Goal: Task Accomplishment & Management: Complete application form

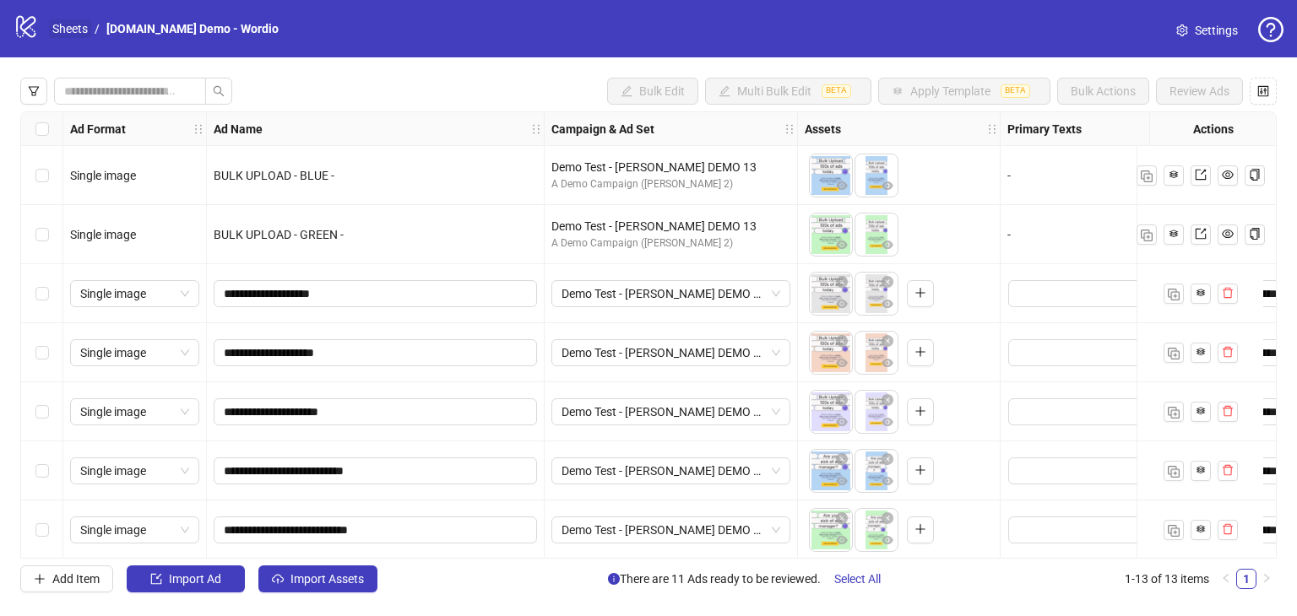
click at [71, 27] on link "Sheets" at bounding box center [70, 28] width 42 height 19
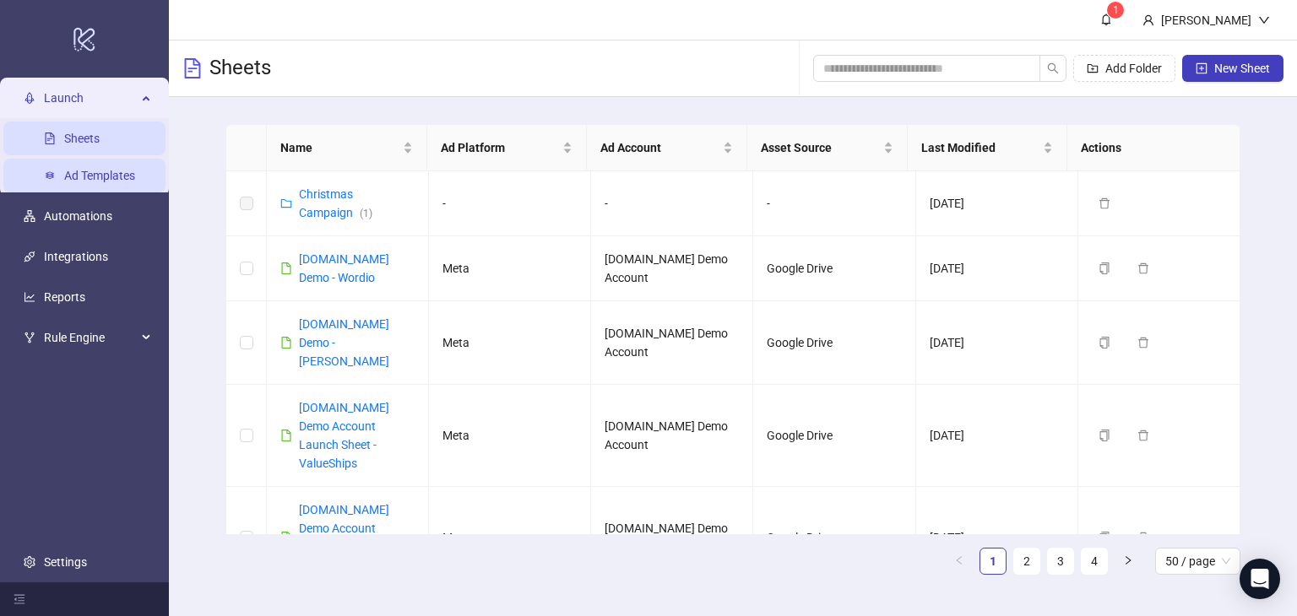
click at [100, 178] on link "Ad Templates" at bounding box center [99, 176] width 71 height 14
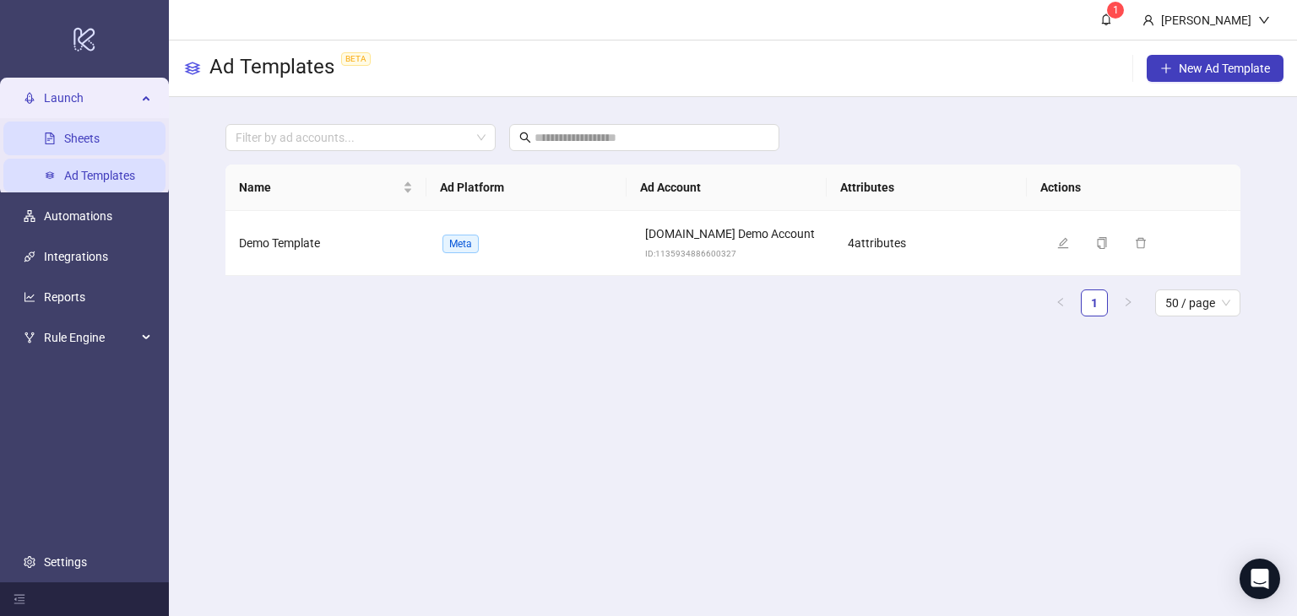
click at [86, 138] on link "Sheets" at bounding box center [81, 139] width 35 height 14
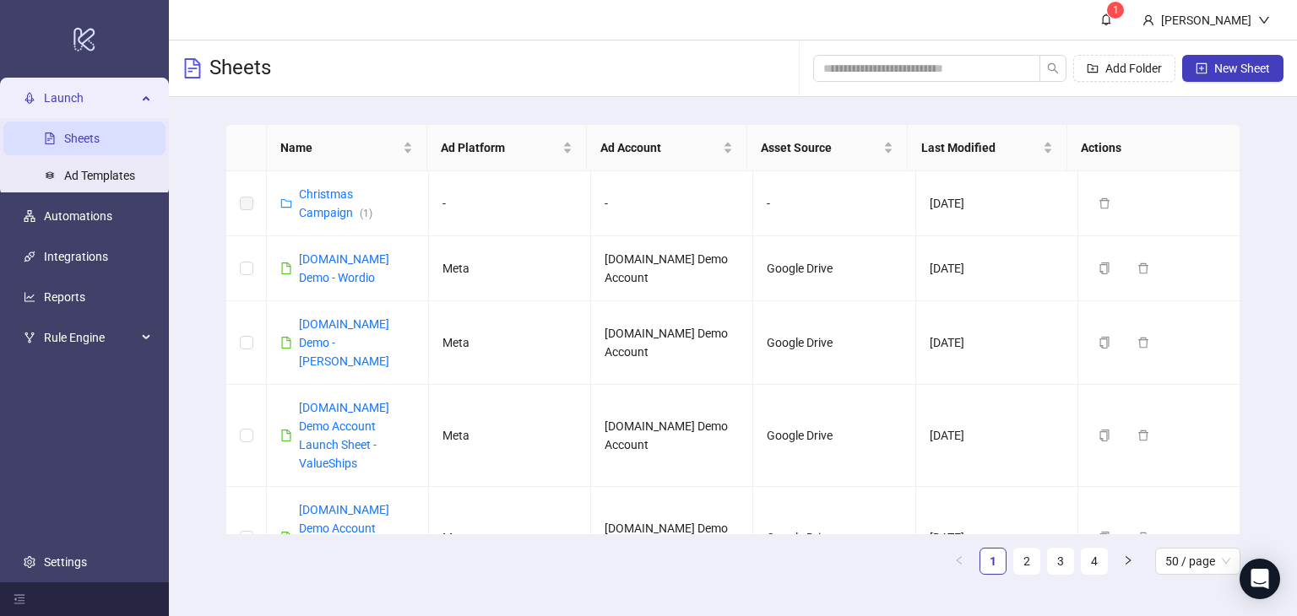
click at [146, 100] on div "Launch" at bounding box center [84, 98] width 162 height 34
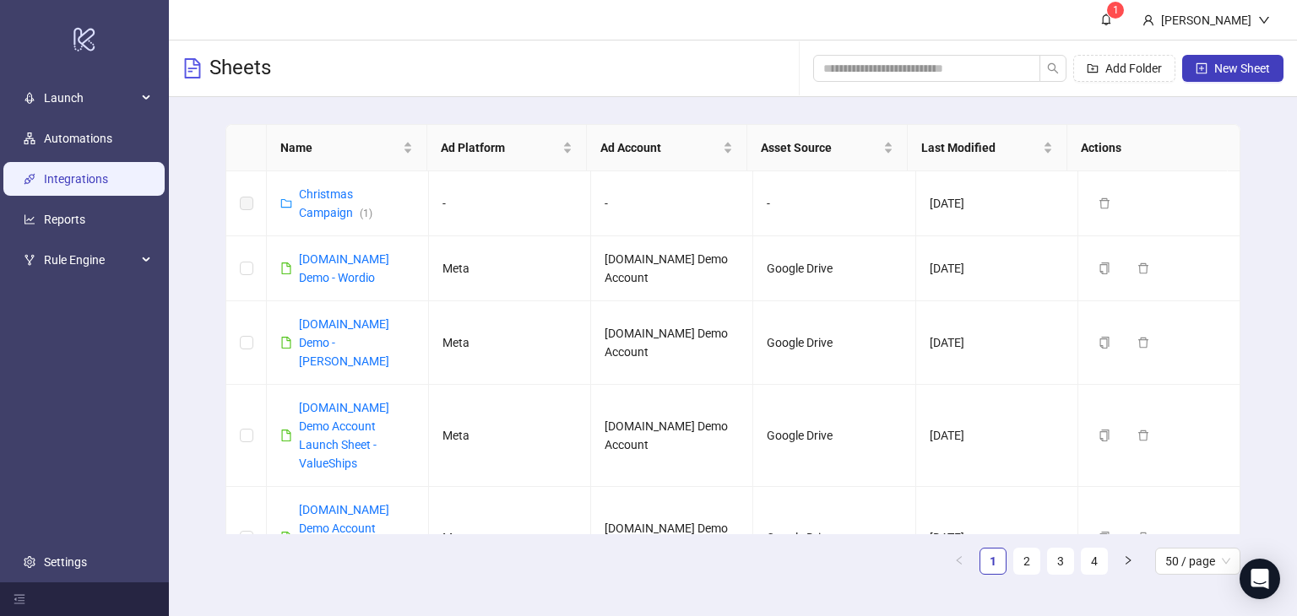
click at [84, 184] on link "Integrations" at bounding box center [76, 179] width 64 height 14
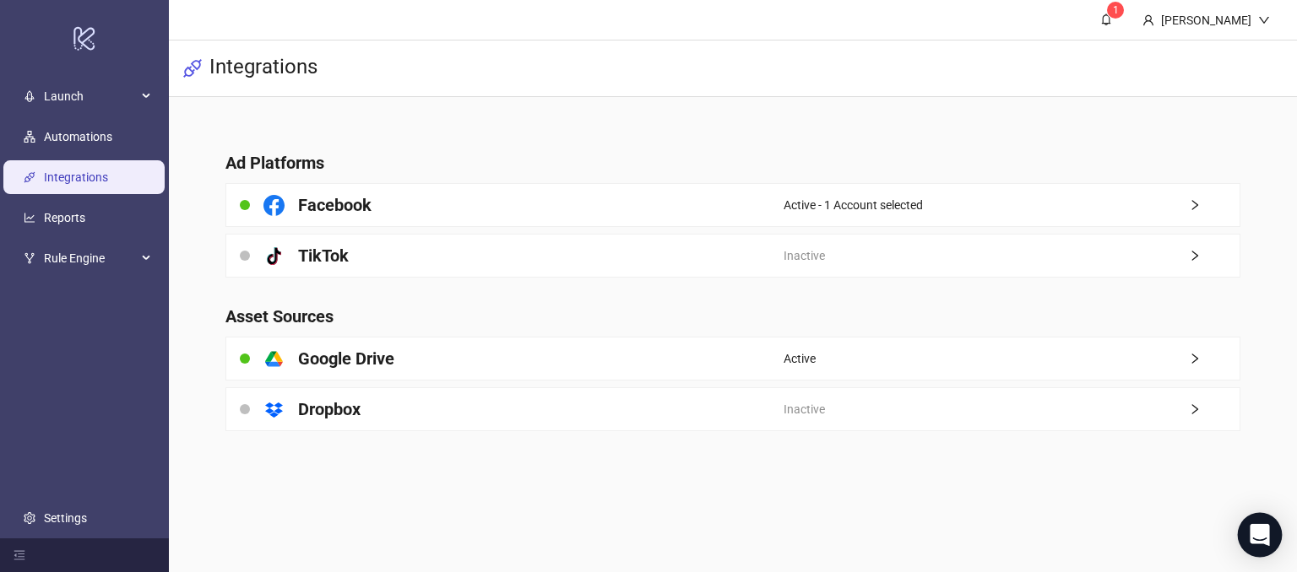
click at [1259, 534] on icon "Open Intercom Messenger" at bounding box center [1259, 535] width 19 height 22
drag, startPoint x: 1000, startPoint y: 122, endPoint x: 1036, endPoint y: 305, distance: 185.9
click at [1000, 122] on main "Ad Platforms Facebook Active - 1 Account selected platform/tik_tok TikTok Inact…" at bounding box center [732, 281] width 1041 height 368
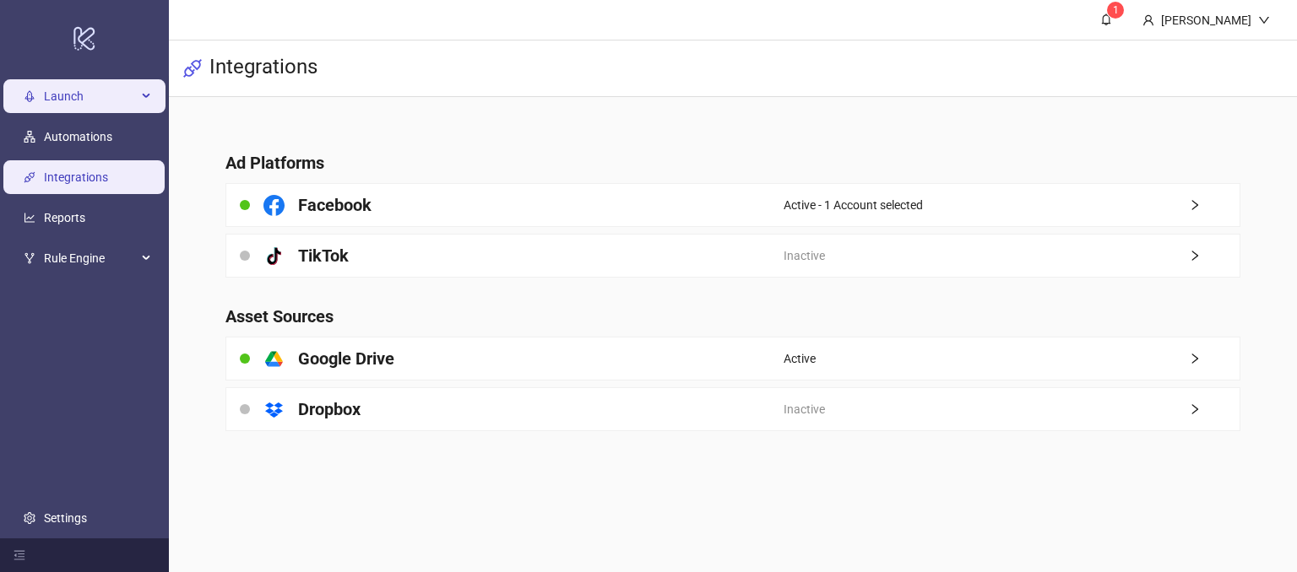
click at [84, 95] on span "Launch" at bounding box center [90, 97] width 93 height 34
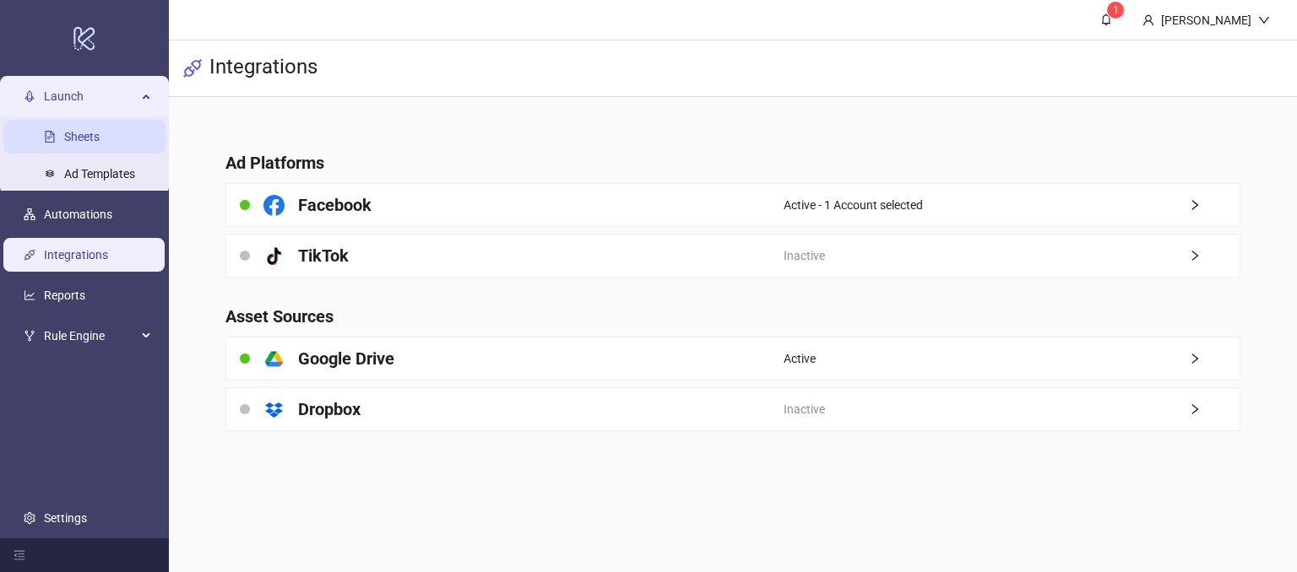
click at [64, 136] on link "Sheets" at bounding box center [81, 138] width 35 height 14
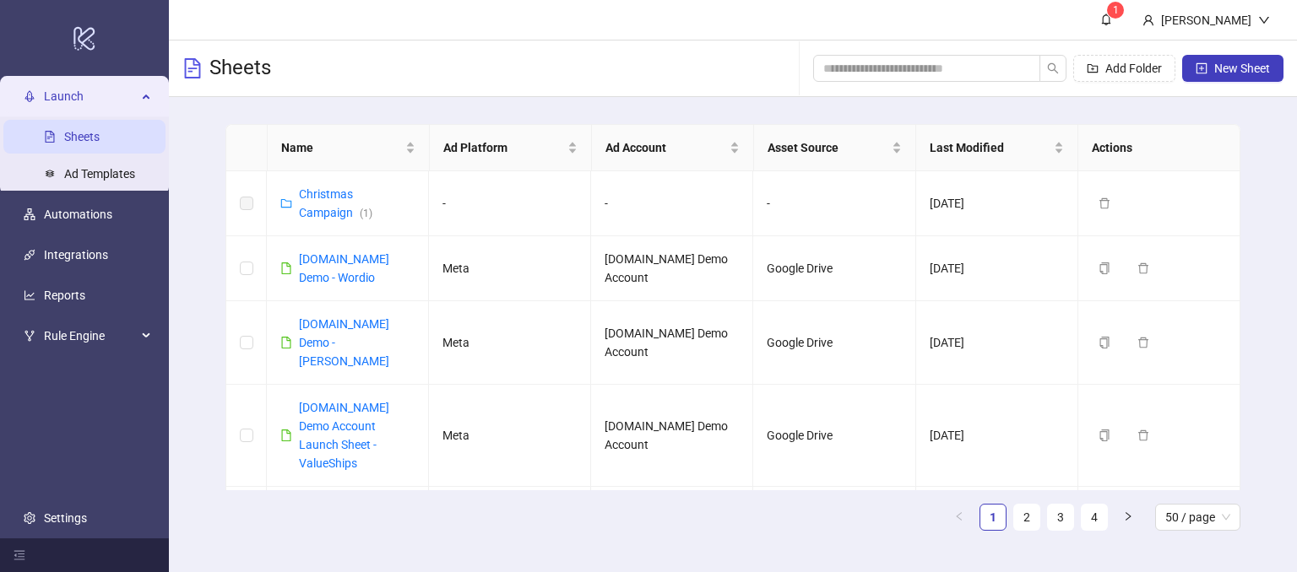
click at [138, 94] on div "Launch" at bounding box center [84, 97] width 162 height 34
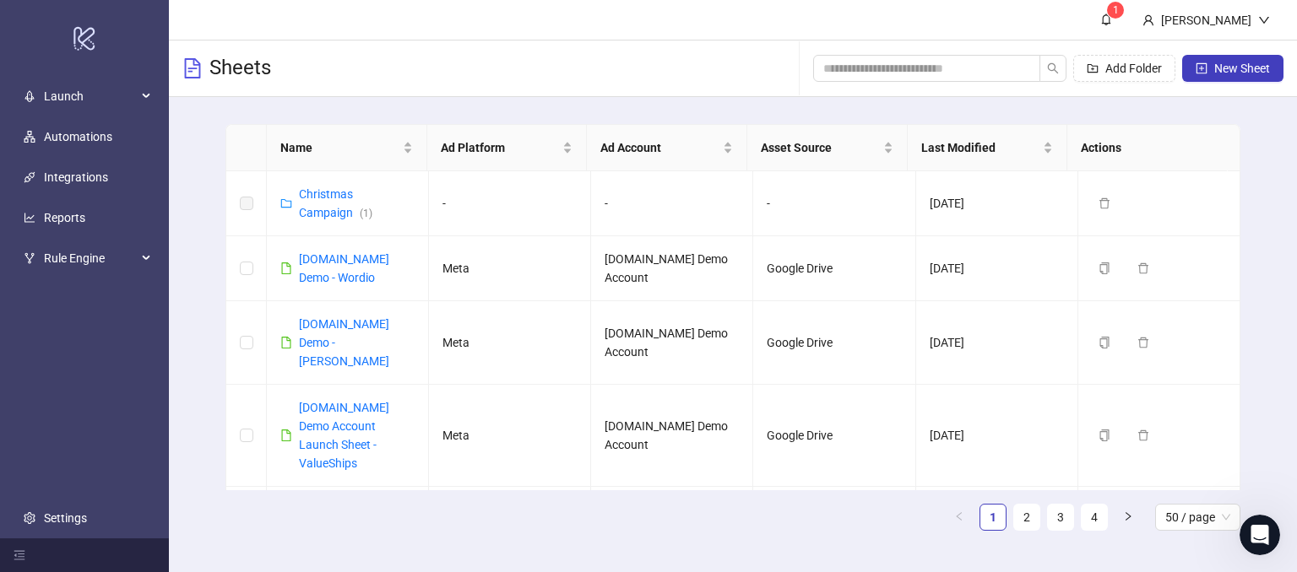
click at [1264, 182] on div "Name Ad Platform Ad Account Asset Source Last Modified Actions Christmas Campai…" at bounding box center [733, 334] width 1128 height 475
click at [1223, 72] on span "New Sheet" at bounding box center [1242, 69] width 56 height 14
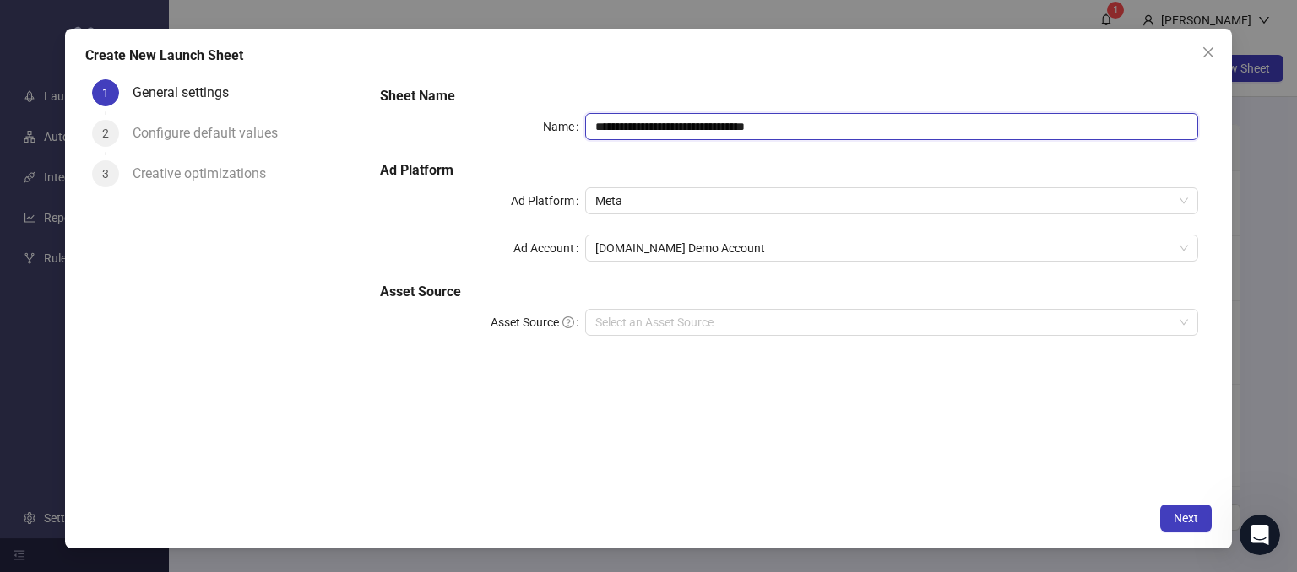
drag, startPoint x: 838, startPoint y: 123, endPoint x: 816, endPoint y: 122, distance: 21.2
click at [838, 123] on input "**********" at bounding box center [892, 126] width 614 height 27
drag, startPoint x: 816, startPoint y: 120, endPoint x: 672, endPoint y: 130, distance: 143.9
click at [672, 130] on input "**********" at bounding box center [892, 126] width 614 height 27
click at [691, 58] on div "Create New Launch Sheet" at bounding box center [648, 56] width 1126 height 20
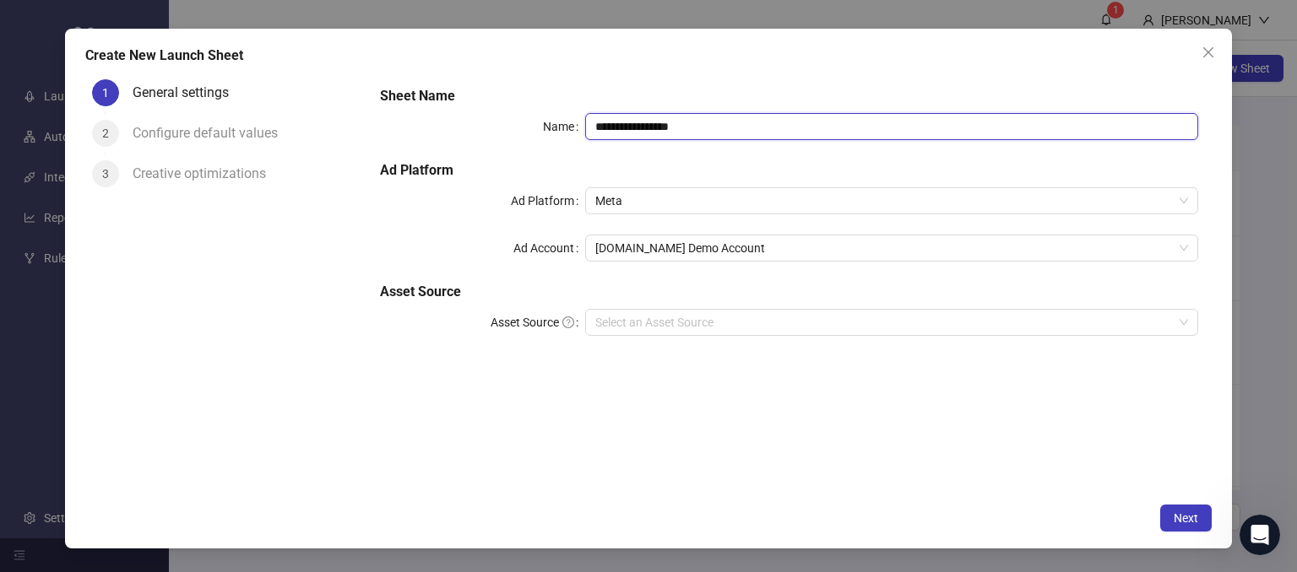
drag, startPoint x: 741, startPoint y: 131, endPoint x: 757, endPoint y: 129, distance: 16.1
click at [740, 131] on input "**********" at bounding box center [892, 126] width 614 height 27
click at [740, 97] on h5 "Sheet Name" at bounding box center [789, 96] width 818 height 20
click at [715, 127] on input "**********" at bounding box center [892, 126] width 614 height 27
click at [721, 199] on span "Meta" at bounding box center [892, 200] width 594 height 25
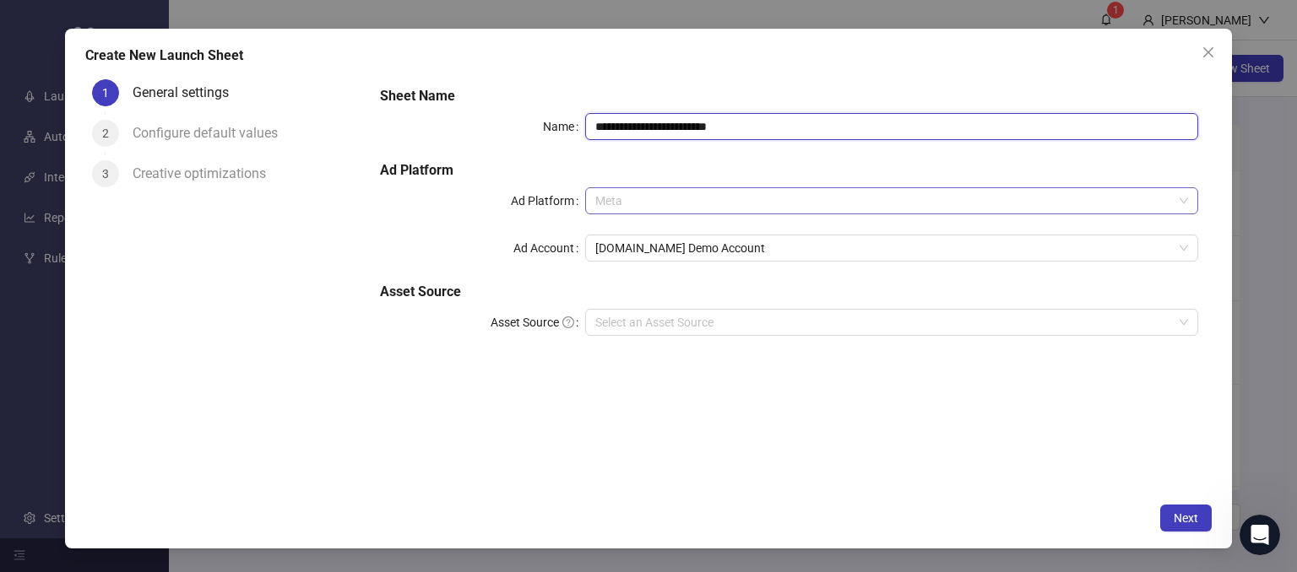
type input "**********"
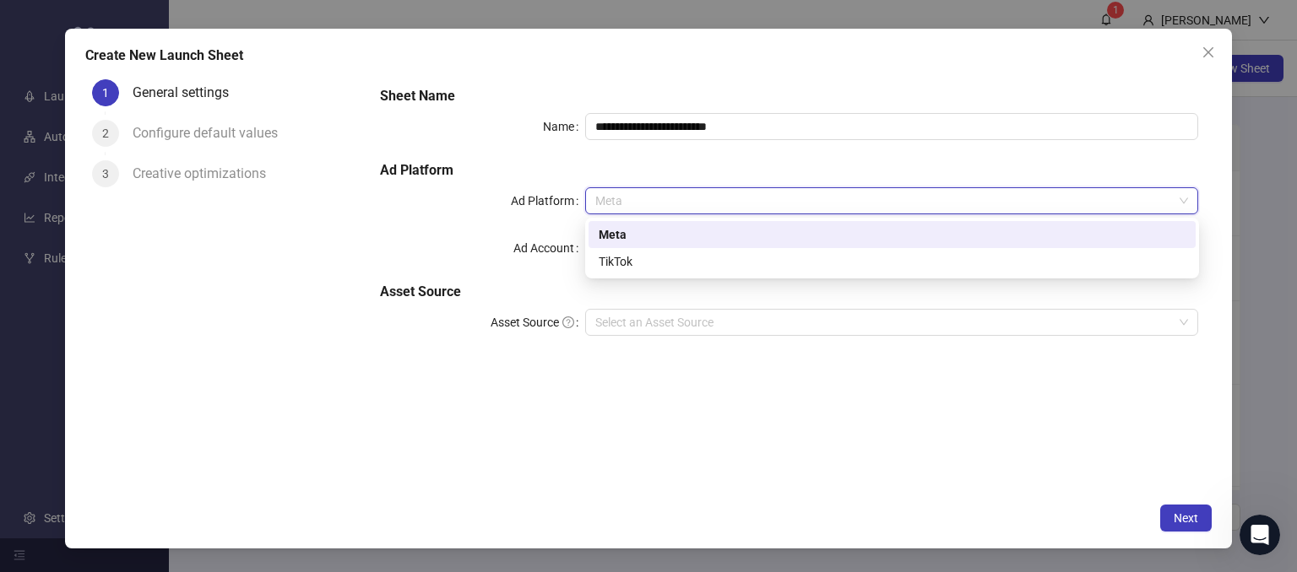
click at [644, 231] on div "Meta" at bounding box center [892, 234] width 587 height 19
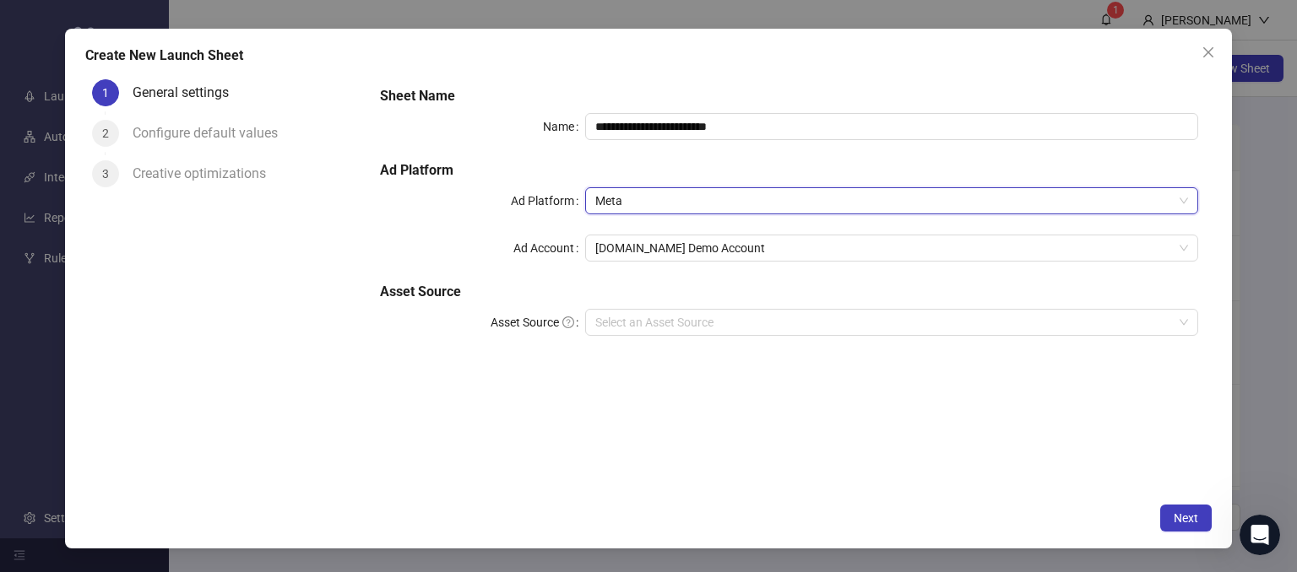
click at [641, 199] on span "Meta" at bounding box center [892, 200] width 594 height 25
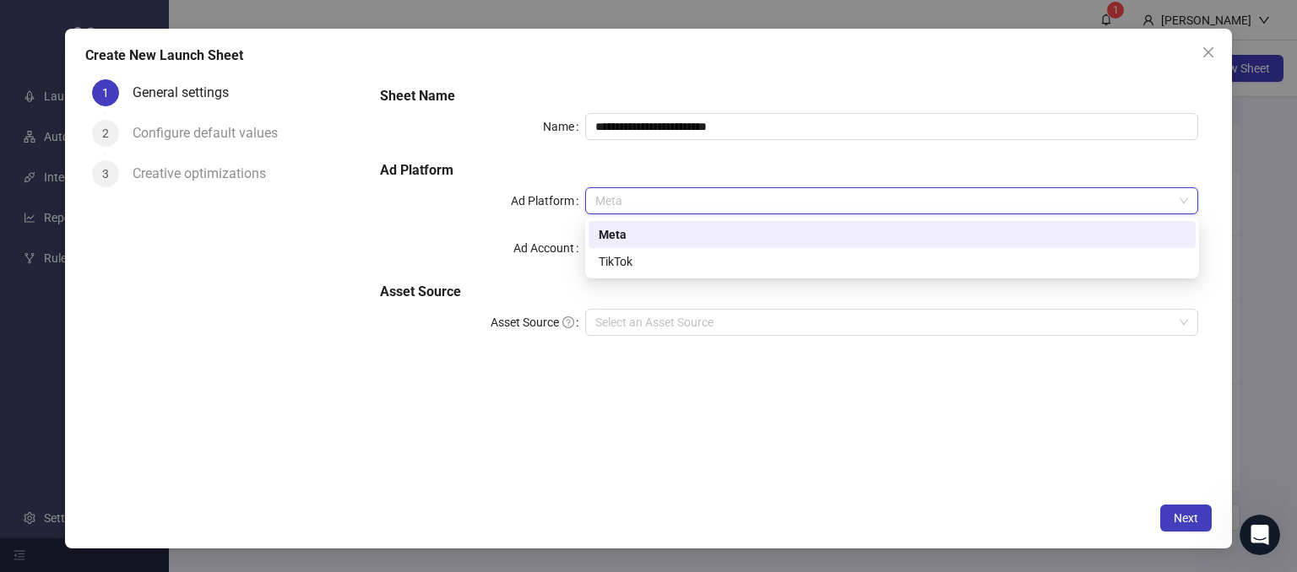
click at [610, 237] on div "Meta" at bounding box center [892, 234] width 587 height 19
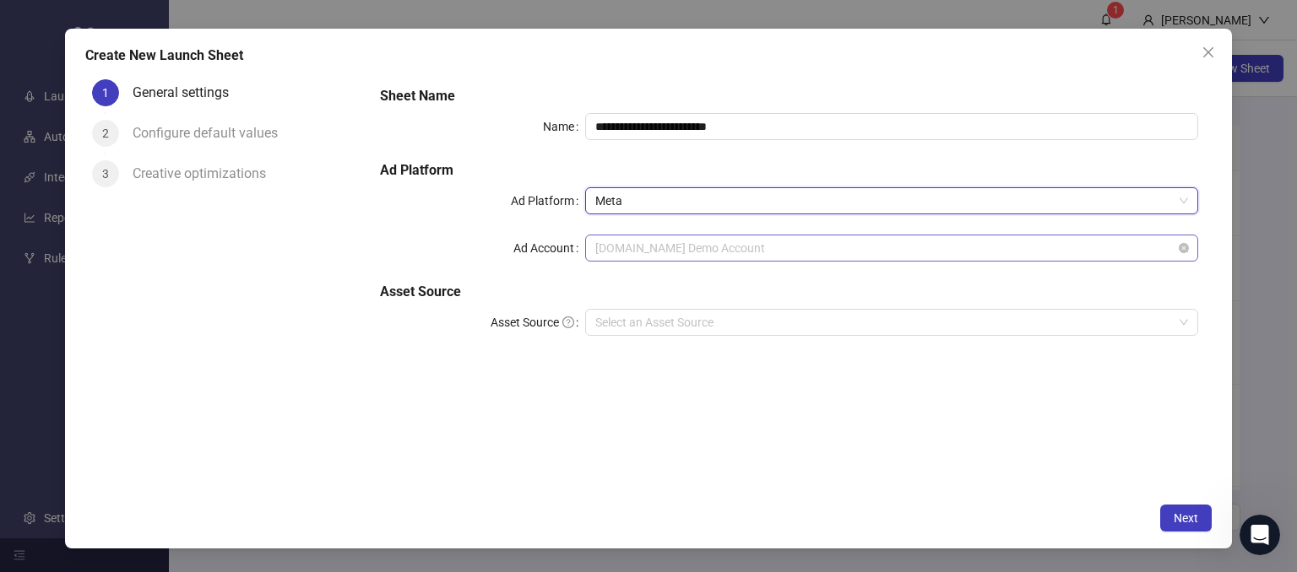
click at [658, 241] on span "[DOMAIN_NAME] Demo Account" at bounding box center [892, 248] width 594 height 25
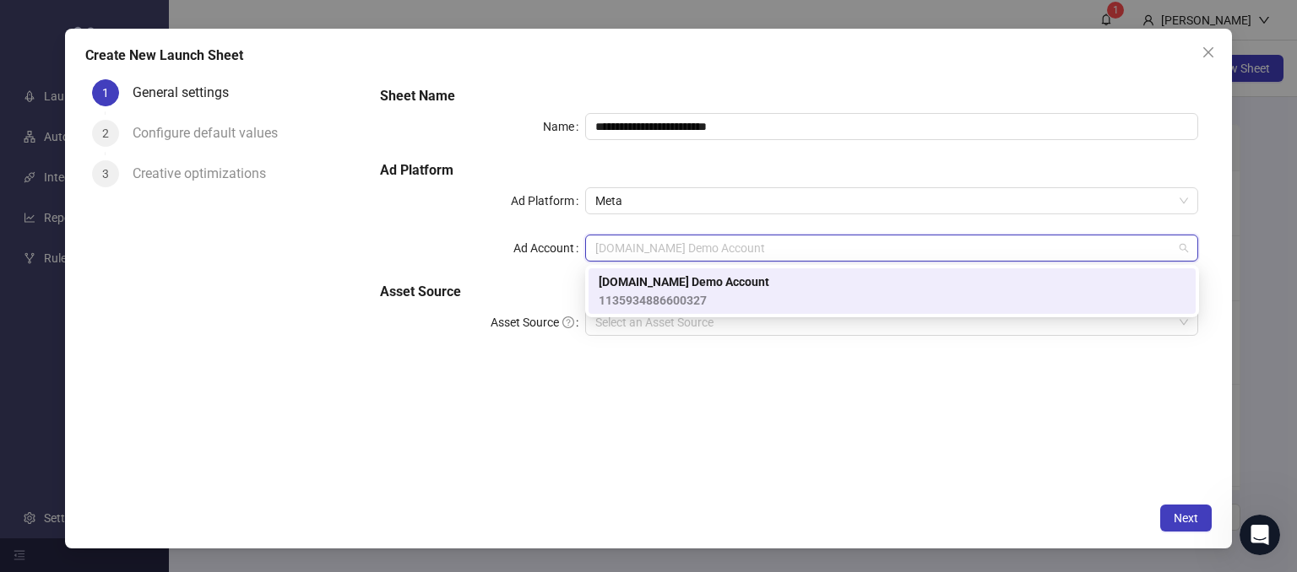
click at [657, 295] on span "1135934886600327" at bounding box center [684, 300] width 171 height 19
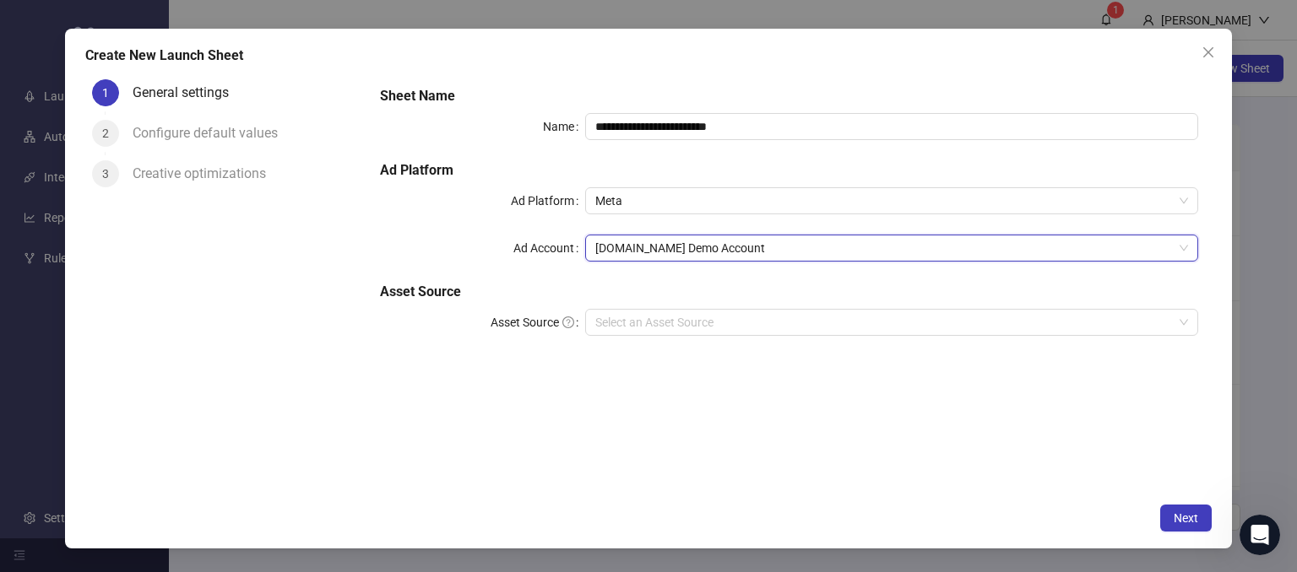
click at [568, 377] on div "**********" at bounding box center [788, 284] width 845 height 422
click at [632, 327] on input "Asset Source" at bounding box center [884, 322] width 578 height 25
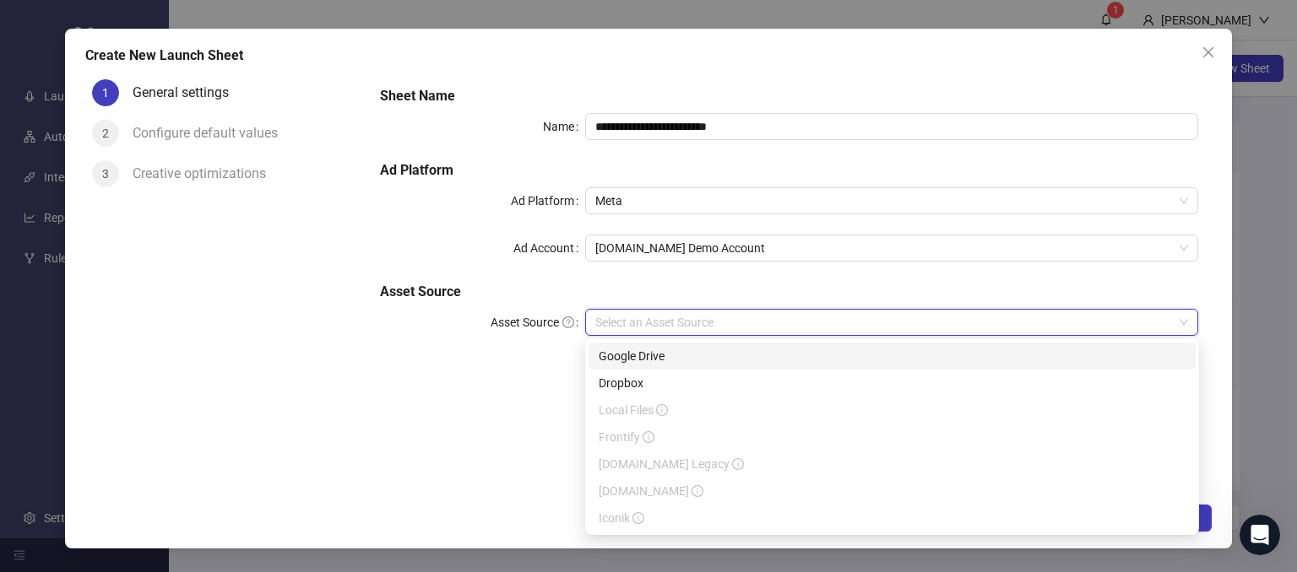
click at [615, 362] on div "Google Drive" at bounding box center [892, 356] width 587 height 19
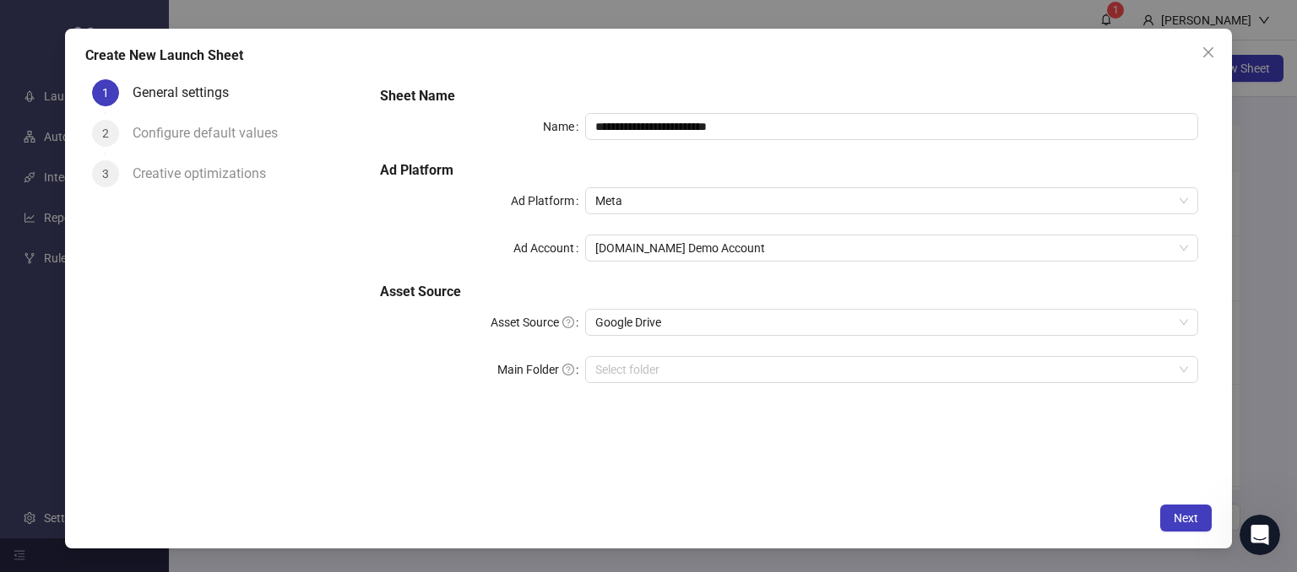
click at [442, 382] on div "Main Folder" at bounding box center [482, 369] width 204 height 27
click at [619, 370] on input "Main Folder" at bounding box center [884, 369] width 578 height 25
click at [979, 460] on div "**********" at bounding box center [788, 284] width 845 height 422
click at [1185, 522] on span "Next" at bounding box center [1186, 519] width 24 height 14
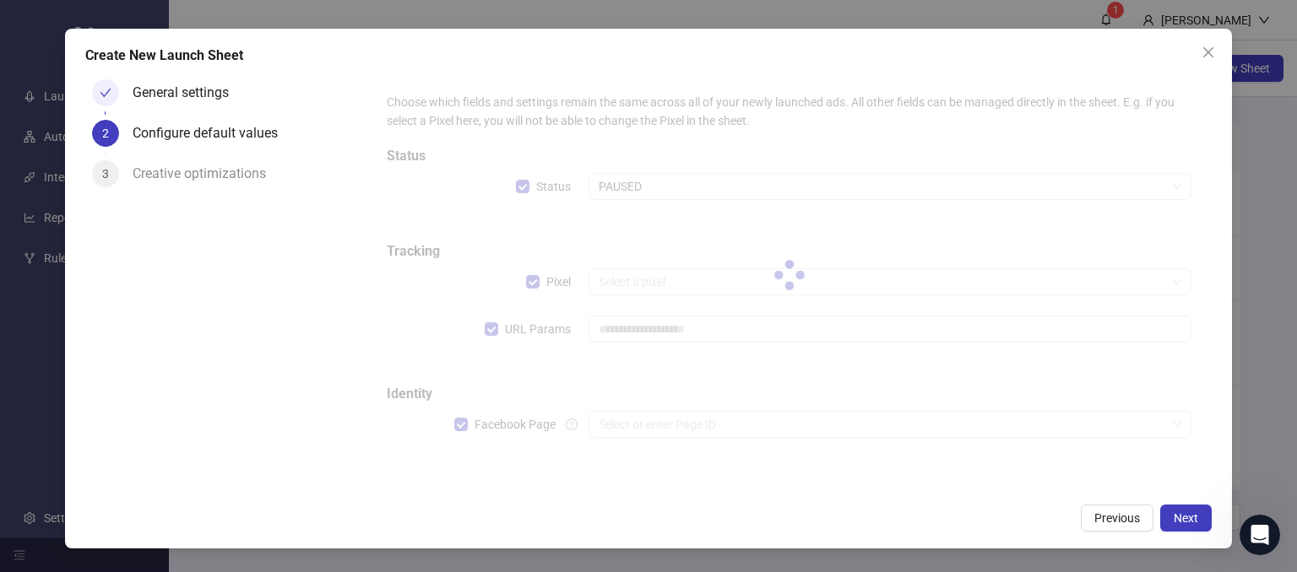
type input "**********"
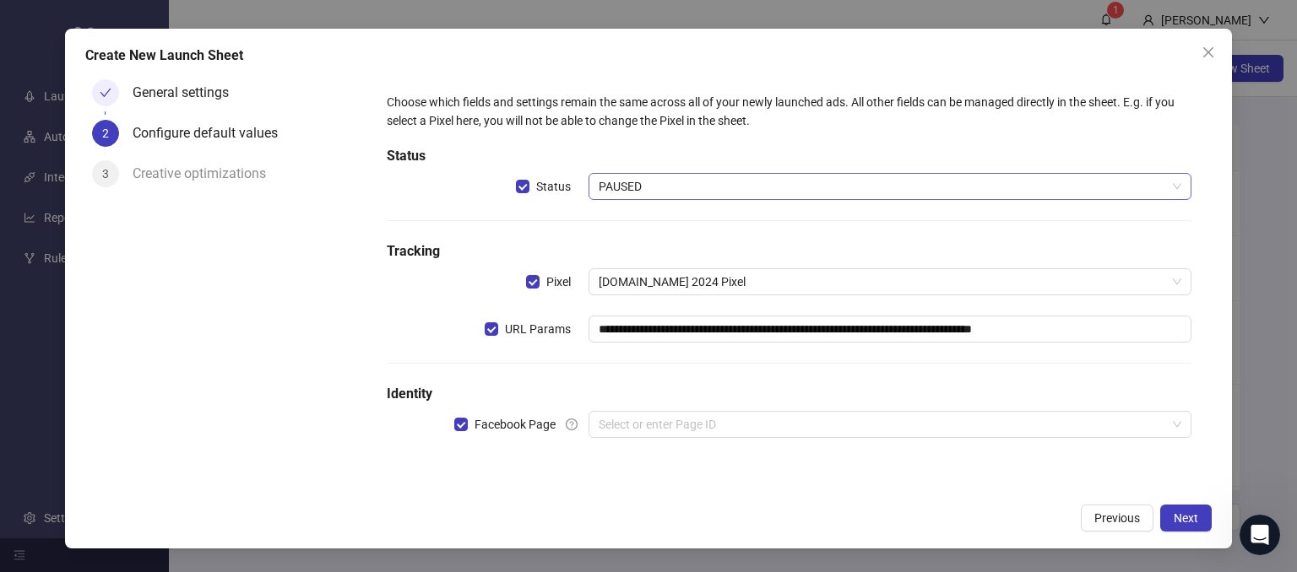
click at [621, 190] on span "PAUSED" at bounding box center [890, 186] width 583 height 25
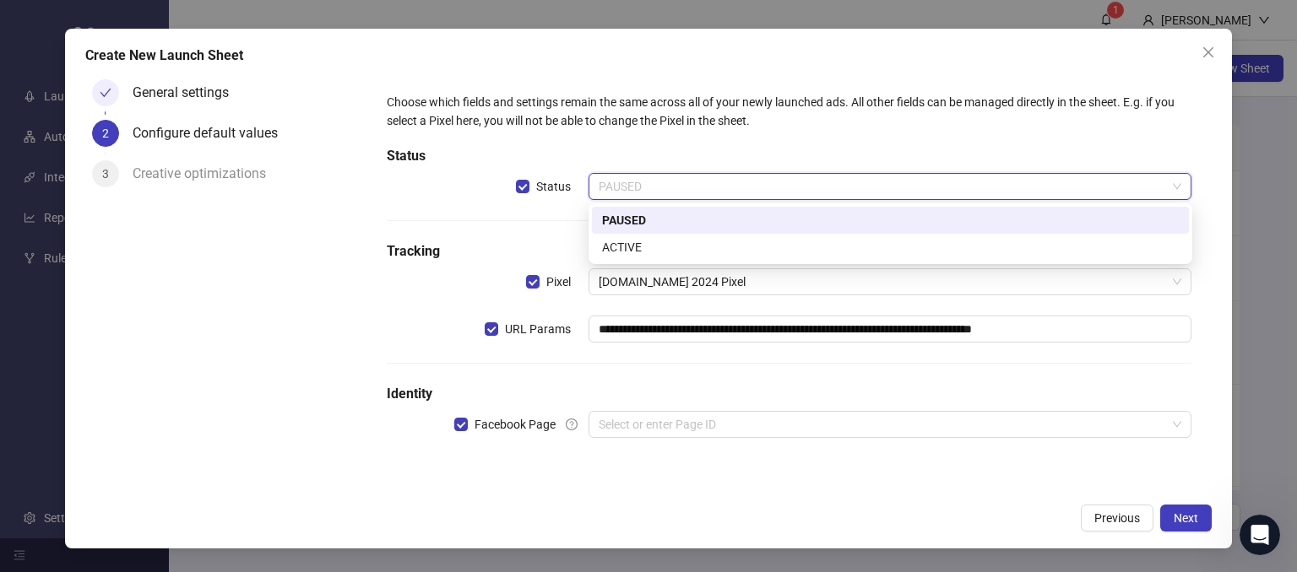
click at [647, 216] on div "PAUSED" at bounding box center [890, 220] width 577 height 19
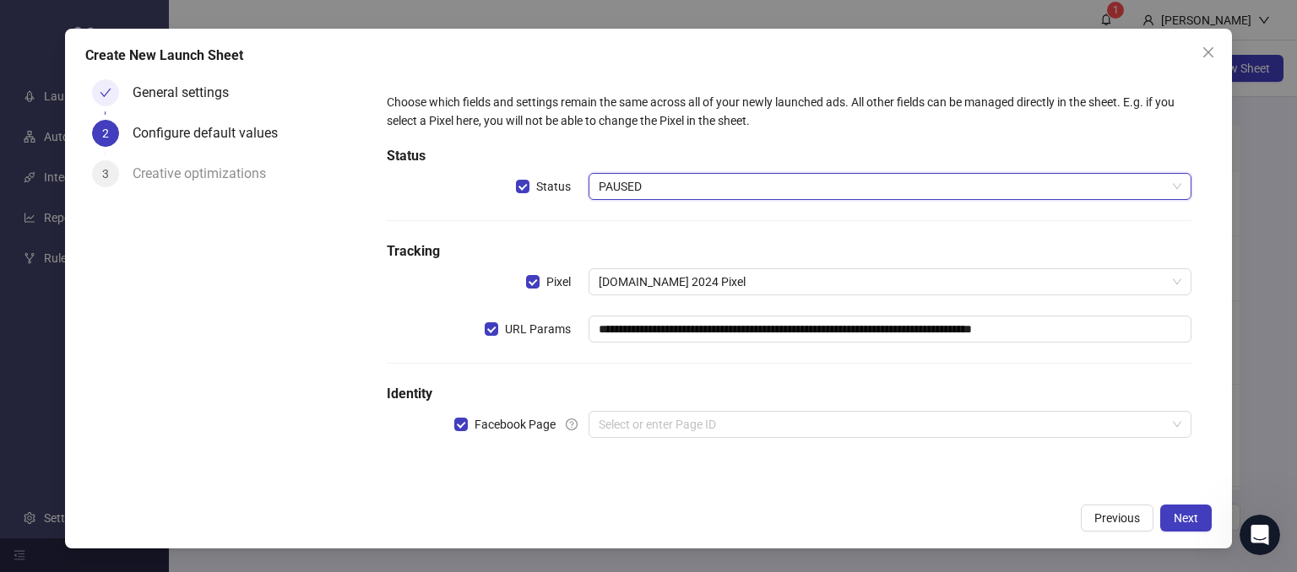
click at [371, 340] on form "**********" at bounding box center [788, 276] width 845 height 406
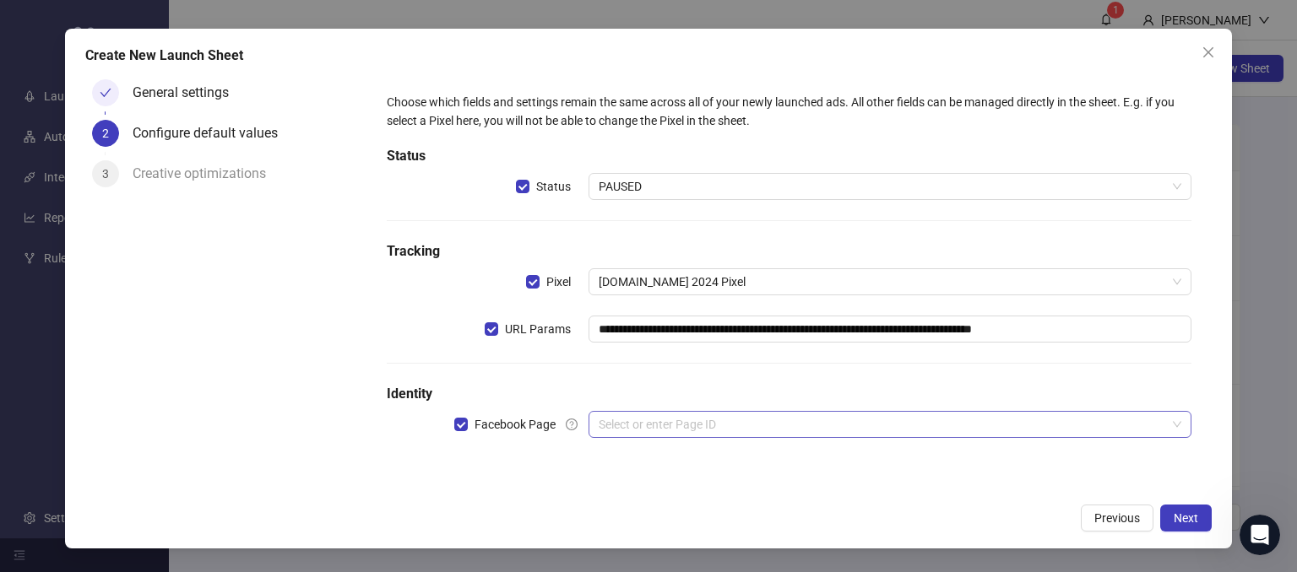
click at [608, 412] on input "search" at bounding box center [883, 424] width 568 height 25
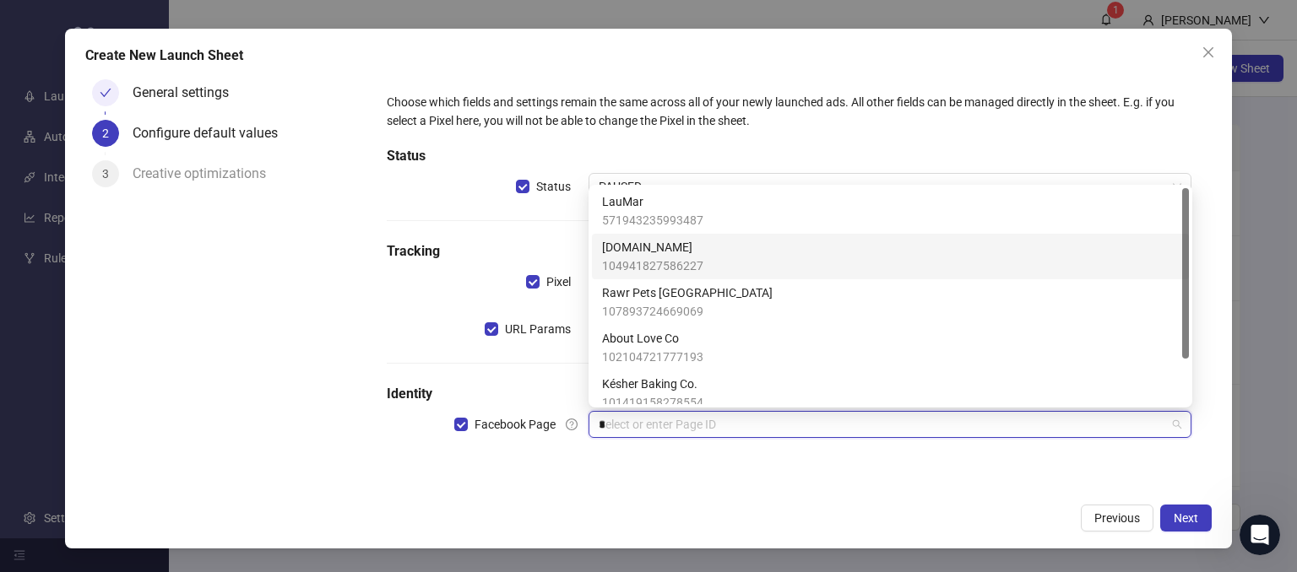
type input "**"
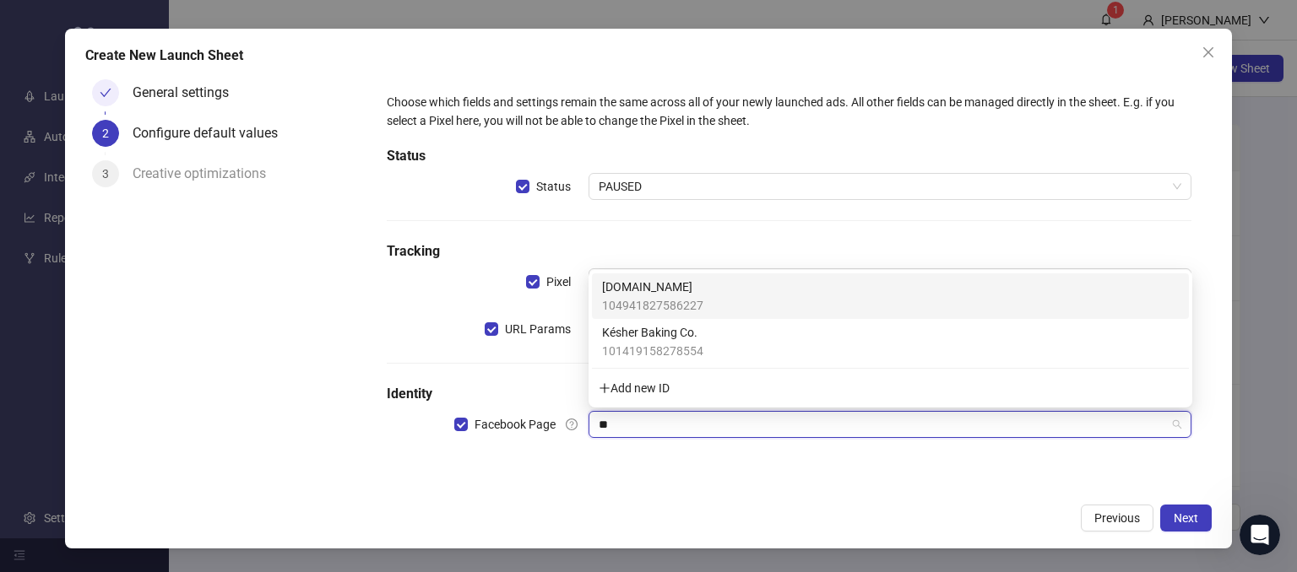
click at [635, 286] on span "[DOMAIN_NAME]" at bounding box center [652, 287] width 101 height 19
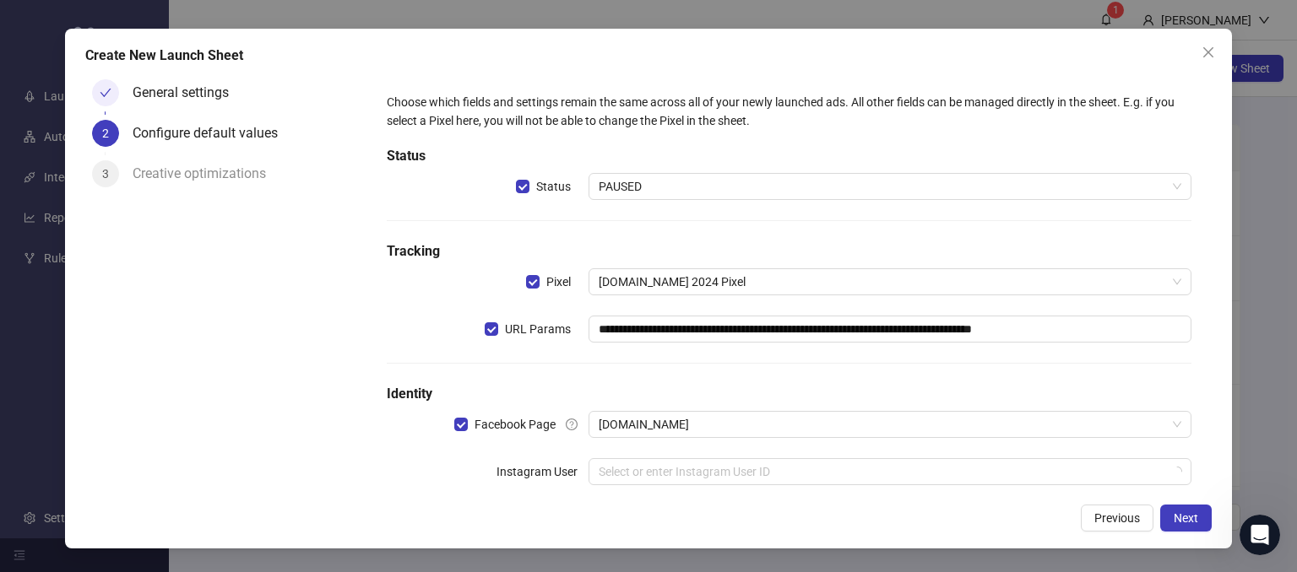
click at [290, 469] on div "General settings 2 Configure default values 3 Creative optimizations" at bounding box center [226, 284] width 282 height 422
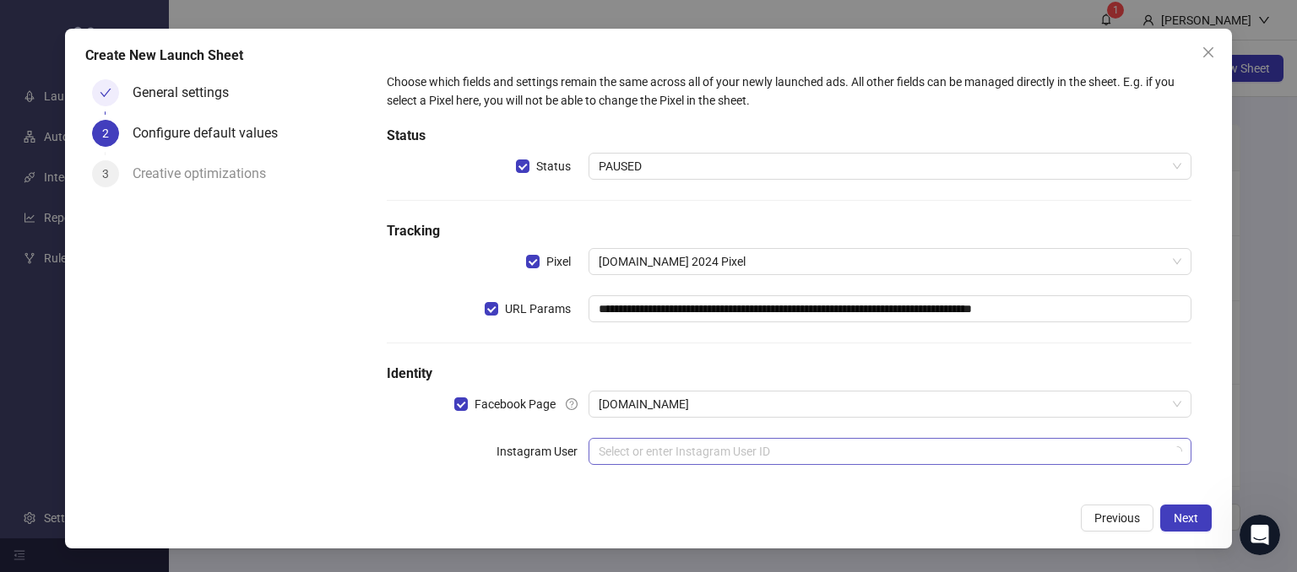
scroll to position [30, 0]
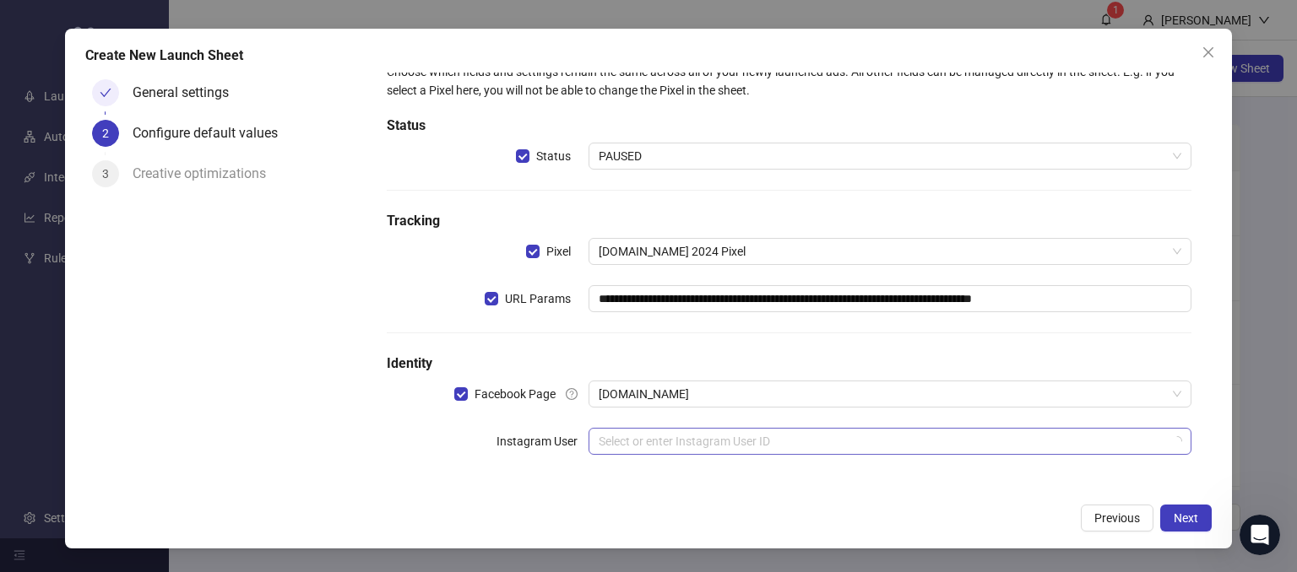
click at [632, 433] on input "search" at bounding box center [883, 441] width 568 height 25
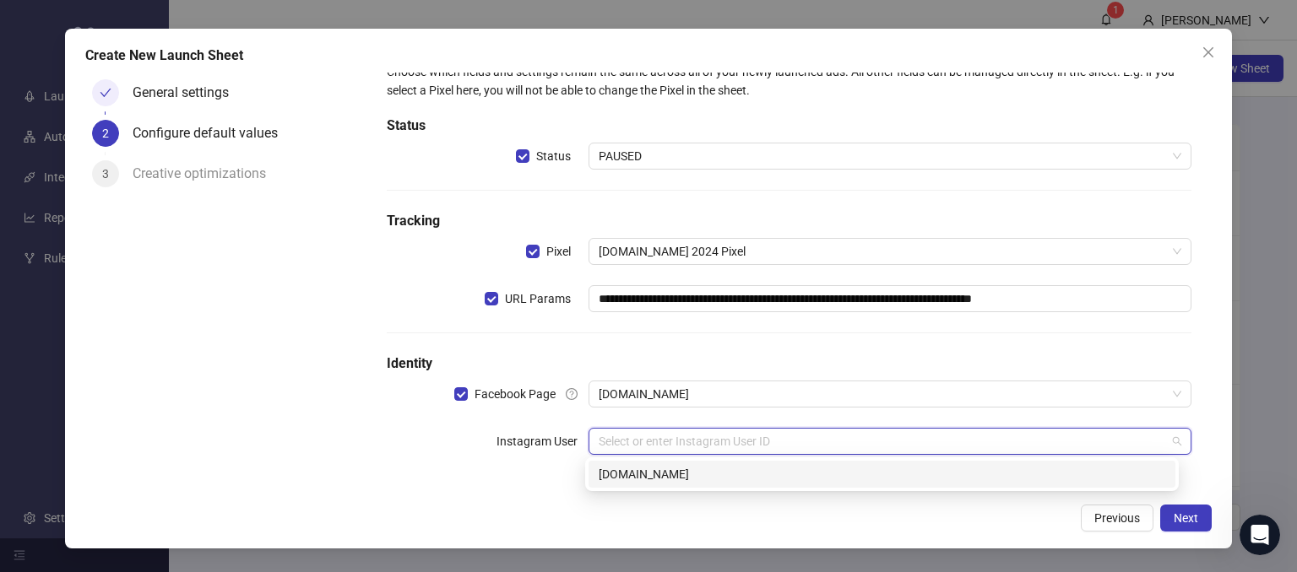
click at [621, 464] on div "[DOMAIN_NAME]" at bounding box center [881, 474] width 587 height 27
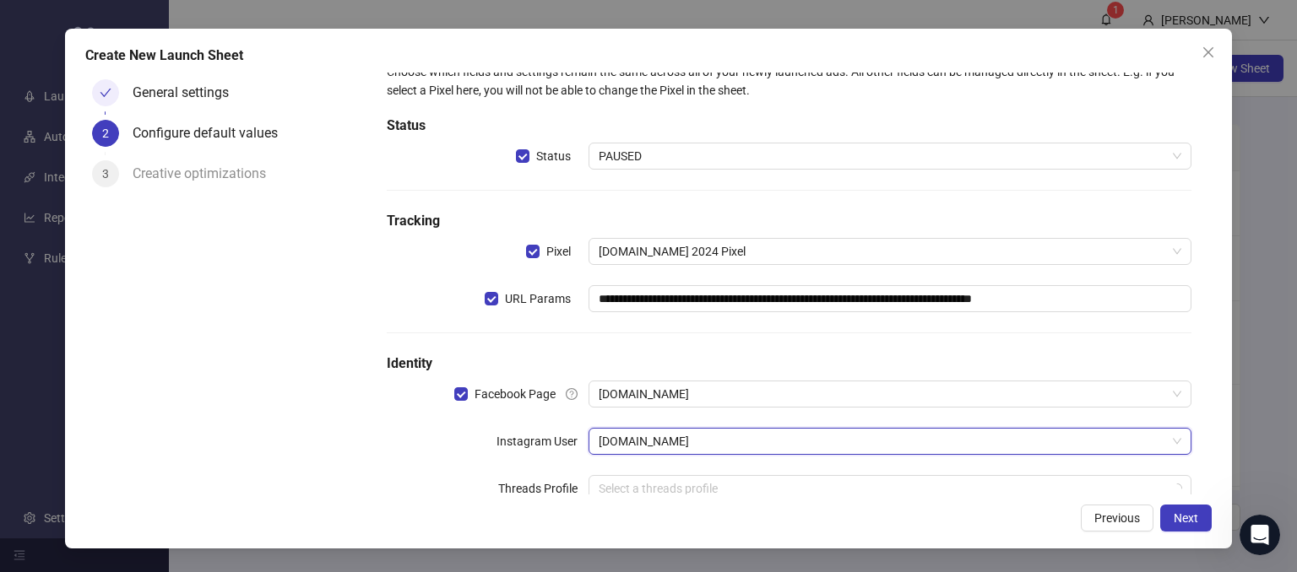
click at [401, 430] on div "Instagram User" at bounding box center [487, 441] width 201 height 27
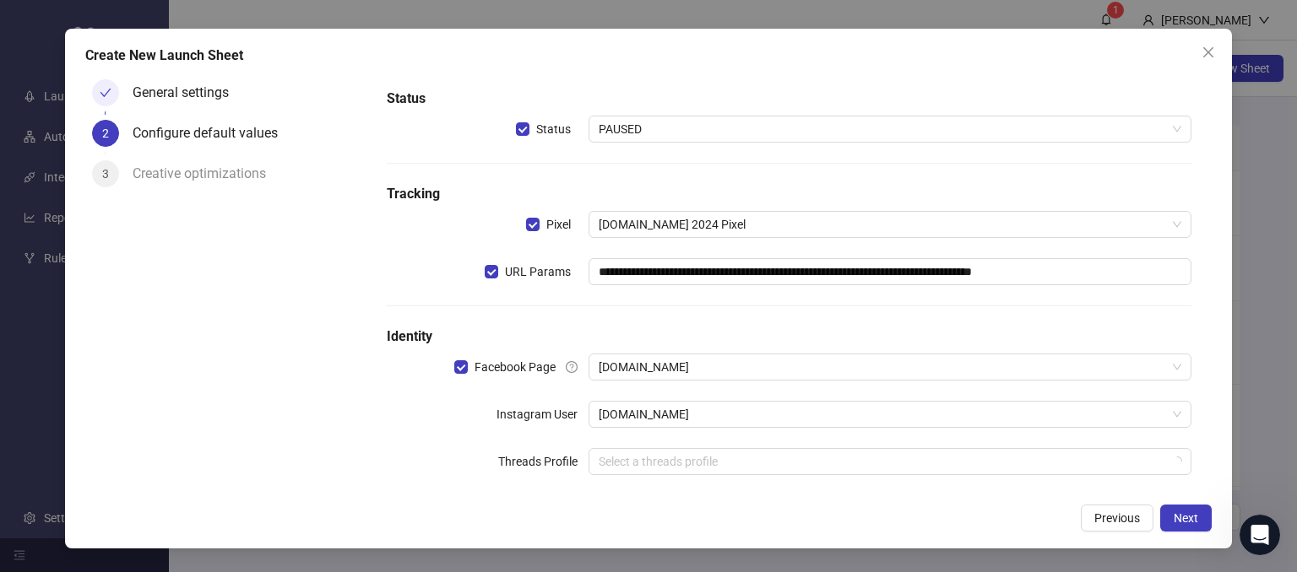
scroll to position [78, 0]
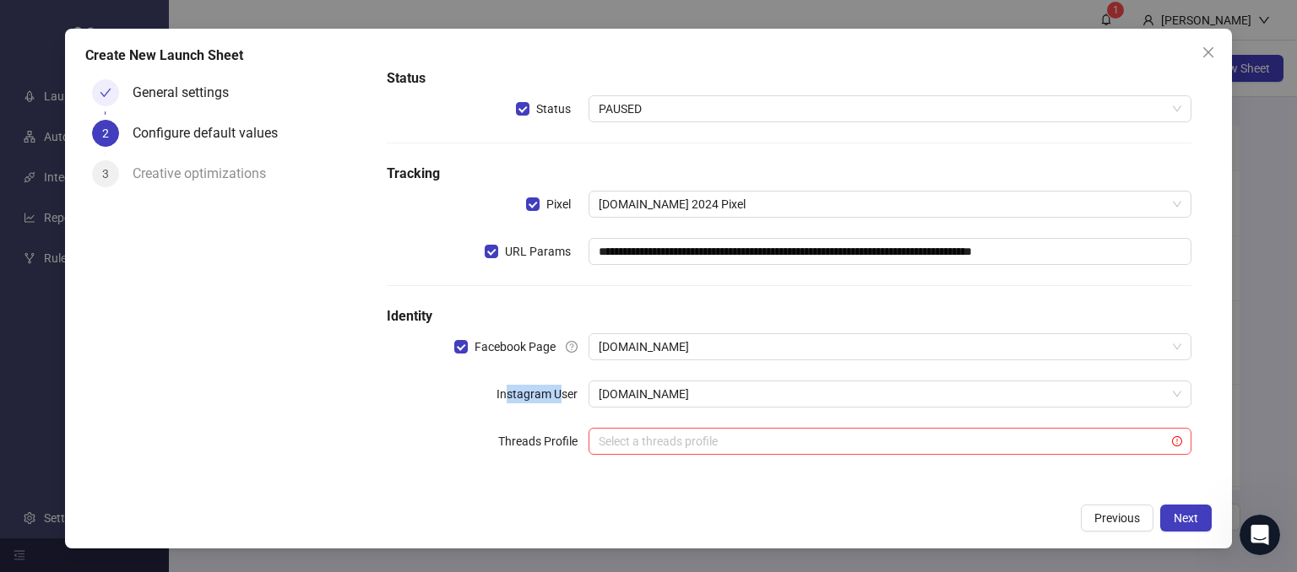
drag, startPoint x: 504, startPoint y: 396, endPoint x: 556, endPoint y: 393, distance: 51.6
click at [556, 393] on label "Instagram User" at bounding box center [542, 394] width 92 height 27
click at [443, 420] on div "**********" at bounding box center [789, 245] width 818 height 474
click at [729, 493] on form "**********" at bounding box center [788, 245] width 845 height 501
click at [1184, 521] on span "Next" at bounding box center [1186, 519] width 24 height 14
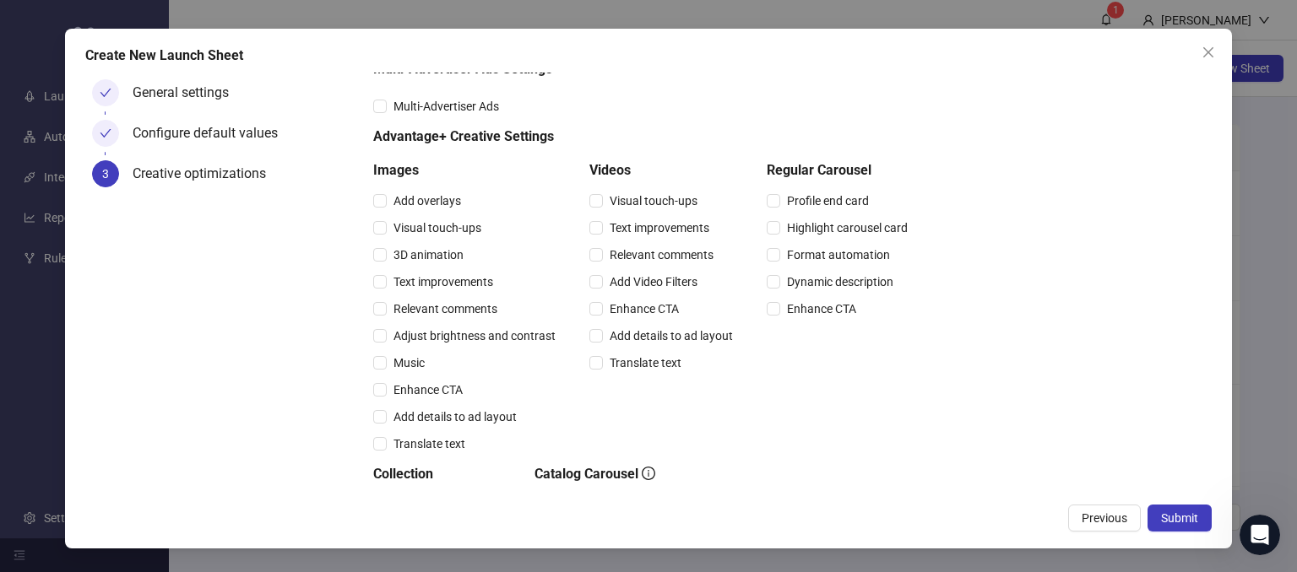
scroll to position [0, 0]
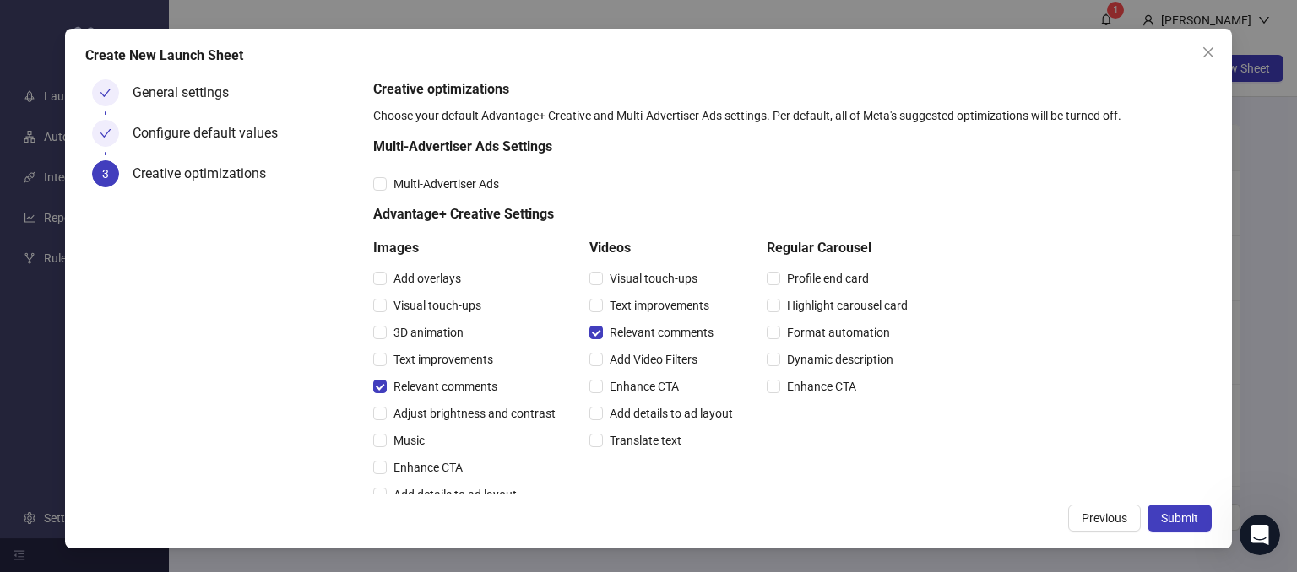
click at [1136, 214] on div "Creative optimizations Choose your default Advantage+ Creative and Multi-Advert…" at bounding box center [789, 503] width 832 height 848
click at [1189, 516] on span "Submit" at bounding box center [1179, 519] width 37 height 14
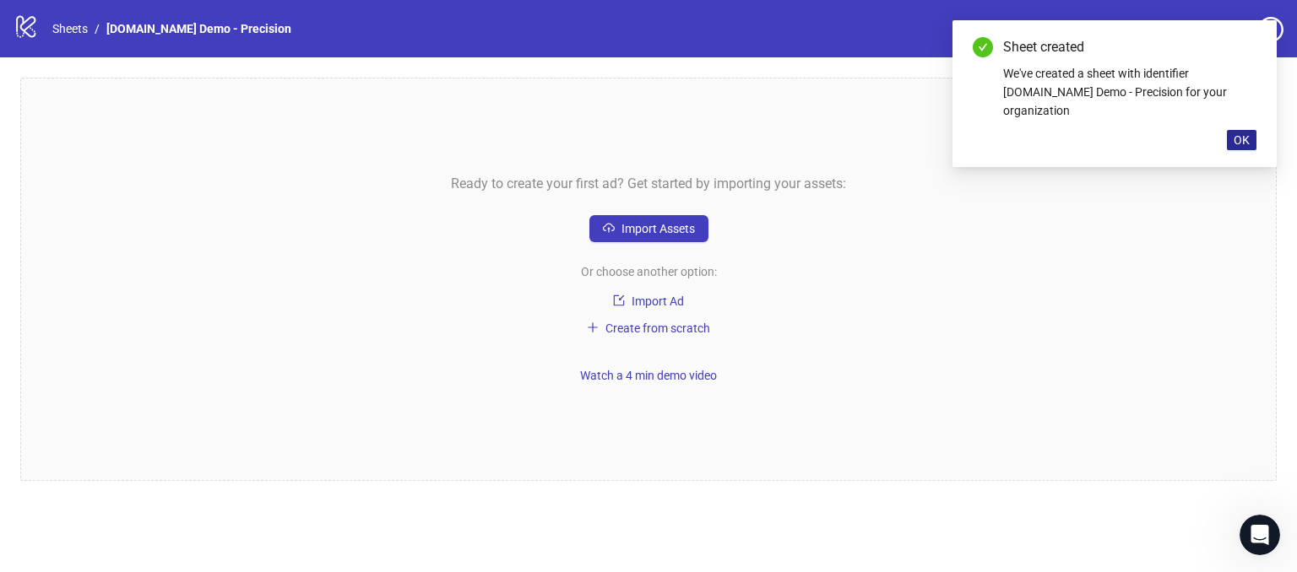
click at [1243, 133] on span "OK" at bounding box center [1242, 140] width 16 height 14
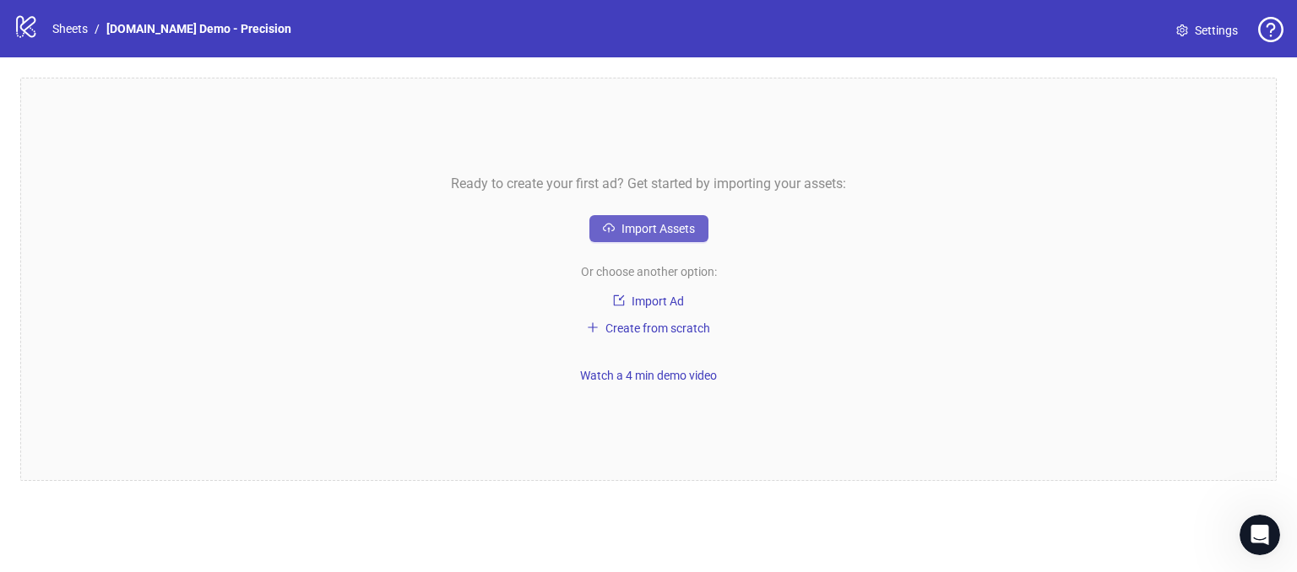
click at [655, 231] on span "Import Assets" at bounding box center [657, 229] width 73 height 14
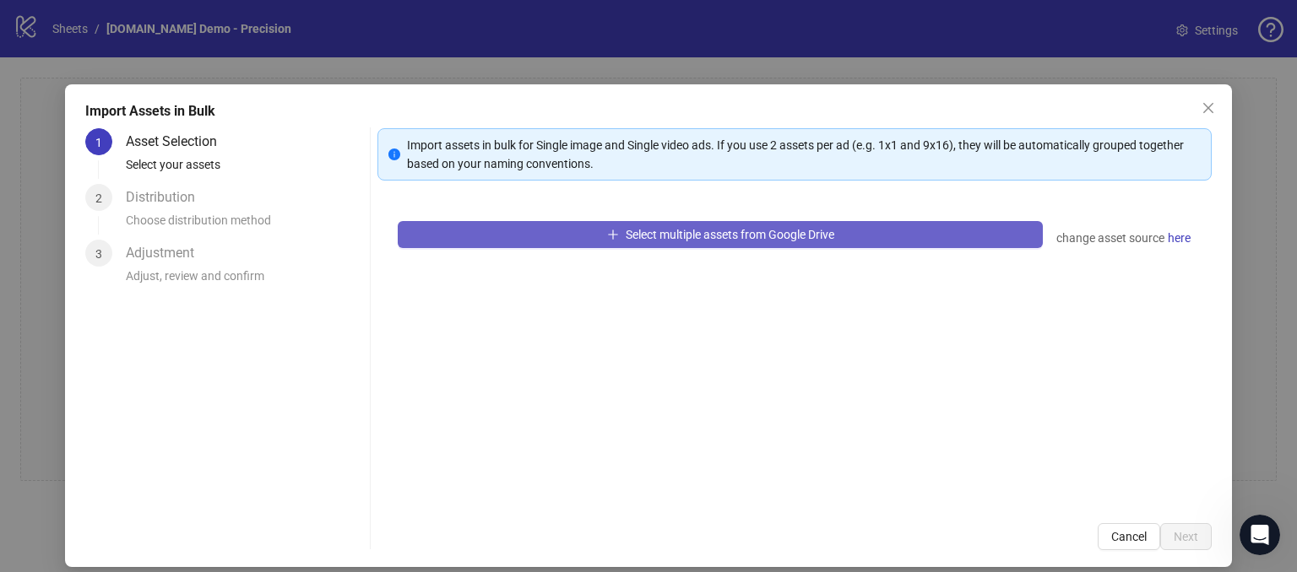
click at [628, 236] on span "Select multiple assets from Google Drive" at bounding box center [730, 235] width 209 height 14
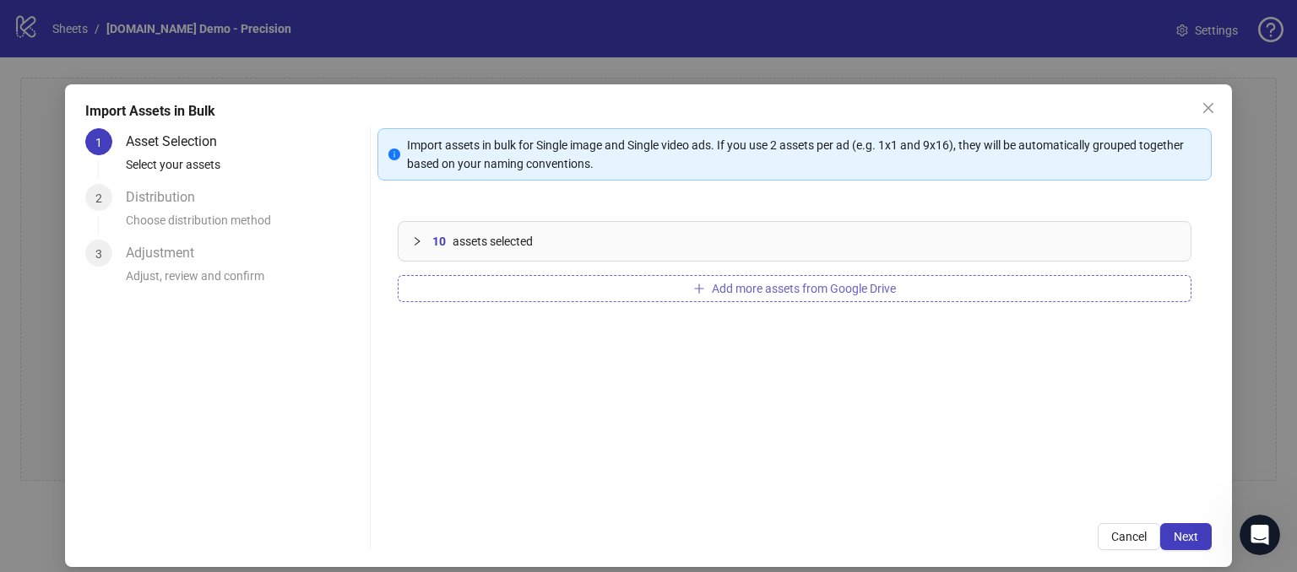
click at [814, 290] on span "Add more assets from Google Drive" at bounding box center [804, 289] width 184 height 14
click at [1188, 540] on button "Next" at bounding box center [1186, 536] width 52 height 27
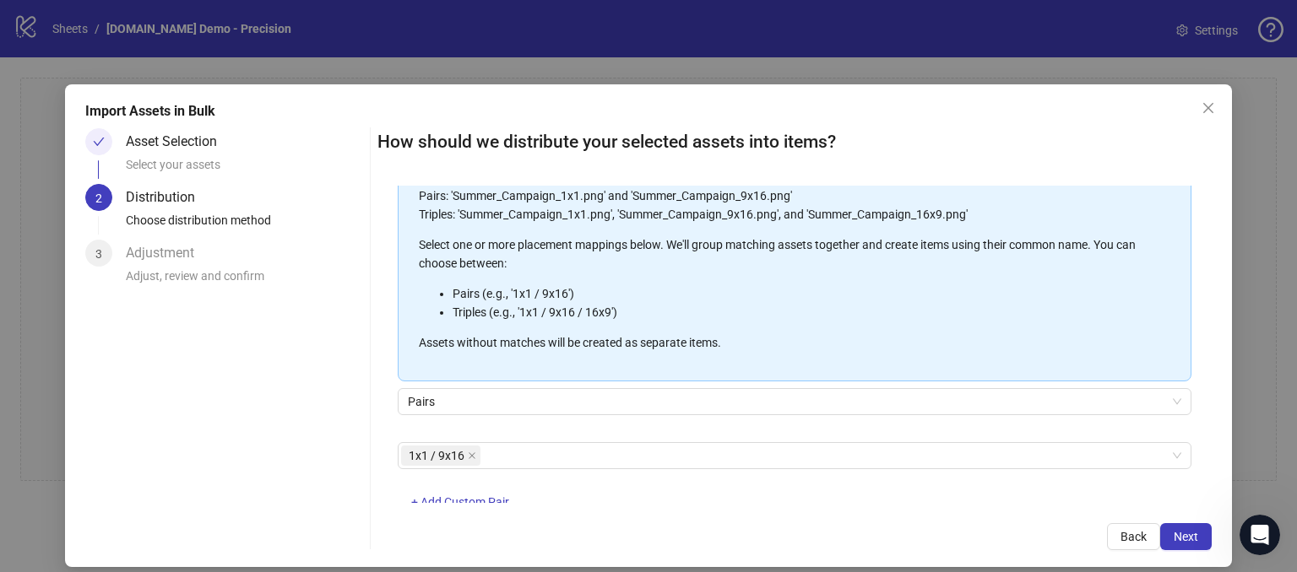
scroll to position [169, 0]
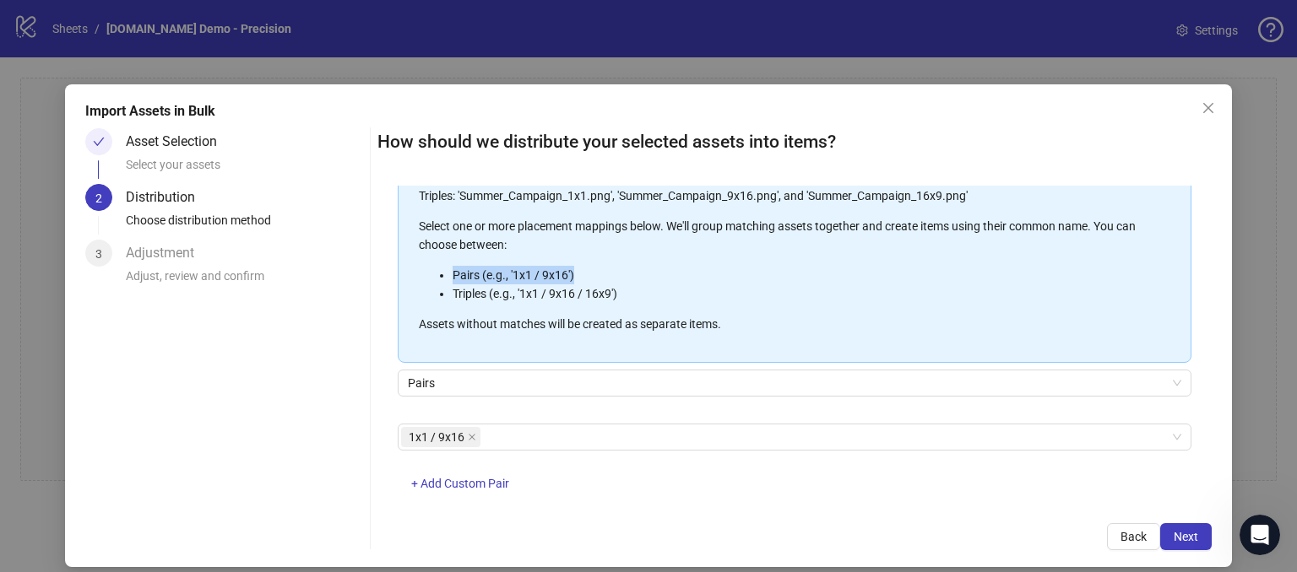
drag, startPoint x: 446, startPoint y: 268, endPoint x: 605, endPoint y: 287, distance: 159.9
click at [571, 274] on ul "Pairs (e.g., '1x1 / 9x16') Triples (e.g., '1x1 / 9x16 / 16x9')" at bounding box center [786, 284] width 735 height 37
drag, startPoint x: 637, startPoint y: 288, endPoint x: 574, endPoint y: 262, distance: 67.7
click at [637, 287] on li "Triples (e.g., '1x1 / 9x16 / 16x9')" at bounding box center [803, 294] width 701 height 19
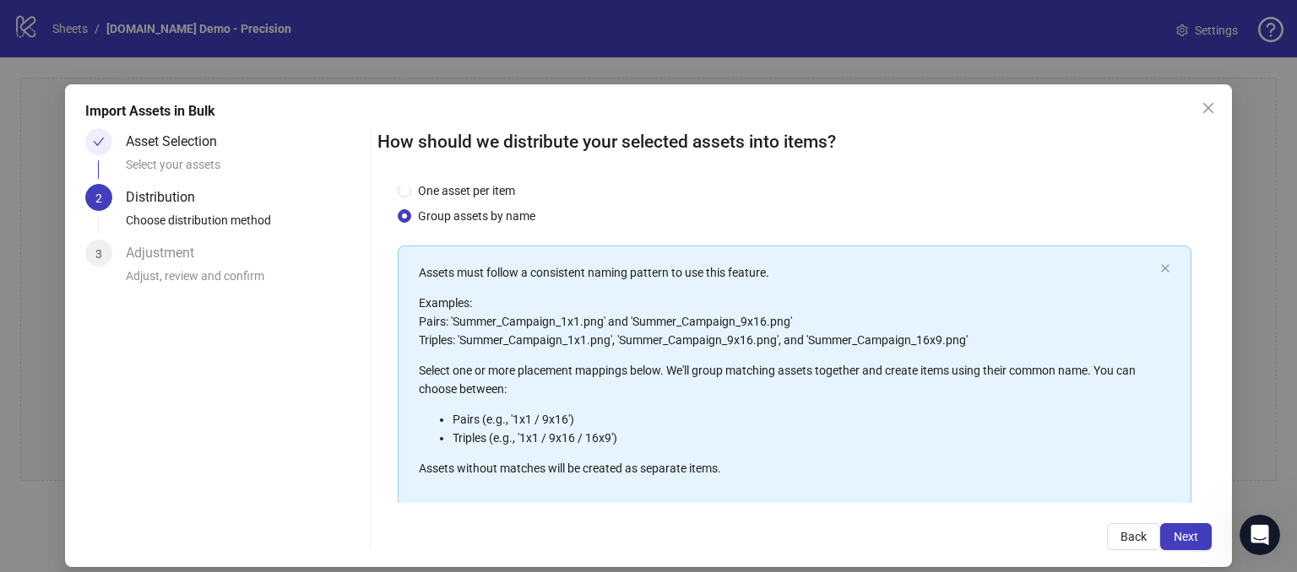
scroll to position [30, 0]
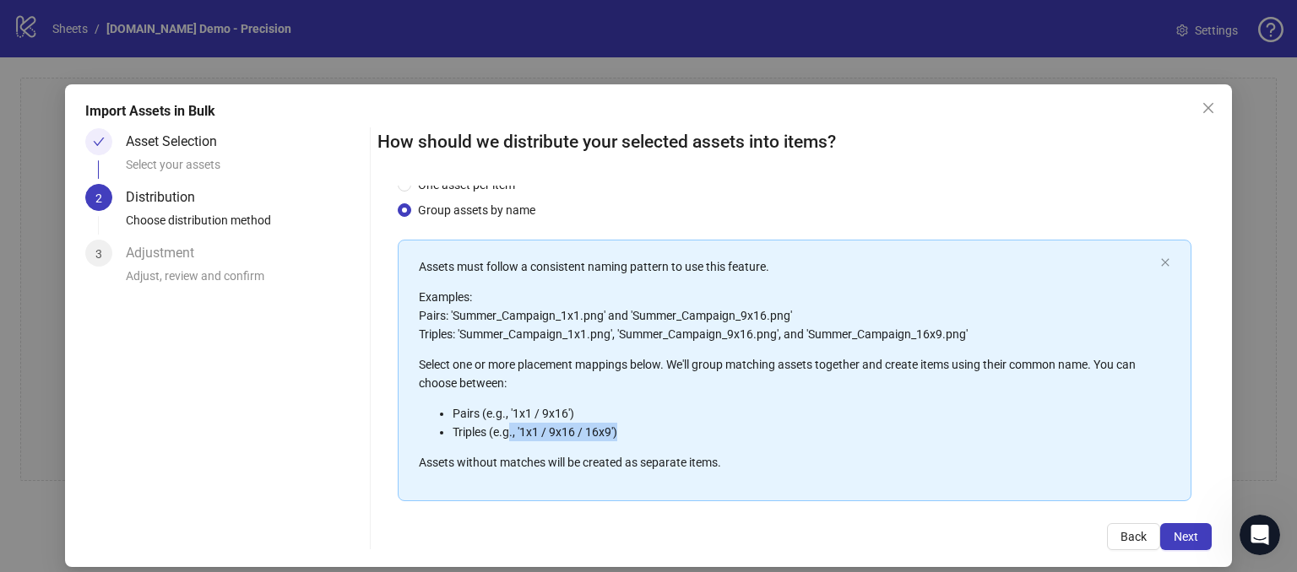
drag, startPoint x: 507, startPoint y: 424, endPoint x: 634, endPoint y: 434, distance: 127.9
click at [634, 434] on li "Triples (e.g., '1x1 / 9x16 / 16x9')" at bounding box center [803, 432] width 701 height 19
click at [690, 427] on li "Triples (e.g., '1x1 / 9x16 / 16x9')" at bounding box center [803, 432] width 701 height 19
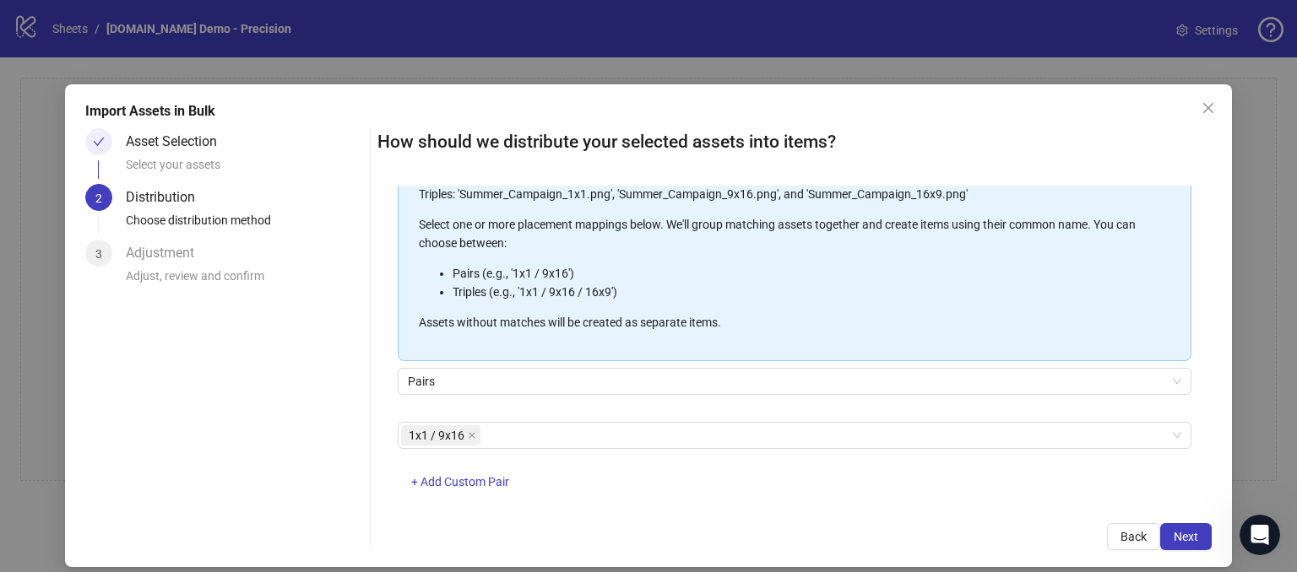
scroll to position [196, 0]
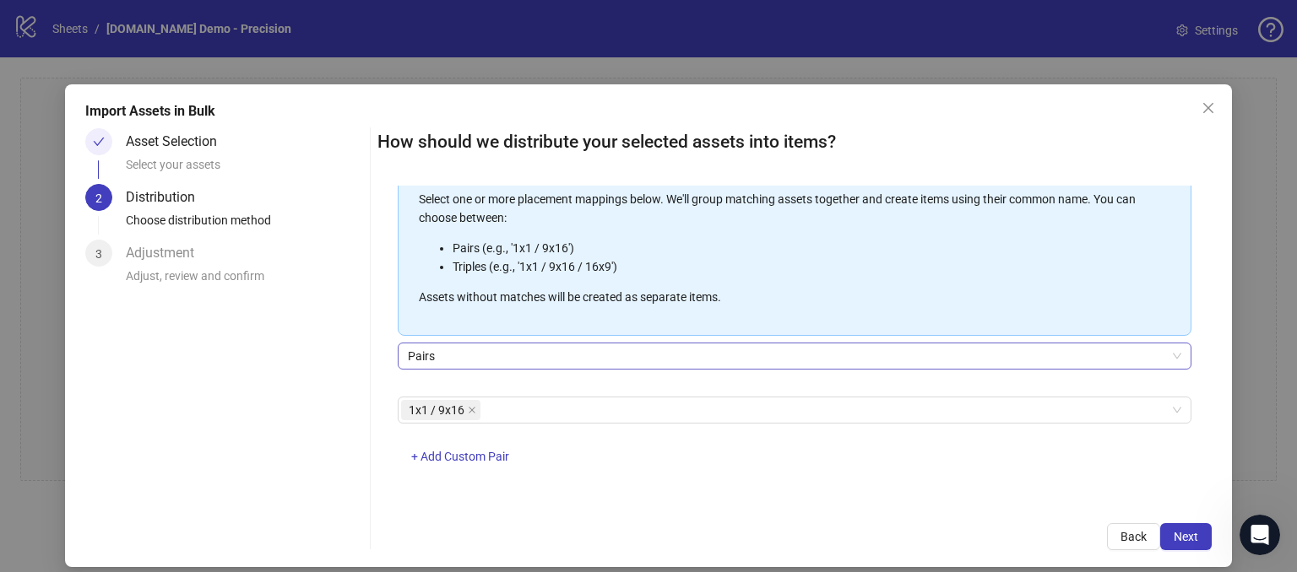
click at [447, 354] on span "Pairs" at bounding box center [794, 356] width 773 height 25
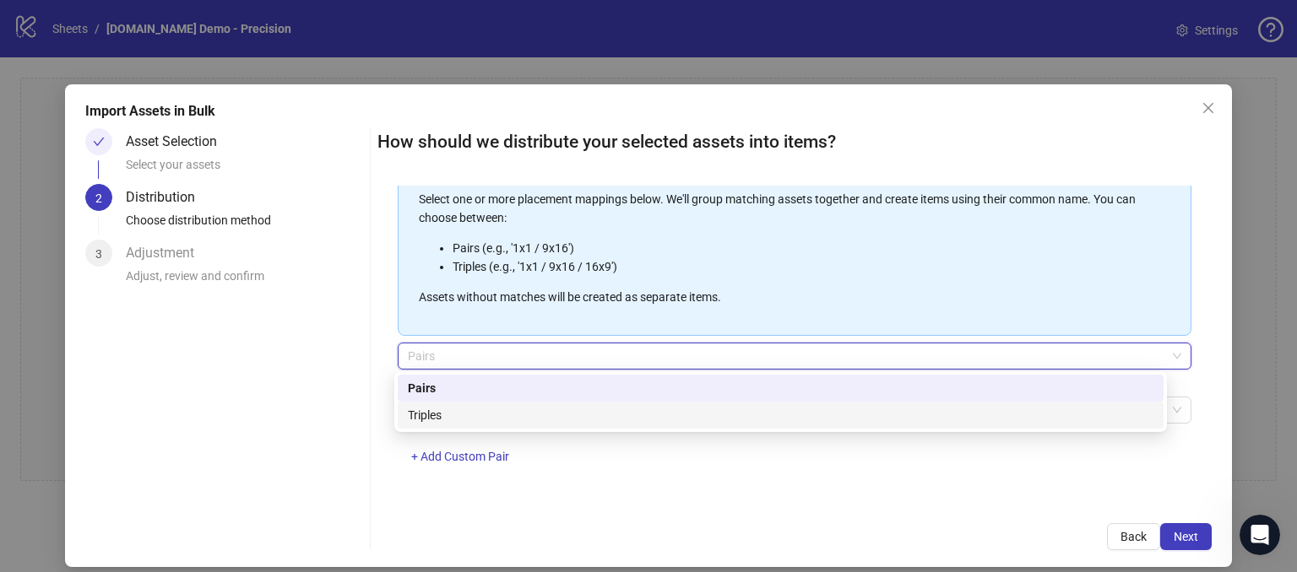
click at [442, 413] on div "Triples" at bounding box center [781, 415] width 746 height 19
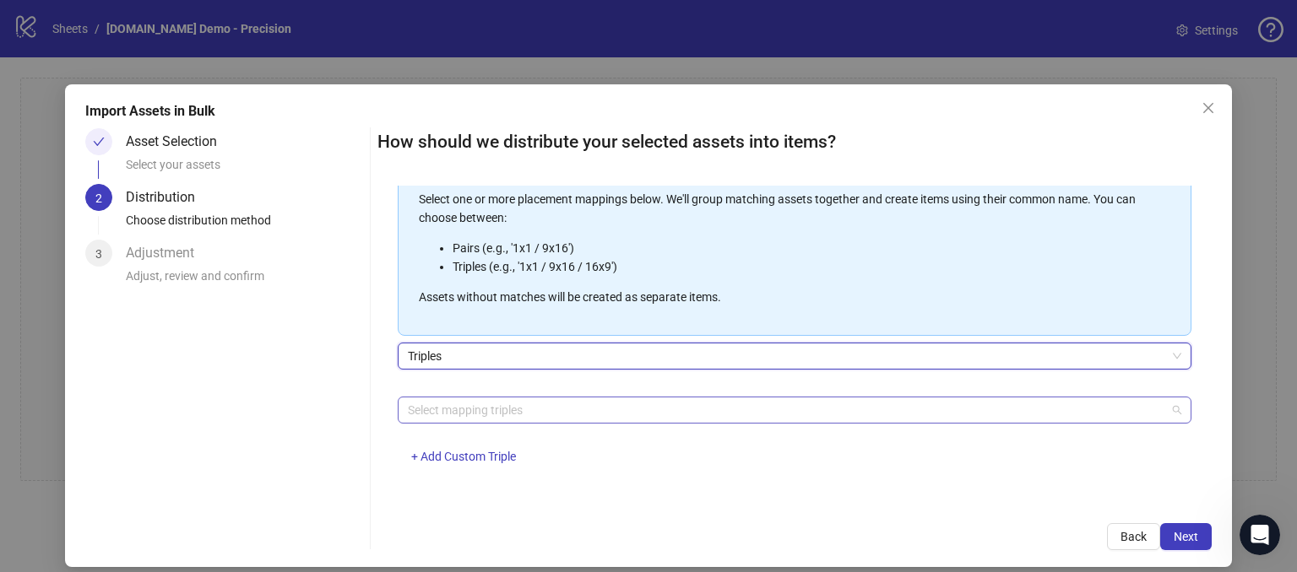
click at [447, 405] on div at bounding box center [785, 411] width 769 height 24
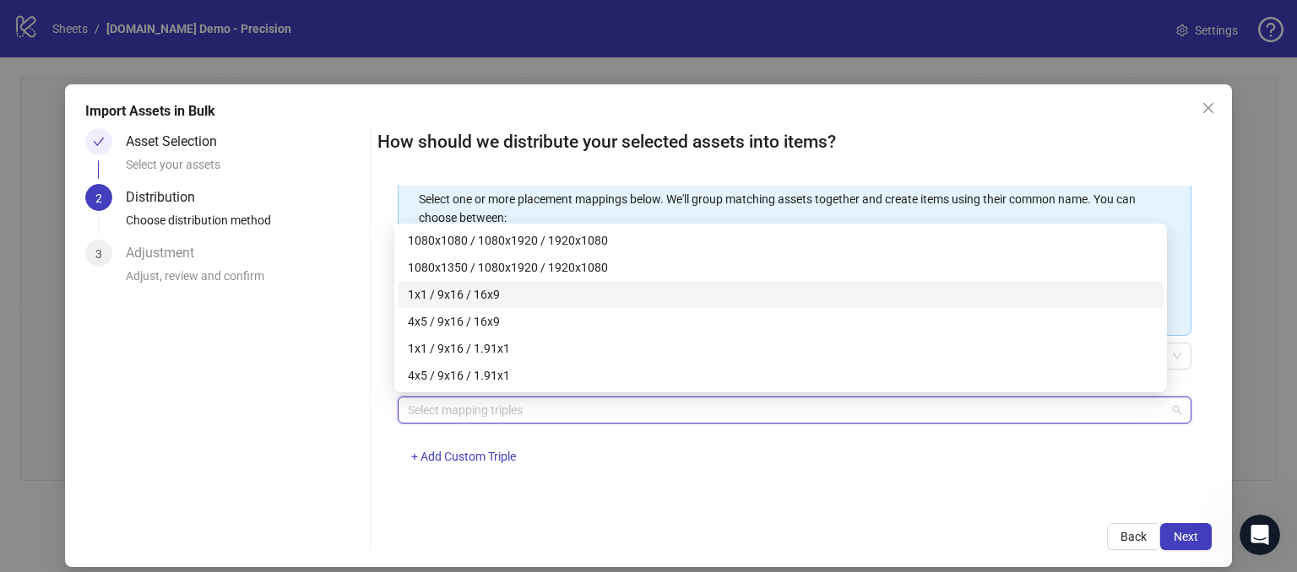
click at [467, 295] on div "1x1 / 9x16 / 16x9" at bounding box center [781, 294] width 746 height 19
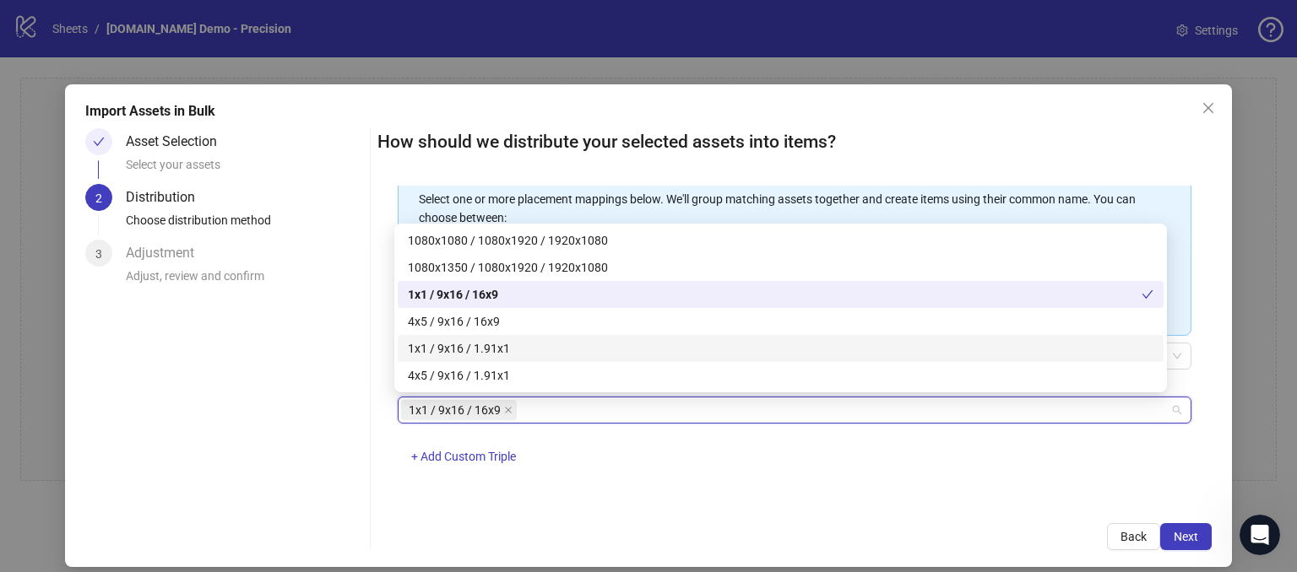
click at [294, 351] on div "Asset Selection Select your assets 2 Distribution Choose distribution method 3 …" at bounding box center [224, 339] width 278 height 422
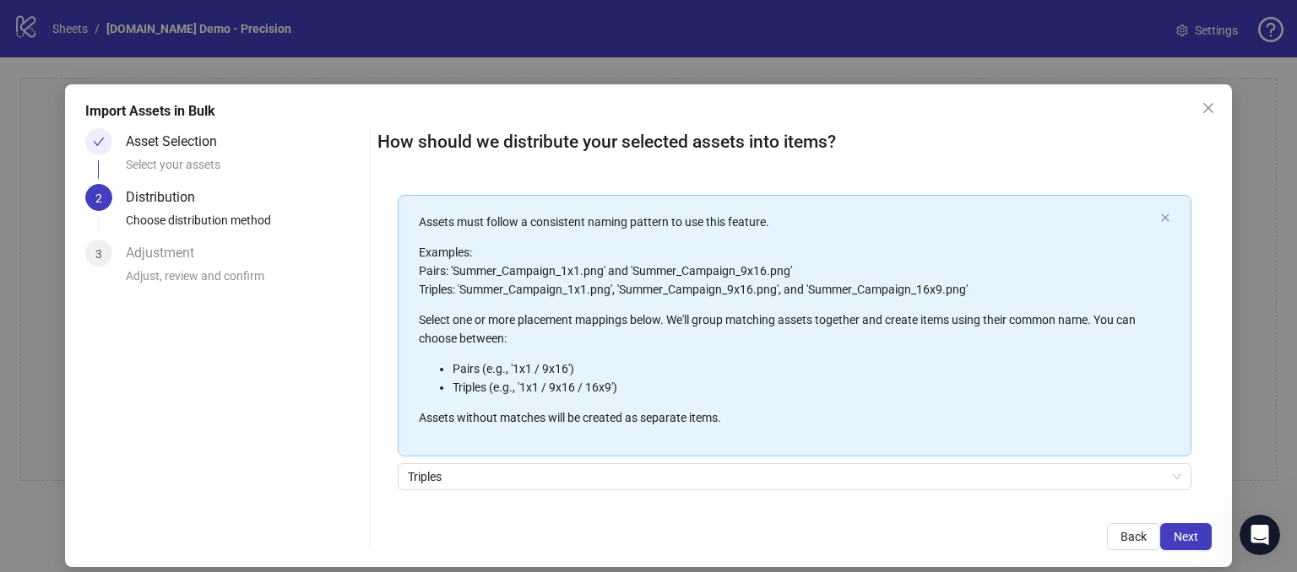
scroll to position [27, 0]
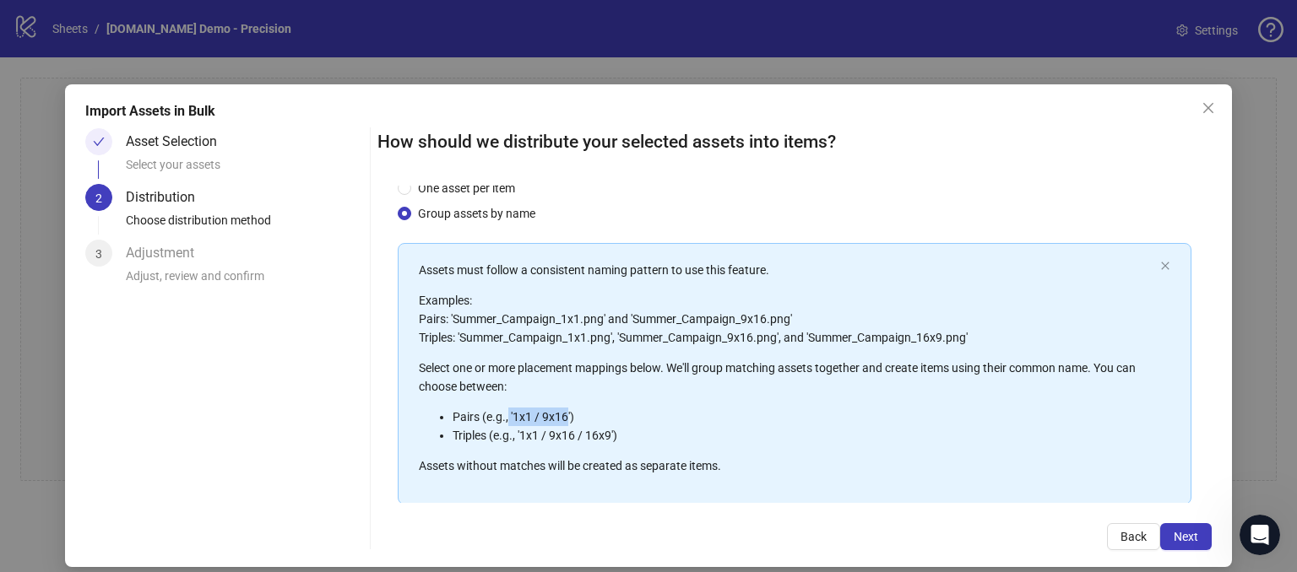
drag, startPoint x: 505, startPoint y: 418, endPoint x: 564, endPoint y: 413, distance: 59.3
click at [564, 413] on li "Pairs (e.g., '1x1 / 9x16')" at bounding box center [803, 417] width 701 height 19
click at [648, 409] on li "Pairs (e.g., '1x1 / 9x16')" at bounding box center [803, 417] width 701 height 19
drag, startPoint x: 556, startPoint y: 318, endPoint x: 581, endPoint y: 318, distance: 24.5
click at [581, 318] on p "Examples: Pairs: 'Summer_Campaign_1x1.png' and 'Summer_Campaign_9x16.png' Tripl…" at bounding box center [786, 319] width 735 height 56
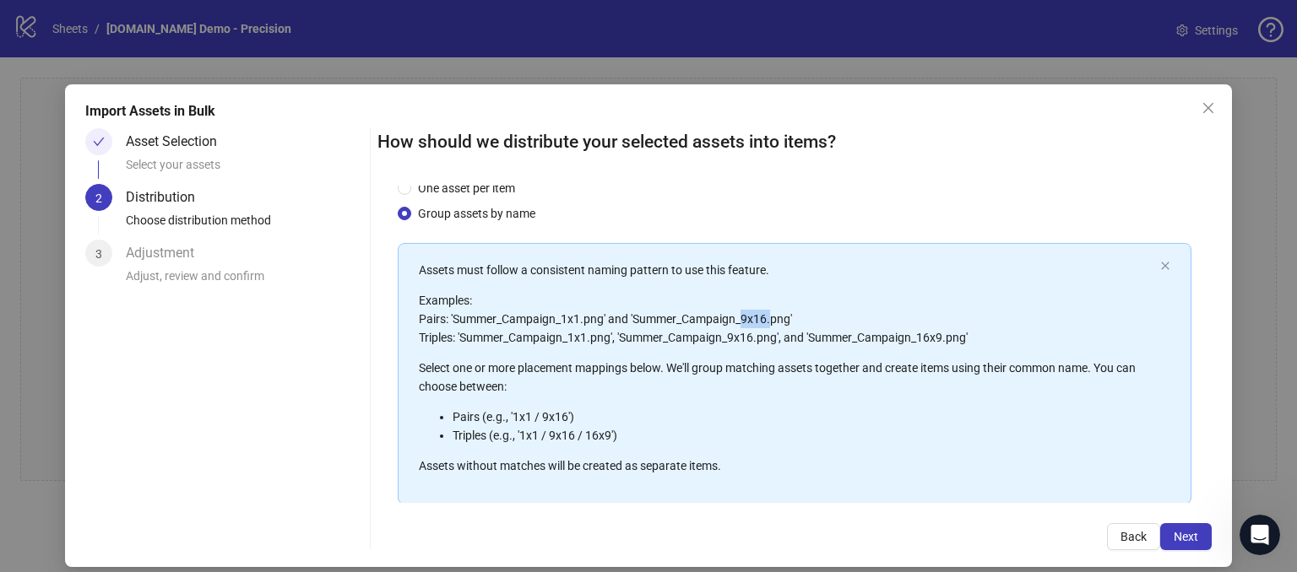
drag, startPoint x: 740, startPoint y: 325, endPoint x: 769, endPoint y: 324, distance: 28.7
click at [769, 324] on p "Examples: Pairs: 'Summer_Campaign_1x1.png' and 'Summer_Campaign_9x16.png' Tripl…" at bounding box center [786, 319] width 735 height 56
click at [868, 312] on p "Examples: Pairs: 'Summer_Campaign_1x1.png' and 'Summer_Campaign_9x16.png' Tripl…" at bounding box center [786, 319] width 735 height 56
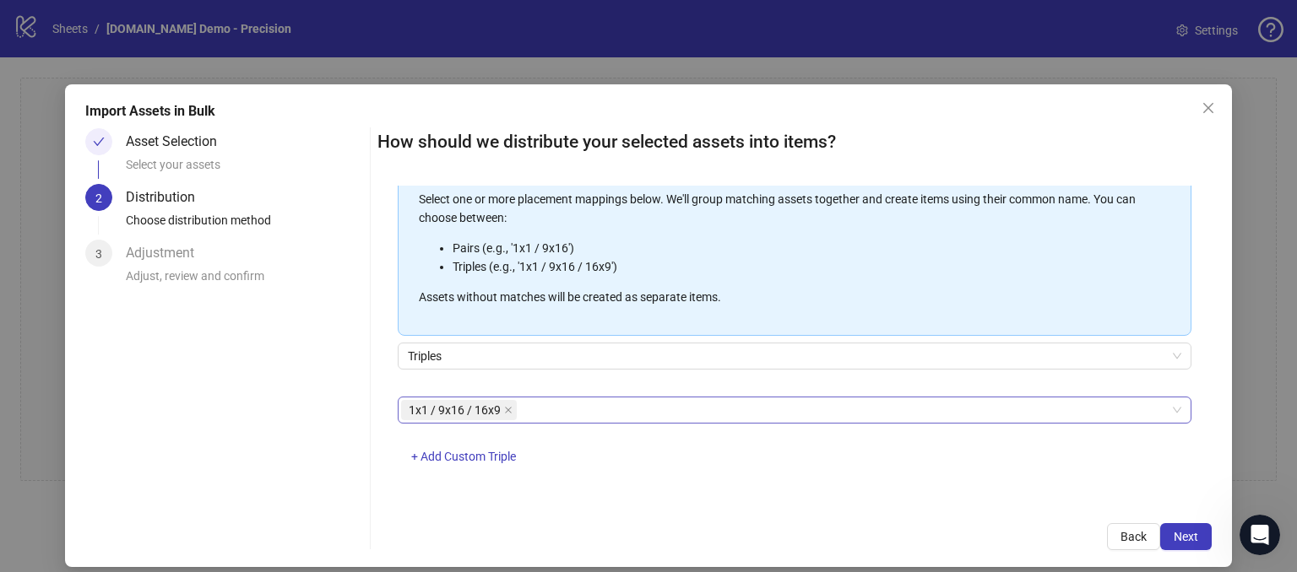
click at [579, 415] on div "1x1 / 9x16 / 16x9" at bounding box center [785, 411] width 769 height 24
click at [345, 389] on div "Asset Selection Select your assets 2 Distribution Choose distribution method 3 …" at bounding box center [224, 339] width 278 height 422
click at [569, 415] on div "1x1 / 9x16 / 16x9" at bounding box center [785, 411] width 769 height 24
click at [456, 450] on span "+ Add Custom Triple" at bounding box center [463, 457] width 105 height 14
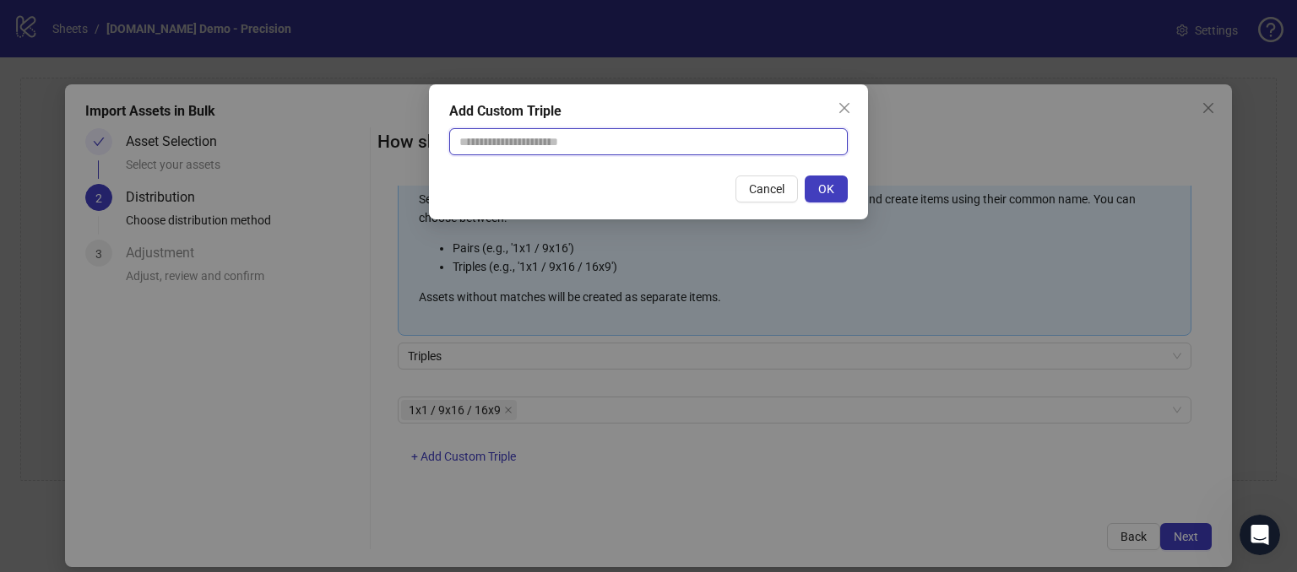
click at [476, 149] on input "text" at bounding box center [648, 141] width 399 height 27
click at [607, 440] on div "Add Custom Triple Cancel OK" at bounding box center [648, 286] width 1297 height 572
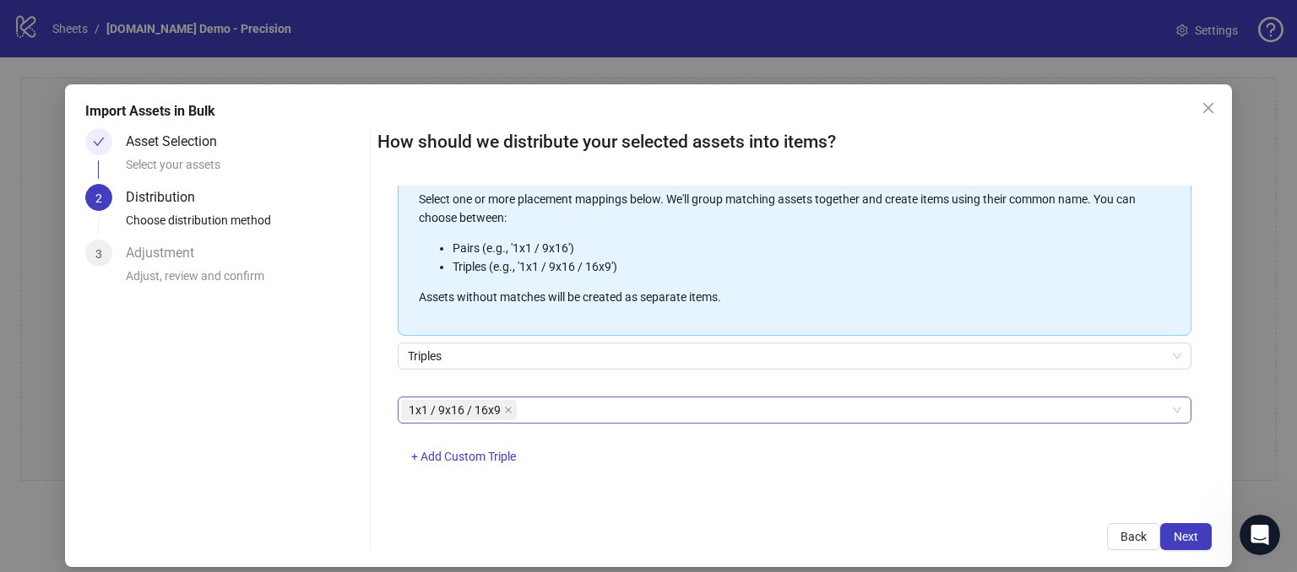
click at [537, 404] on div "1x1 / 9x16 / 16x9" at bounding box center [785, 411] width 769 height 24
click at [464, 453] on span "+ Add Custom Triple" at bounding box center [463, 457] width 105 height 14
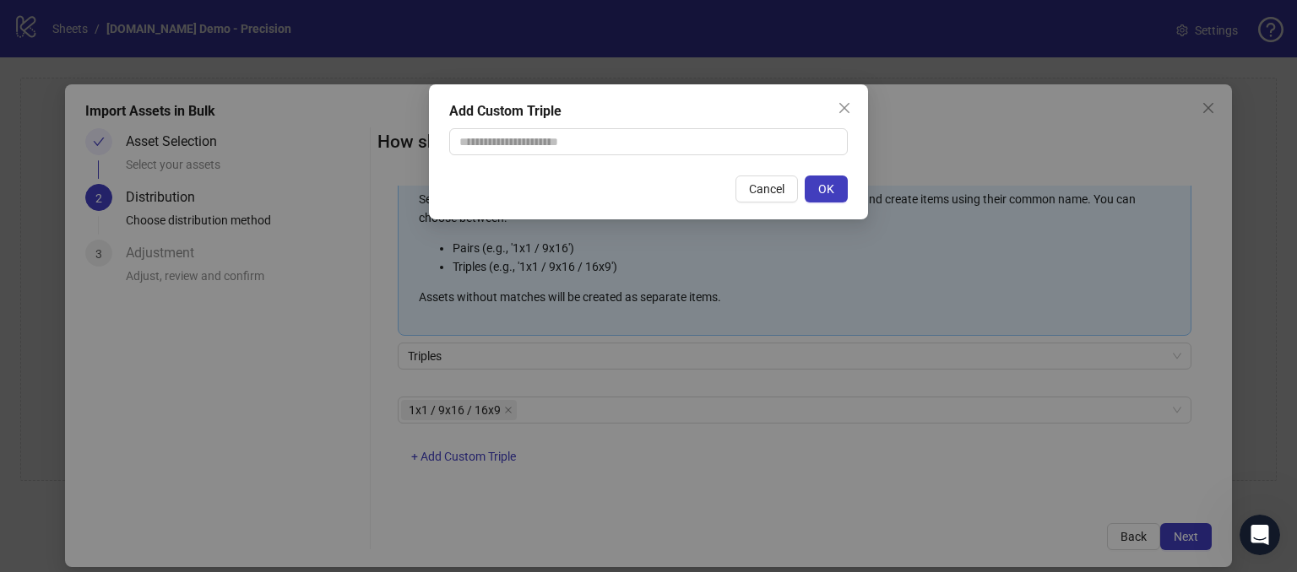
click at [615, 455] on div "Add Custom Triple Cancel OK" at bounding box center [648, 286] width 1297 height 572
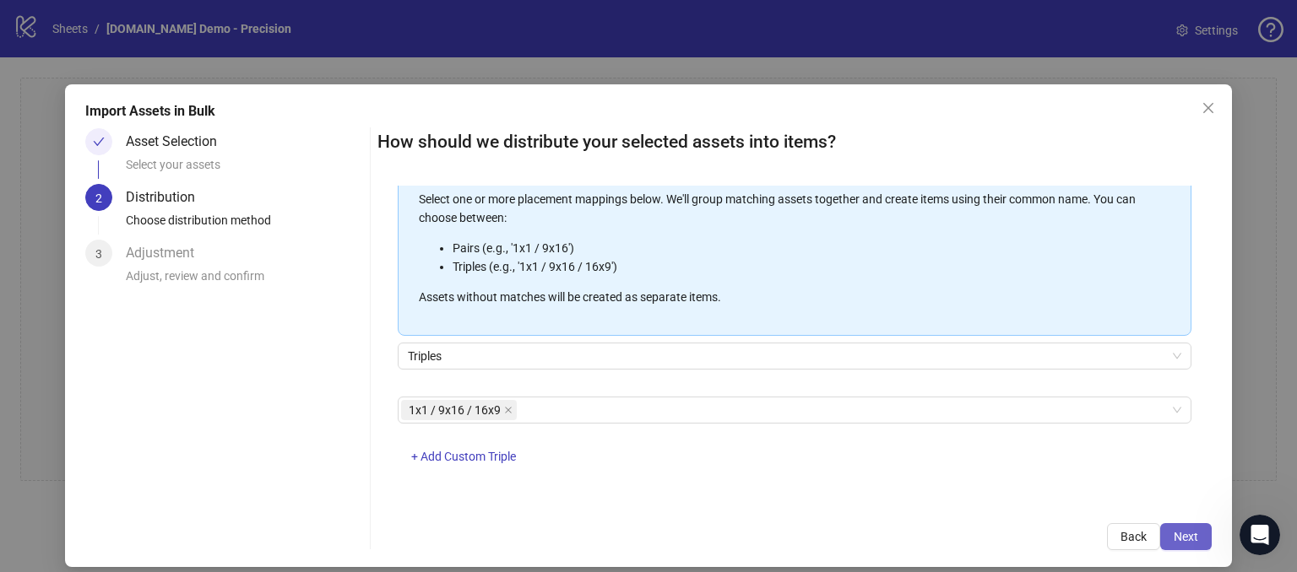
click at [1174, 540] on span "Next" at bounding box center [1186, 537] width 24 height 14
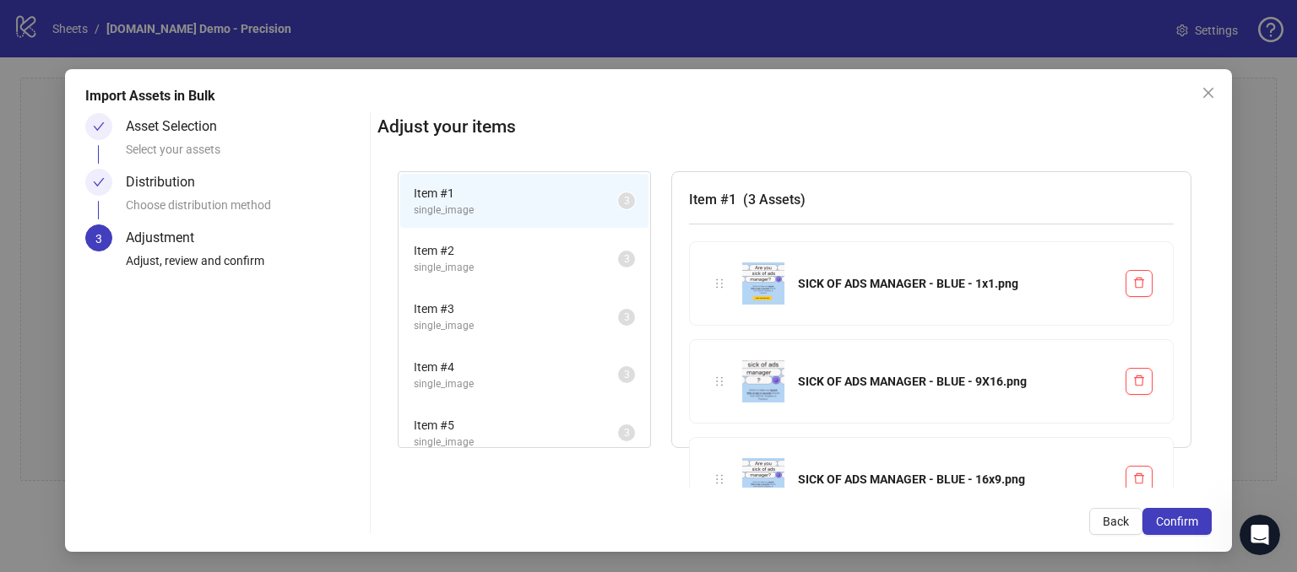
scroll to position [0, 0]
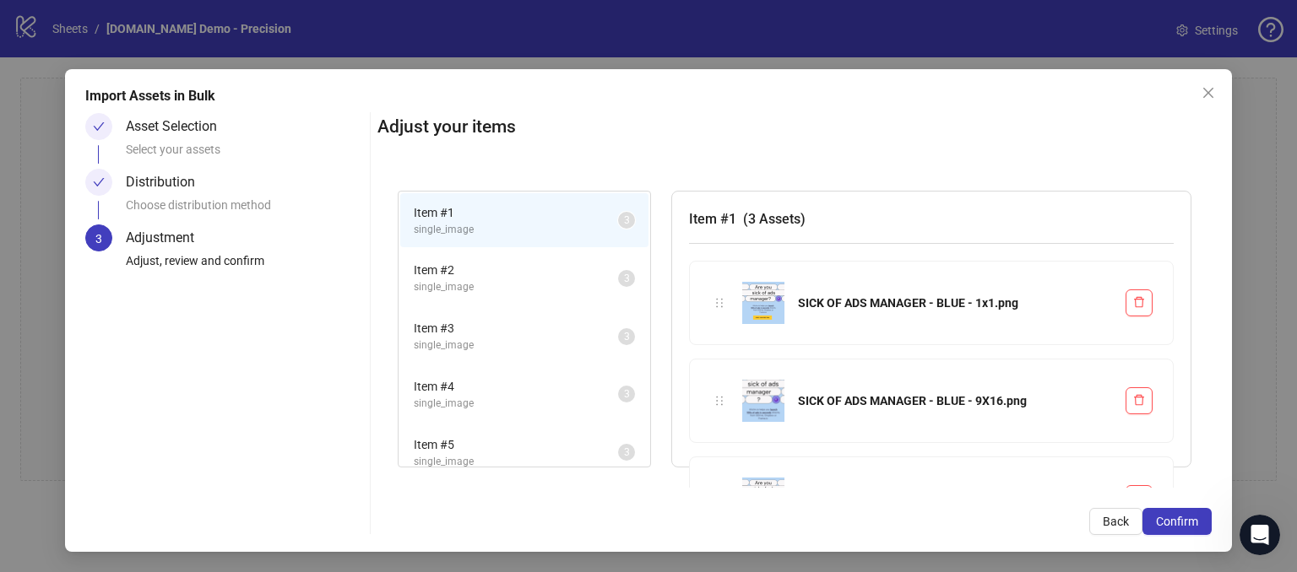
click at [549, 280] on span "single_image" at bounding box center [516, 287] width 204 height 16
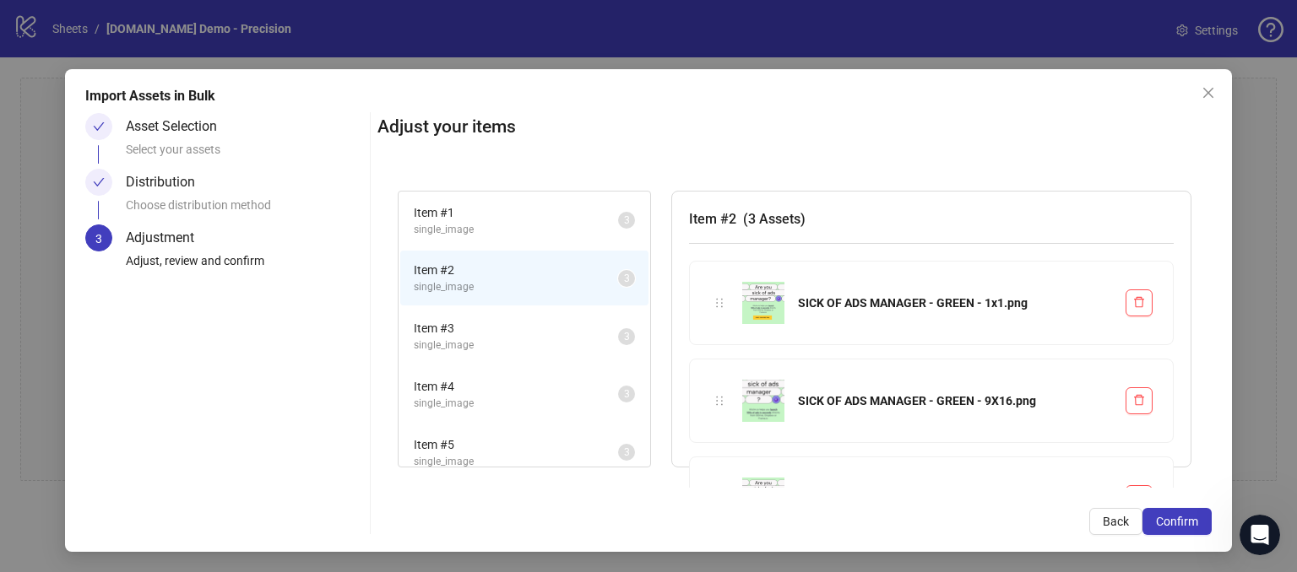
click at [506, 219] on span "Item # 1" at bounding box center [516, 212] width 204 height 19
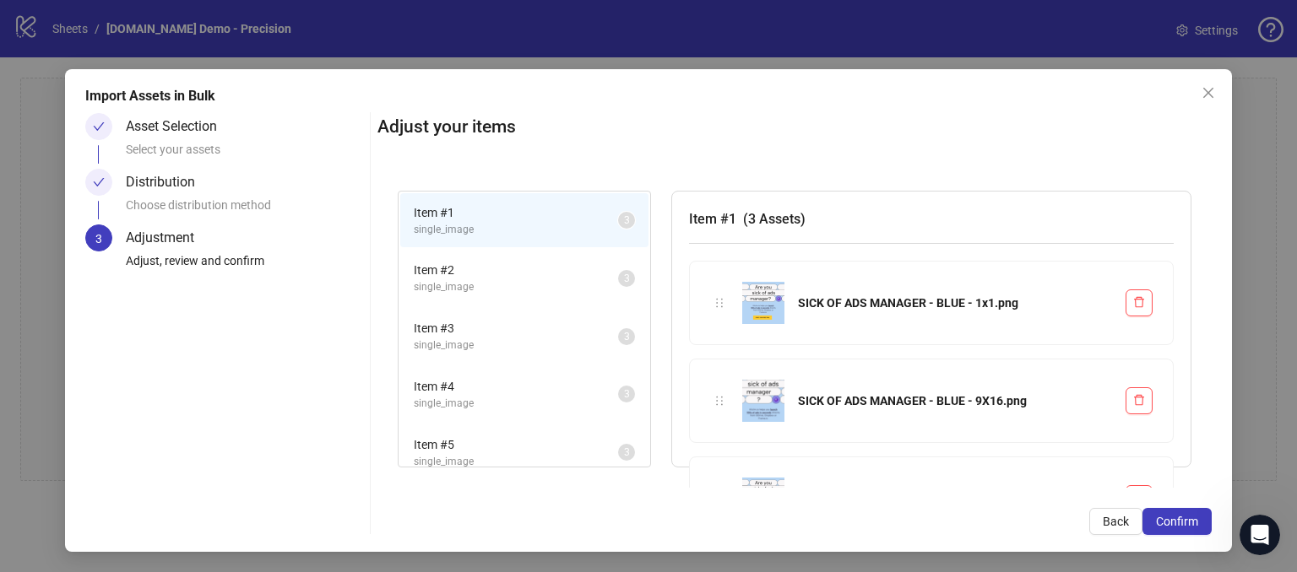
click at [507, 286] on span "single_image" at bounding box center [516, 287] width 204 height 16
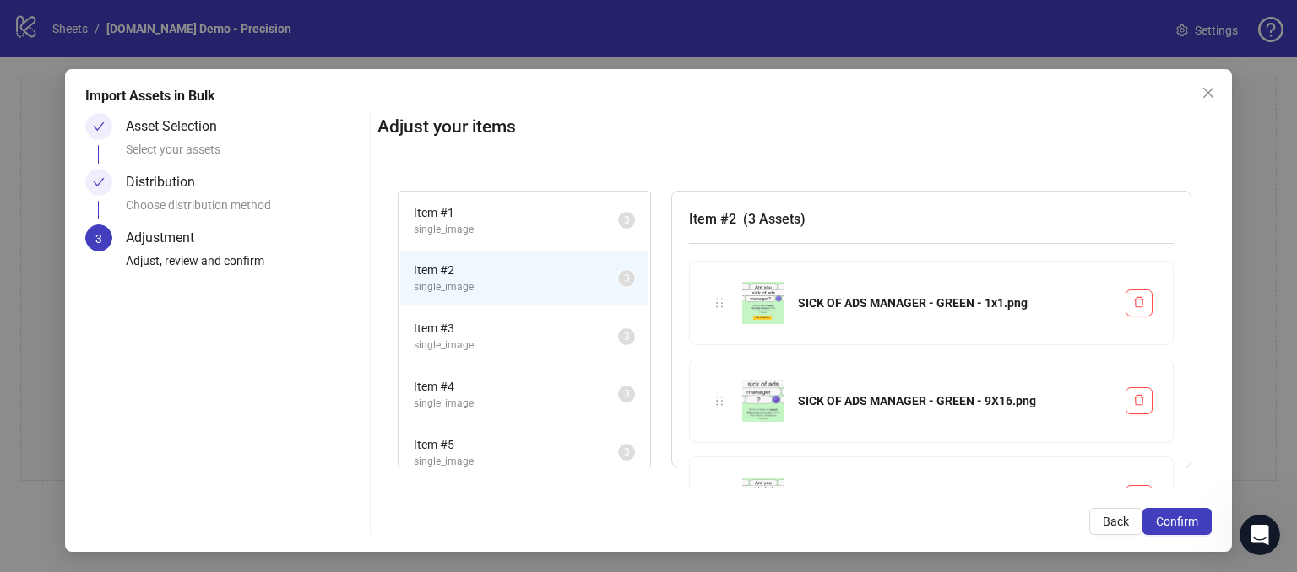
click at [513, 325] on span "Item # 3" at bounding box center [516, 328] width 204 height 19
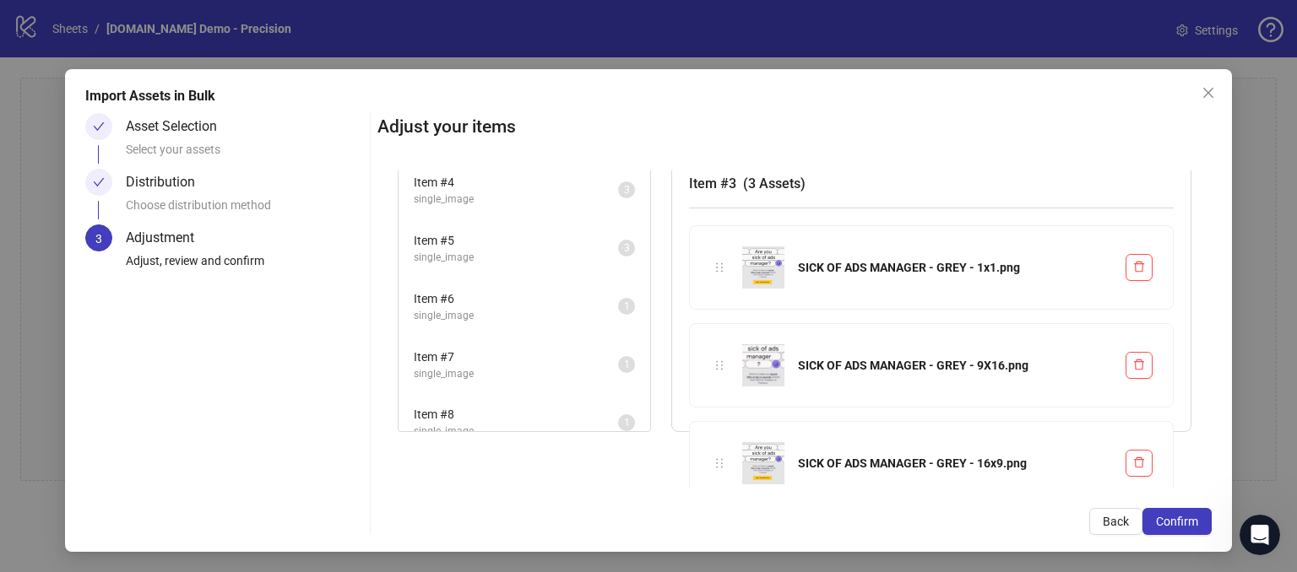
scroll to position [64, 0]
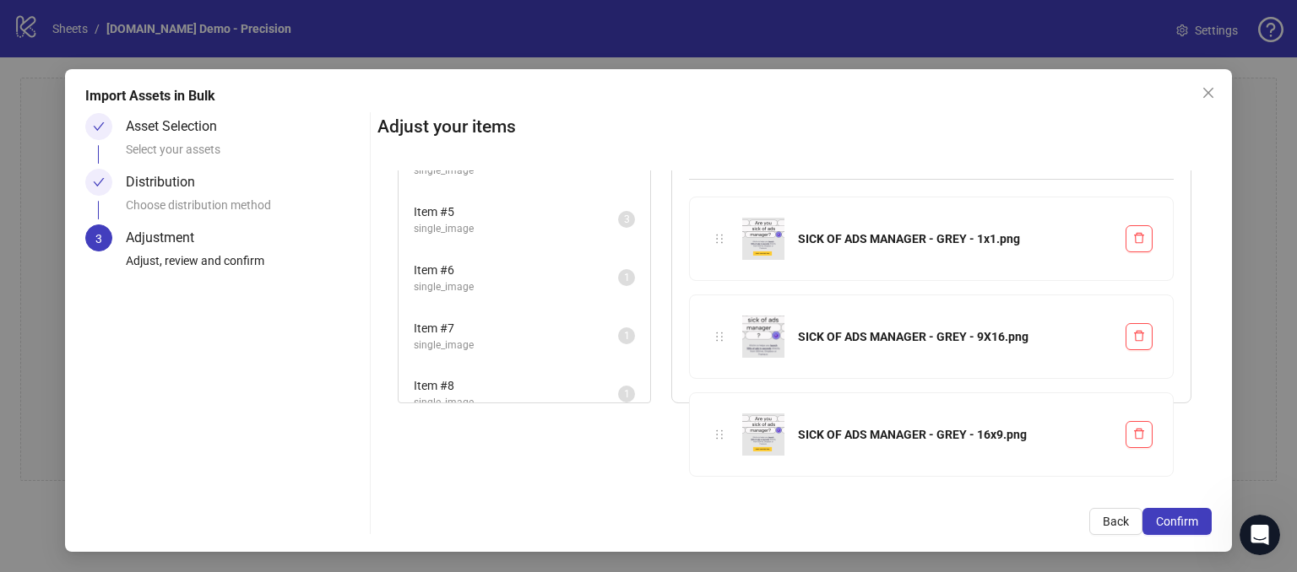
click at [533, 225] on span "single_image" at bounding box center [516, 229] width 204 height 16
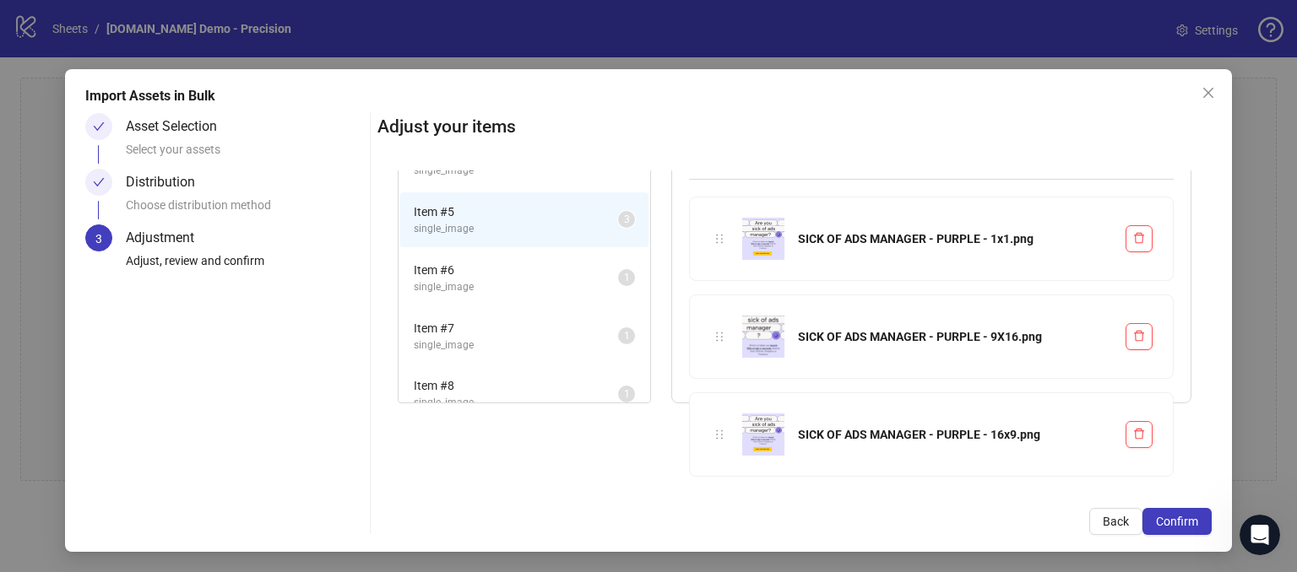
click at [523, 282] on span "single_image" at bounding box center [516, 287] width 204 height 16
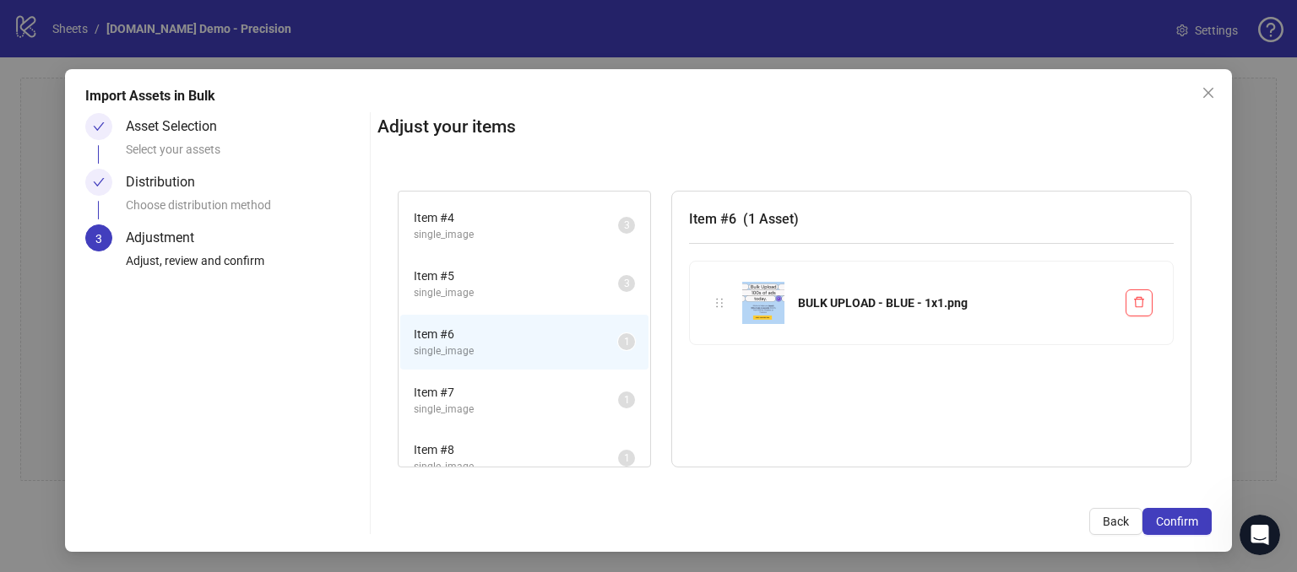
scroll to position [0, 0]
click at [503, 285] on span "single_image" at bounding box center [516, 293] width 204 height 16
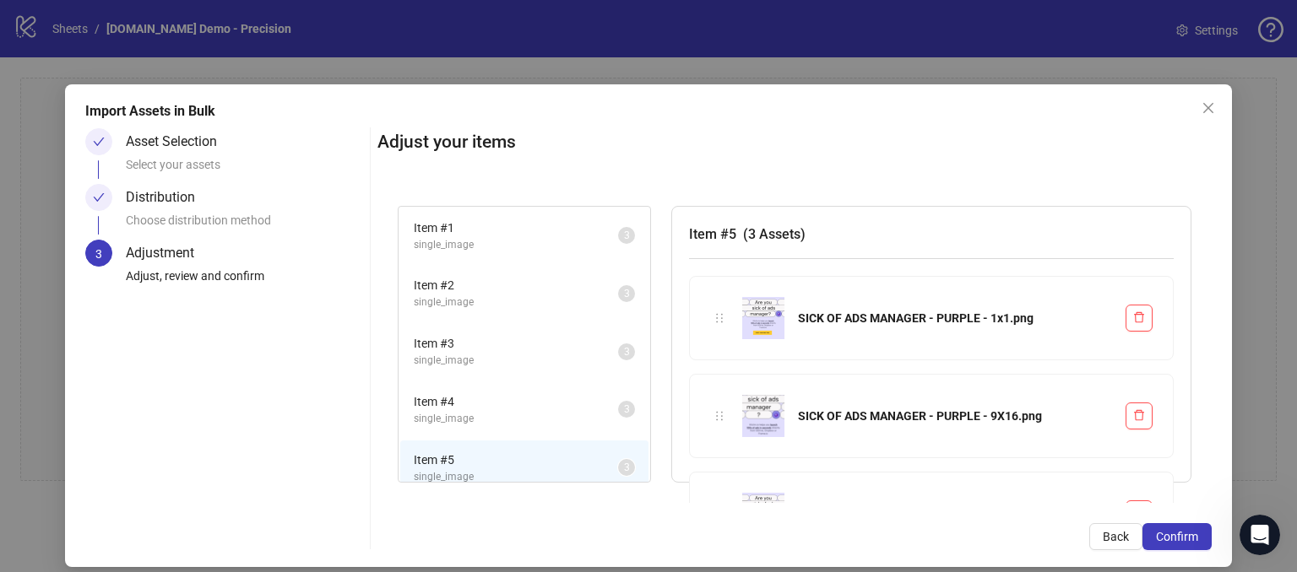
click at [540, 362] on span "single_image" at bounding box center [516, 361] width 204 height 16
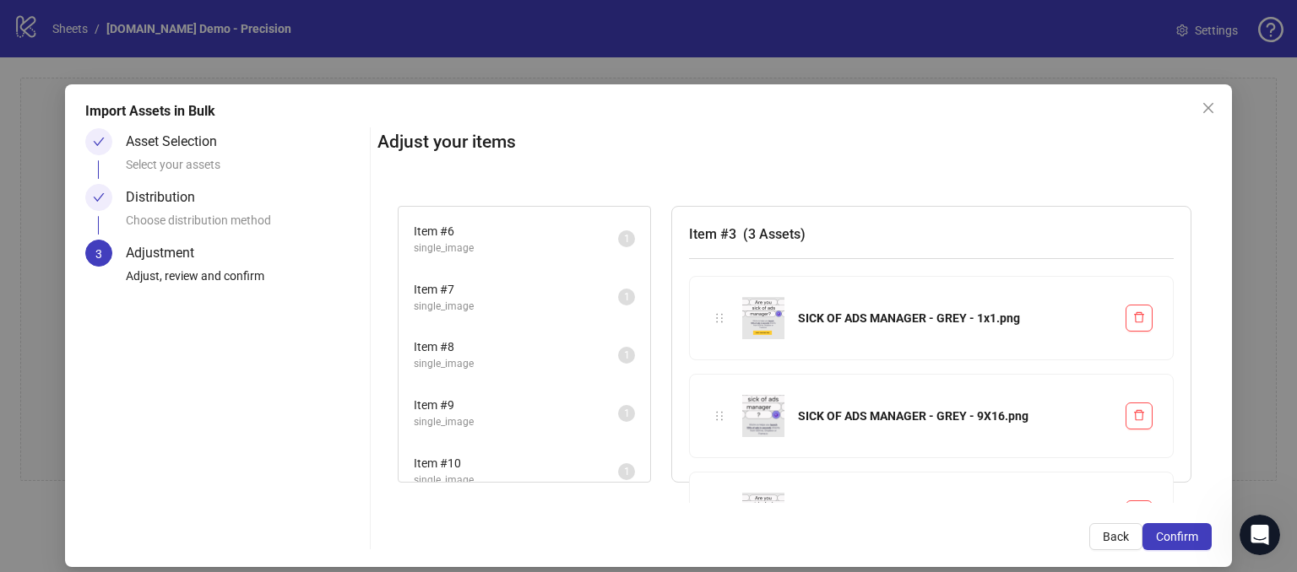
scroll to position [338, 0]
click at [507, 356] on div "Item # 9 single_image" at bounding box center [516, 362] width 204 height 35
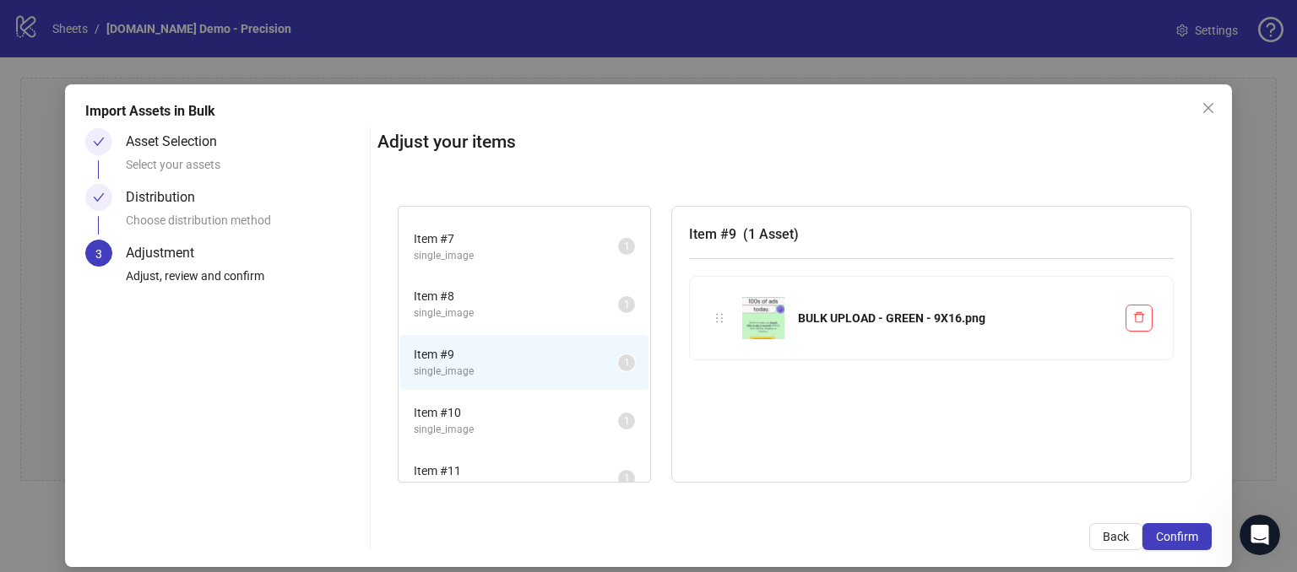
click at [511, 396] on li "Item # 10 single_image 1" at bounding box center [524, 420] width 248 height 55
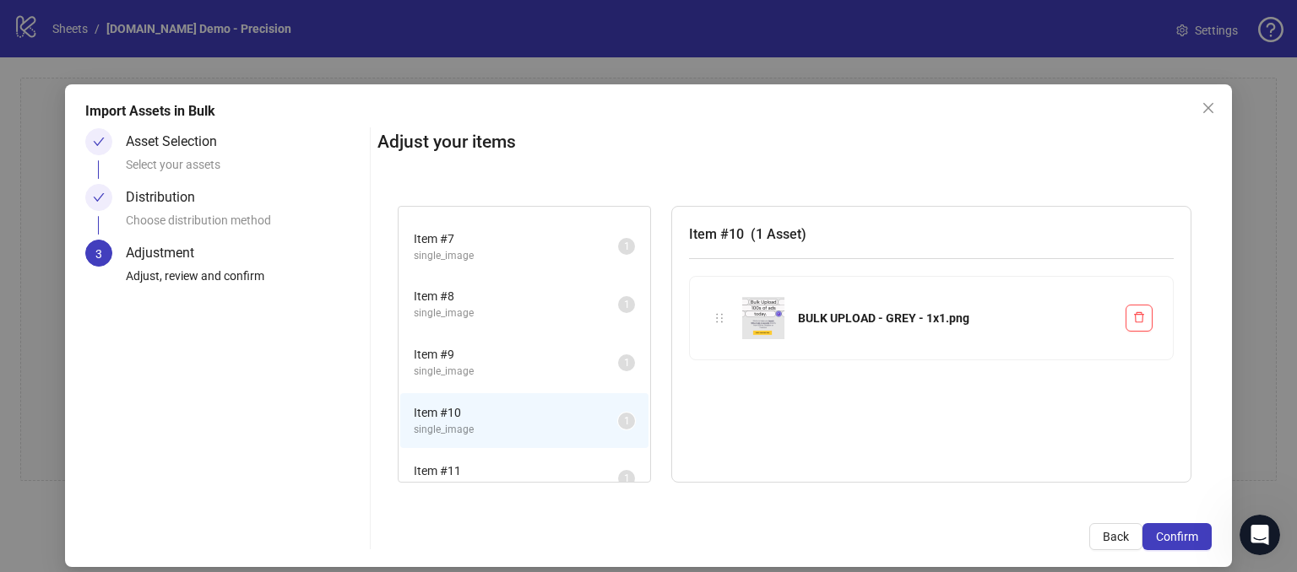
click at [507, 462] on span "Item # 11" at bounding box center [516, 471] width 204 height 19
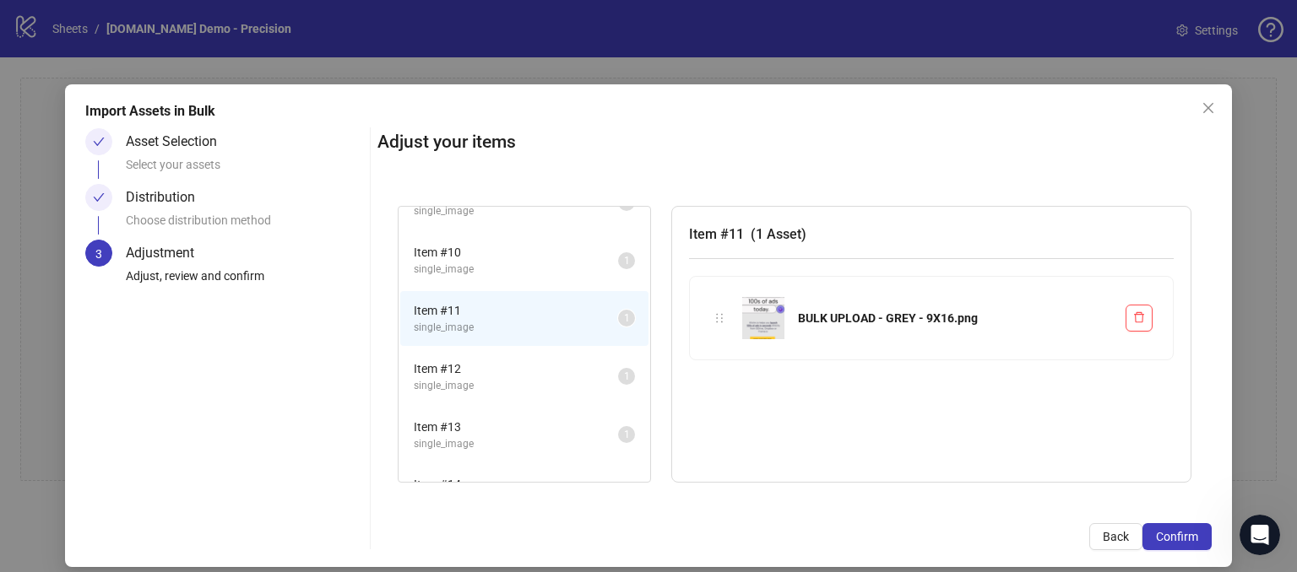
scroll to position [585, 0]
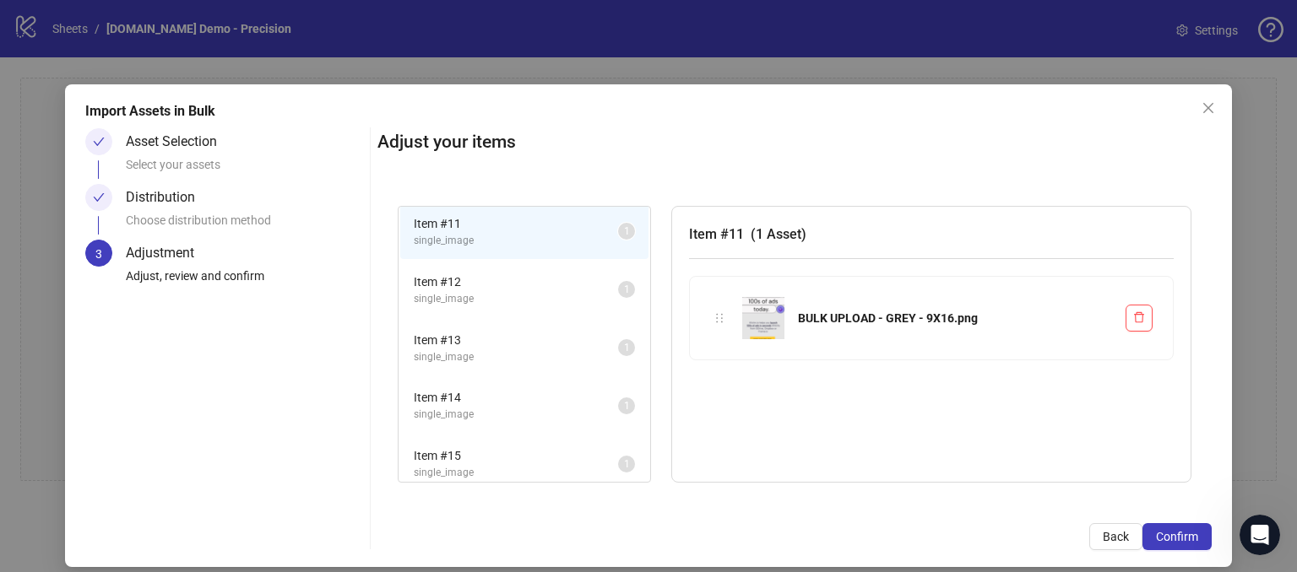
click at [482, 378] on li "Item # 14 single_image 1" at bounding box center [524, 405] width 248 height 55
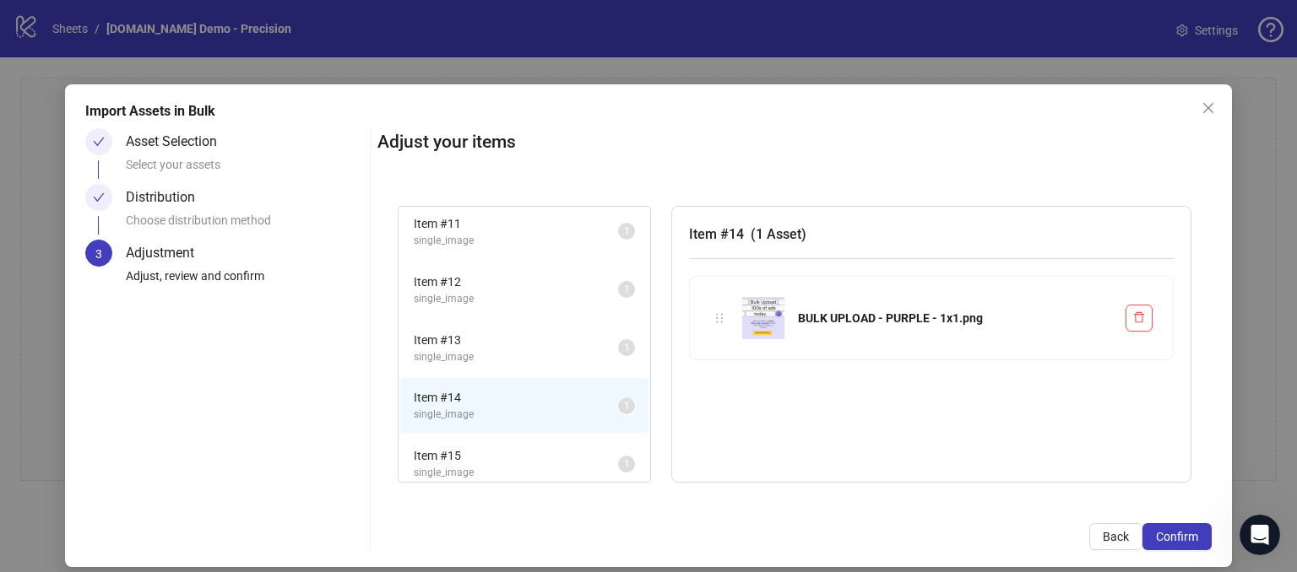
click at [496, 447] on span "Item # 15" at bounding box center [516, 456] width 204 height 19
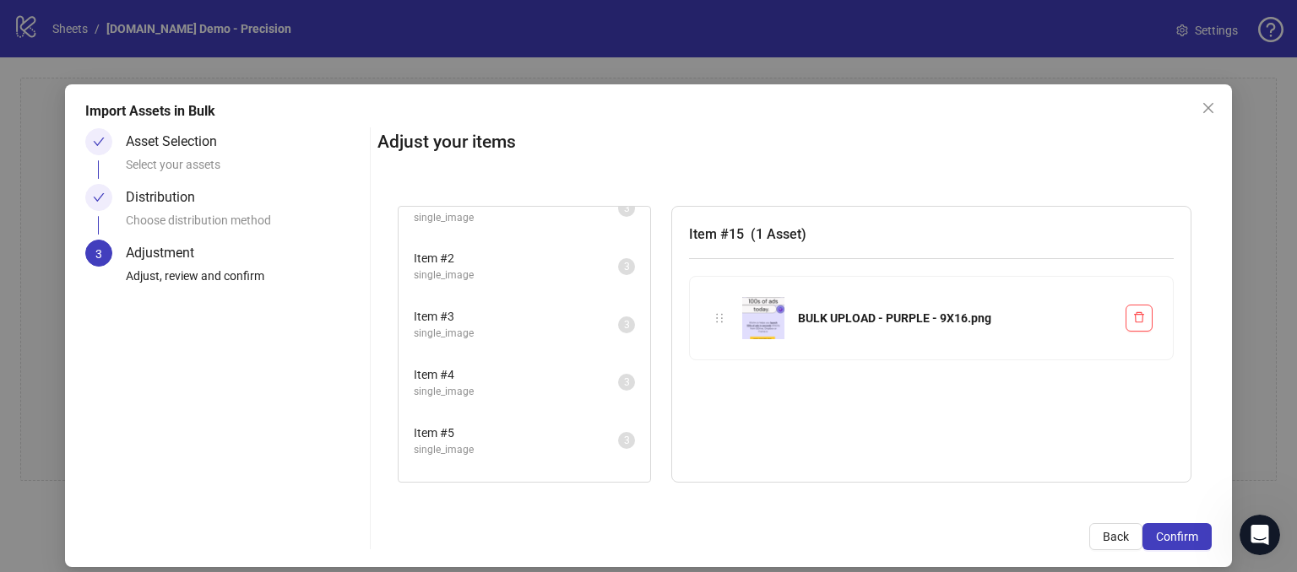
scroll to position [0, 0]
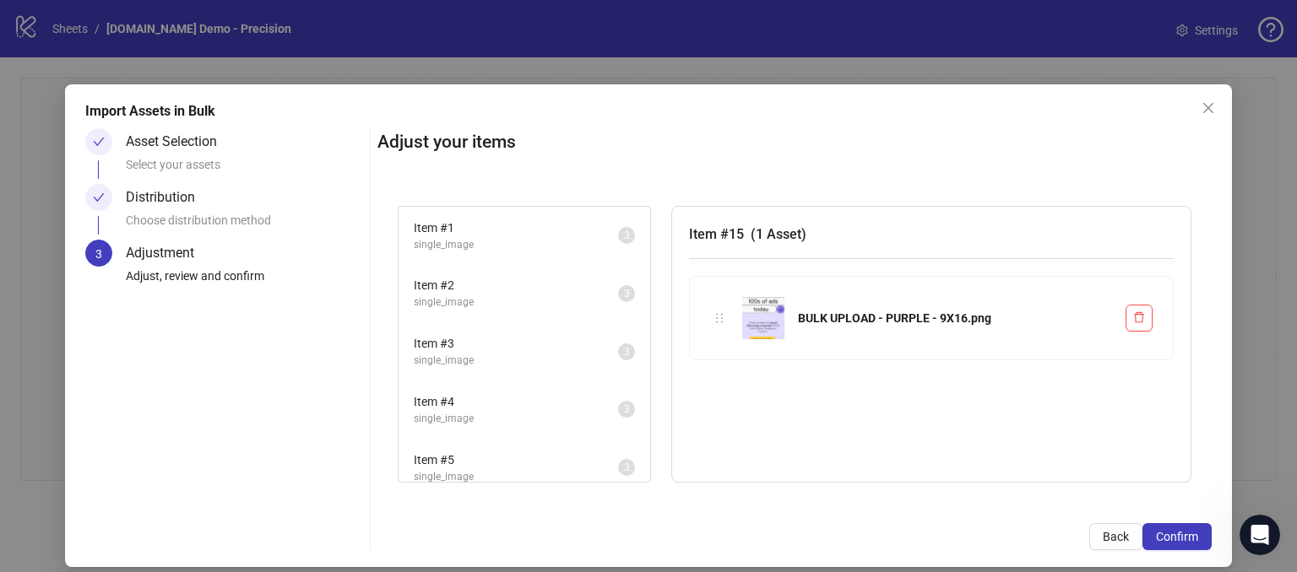
click at [502, 360] on span "single_image" at bounding box center [516, 361] width 204 height 16
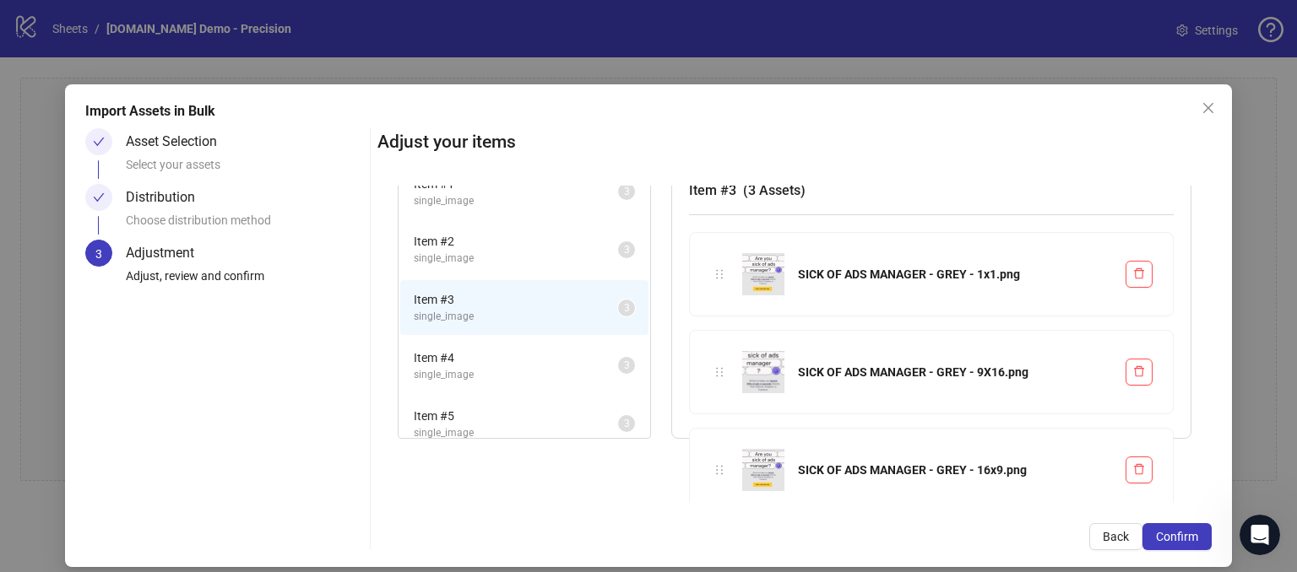
scroll to position [64, 0]
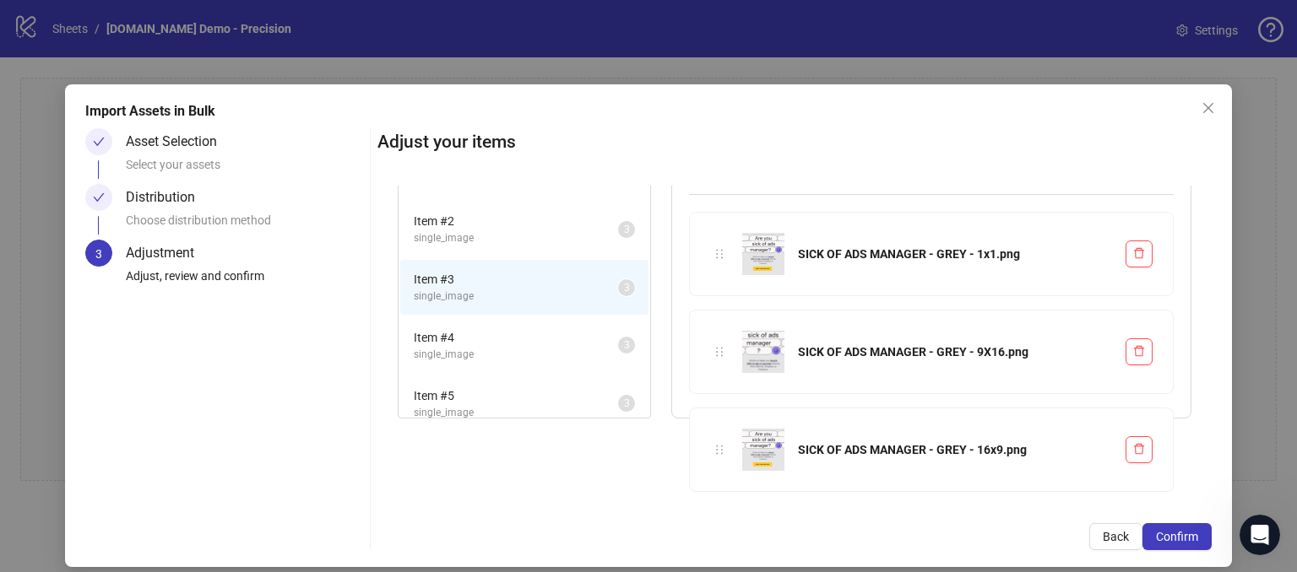
click at [715, 452] on icon "holder" at bounding box center [719, 450] width 12 height 12
click at [513, 227] on span "Item # 2" at bounding box center [516, 221] width 204 height 19
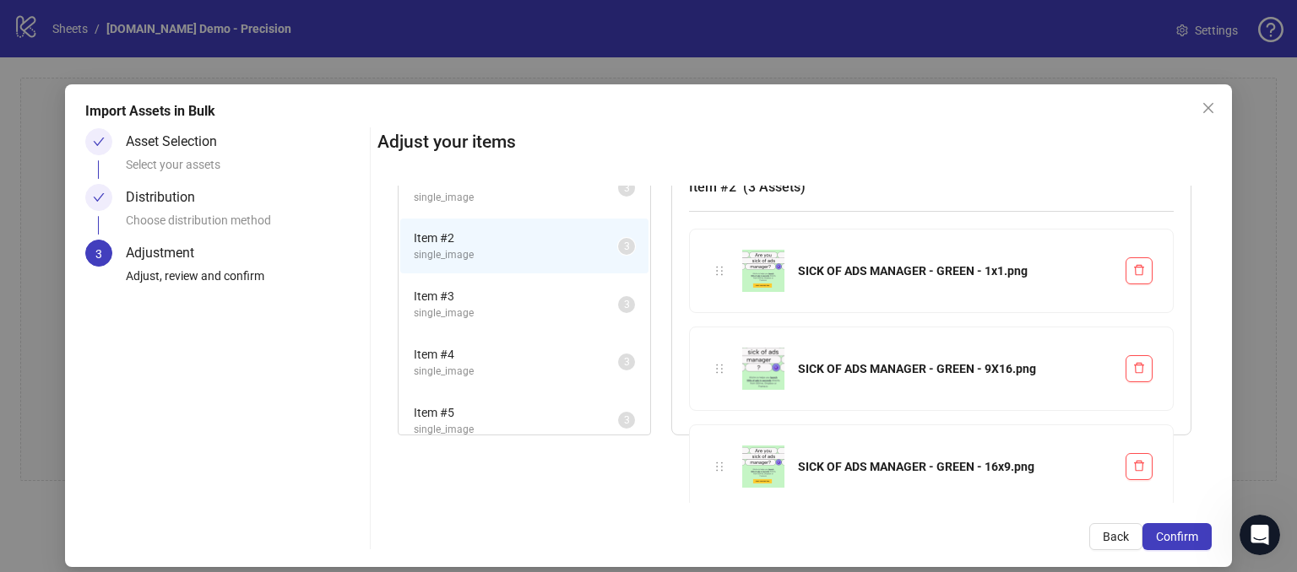
scroll to position [0, 0]
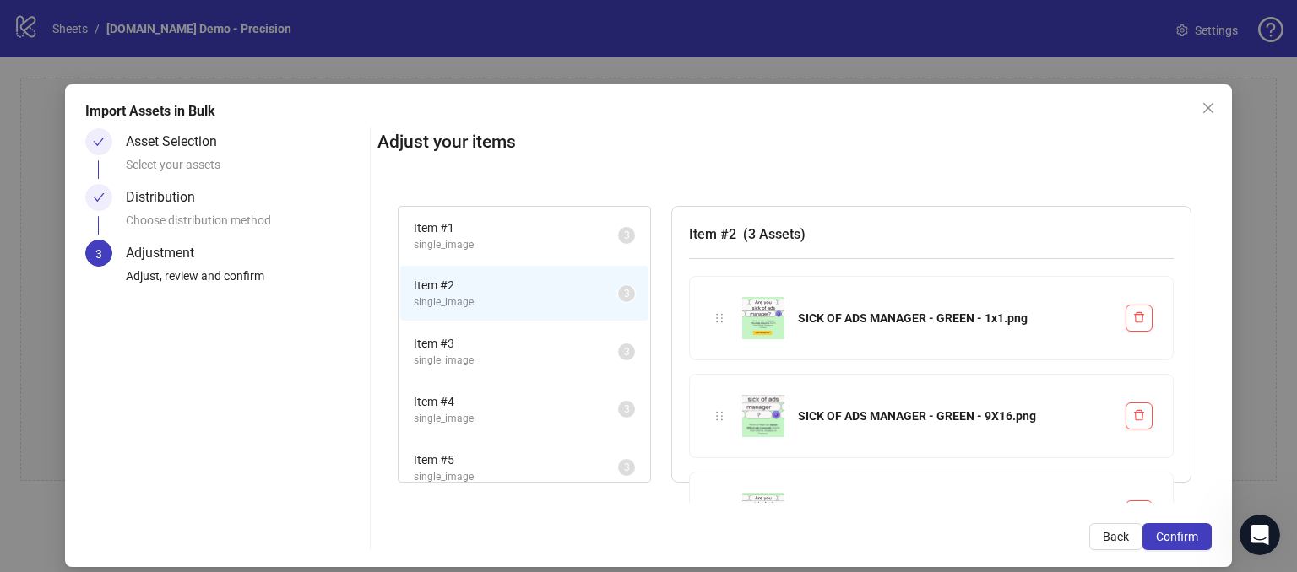
click at [790, 161] on div "Adjust your items" at bounding box center [794, 146] width 834 height 37
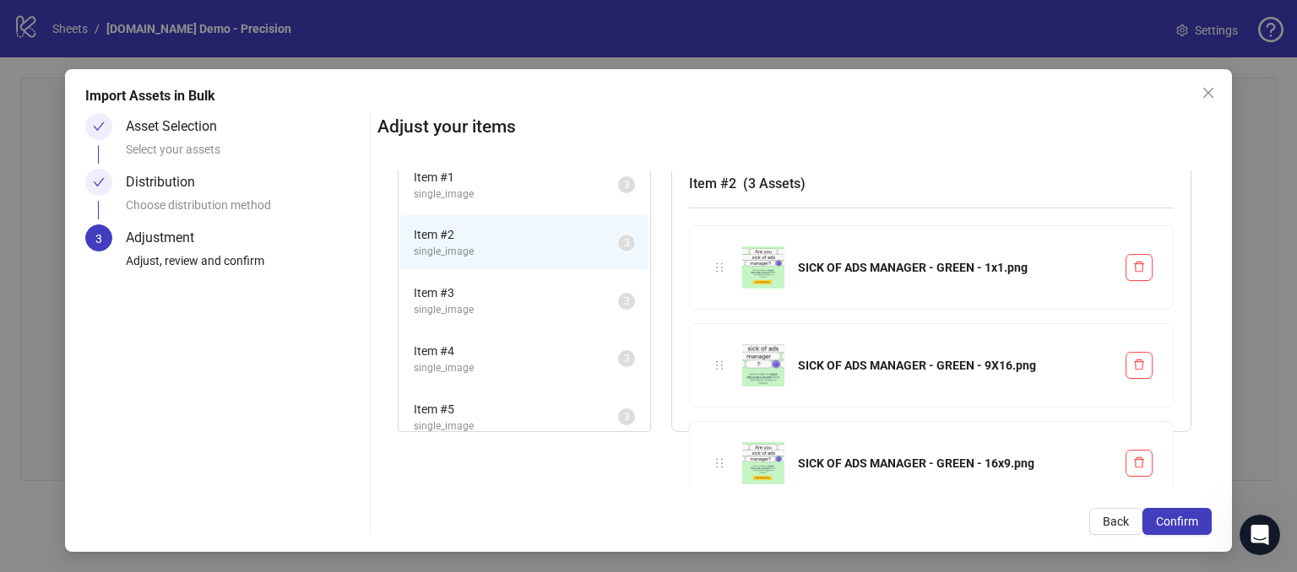
scroll to position [64, 0]
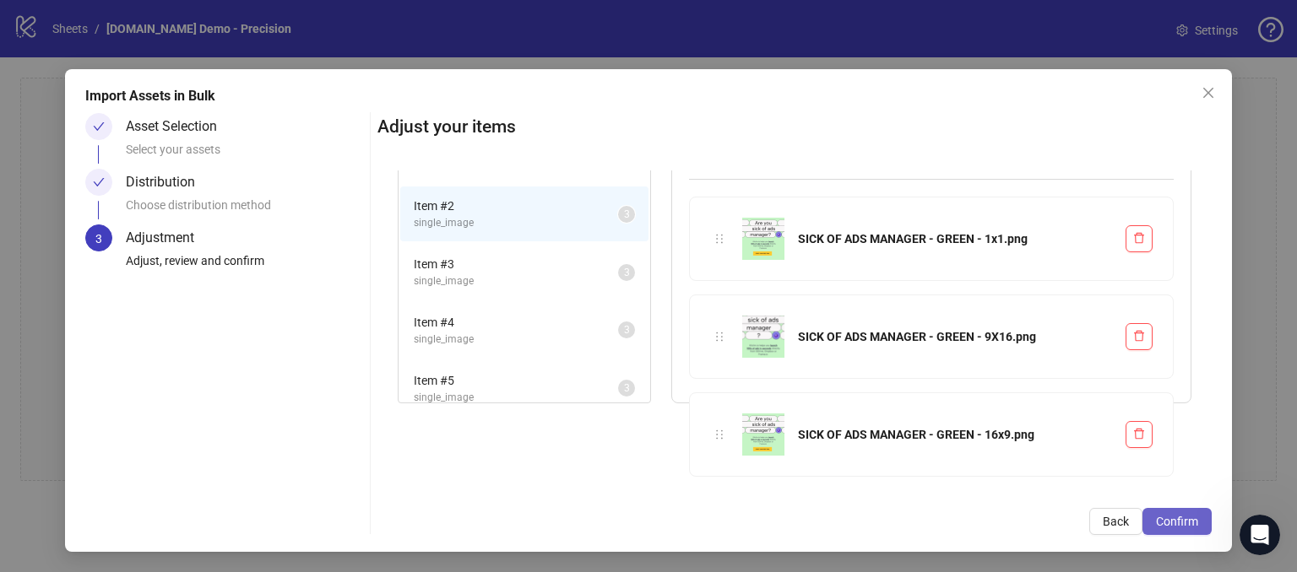
click at [1158, 523] on span "Confirm" at bounding box center [1177, 522] width 42 height 14
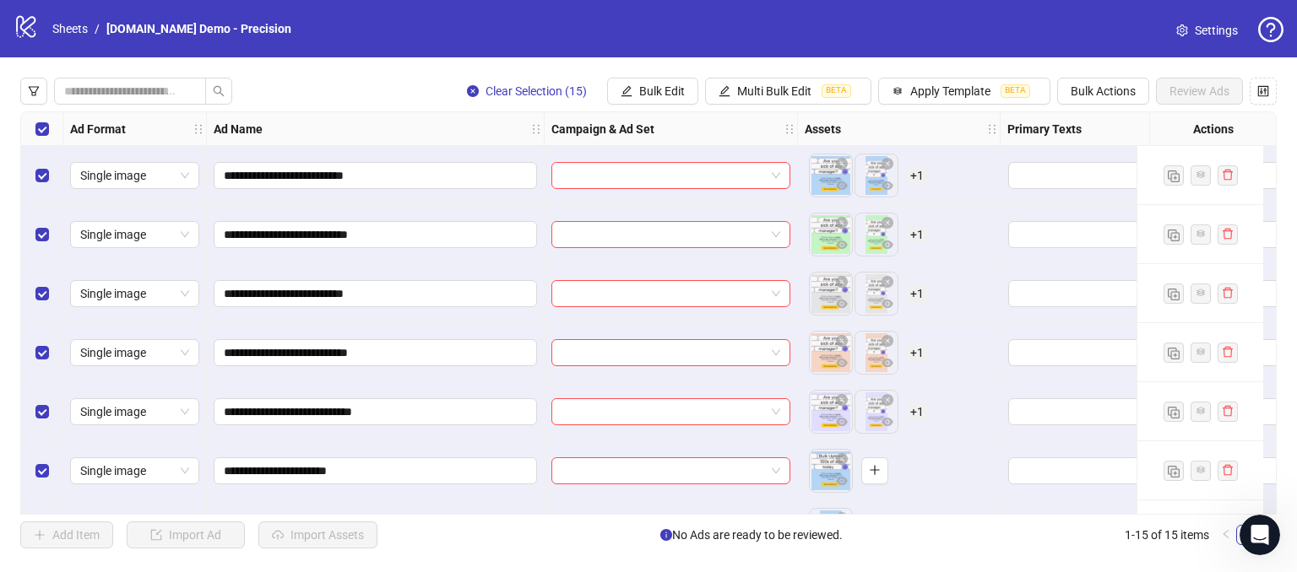
scroll to position [0, 0]
click at [1261, 95] on icon "control" at bounding box center [1263, 91] width 12 height 12
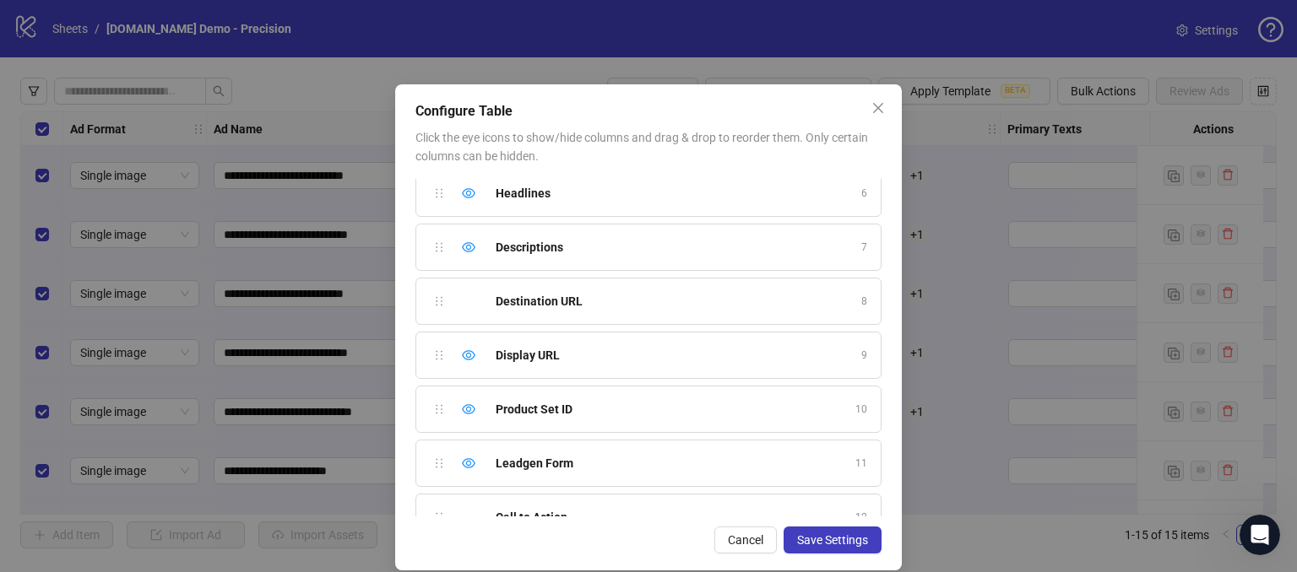
scroll to position [310, 0]
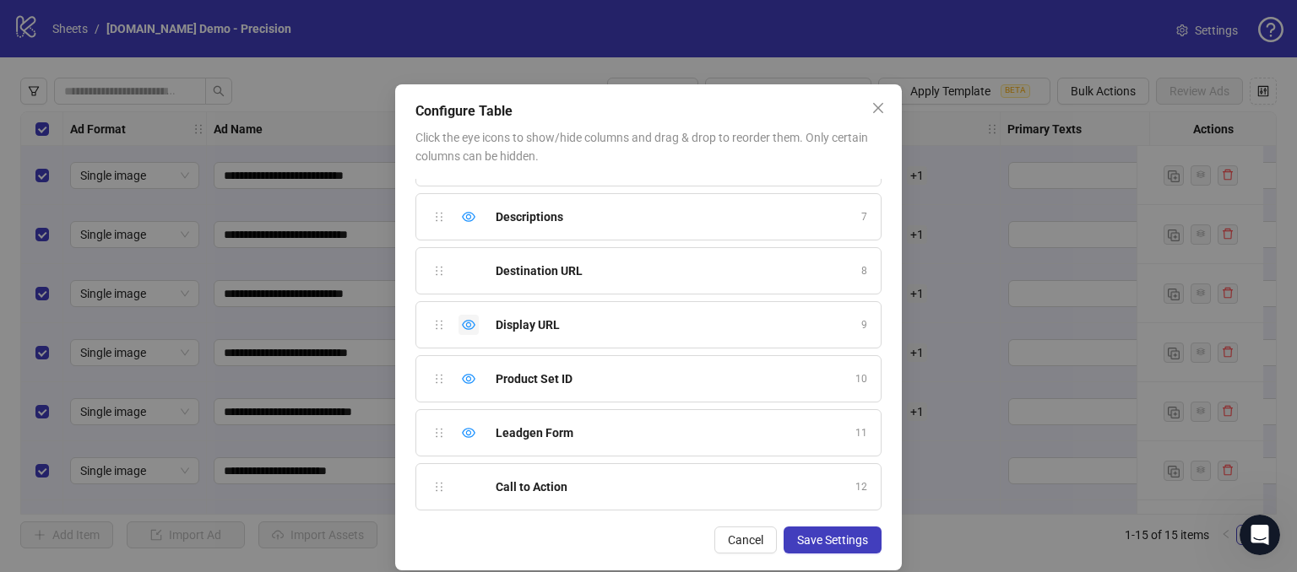
click at [464, 323] on icon "eye" at bounding box center [469, 325] width 14 height 14
click at [469, 371] on div "Hide column" at bounding box center [468, 379] width 20 height 20
click at [467, 428] on icon "eye" at bounding box center [469, 433] width 14 height 10
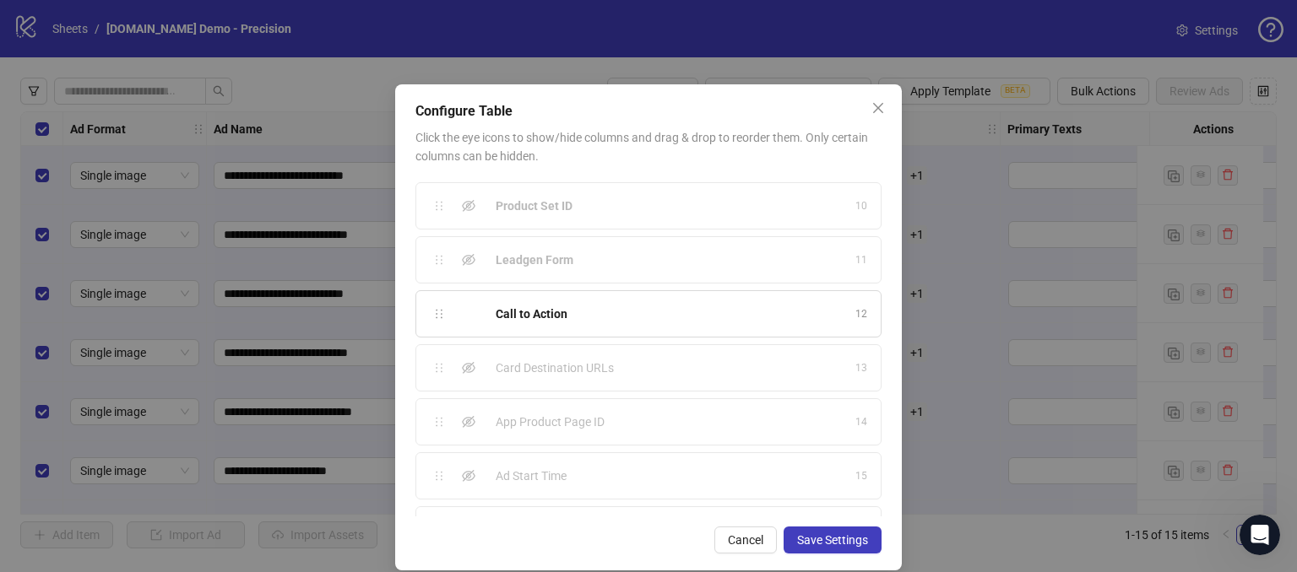
scroll to position [521, 0]
click at [468, 437] on icon "eye-invisible" at bounding box center [469, 438] width 3 height 3
click at [462, 486] on icon "eye-invisible" at bounding box center [469, 492] width 14 height 12
click at [462, 437] on icon "eye" at bounding box center [469, 438] width 14 height 10
click at [461, 494] on div "Hide column" at bounding box center [468, 492] width 20 height 20
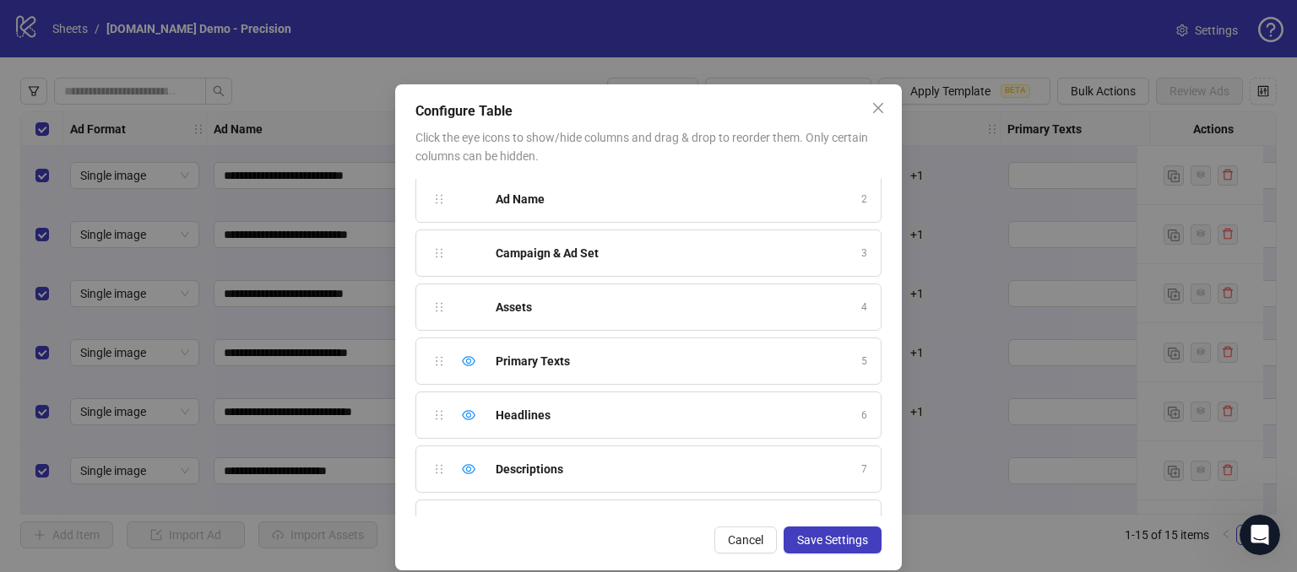
scroll to position [0, 0]
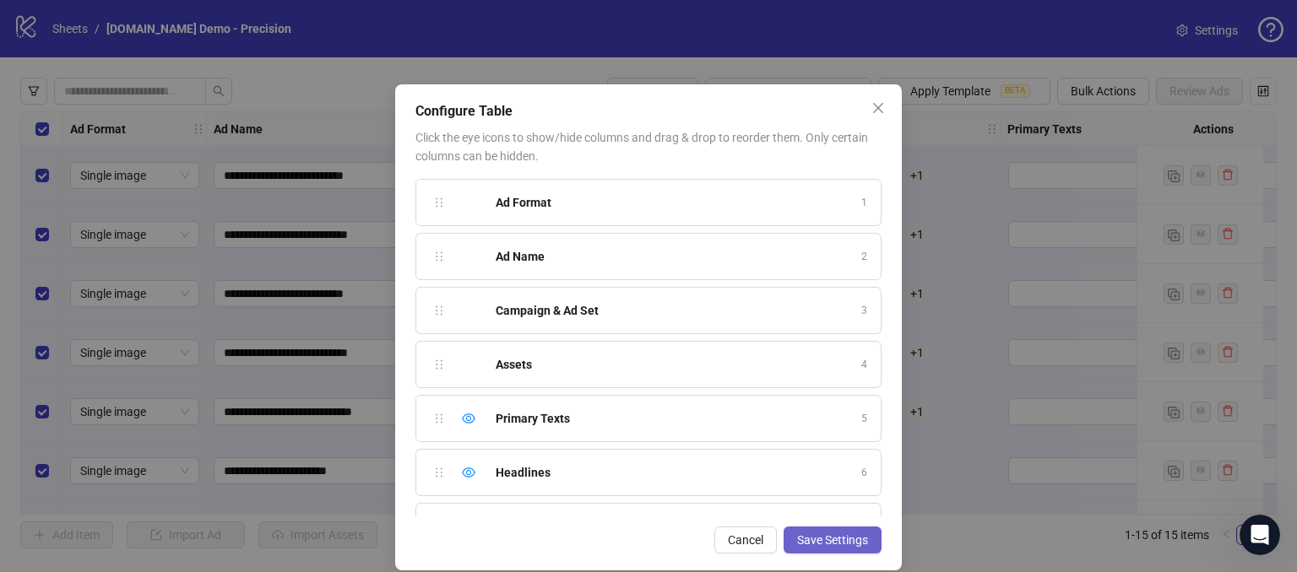
click at [810, 545] on span "Save Settings" at bounding box center [832, 541] width 71 height 14
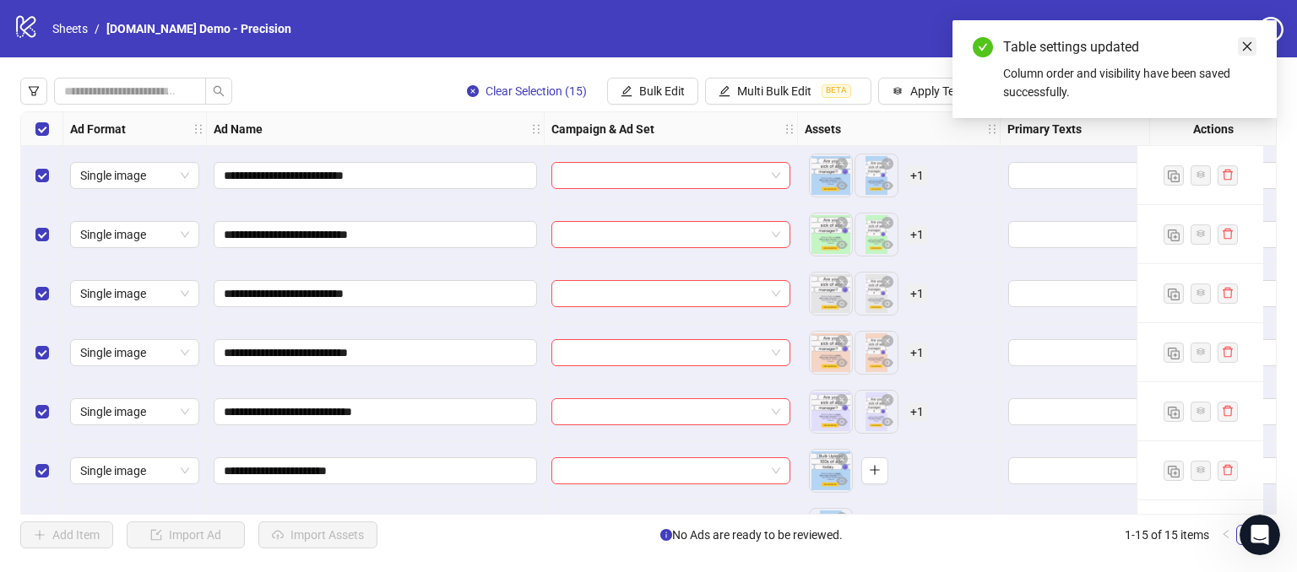
click at [1248, 48] on icon "close" at bounding box center [1247, 47] width 12 height 12
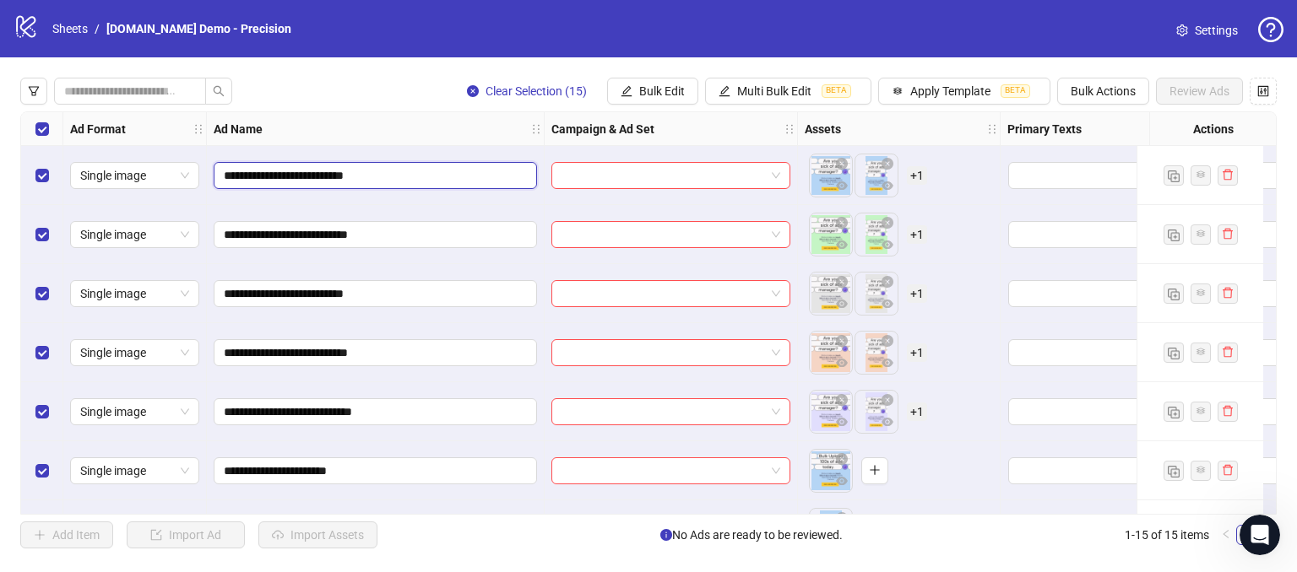
click at [437, 171] on input "**********" at bounding box center [374, 175] width 300 height 19
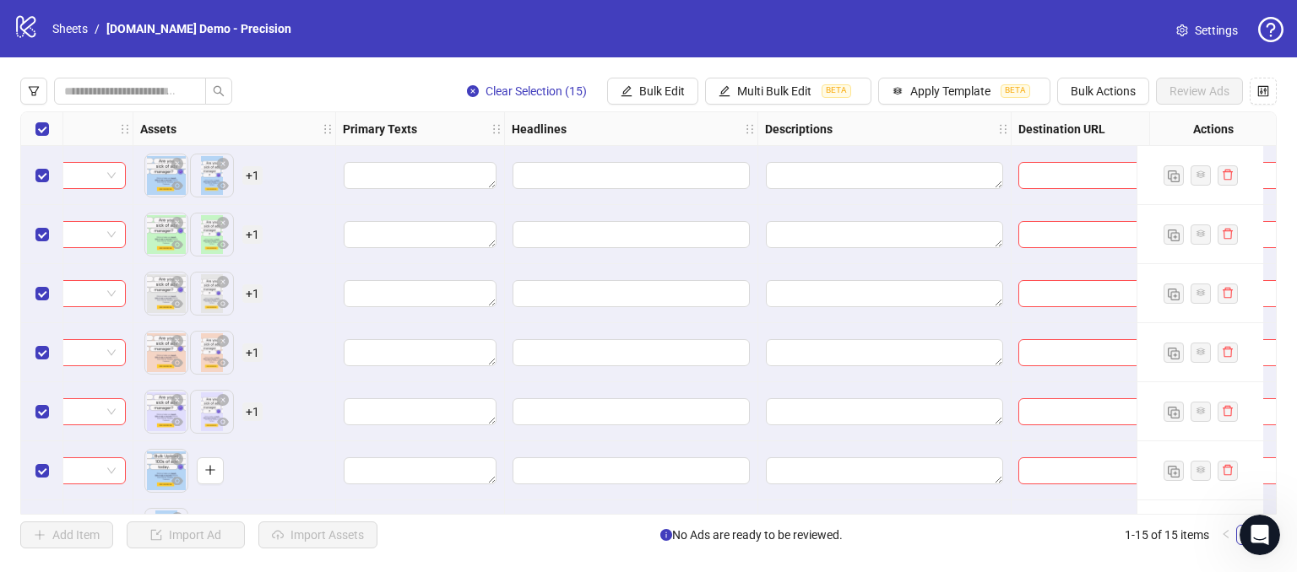
scroll to position [0, 682]
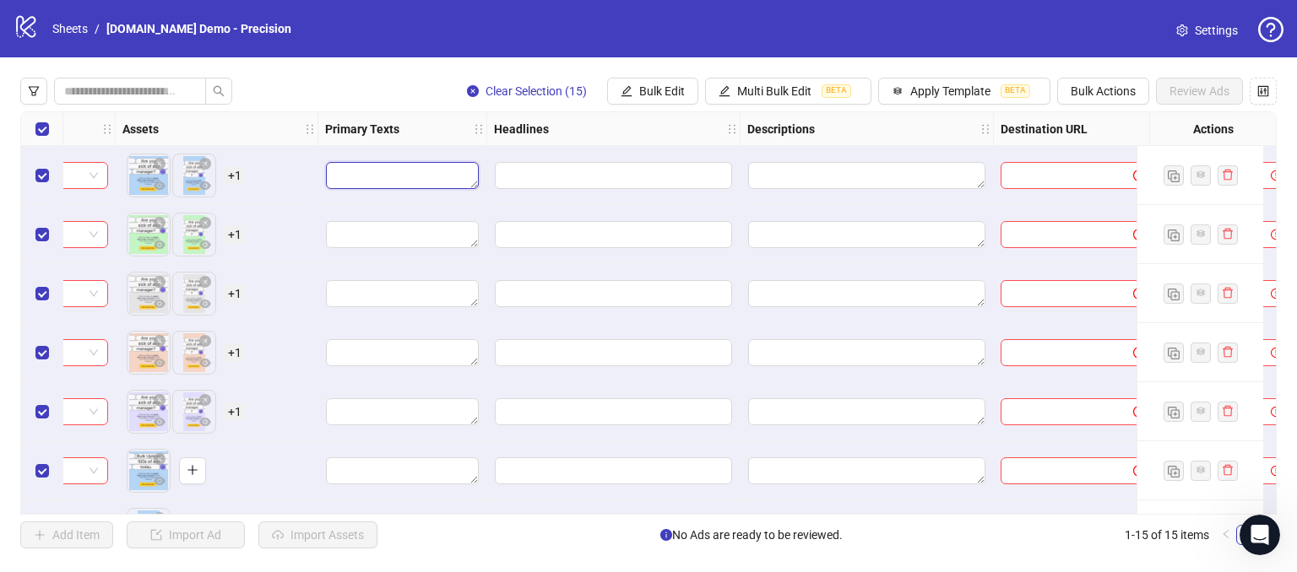
click at [401, 176] on textarea "Edit values" at bounding box center [402, 175] width 153 height 27
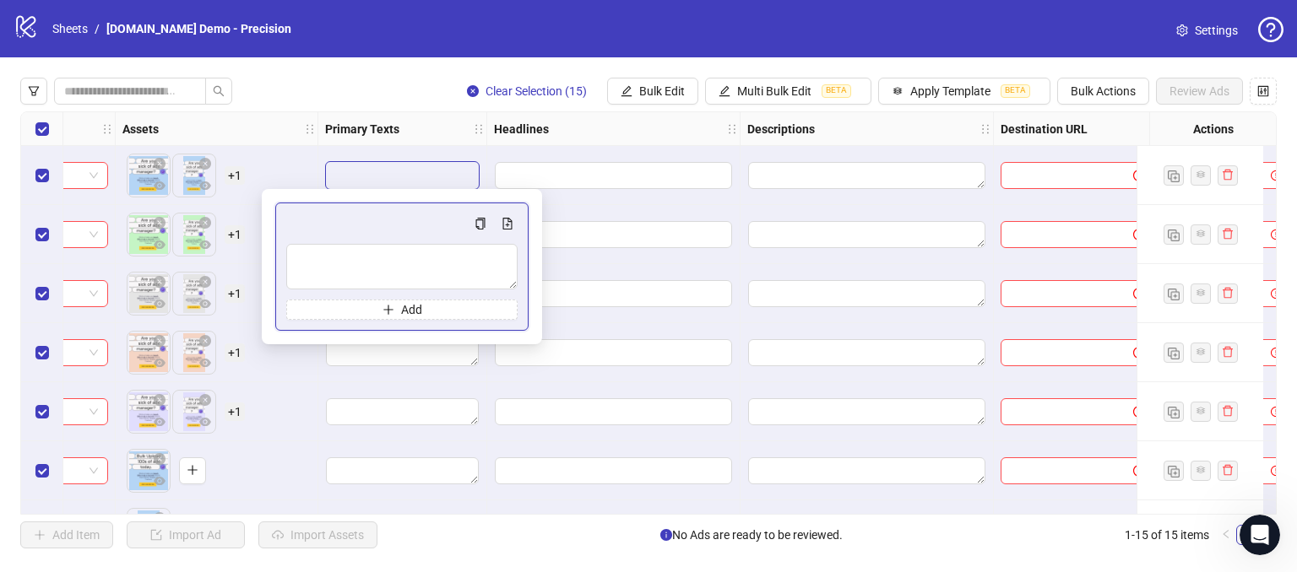
click at [355, 84] on div "Clear Selection (15) Bulk Edit Multi Bulk Edit BETA Apply Template BETA Bulk Ac…" at bounding box center [648, 91] width 1256 height 27
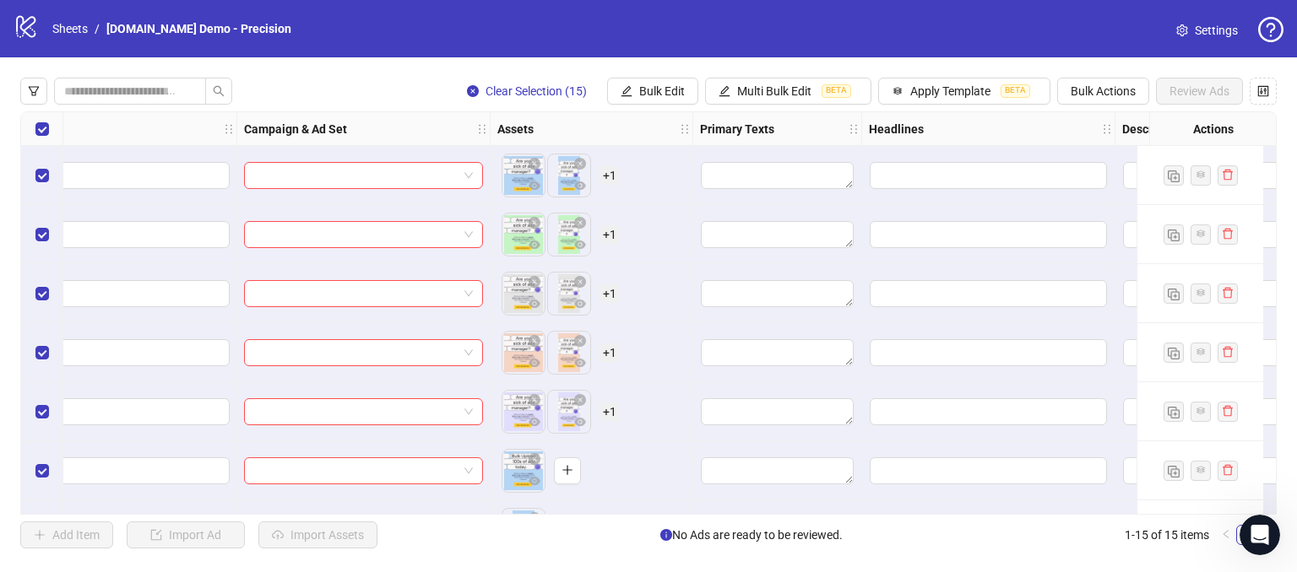
scroll to position [0, 0]
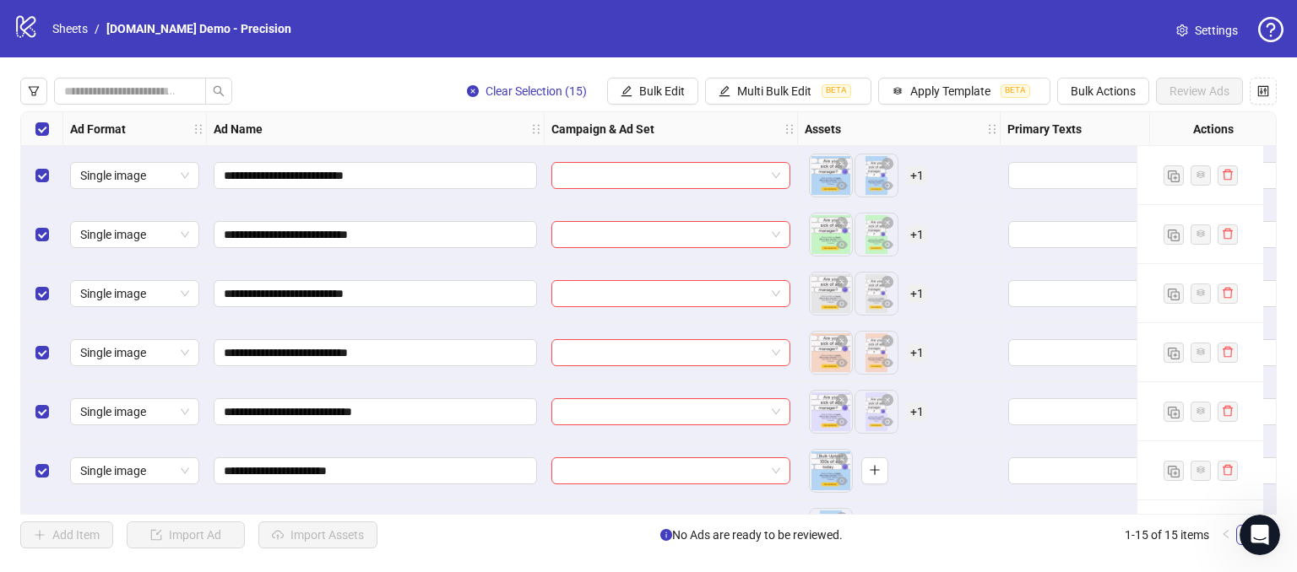
click at [429, 70] on div "**********" at bounding box center [648, 313] width 1297 height 512
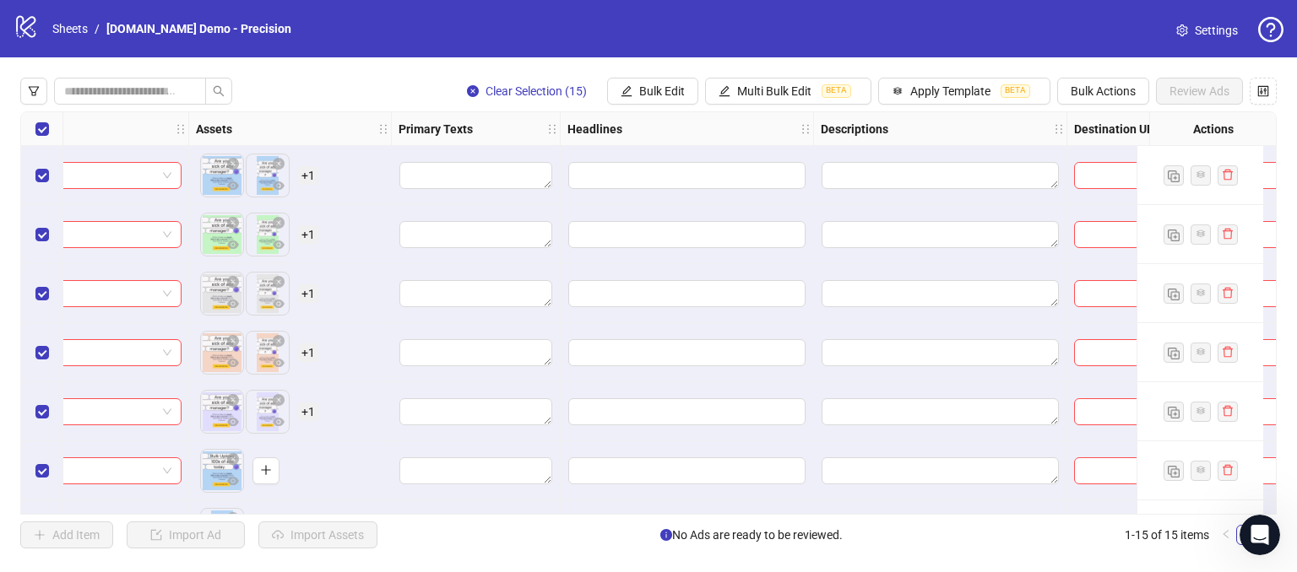
scroll to position [0, 444]
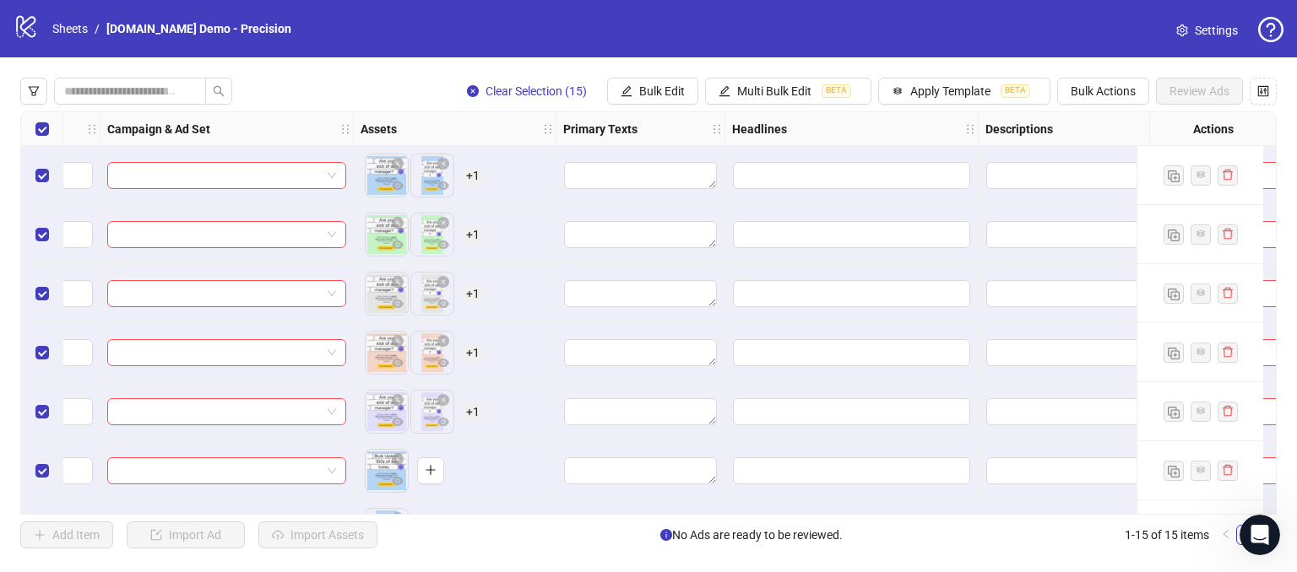
click at [599, 161] on div "Edit values" at bounding box center [640, 175] width 155 height 29
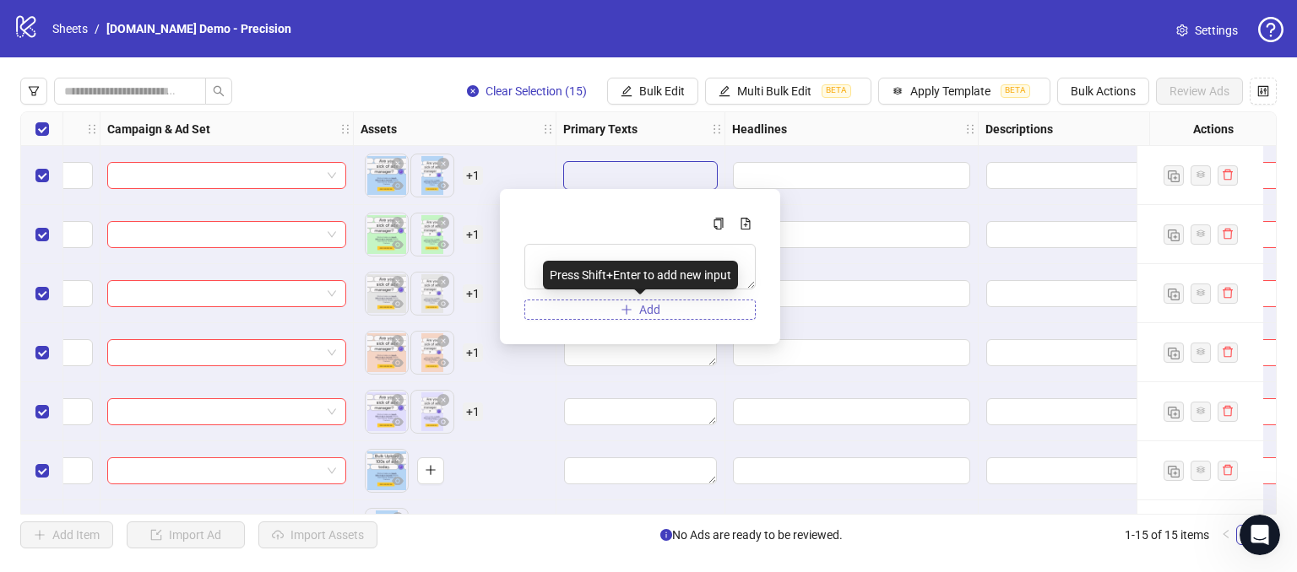
click at [665, 306] on button "Add" at bounding box center [639, 310] width 231 height 20
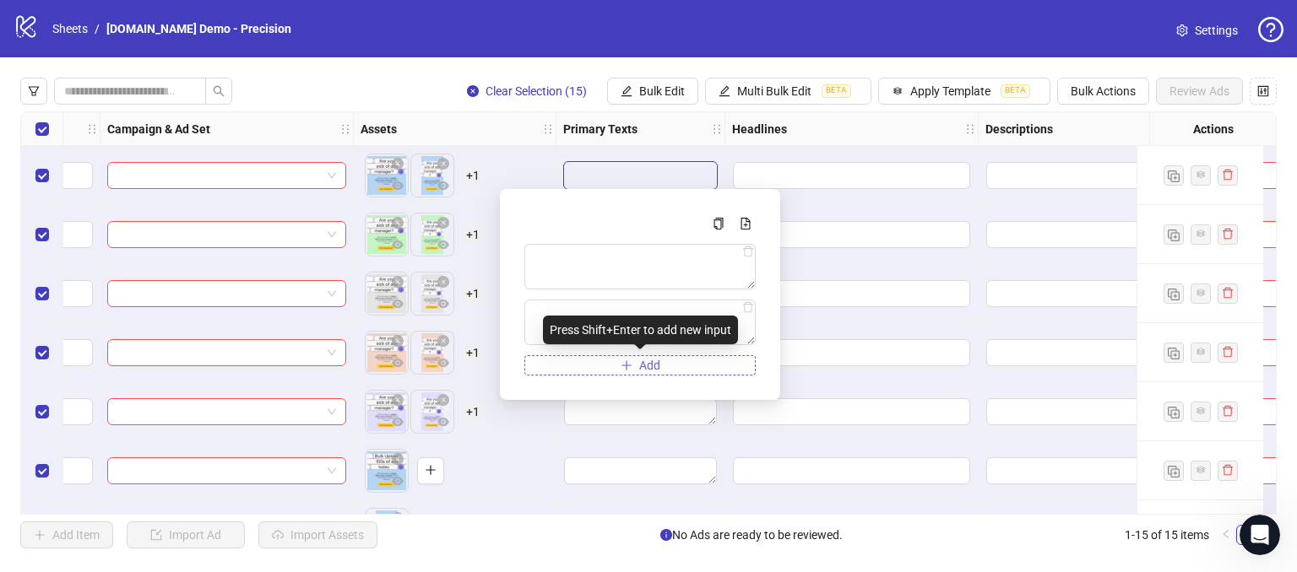
click at [652, 362] on span "Add" at bounding box center [649, 366] width 21 height 14
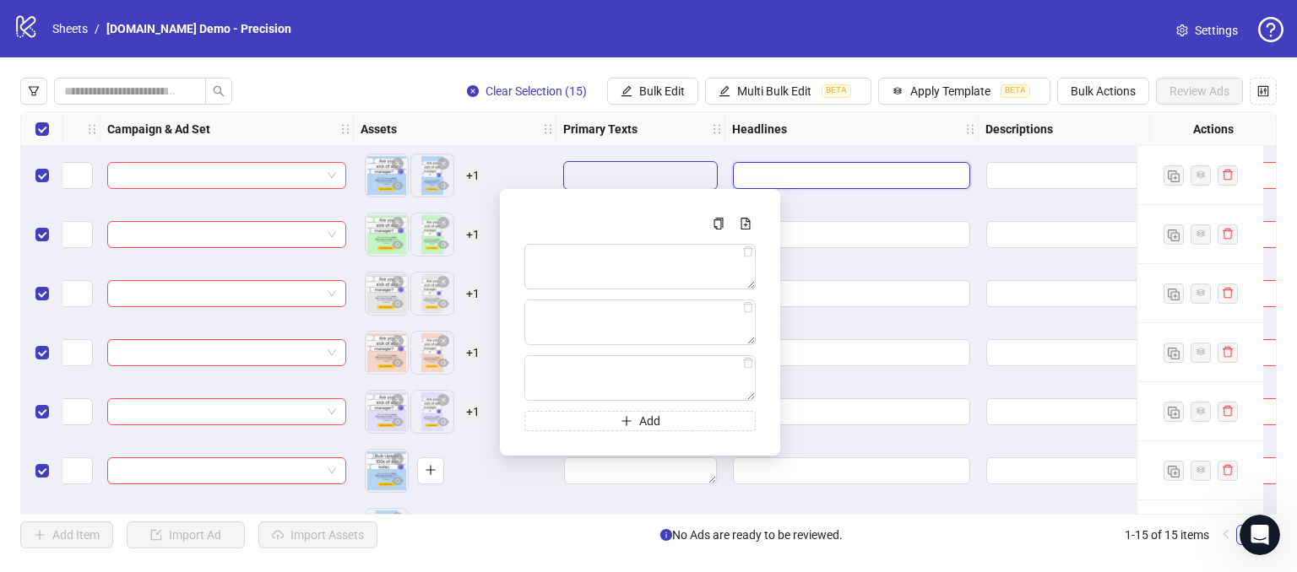
click at [826, 178] on input "Edit values" at bounding box center [851, 175] width 237 height 27
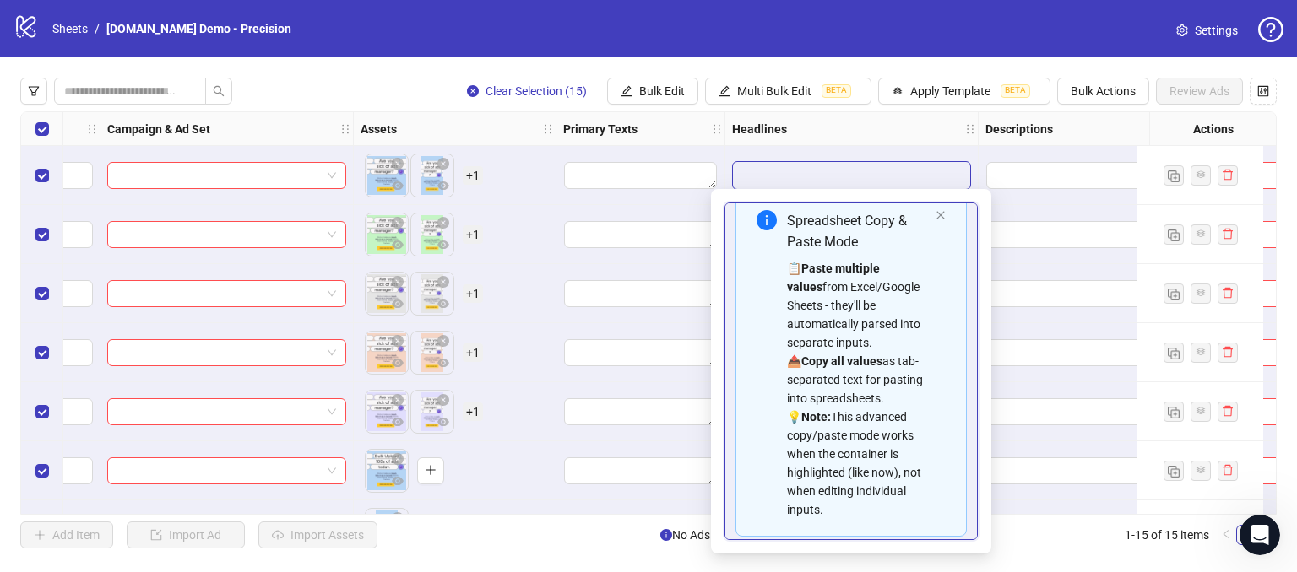
scroll to position [19, 0]
click at [862, 127] on div "Headlines" at bounding box center [851, 129] width 253 height 34
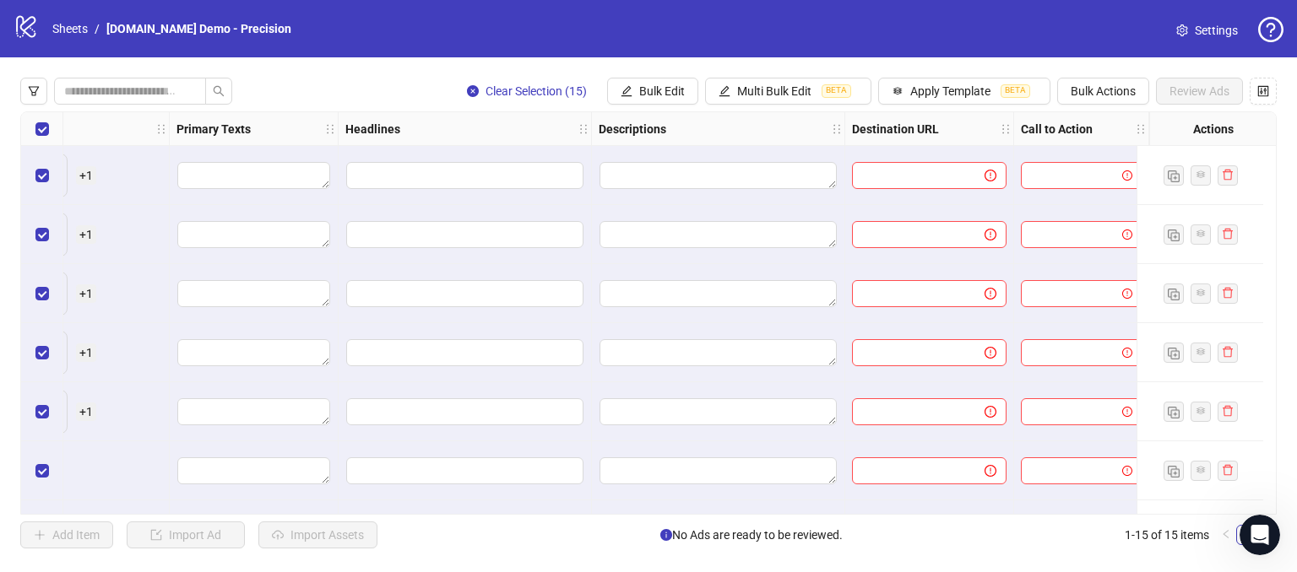
scroll to position [0, 732]
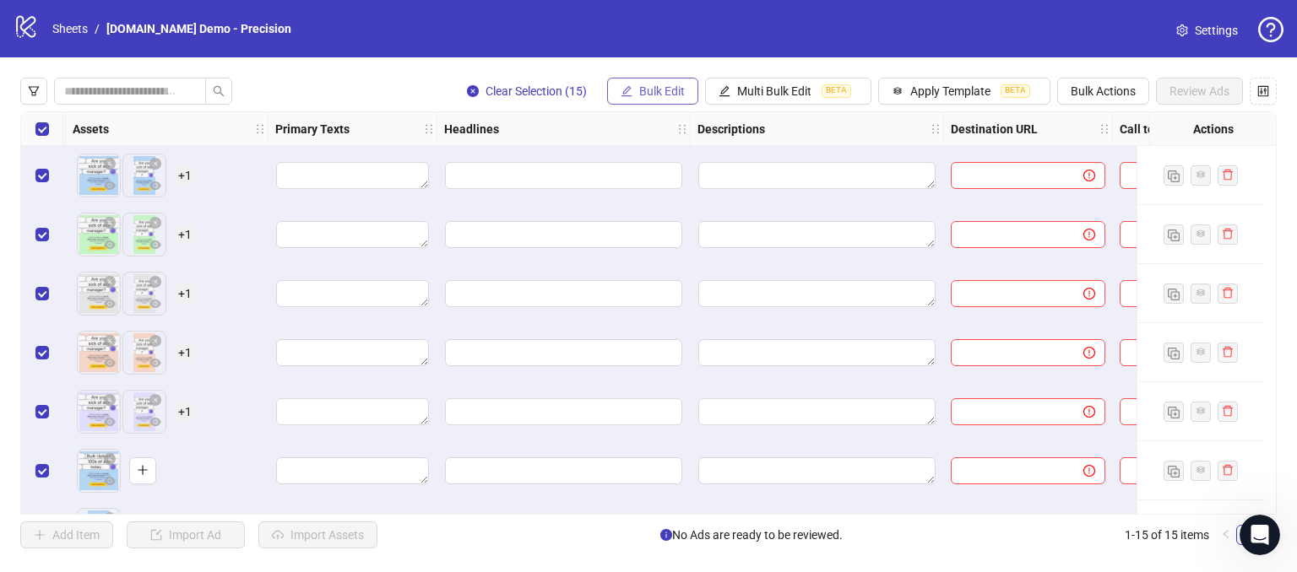
click at [665, 96] on span "Bulk Edit" at bounding box center [662, 91] width 46 height 14
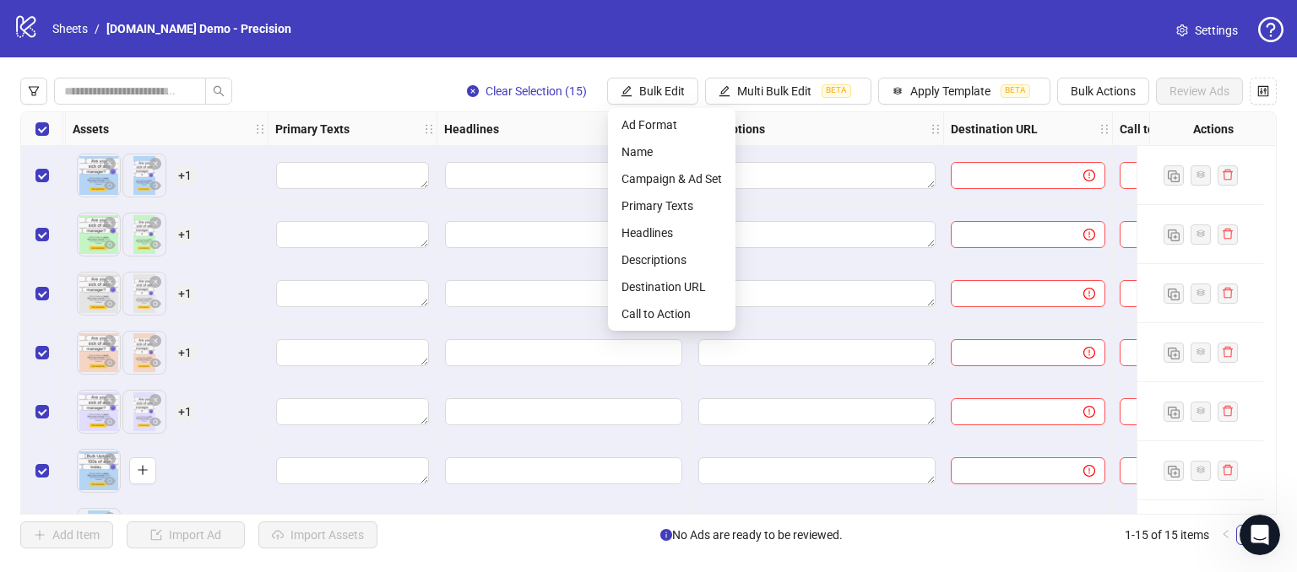
click at [344, 84] on div "Clear Selection (15) Bulk Edit Multi Bulk Edit BETA Apply Template BETA Bulk Ac…" at bounding box center [648, 91] width 1256 height 27
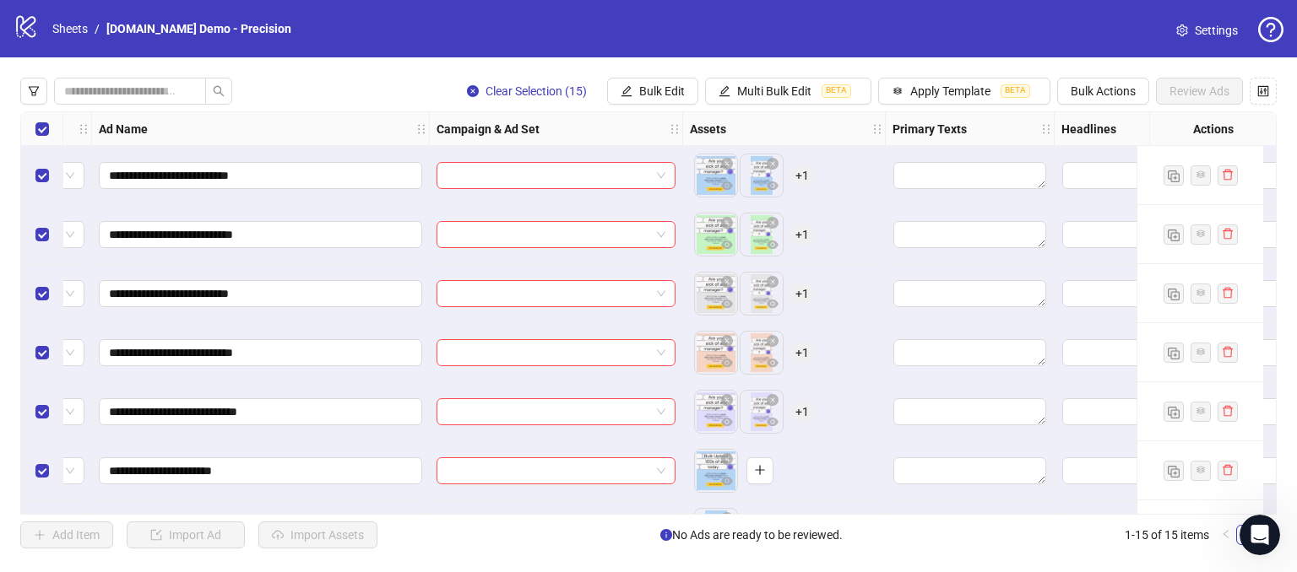
scroll to position [0, 101]
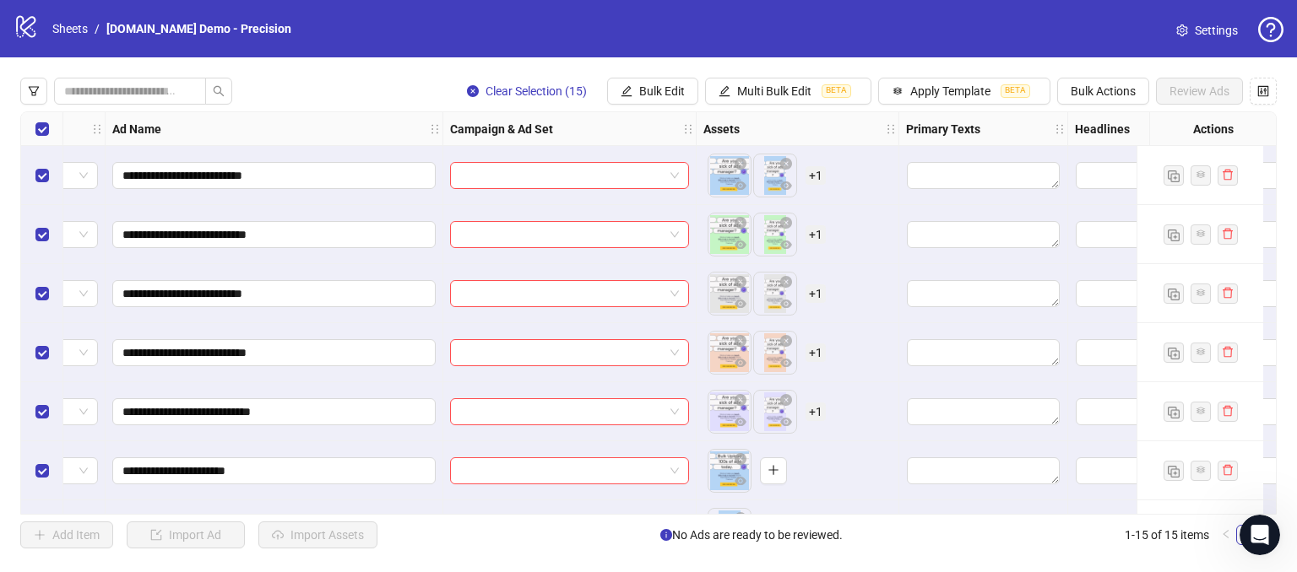
click at [813, 175] on span "+ 1" at bounding box center [815, 175] width 20 height 19
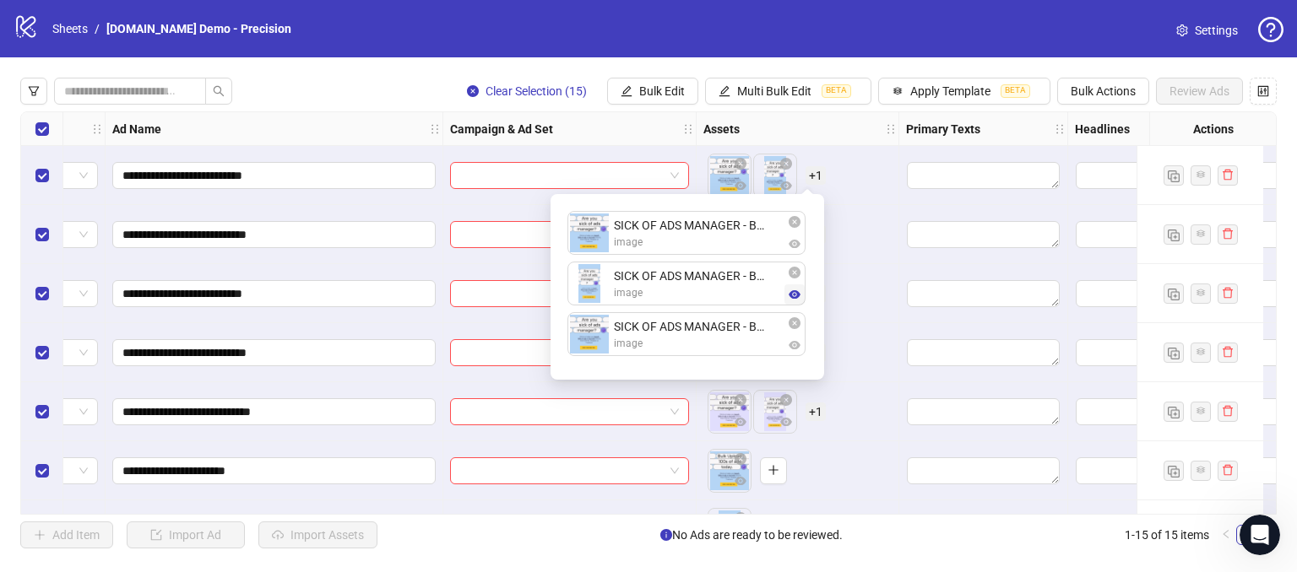
click at [794, 290] on icon "eye" at bounding box center [795, 294] width 12 height 8
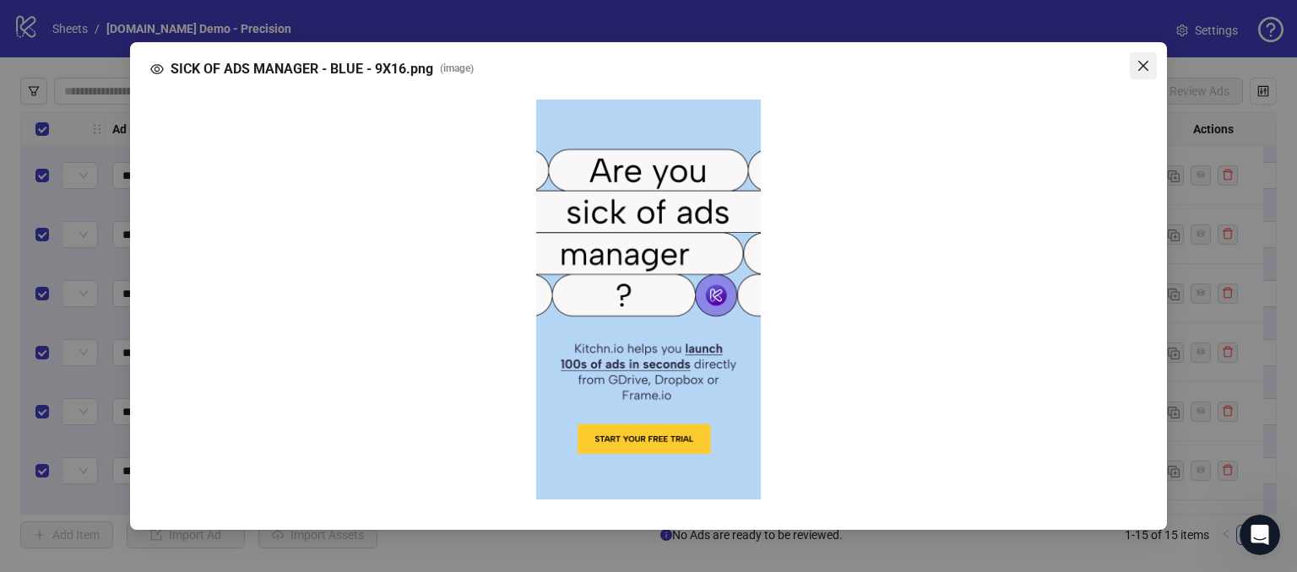
click at [1142, 67] on icon "close" at bounding box center [1143, 66] width 10 height 10
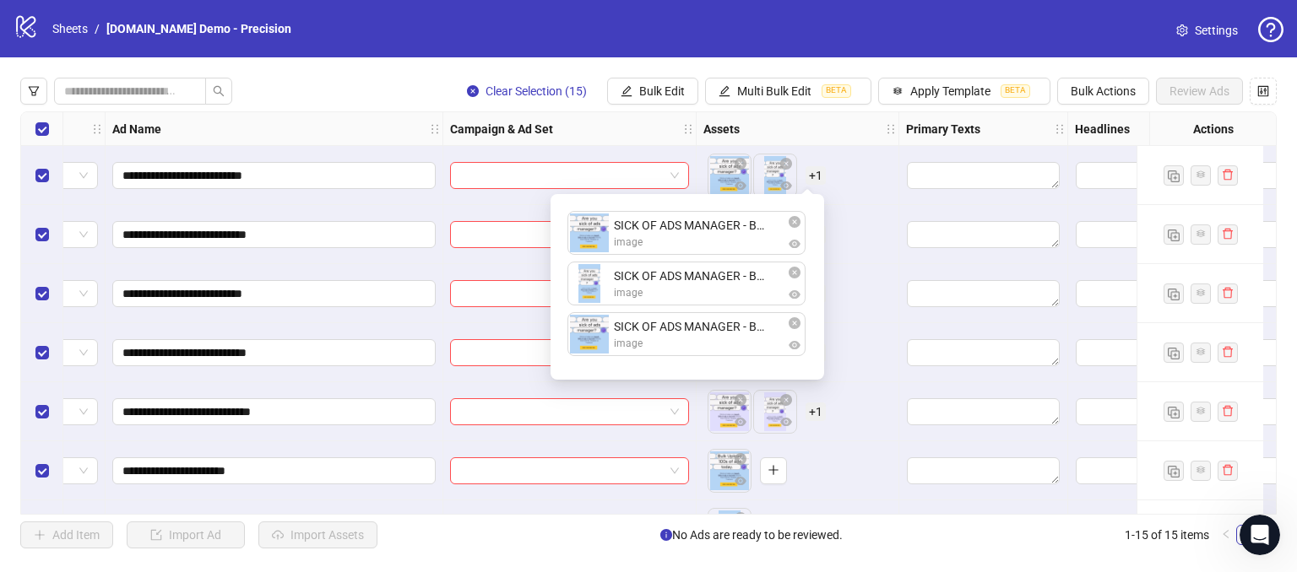
click at [858, 158] on div "To pick up a draggable item, press the space bar. While dragging, use the arrow…" at bounding box center [797, 175] width 188 height 52
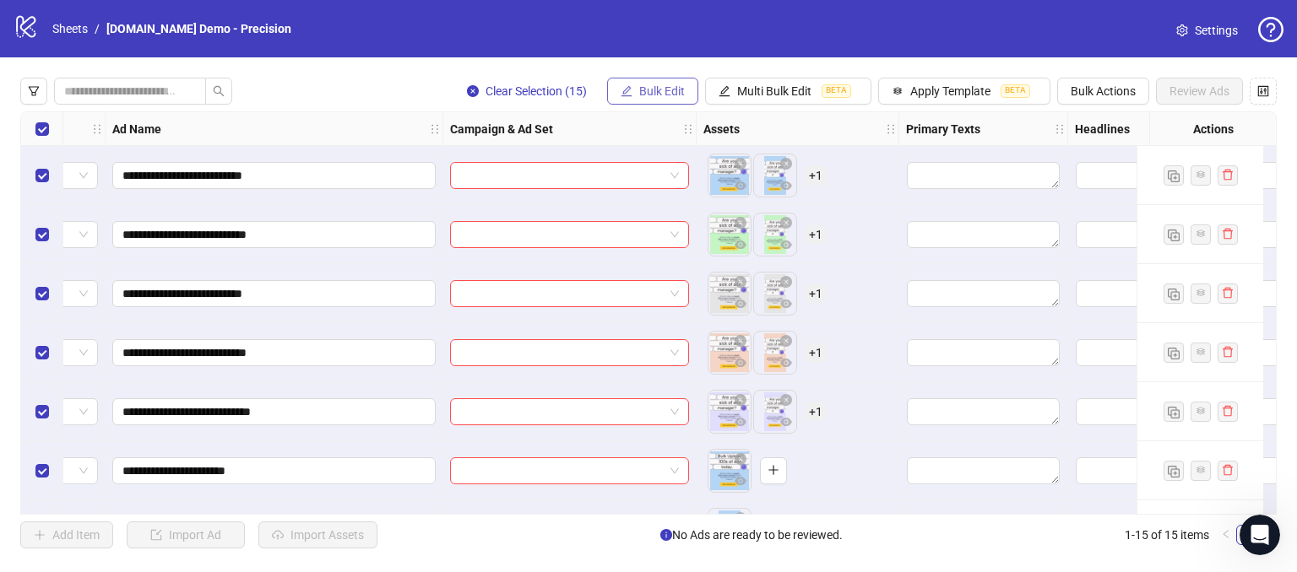
click at [654, 89] on span "Bulk Edit" at bounding box center [662, 91] width 46 height 14
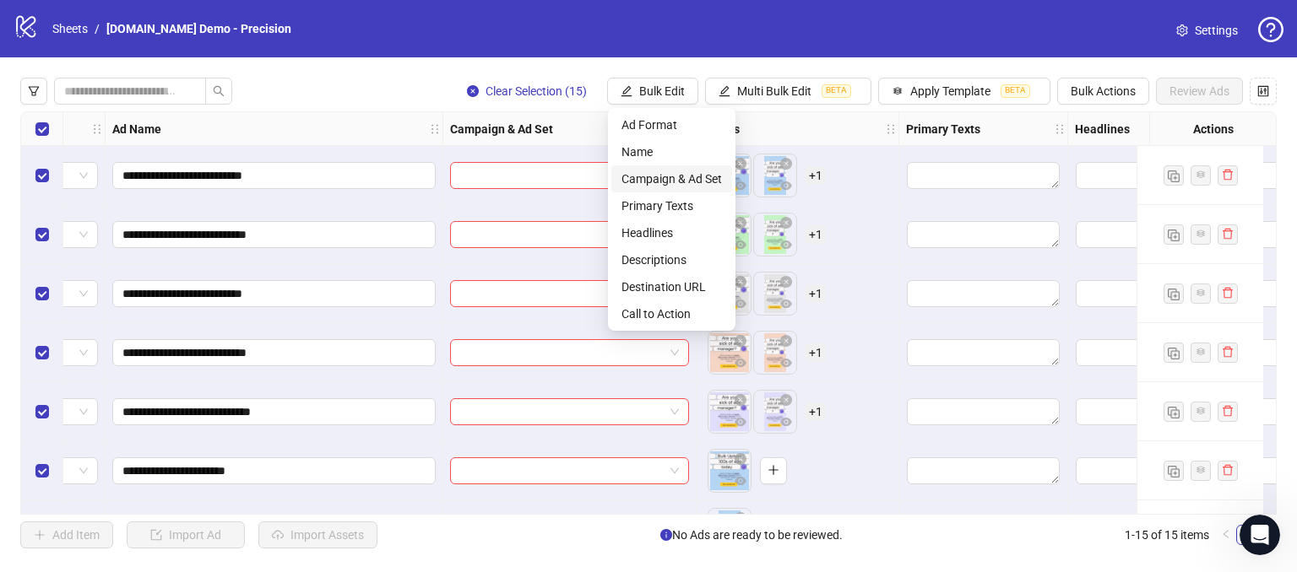
click at [645, 182] on span "Campaign & Ad Set" at bounding box center [671, 179] width 100 height 19
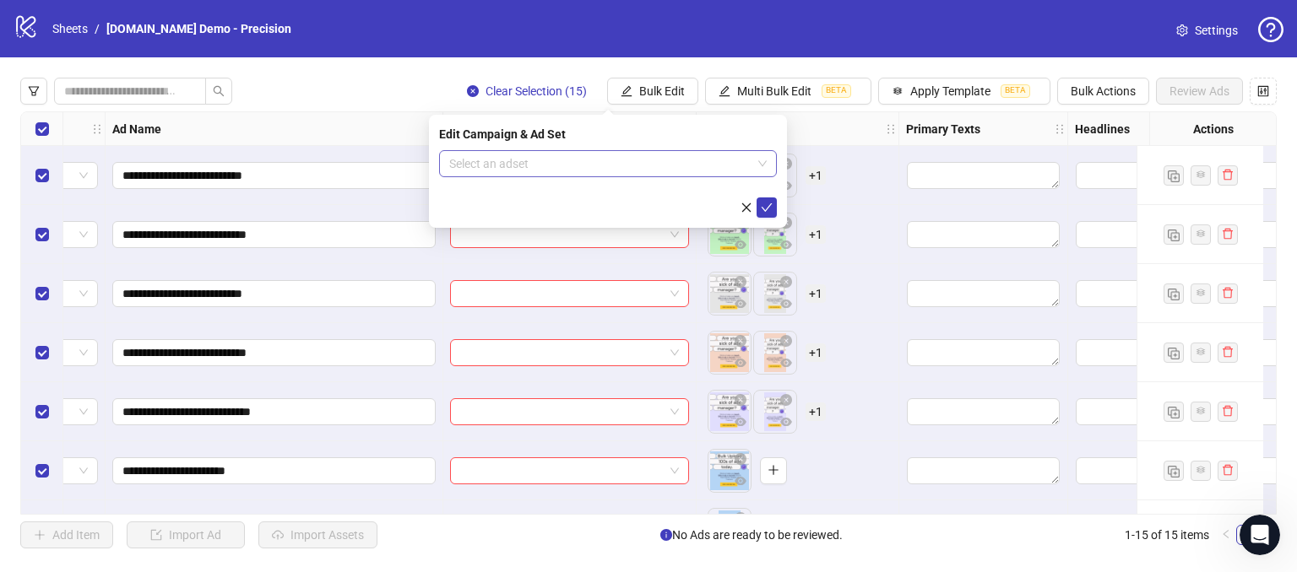
click at [537, 157] on input "search" at bounding box center [600, 163] width 302 height 25
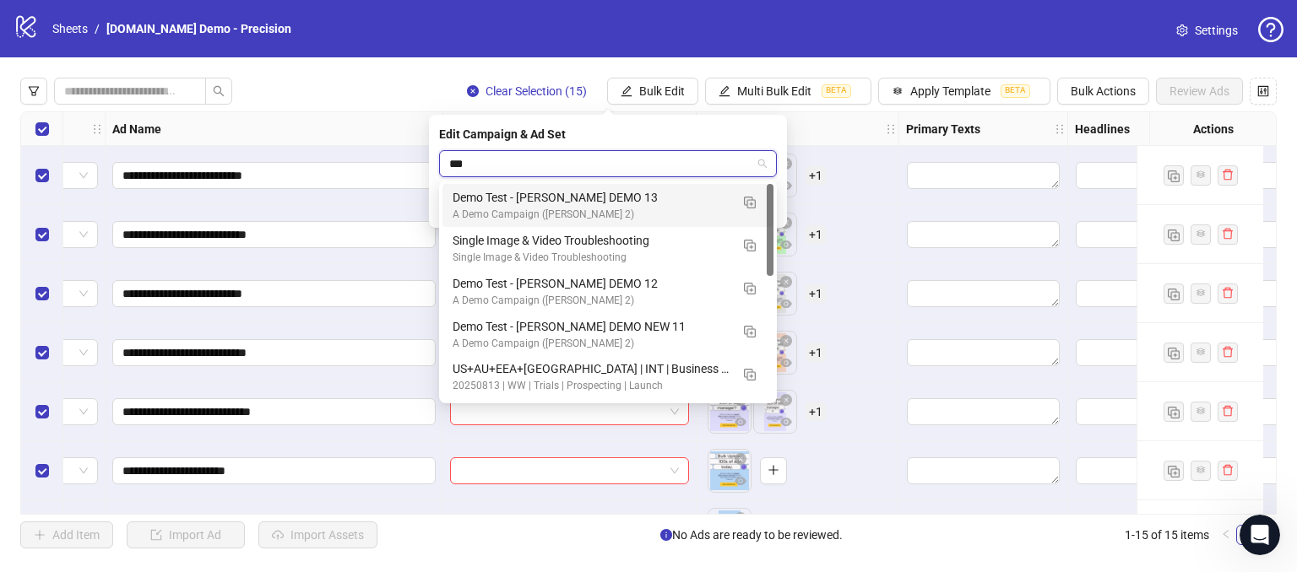
type input "****"
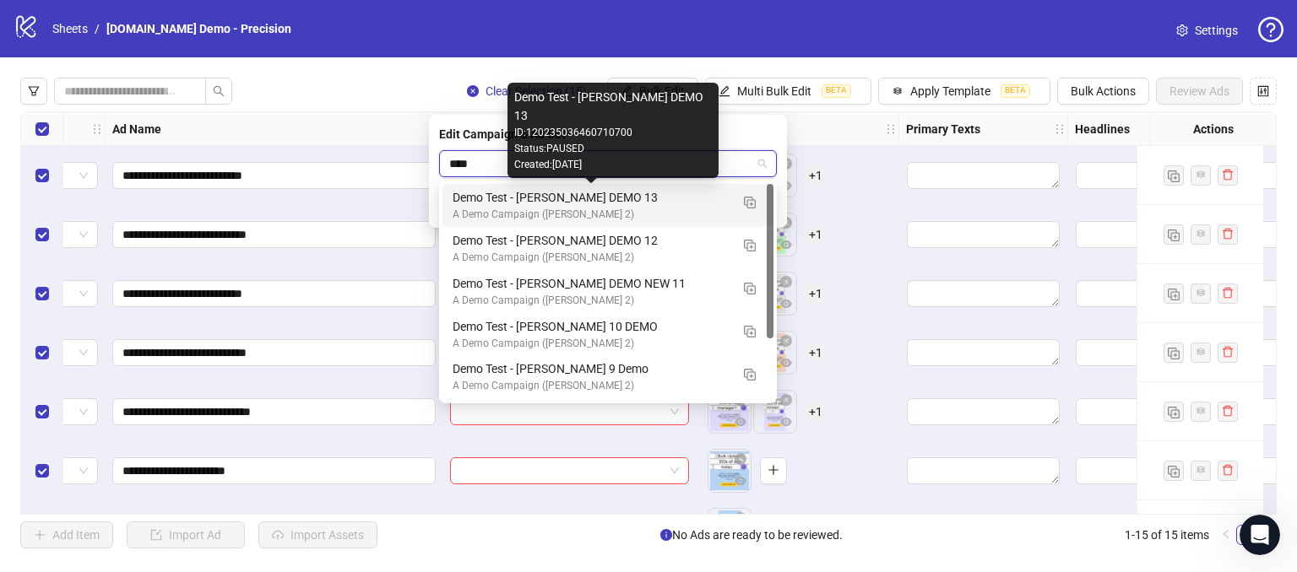
click at [574, 190] on div "Demo Test - [PERSON_NAME] DEMO 13" at bounding box center [591, 197] width 277 height 19
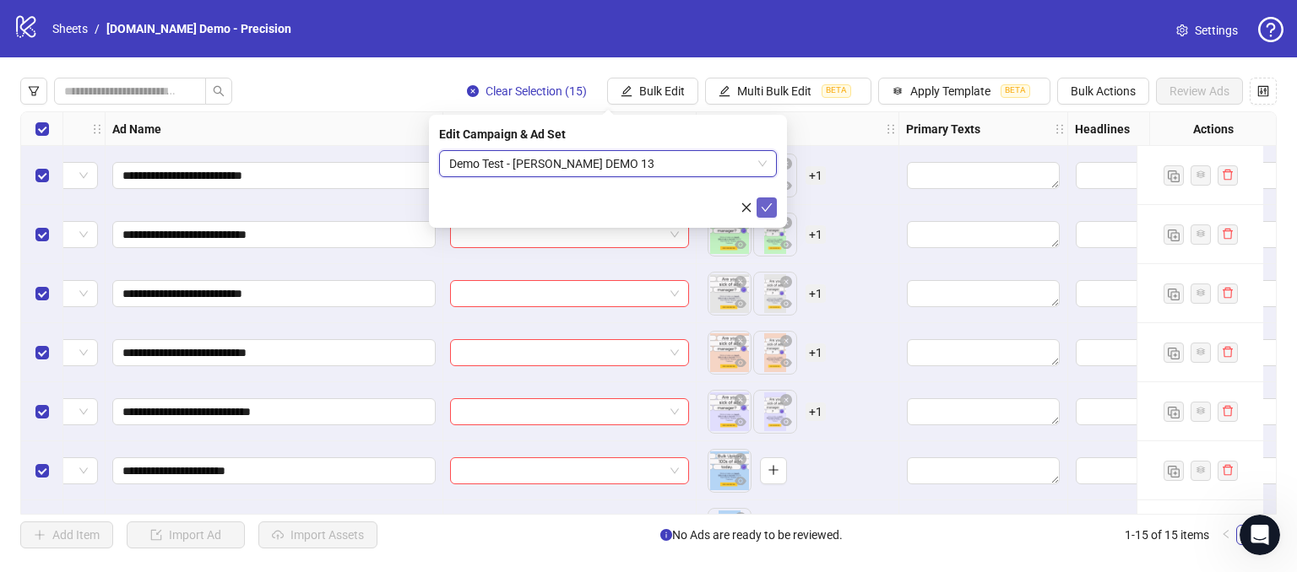
click at [760, 200] on button "submit" at bounding box center [767, 208] width 20 height 20
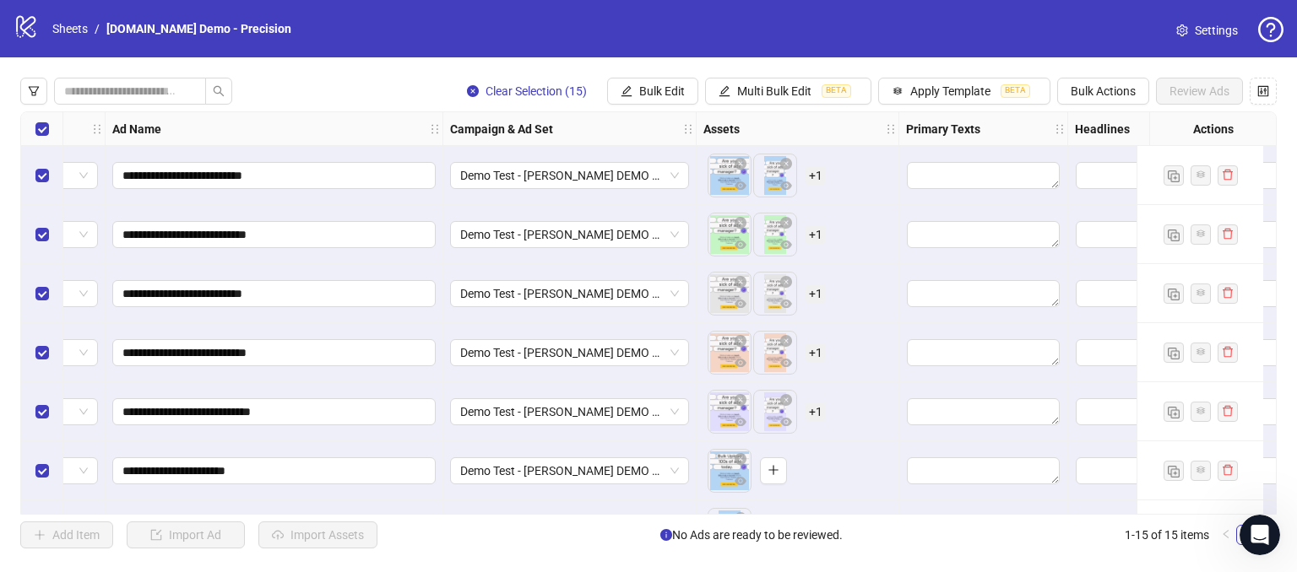
scroll to position [338, 101]
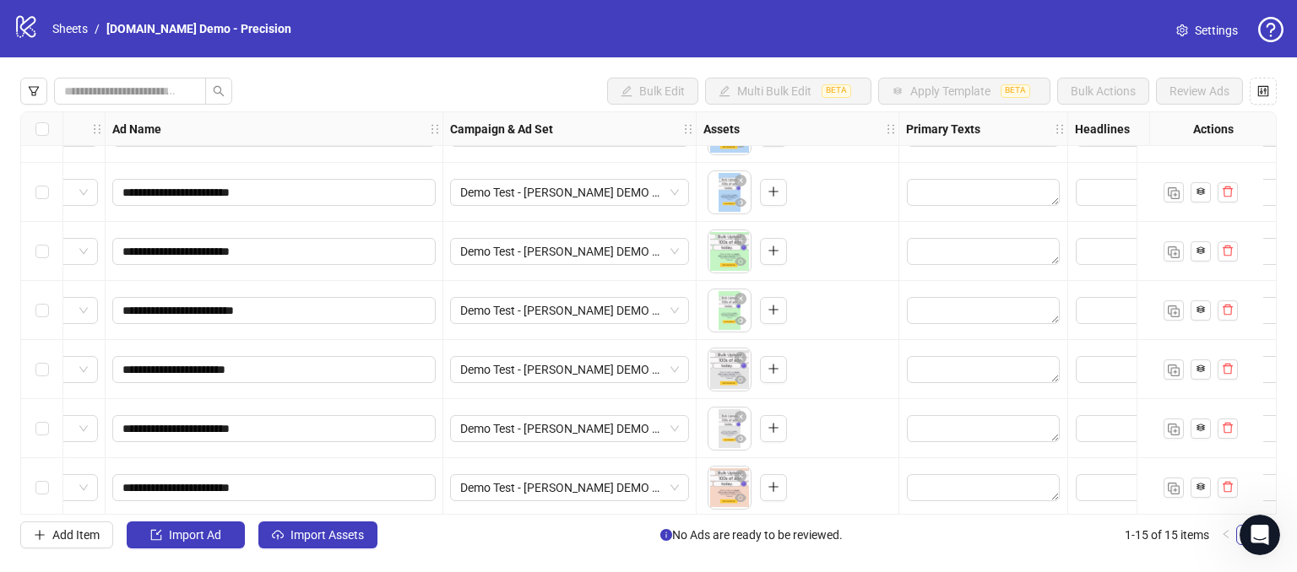
drag, startPoint x: 35, startPoint y: 361, endPoint x: 18, endPoint y: 266, distance: 96.1
click at [30, 339] on div at bounding box center [42, 218] width 42 height 887
click at [38, 202] on div "Select row 7" at bounding box center [42, 192] width 42 height 59
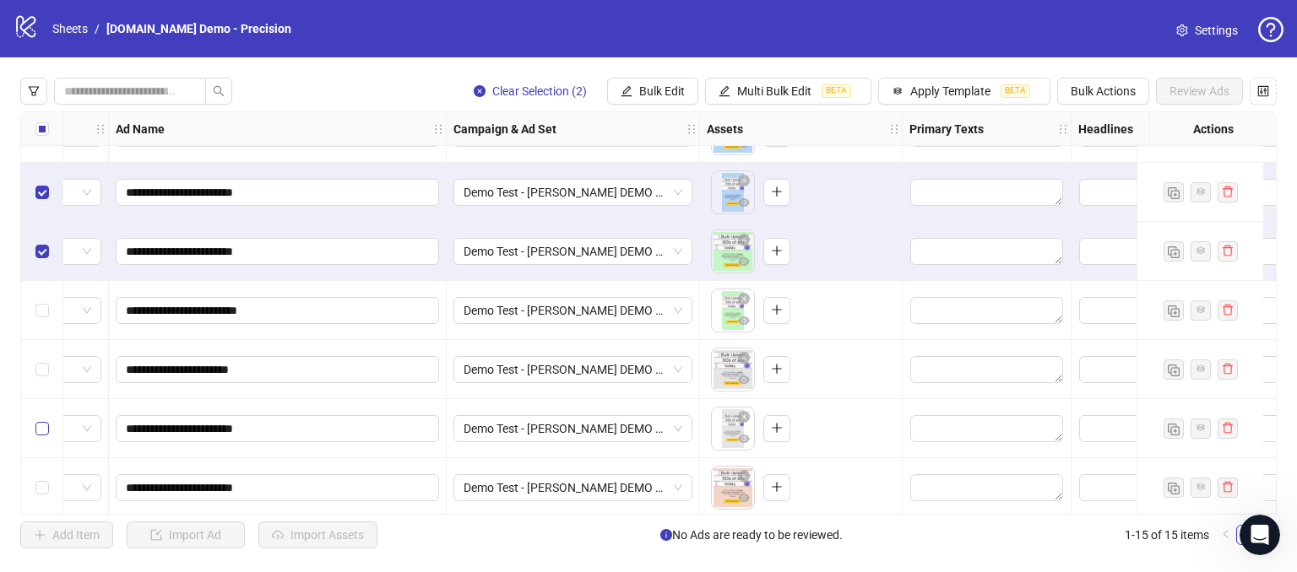
click at [37, 420] on label "Select row 11" at bounding box center [42, 429] width 14 height 19
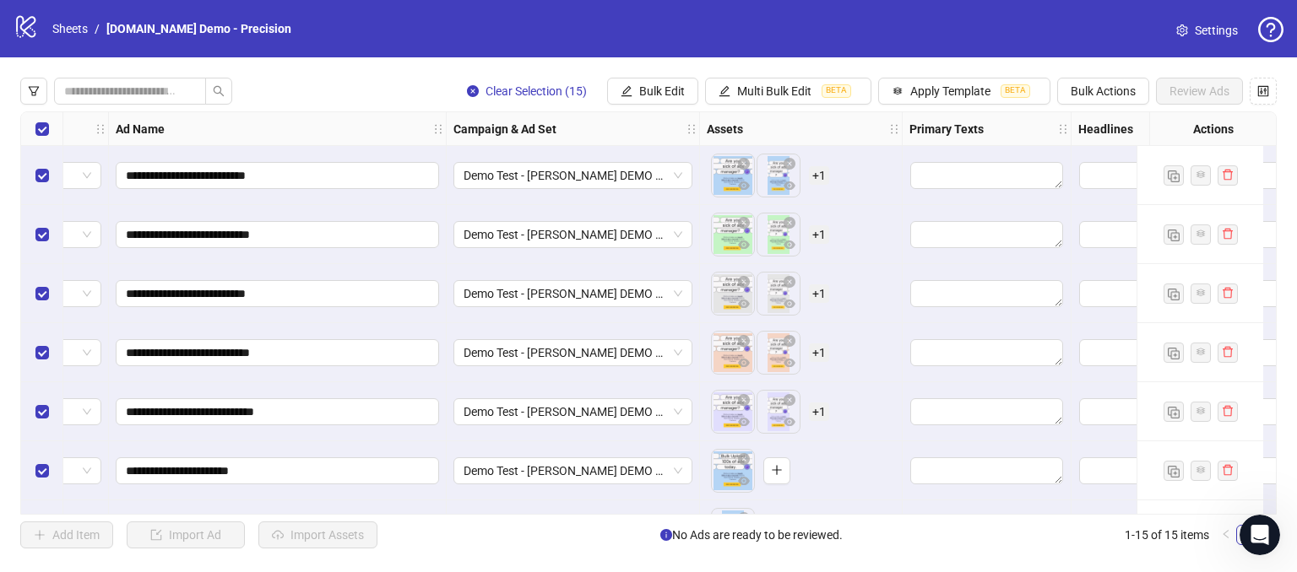
scroll to position [0, 583]
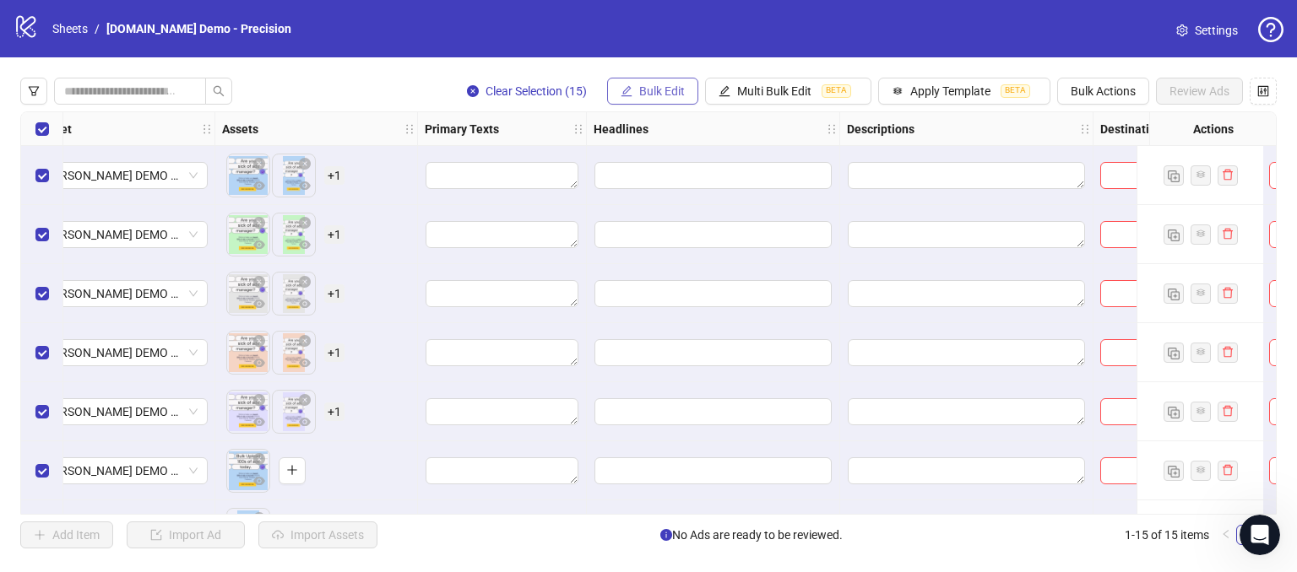
click at [650, 88] on span "Bulk Edit" at bounding box center [662, 91] width 46 height 14
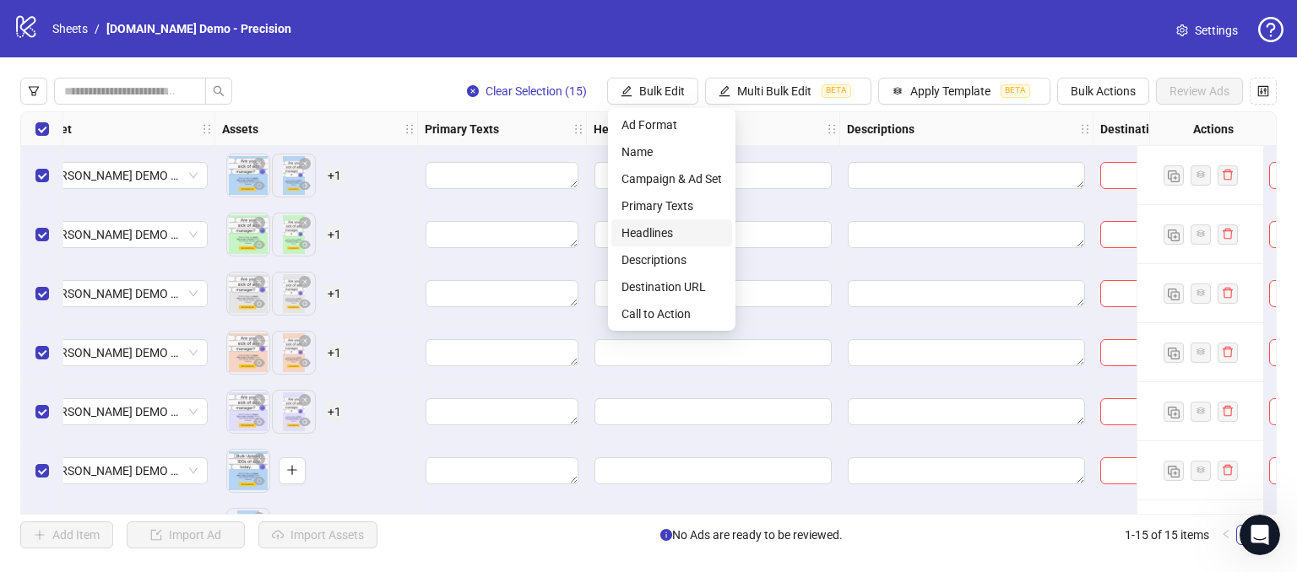
click at [642, 236] on span "Headlines" at bounding box center [671, 233] width 100 height 19
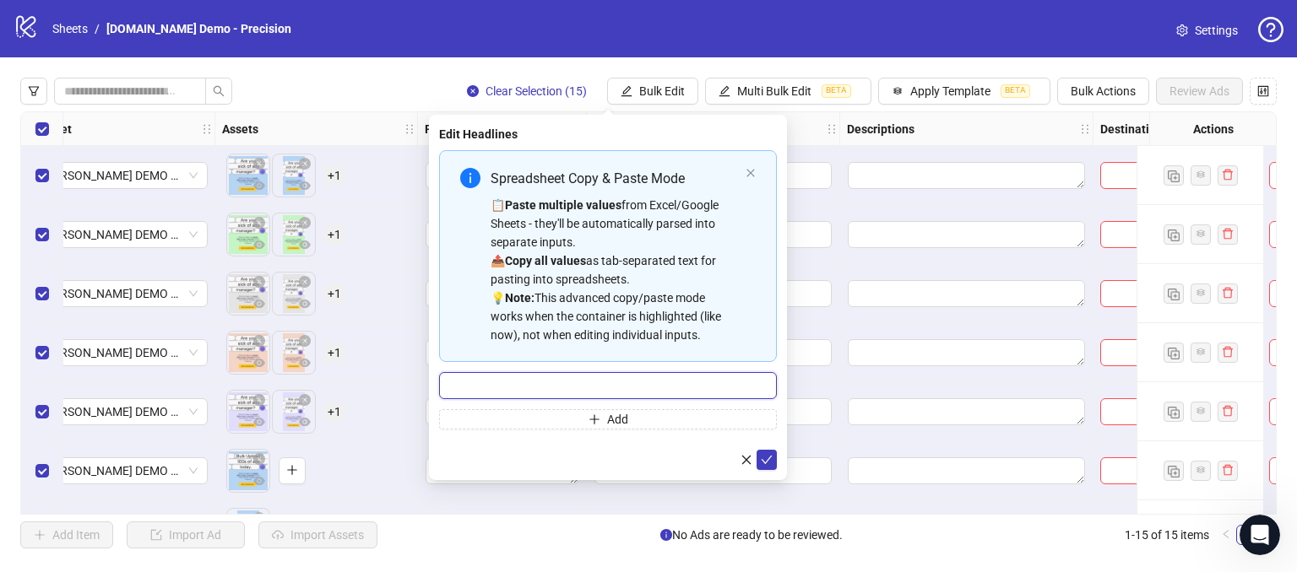
click at [519, 393] on input "Multi-input container - paste or copy values" at bounding box center [608, 385] width 338 height 27
type input "**********"
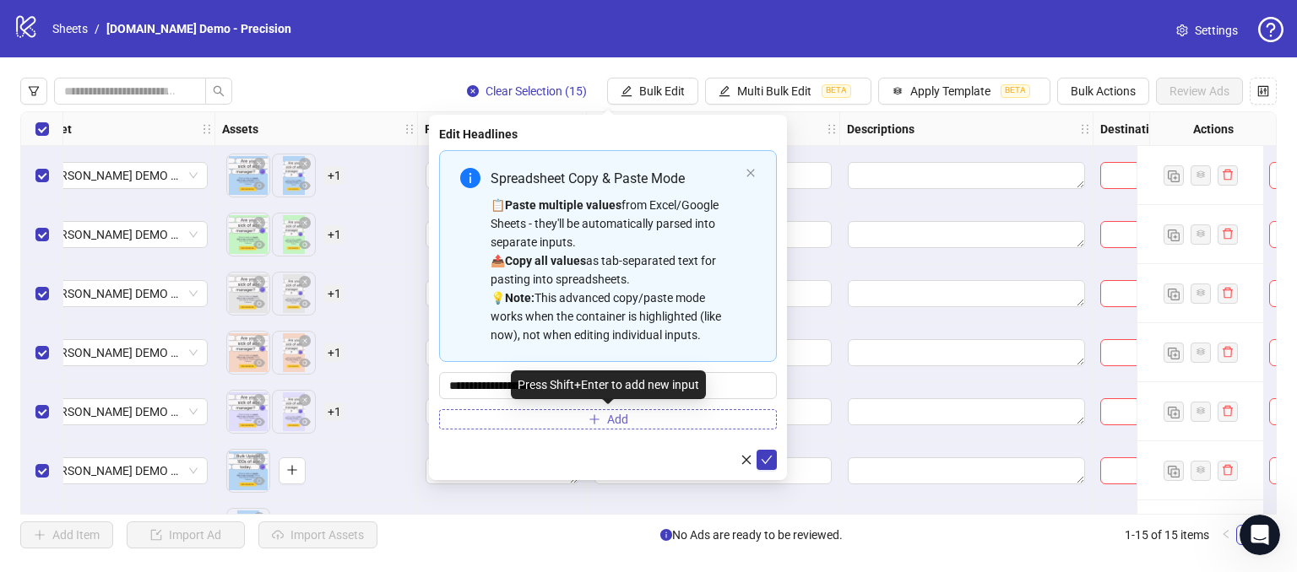
click at [567, 415] on button "Add" at bounding box center [608, 419] width 338 height 20
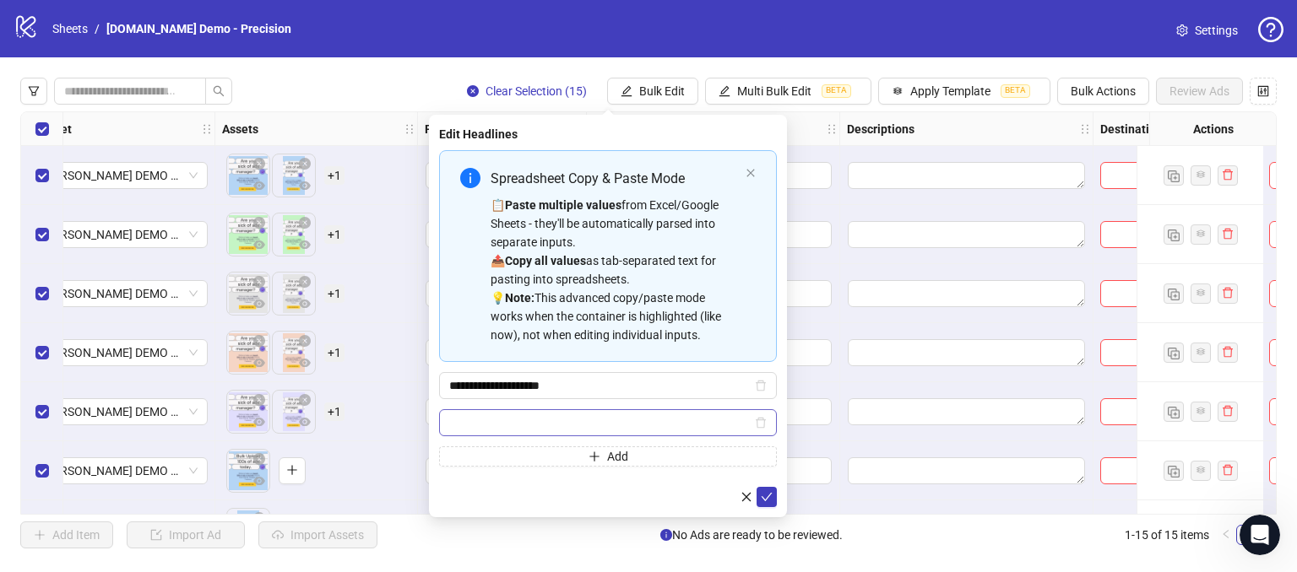
click at [480, 415] on input "Multi-input container - paste or copy values" at bounding box center [600, 423] width 302 height 19
type input "**********"
click at [655, 384] on input "**********" at bounding box center [600, 386] width 302 height 19
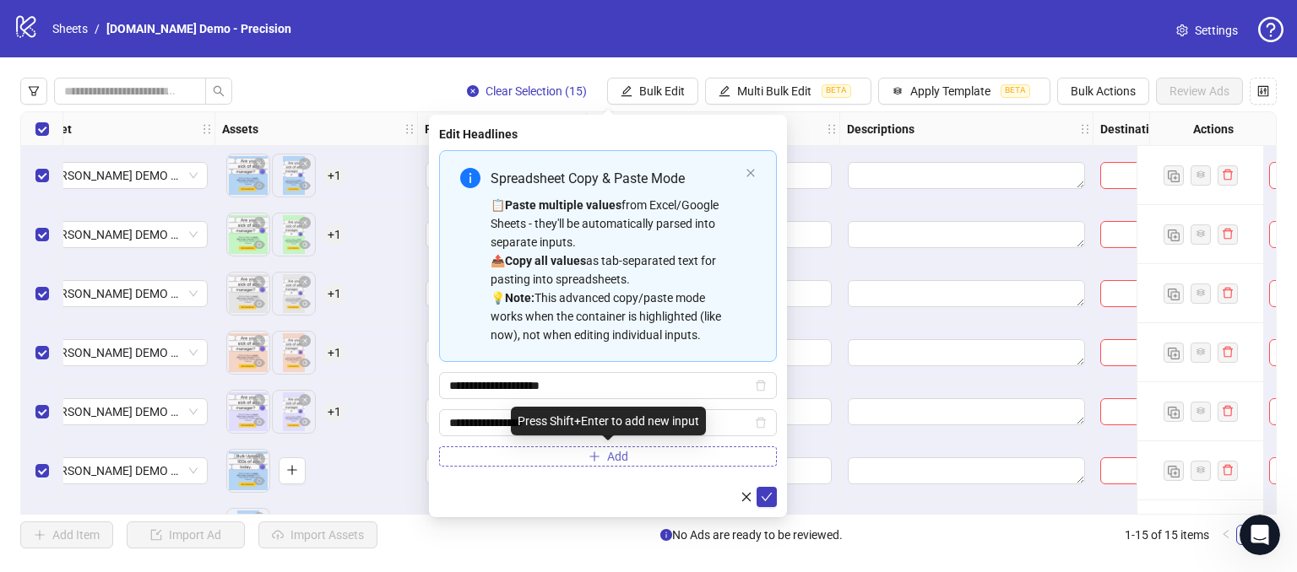
click at [526, 460] on button "Add" at bounding box center [608, 457] width 338 height 20
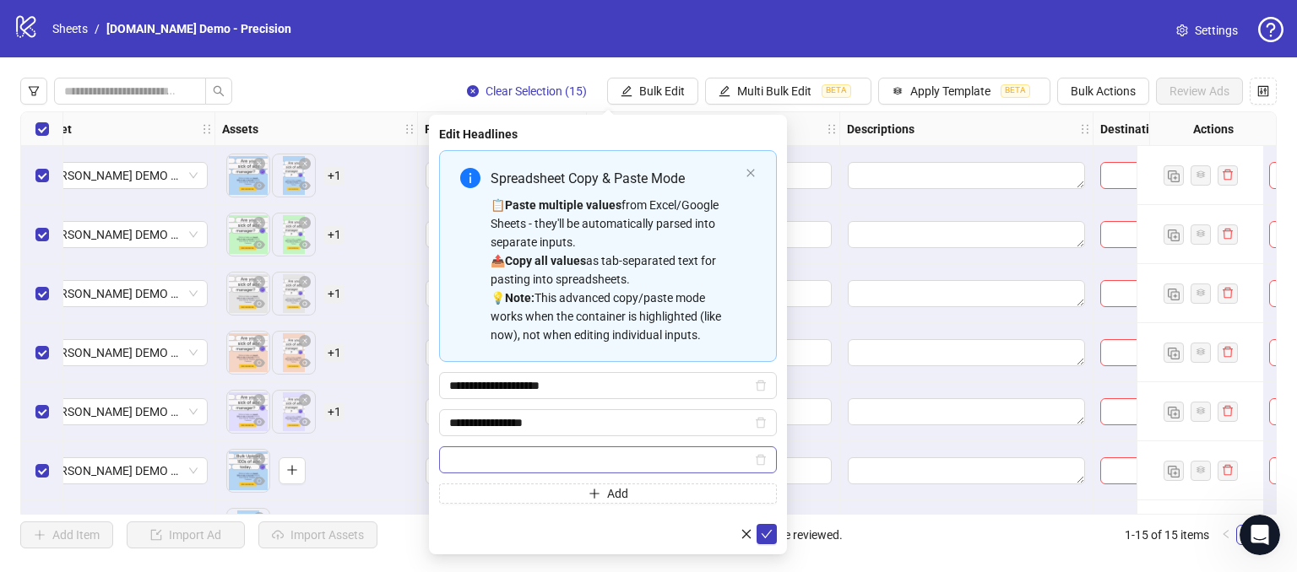
click at [544, 460] on input "Multi-input container - paste or copy values" at bounding box center [600, 460] width 302 height 19
type input "**********"
click at [762, 535] on icon "check" at bounding box center [767, 535] width 12 height 12
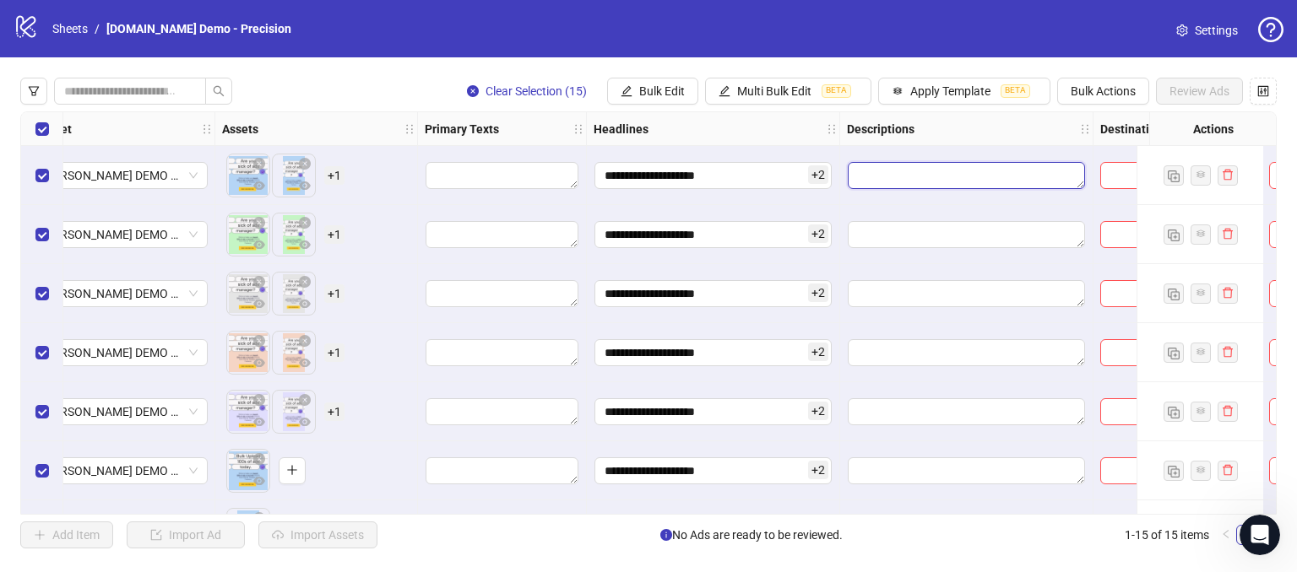
click at [881, 179] on textarea "Edit values" at bounding box center [966, 175] width 237 height 27
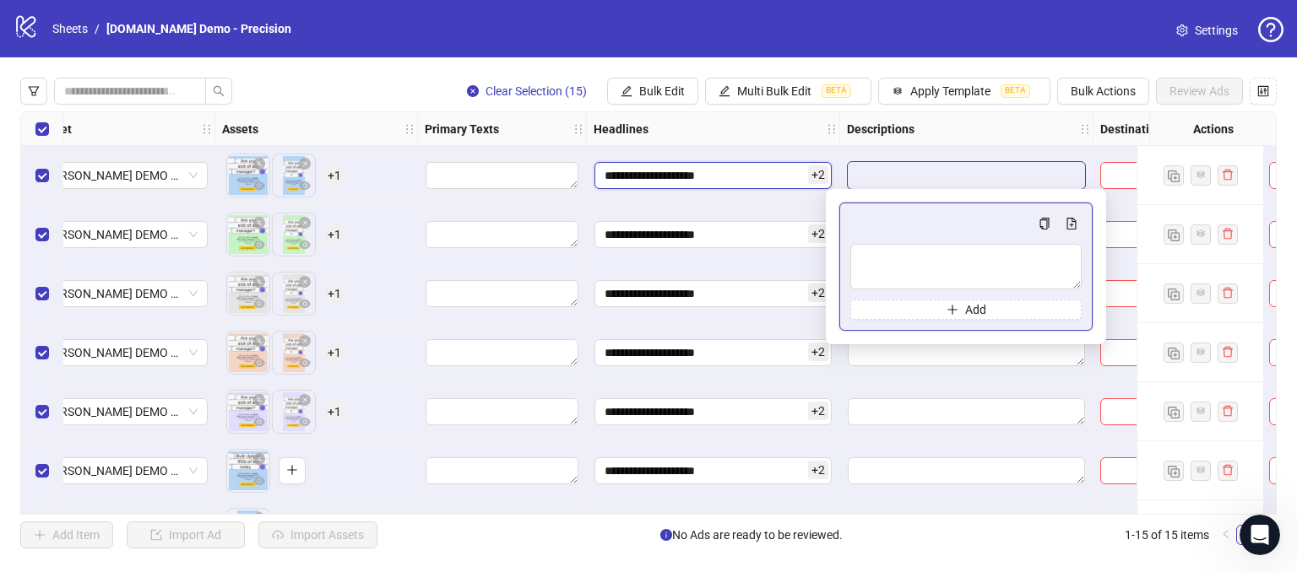
click at [777, 176] on input "**********" at bounding box center [712, 175] width 237 height 27
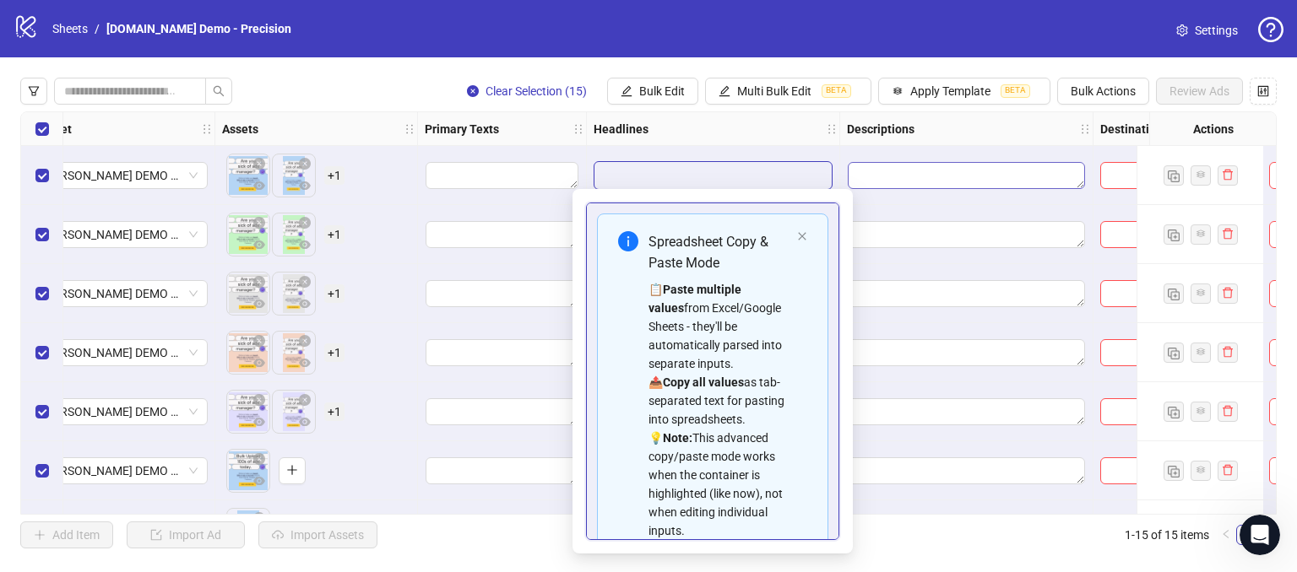
click at [892, 170] on textarea "Edit values" at bounding box center [966, 175] width 237 height 27
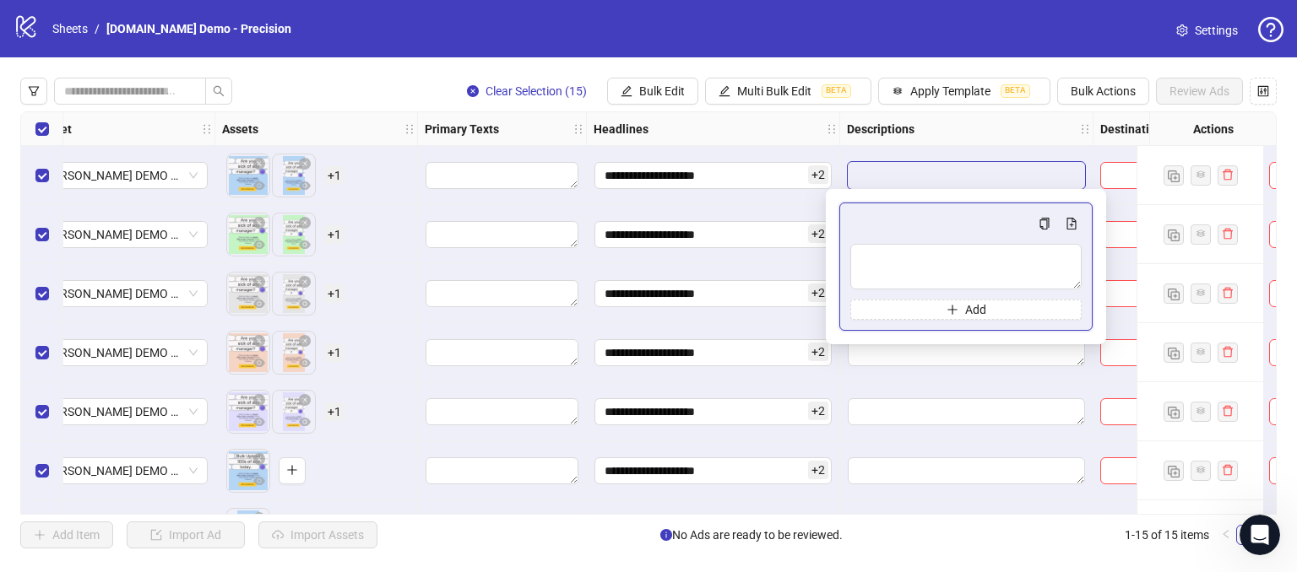
click at [935, 128] on div "Descriptions" at bounding box center [966, 129] width 253 height 34
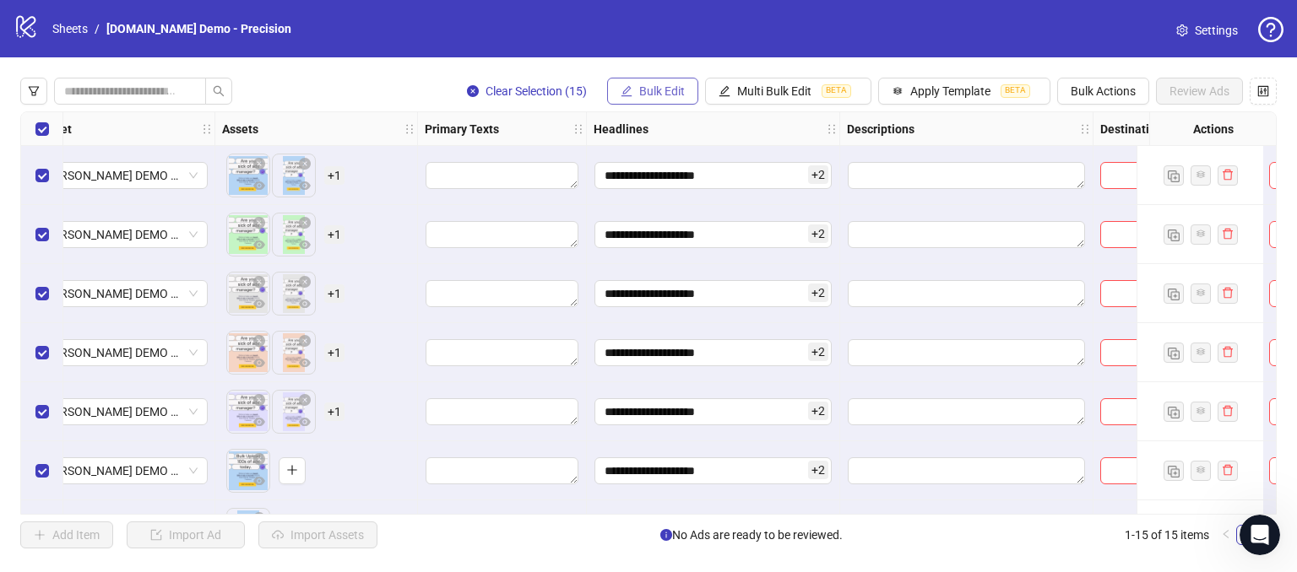
click at [660, 95] on span "Bulk Edit" at bounding box center [662, 91] width 46 height 14
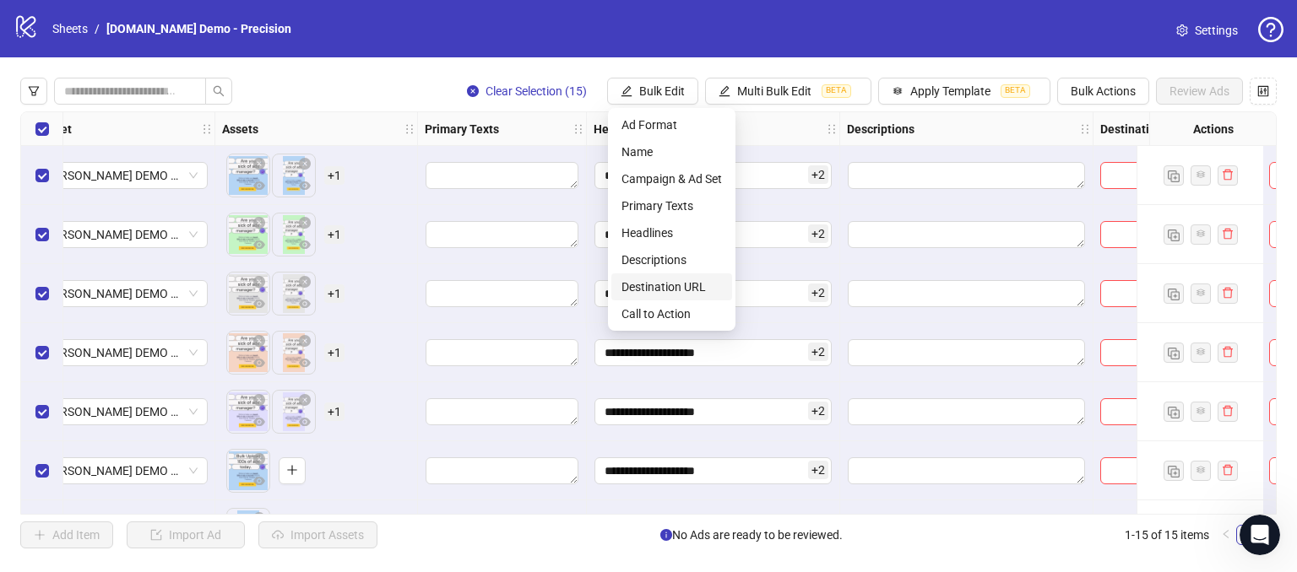
click at [640, 281] on span "Destination URL" at bounding box center [671, 287] width 100 height 19
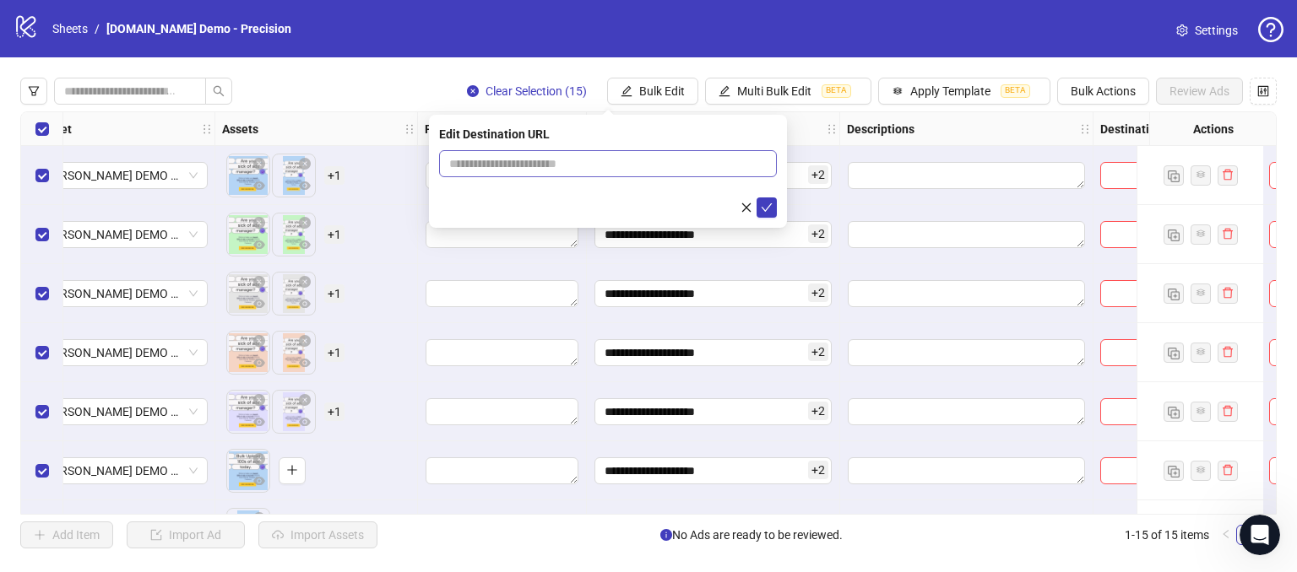
click at [545, 174] on span at bounding box center [608, 163] width 338 height 27
drag, startPoint x: 538, startPoint y: 169, endPoint x: 550, endPoint y: 158, distance: 16.1
click at [538, 169] on input "text" at bounding box center [601, 164] width 304 height 19
type input "**********"
click at [762, 210] on icon "check" at bounding box center [767, 208] width 12 height 12
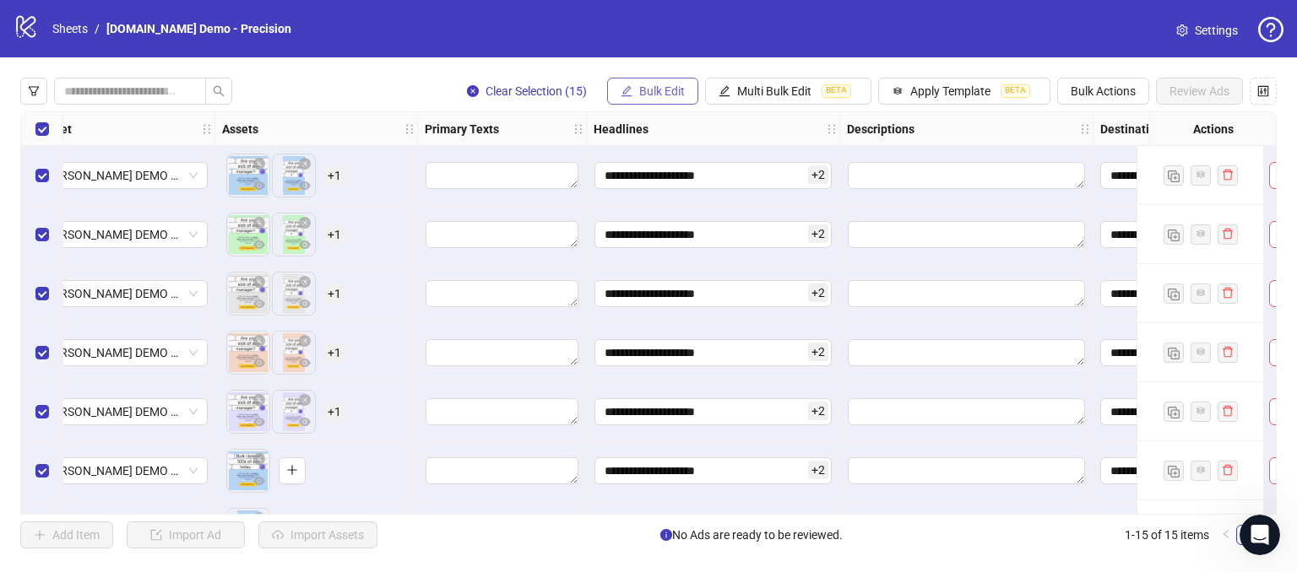
click at [665, 89] on span "Bulk Edit" at bounding box center [662, 91] width 46 height 14
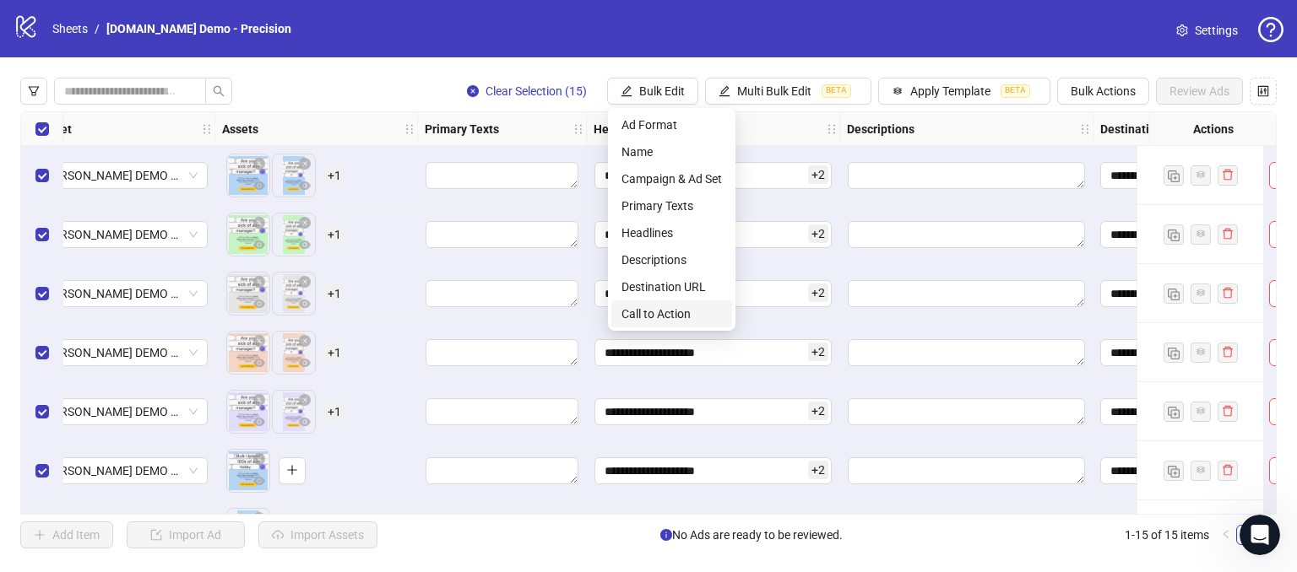
click at [652, 316] on span "Call to Action" at bounding box center [671, 314] width 100 height 19
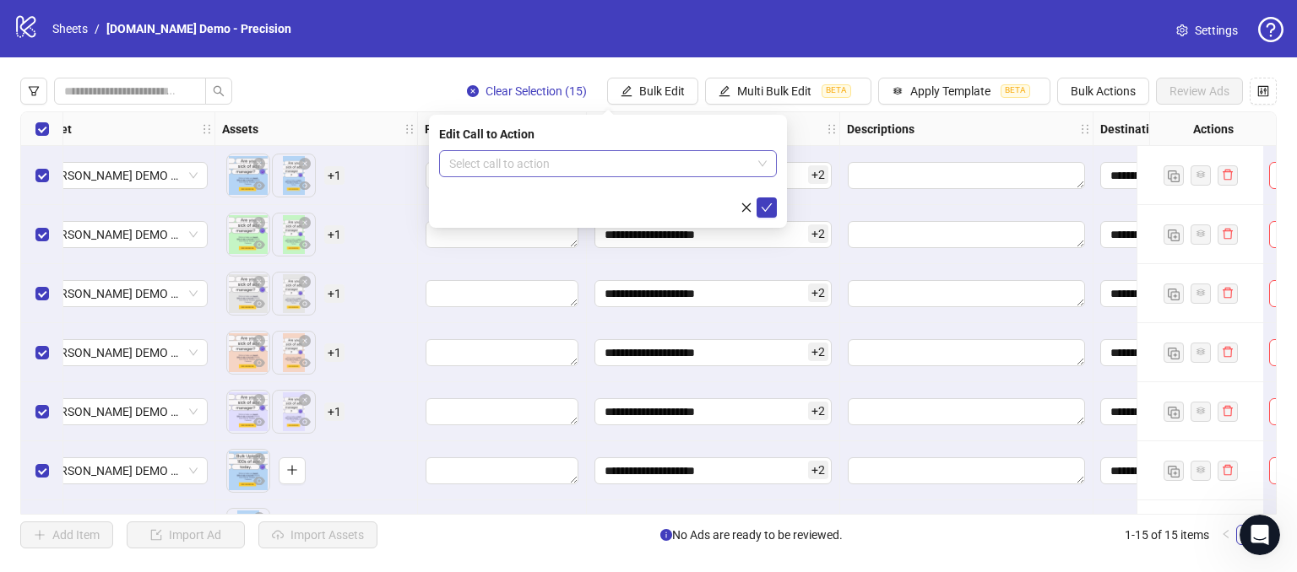
click at [495, 149] on div "Edit Call to Action Select call to action" at bounding box center [608, 171] width 358 height 113
click at [496, 170] on input "search" at bounding box center [600, 163] width 302 height 25
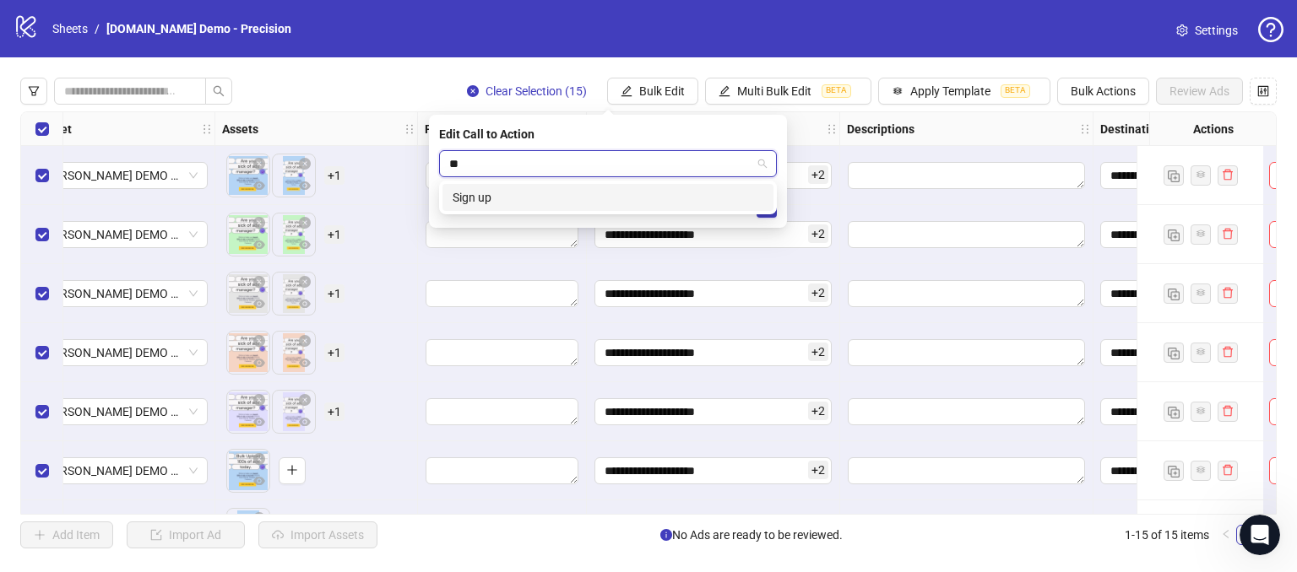
type input "*"
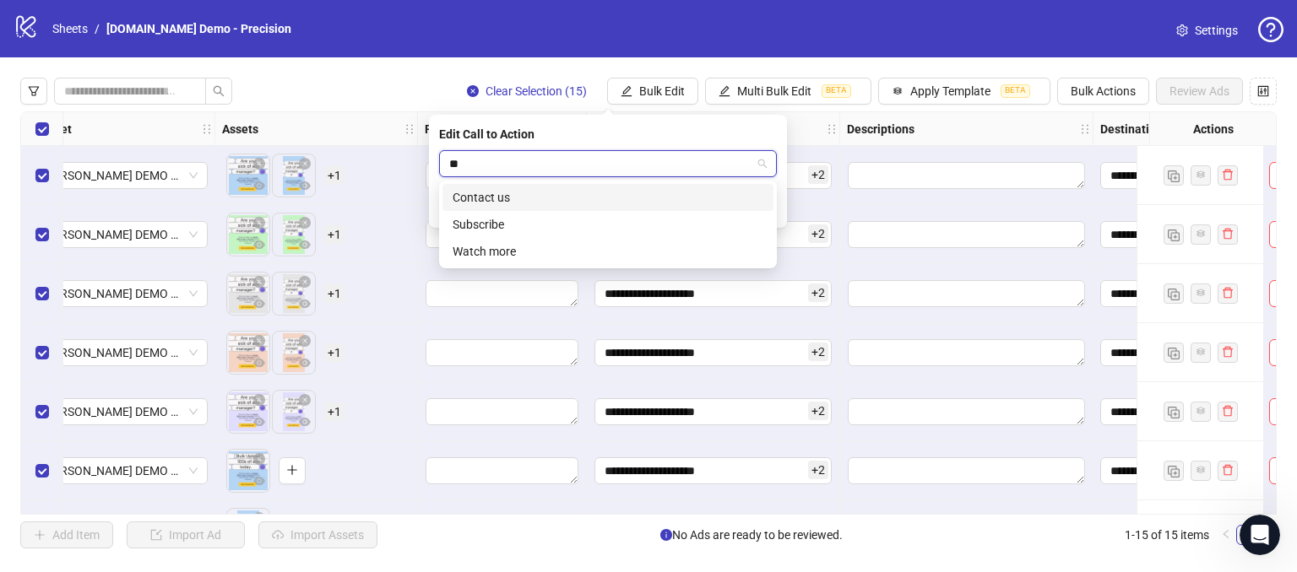
type input "***"
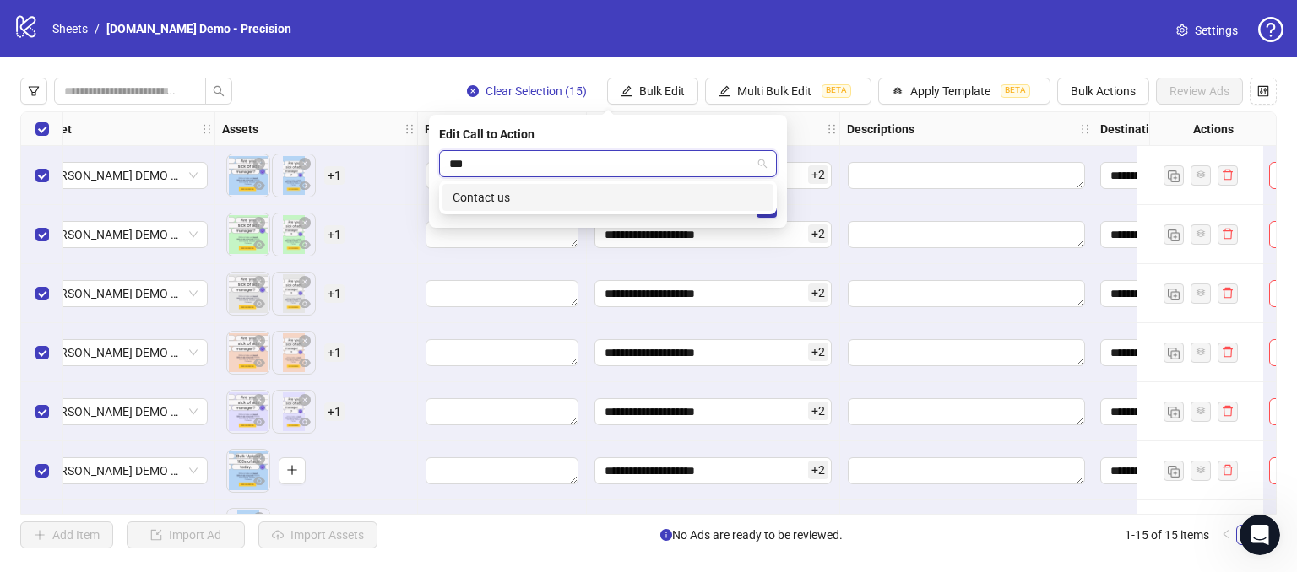
click at [496, 195] on div "Contact us" at bounding box center [608, 197] width 311 height 19
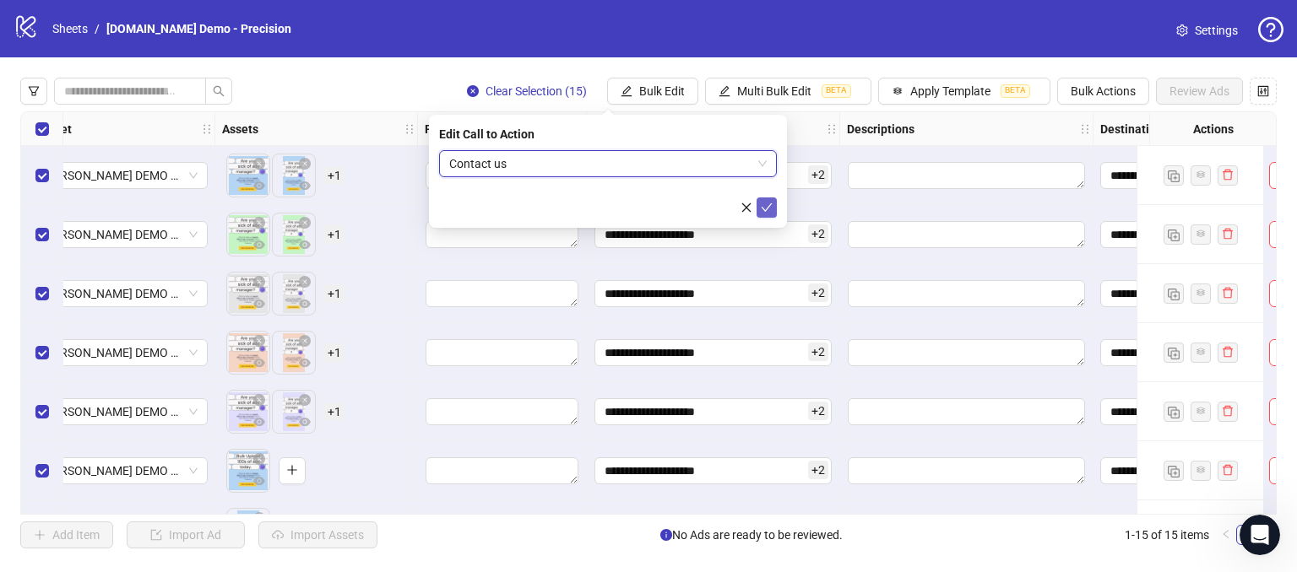
click at [772, 203] on icon "check" at bounding box center [767, 208] width 12 height 12
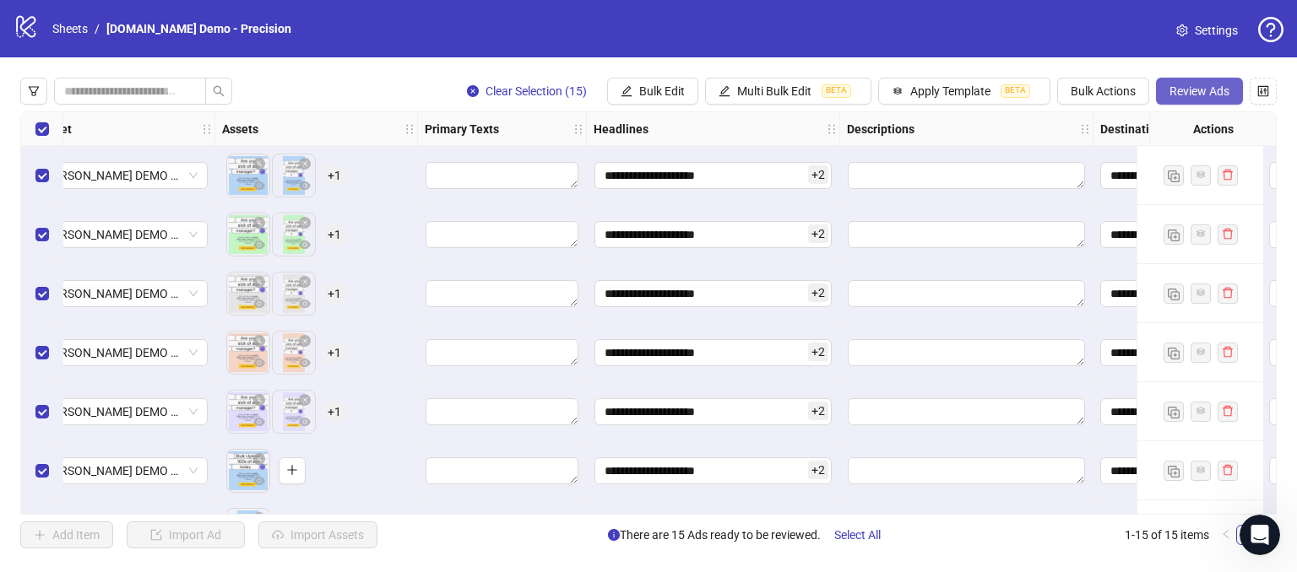
click at [1184, 93] on span "Review Ads" at bounding box center [1199, 91] width 60 height 14
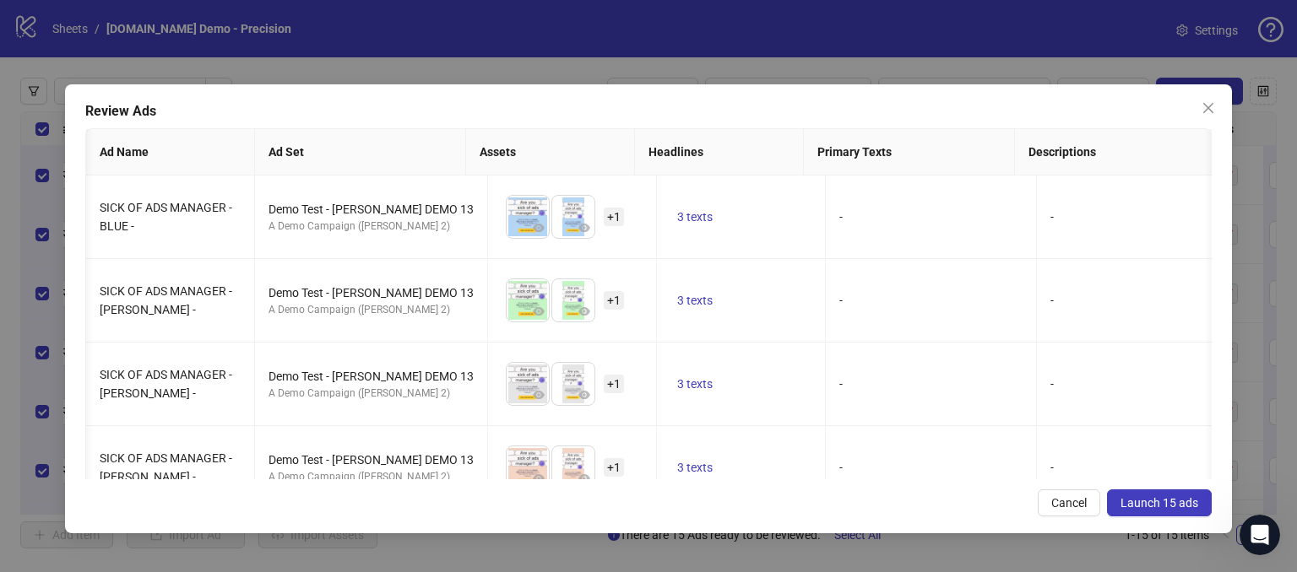
scroll to position [0, 240]
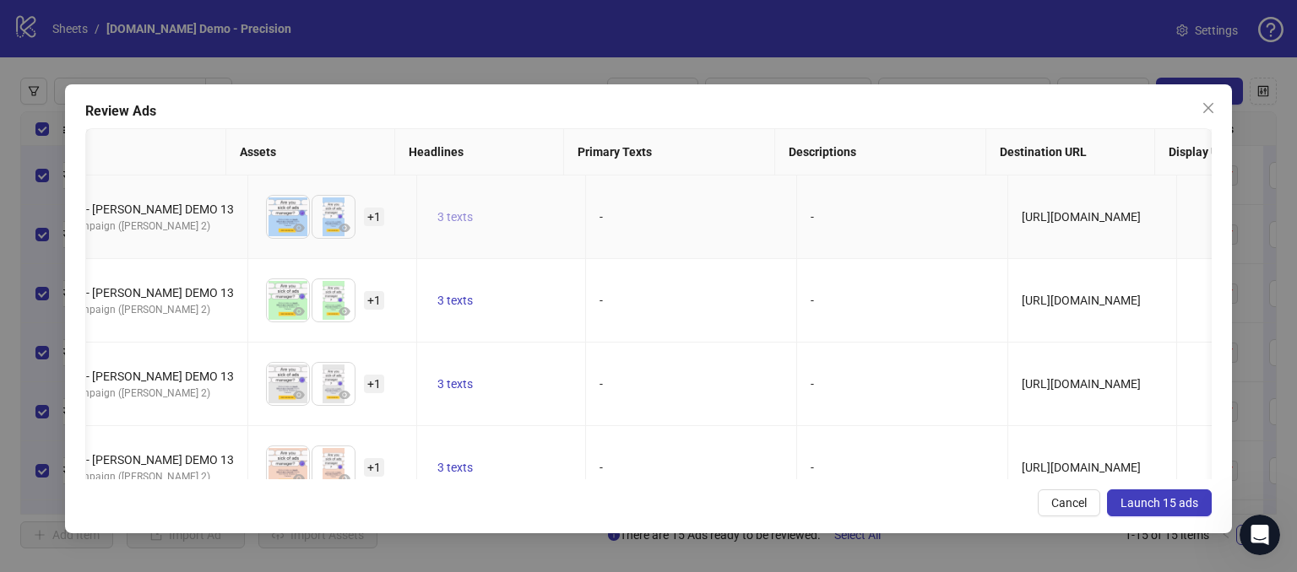
click at [437, 220] on span "3 texts" at bounding box center [454, 217] width 35 height 14
click at [694, 200] on icon "caret-right" at bounding box center [695, 203] width 5 height 8
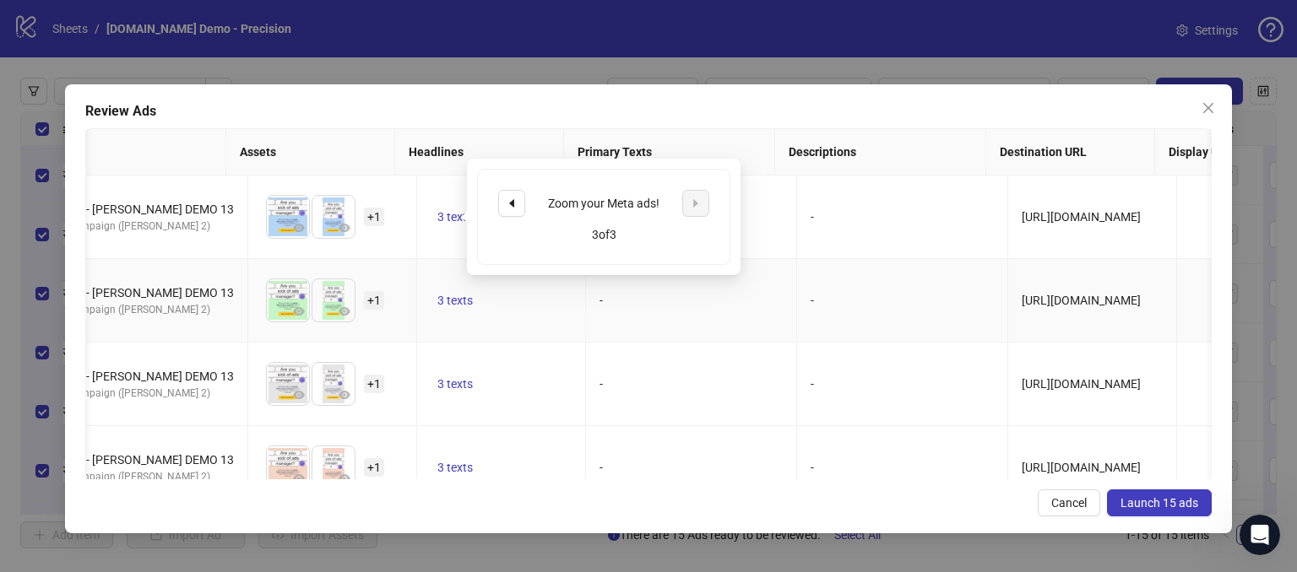
click at [827, 305] on td "-" at bounding box center [902, 301] width 211 height 84
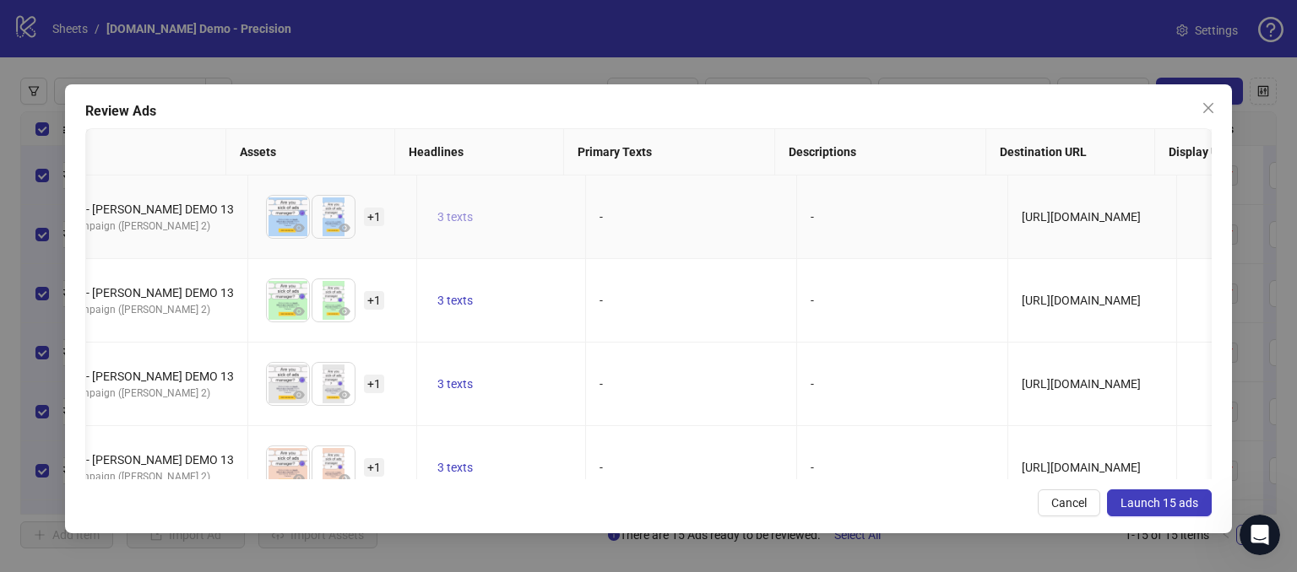
click at [453, 209] on button "3 texts" at bounding box center [455, 217] width 49 height 20
click at [510, 203] on icon "caret-left" at bounding box center [512, 204] width 12 height 12
click at [797, 324] on td "-" at bounding box center [902, 301] width 211 height 84
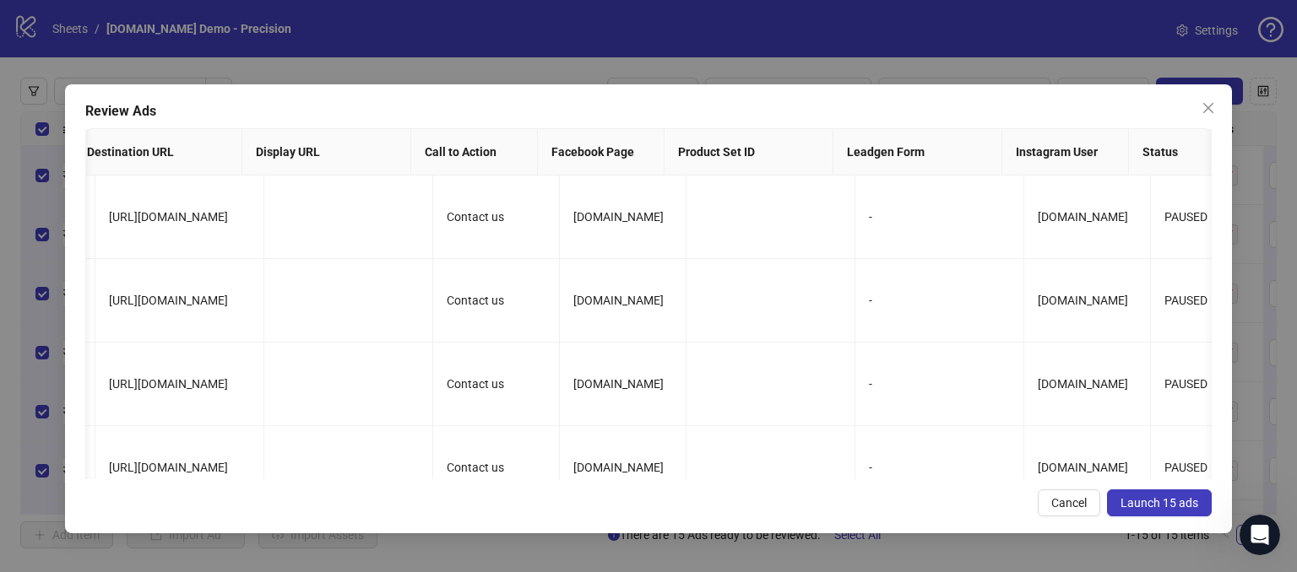
scroll to position [0, 1155]
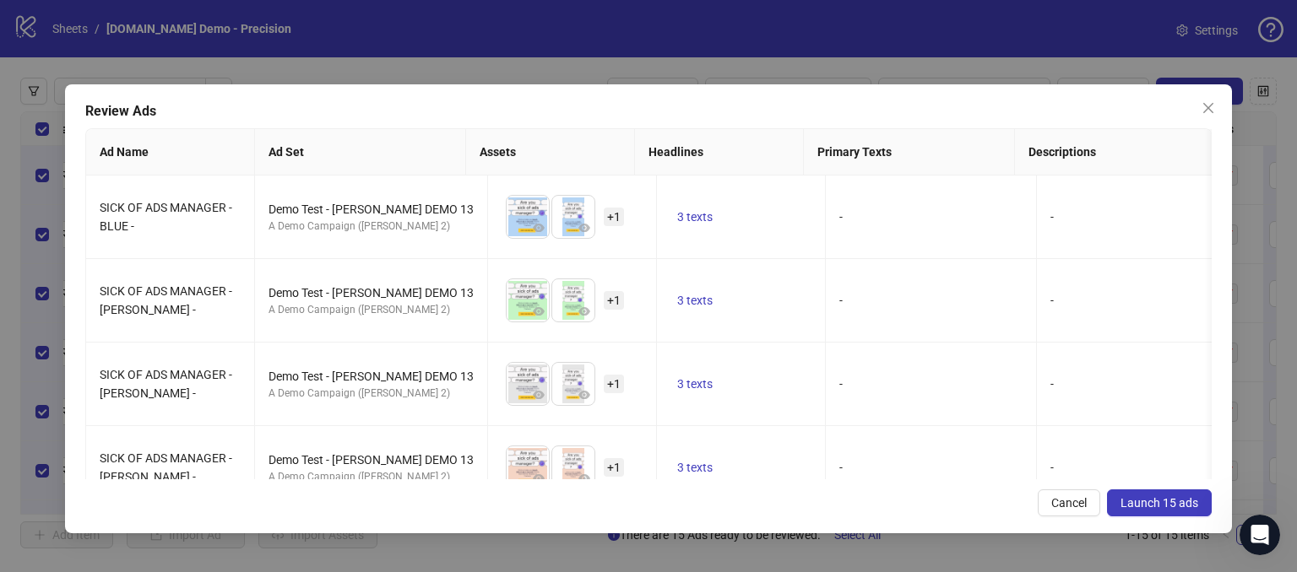
drag, startPoint x: 1066, startPoint y: 498, endPoint x: 1157, endPoint y: 507, distance: 90.8
click at [1066, 497] on span "Cancel" at bounding box center [1068, 503] width 35 height 14
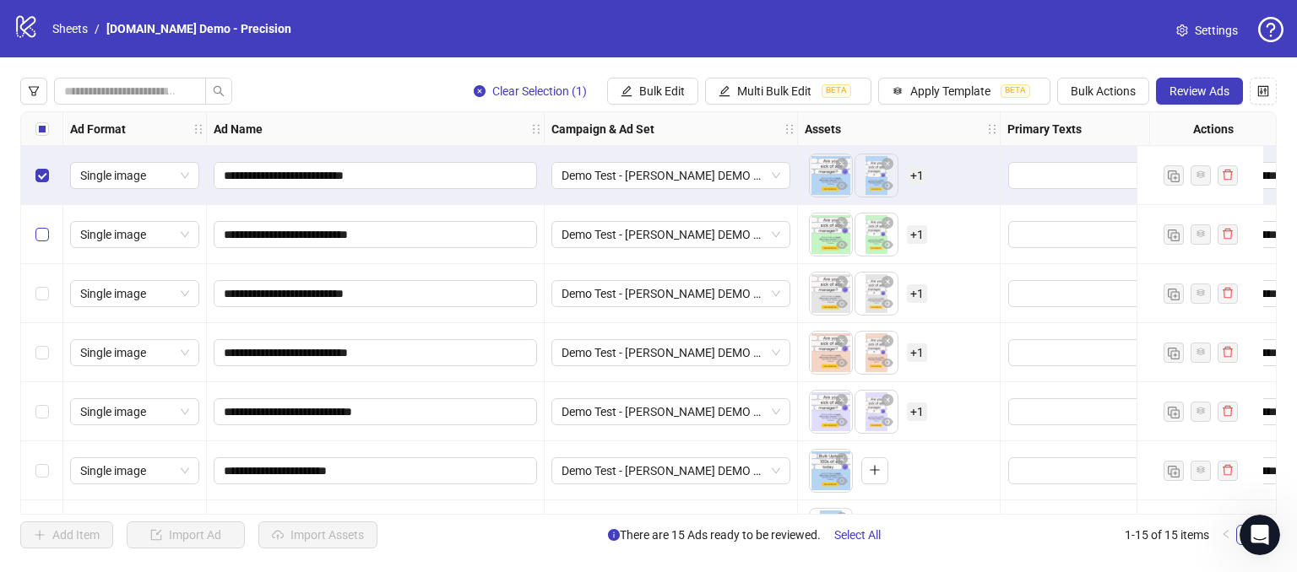
click at [42, 243] on label "Select row 2" at bounding box center [42, 234] width 14 height 19
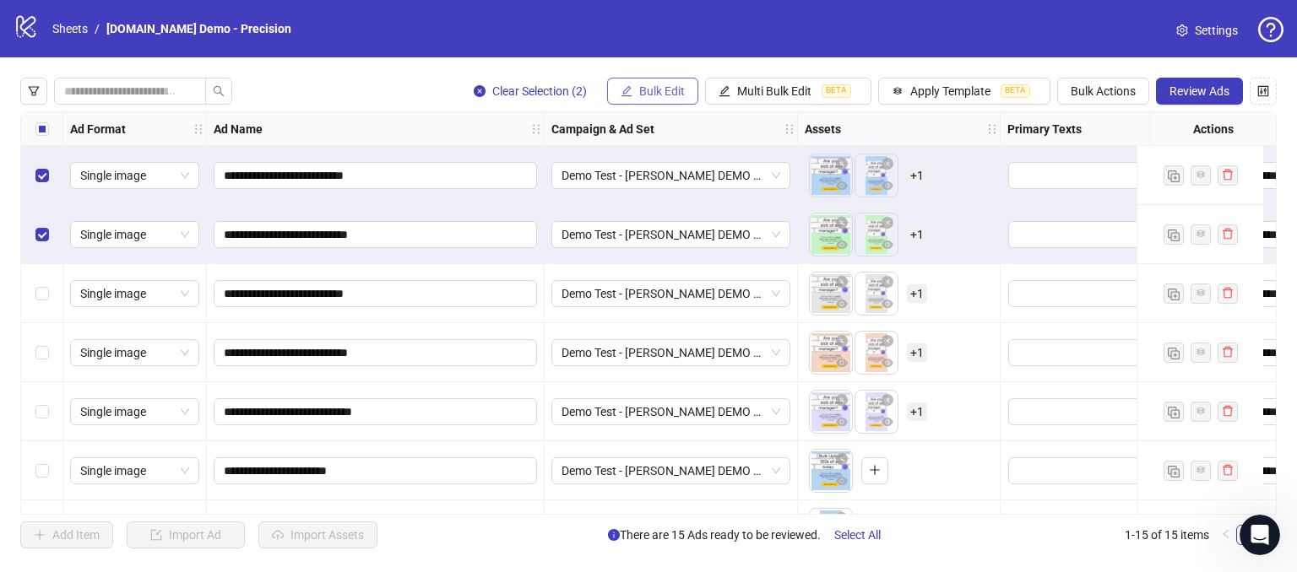
click at [658, 89] on span "Bulk Edit" at bounding box center [662, 91] width 46 height 14
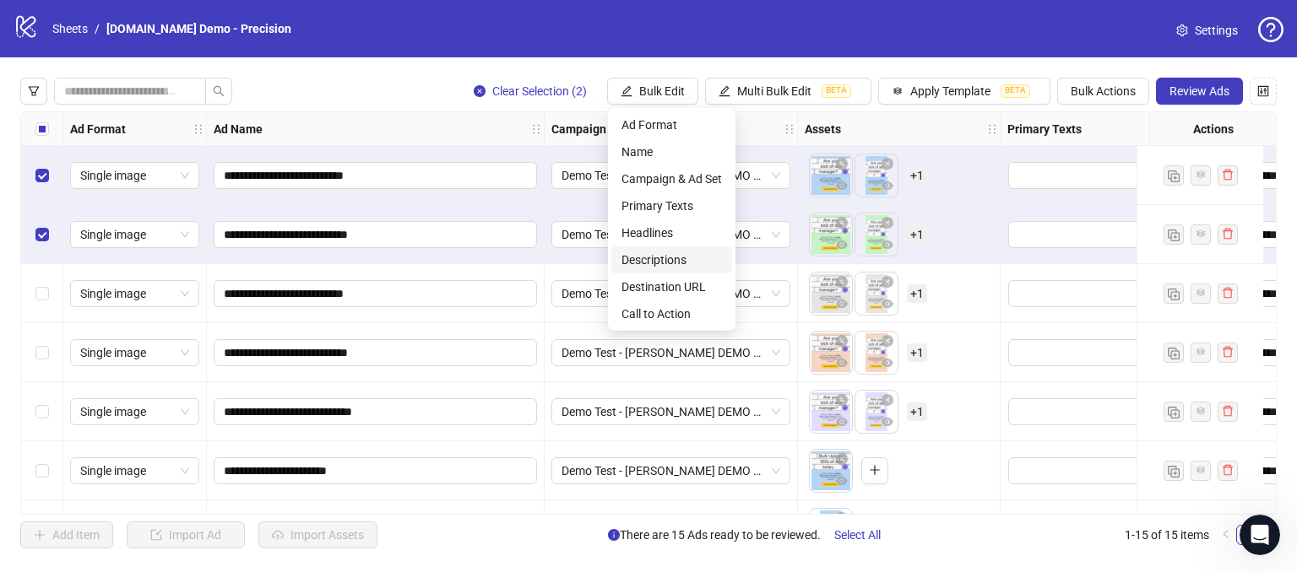
click at [644, 258] on span "Descriptions" at bounding box center [671, 260] width 100 height 19
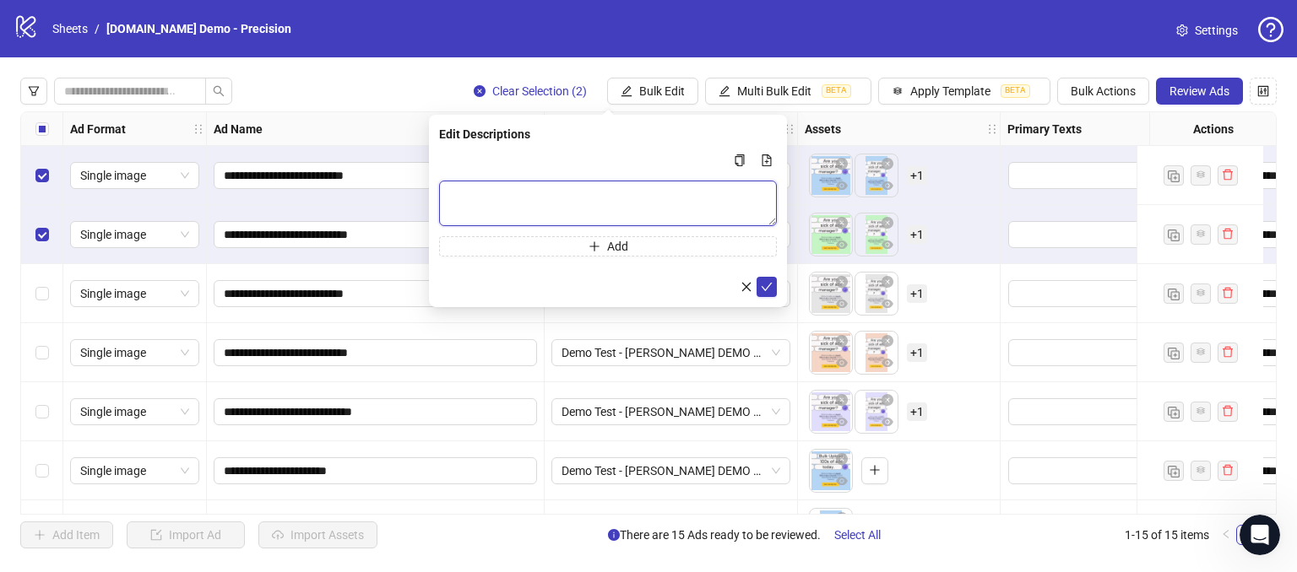
click at [544, 206] on textarea "Multi-text input container - paste or copy values" at bounding box center [608, 204] width 338 height 46
type textarea "**********"
click at [769, 285] on icon "check" at bounding box center [767, 286] width 11 height 8
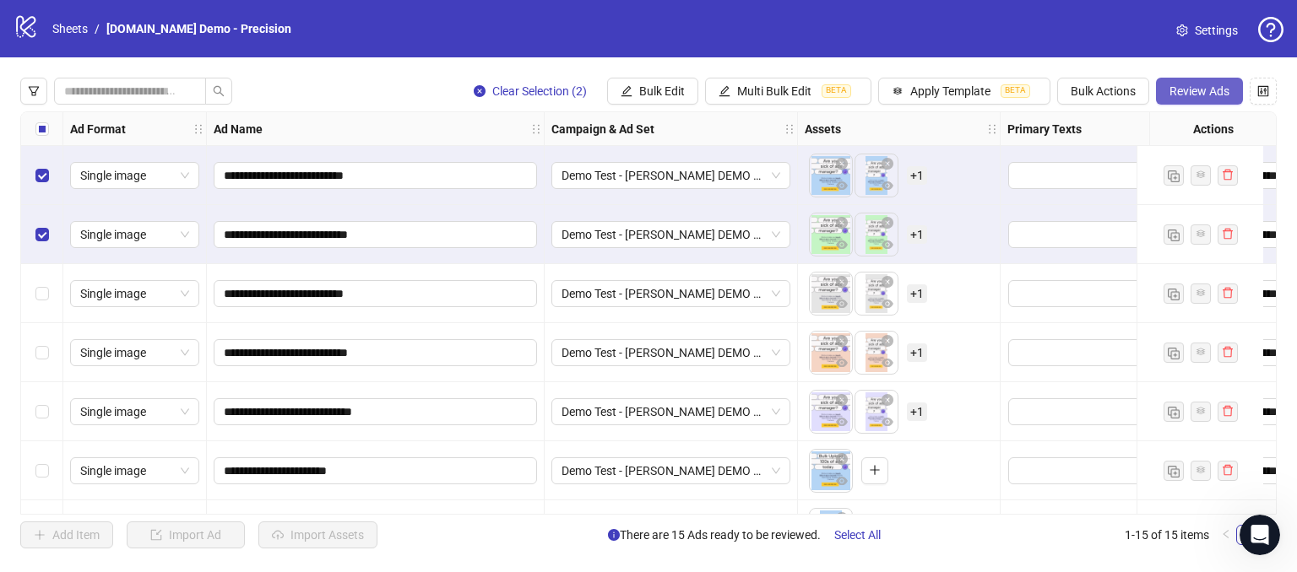
click at [1187, 92] on span "Review Ads" at bounding box center [1199, 91] width 60 height 14
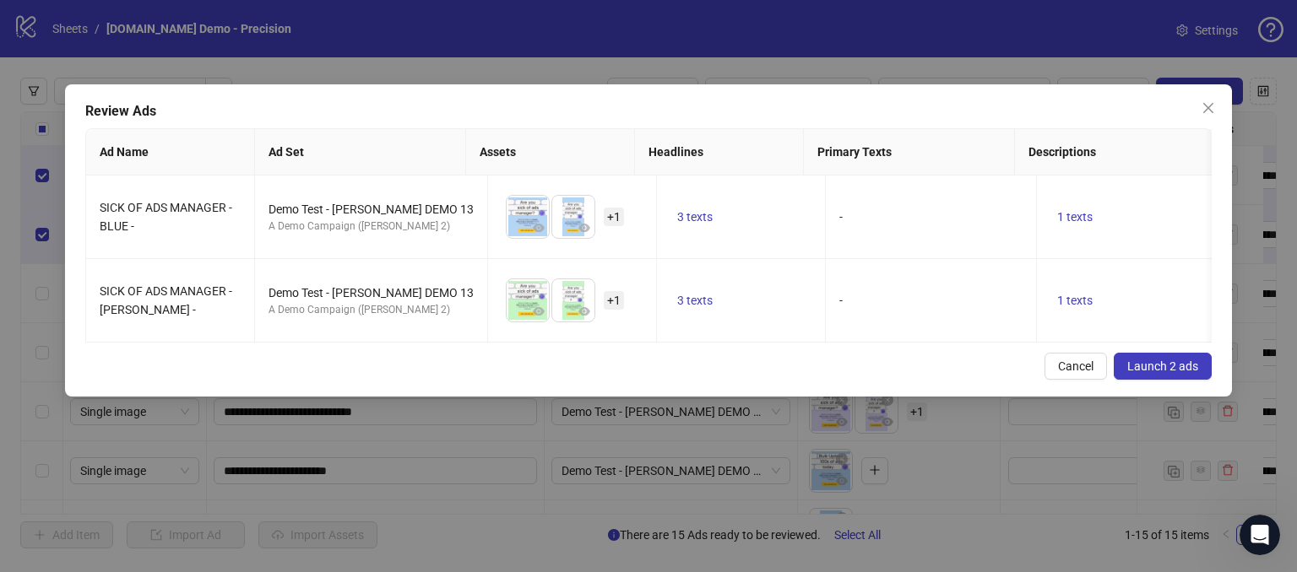
click at [1142, 366] on button "Launch 2 ads" at bounding box center [1163, 366] width 98 height 27
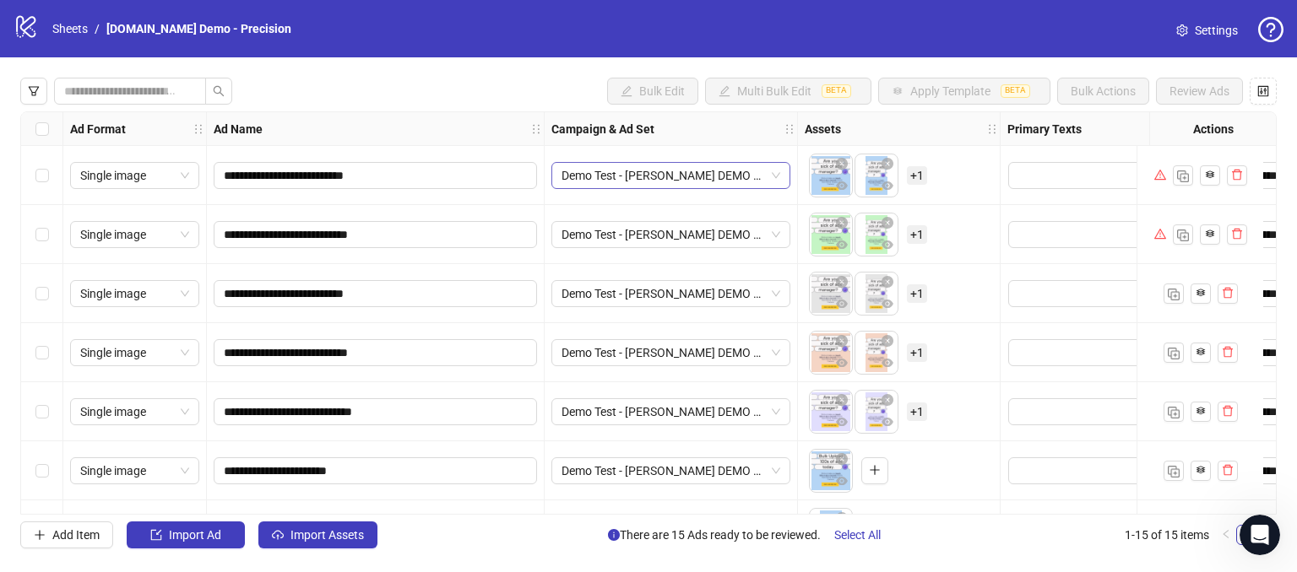
click at [777, 173] on span "Demo Test - [PERSON_NAME] DEMO 13" at bounding box center [670, 175] width 219 height 25
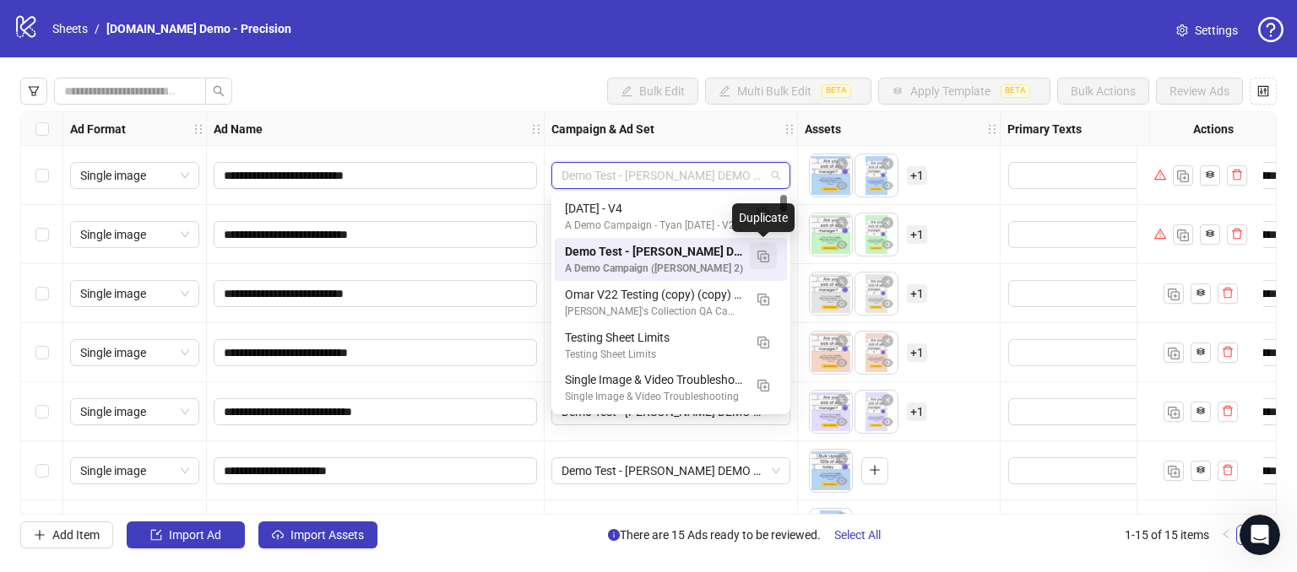
click at [763, 264] on button "button" at bounding box center [763, 255] width 27 height 27
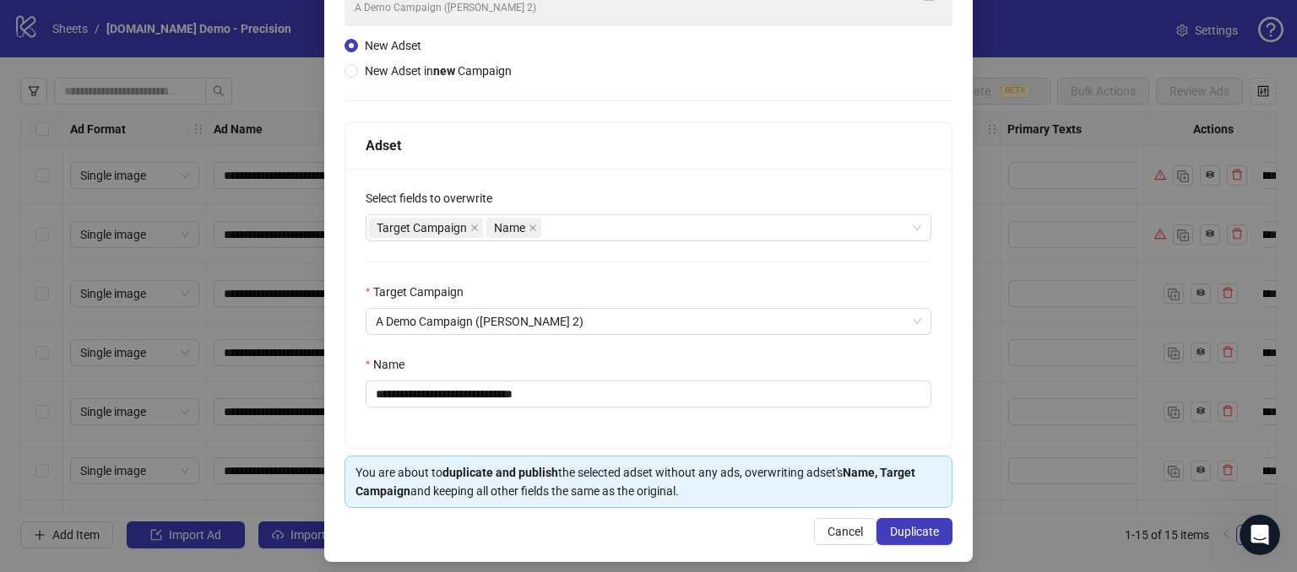
scroll to position [166, 0]
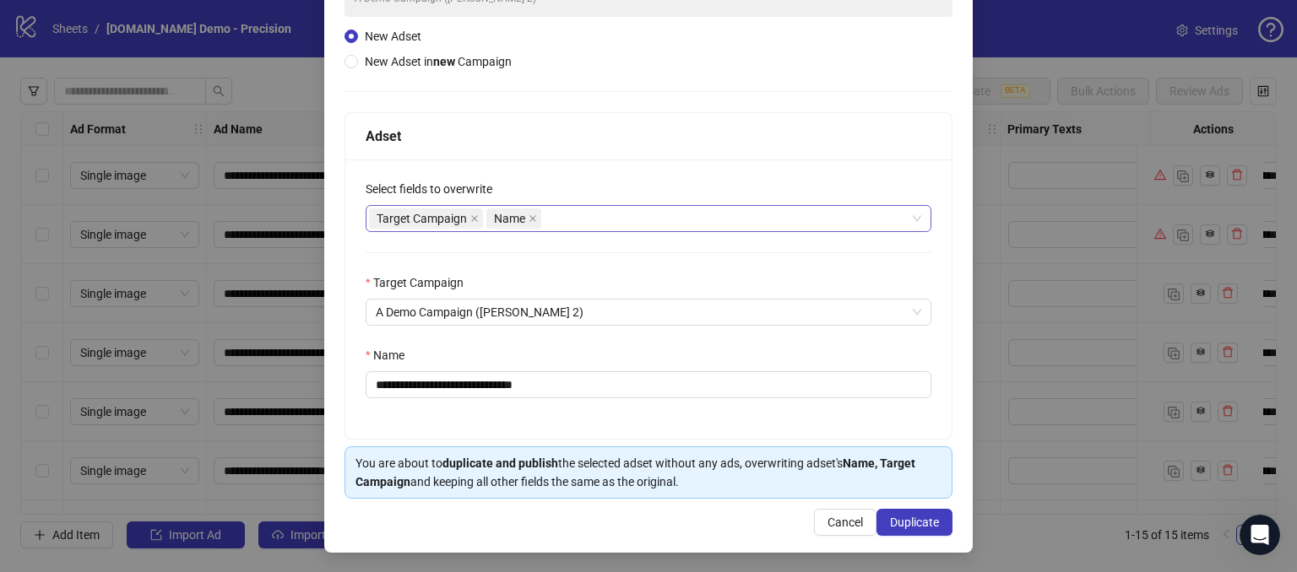
click at [567, 214] on div "Target Campaign Name" at bounding box center [639, 219] width 541 height 24
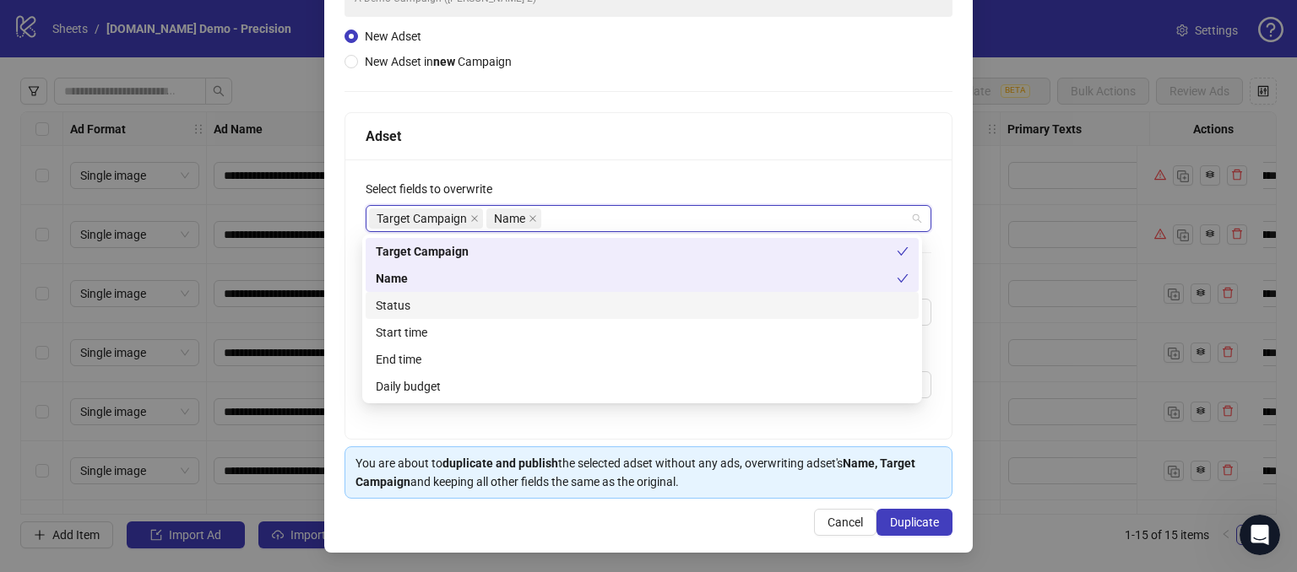
click at [653, 168] on div "**********" at bounding box center [648, 299] width 606 height 279
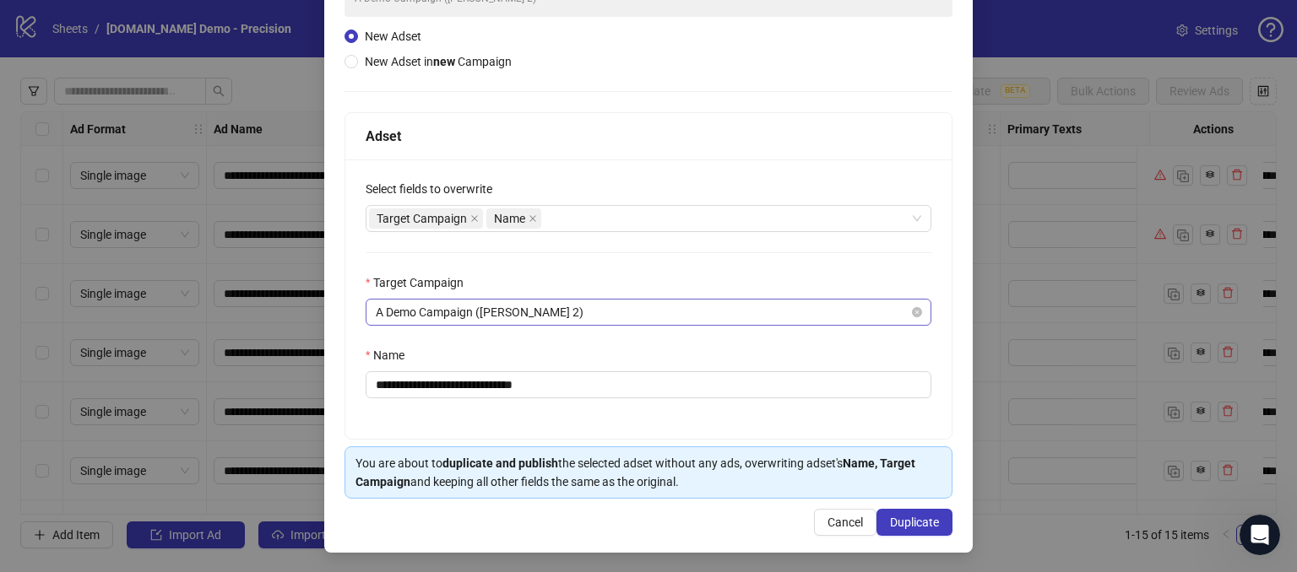
click at [560, 317] on span "A Demo Campaign ([PERSON_NAME] 2)" at bounding box center [648, 312] width 545 height 25
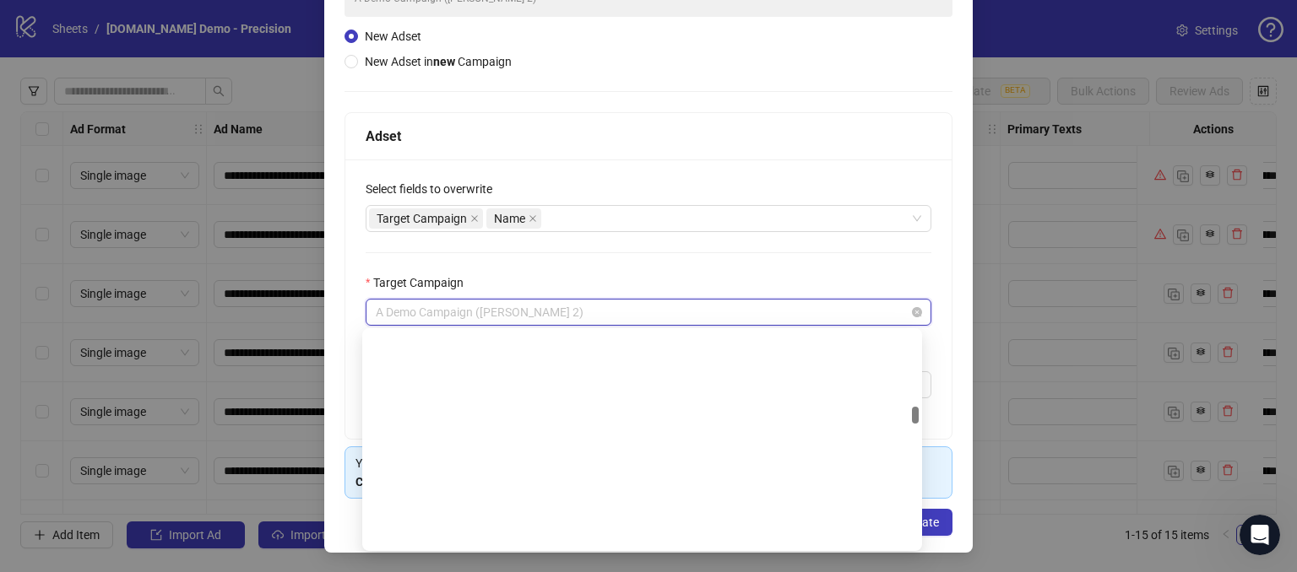
scroll to position [1650, 0]
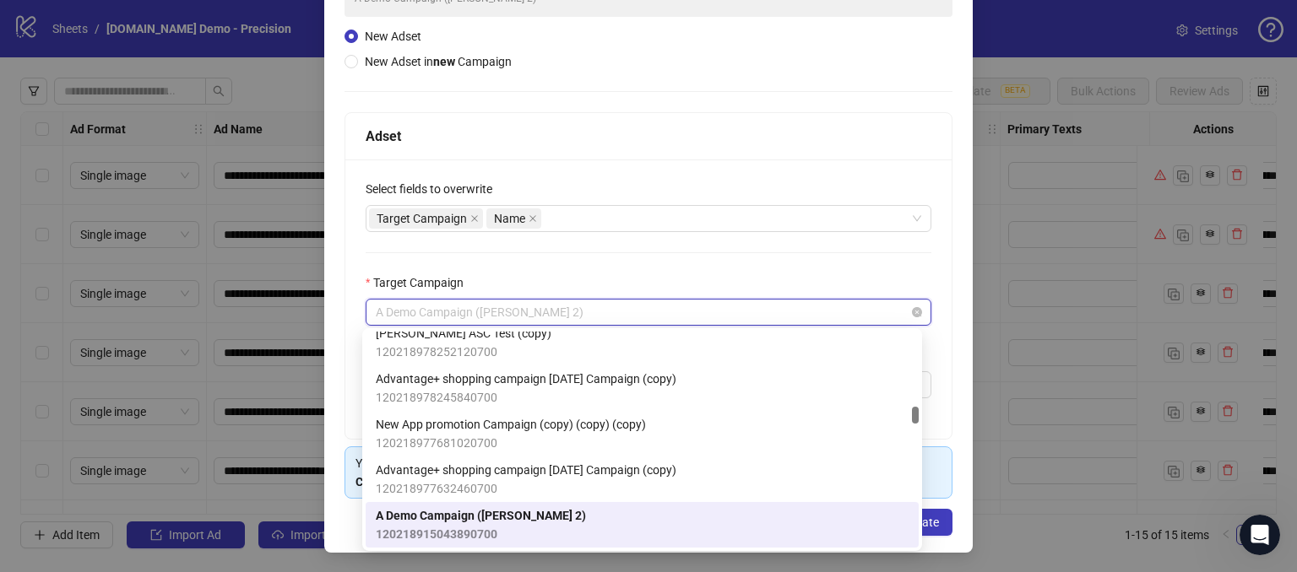
click at [560, 317] on span "A Demo Campaign ([PERSON_NAME] 2)" at bounding box center [648, 312] width 545 height 25
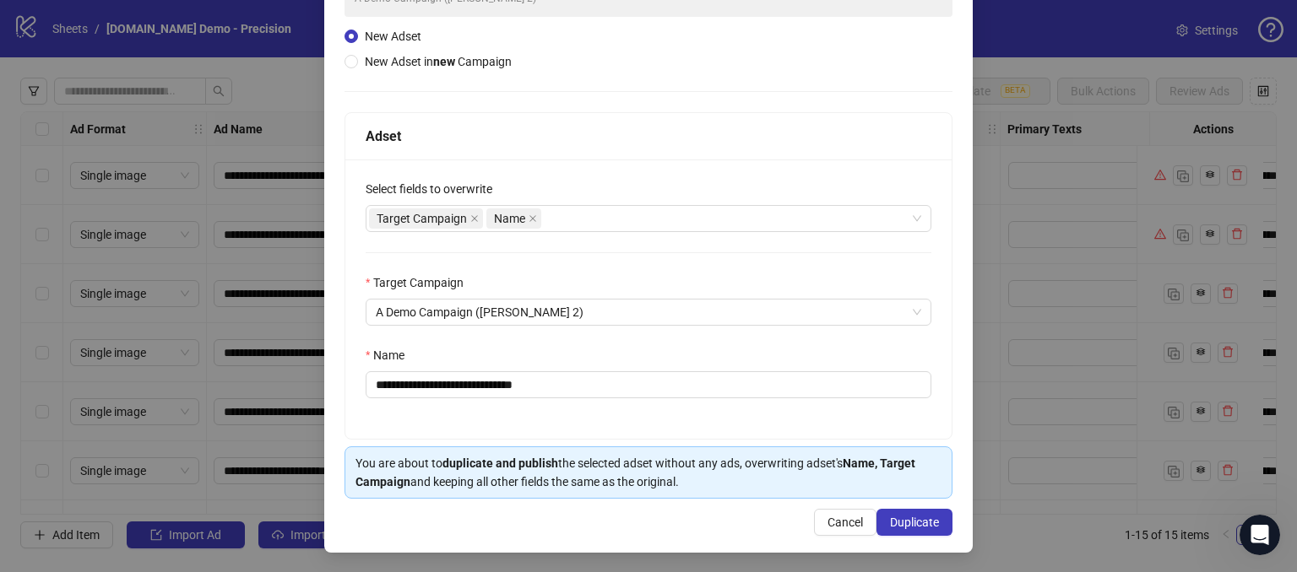
click at [563, 271] on div "**********" at bounding box center [648, 299] width 606 height 279
click at [574, 217] on div "Target Campaign Name" at bounding box center [639, 219] width 541 height 24
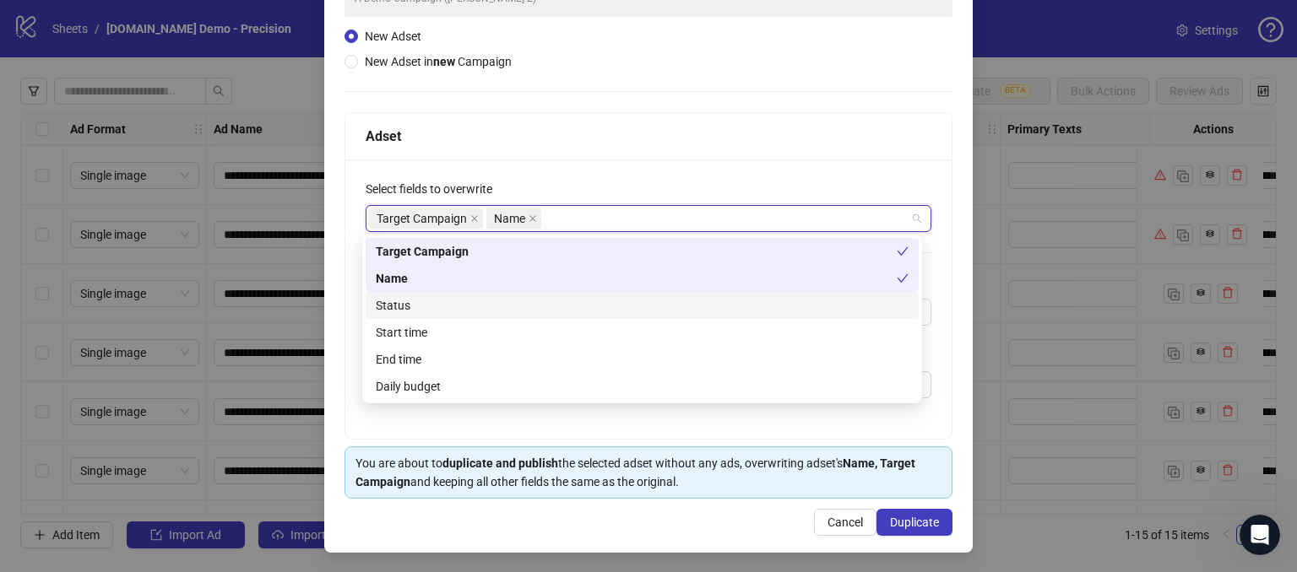
click at [390, 299] on div "Status" at bounding box center [642, 305] width 533 height 19
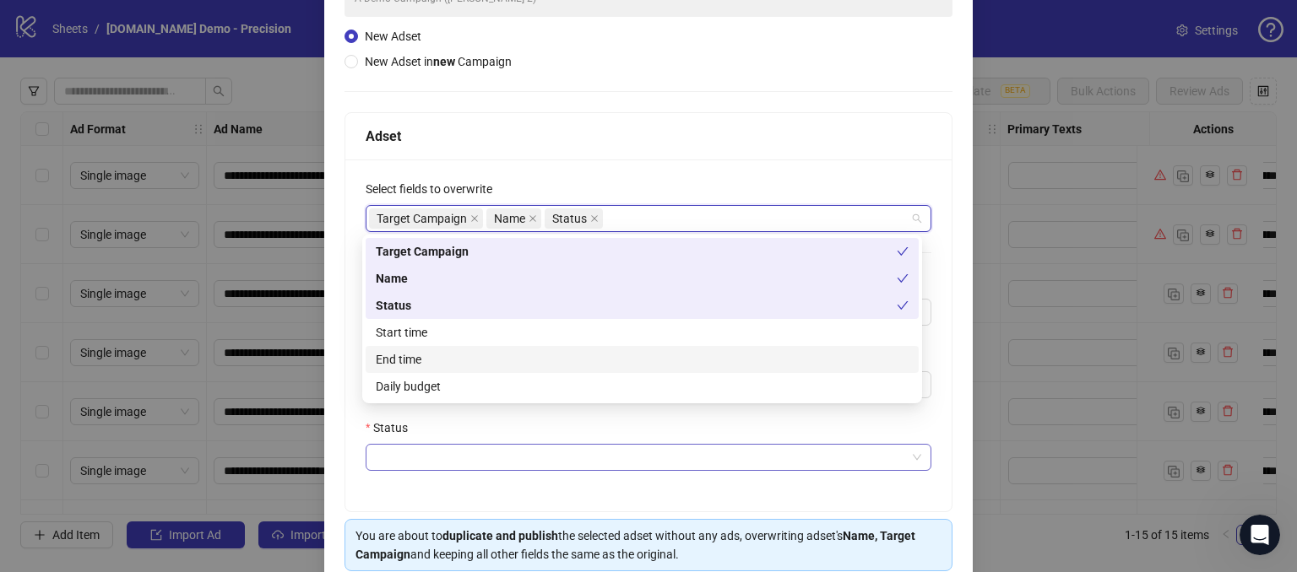
click at [378, 450] on input "Status" at bounding box center [641, 457] width 530 height 25
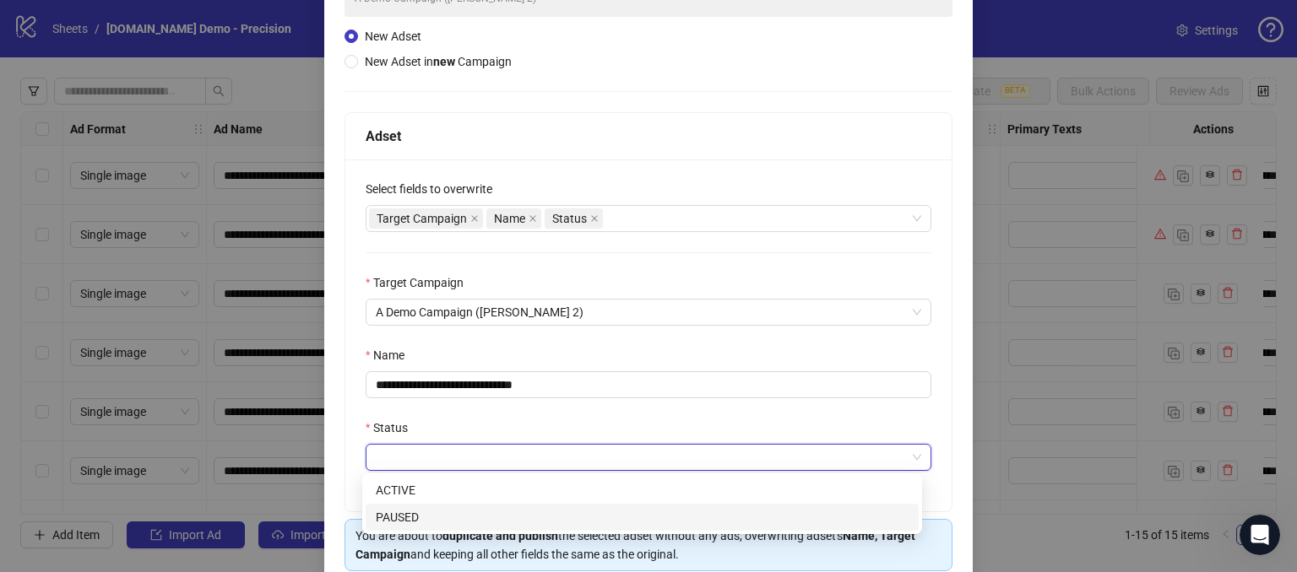
click at [397, 520] on div "PAUSED" at bounding box center [642, 517] width 533 height 19
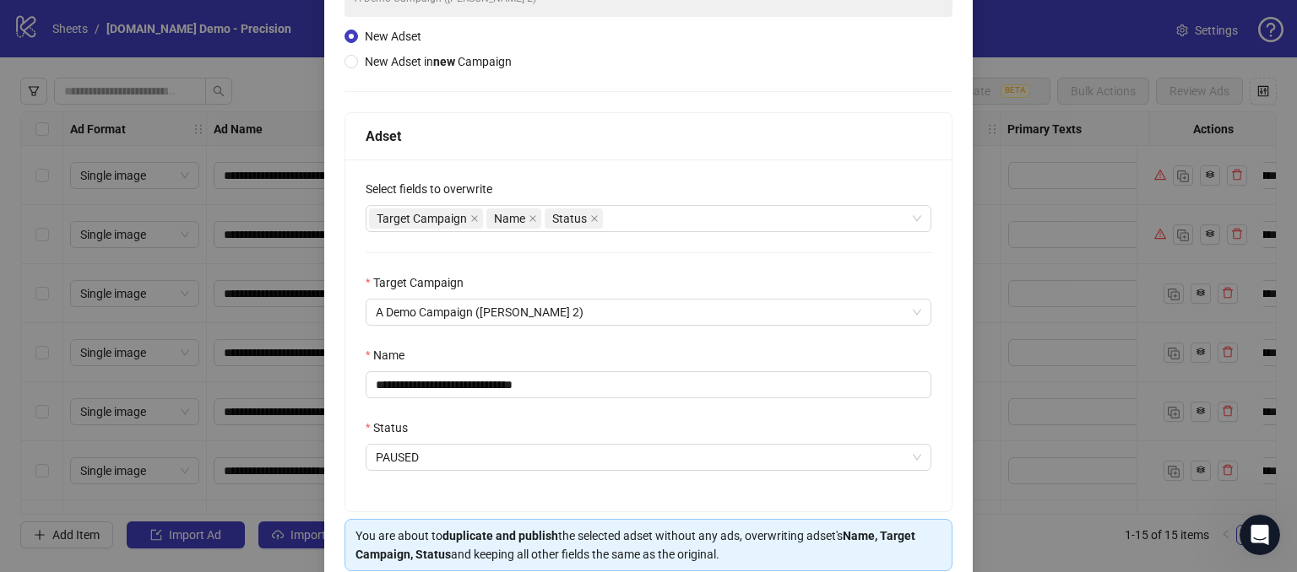
click at [662, 130] on div "Adset" at bounding box center [649, 136] width 566 height 21
click at [599, 372] on input "**********" at bounding box center [649, 384] width 566 height 27
drag, startPoint x: 584, startPoint y: 373, endPoint x: 476, endPoint y: 375, distance: 108.1
click at [476, 375] on input "**********" at bounding box center [649, 384] width 566 height 27
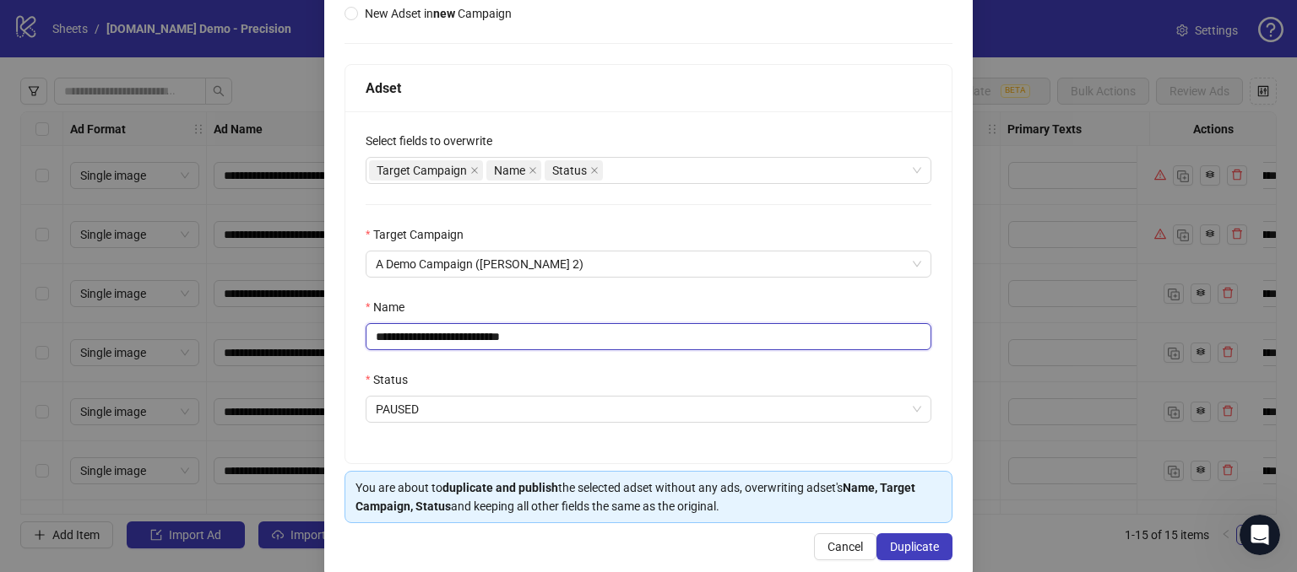
scroll to position [239, 0]
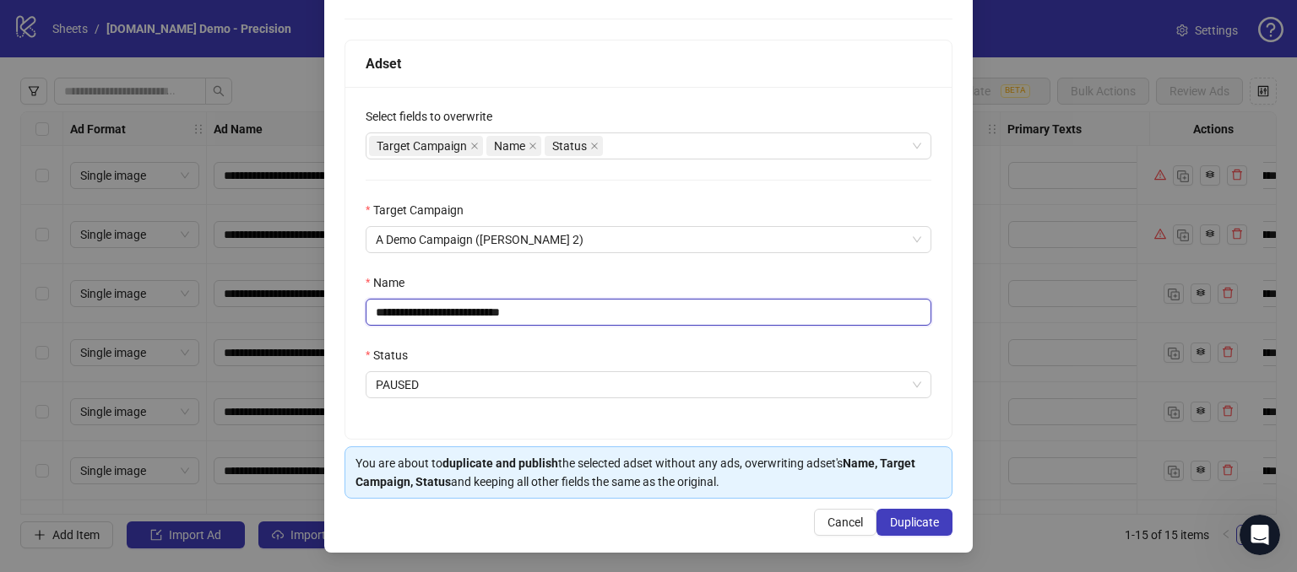
type input "**********"
click at [726, 426] on div "**********" at bounding box center [648, 263] width 606 height 352
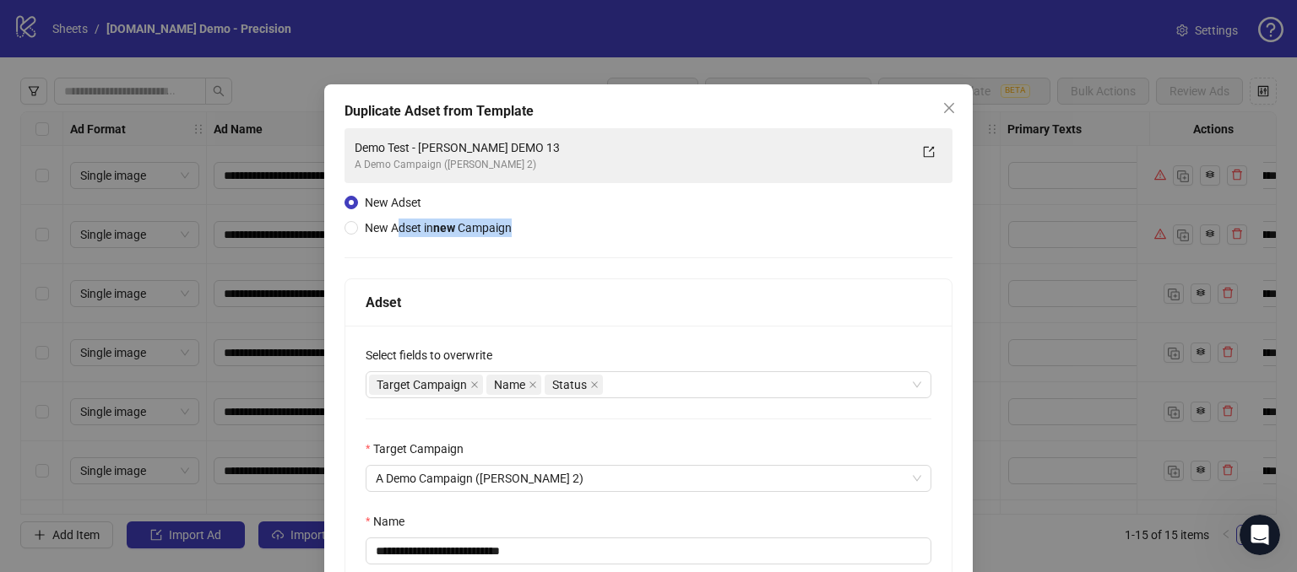
drag, startPoint x: 393, startPoint y: 232, endPoint x: 523, endPoint y: 229, distance: 130.1
click at [523, 229] on div "**********" at bounding box center [648, 433] width 608 height 610
click at [588, 249] on div "**********" at bounding box center [648, 433] width 608 height 610
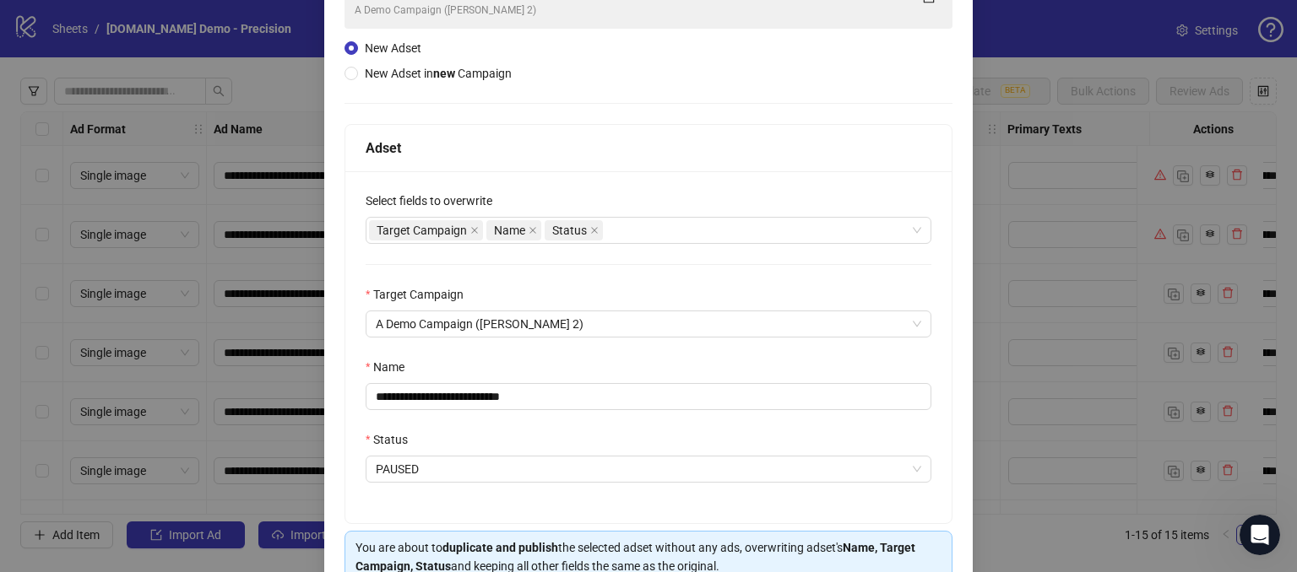
scroll to position [239, 0]
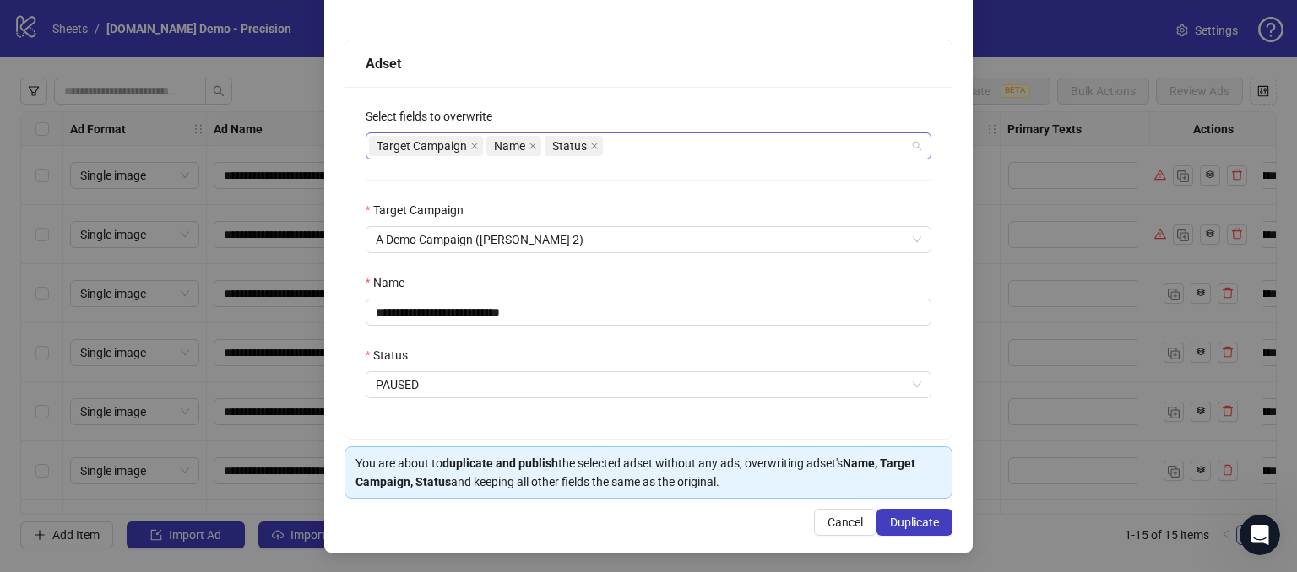
click at [637, 143] on div "Target Campaign Name Status" at bounding box center [639, 146] width 541 height 24
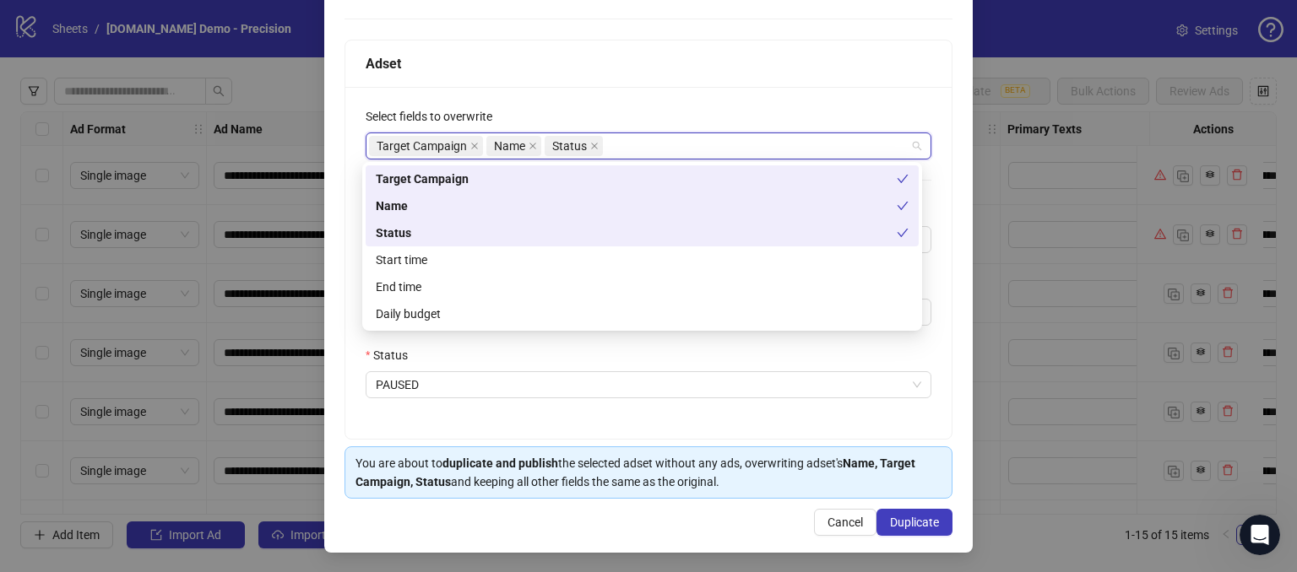
click at [639, 102] on div "**********" at bounding box center [648, 263] width 606 height 352
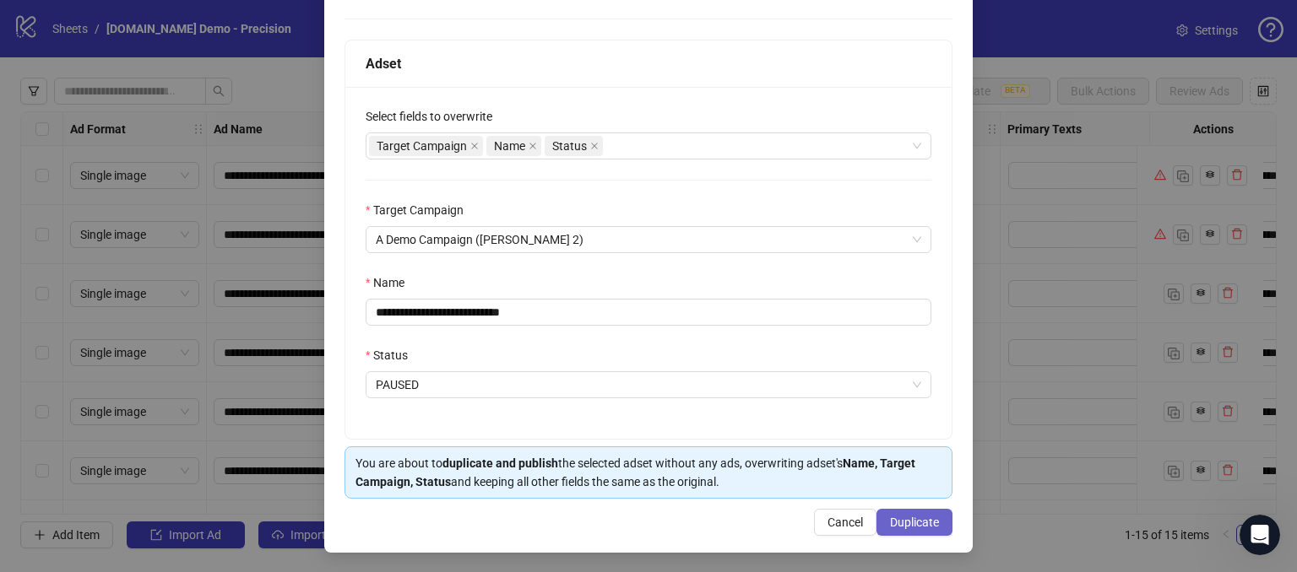
click at [898, 516] on span "Duplicate" at bounding box center [914, 523] width 49 height 14
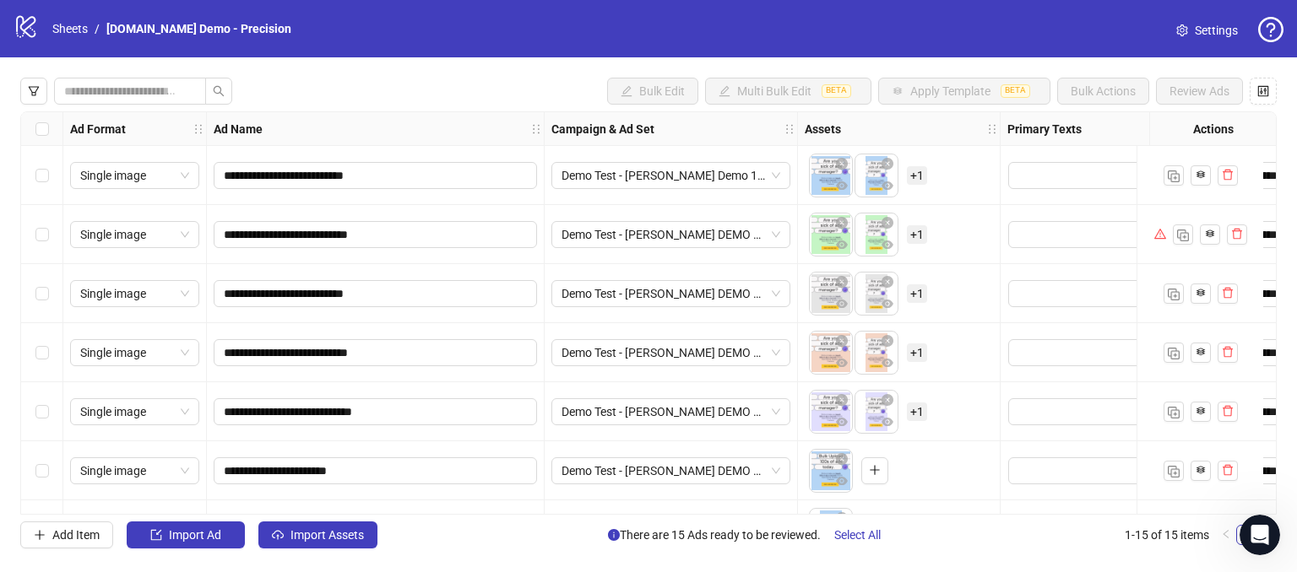
click at [753, 249] on div "Demo Test - [PERSON_NAME] DEMO 13" at bounding box center [671, 234] width 253 height 59
click at [740, 234] on span "Demo Test - [PERSON_NAME] DEMO 13" at bounding box center [670, 234] width 219 height 25
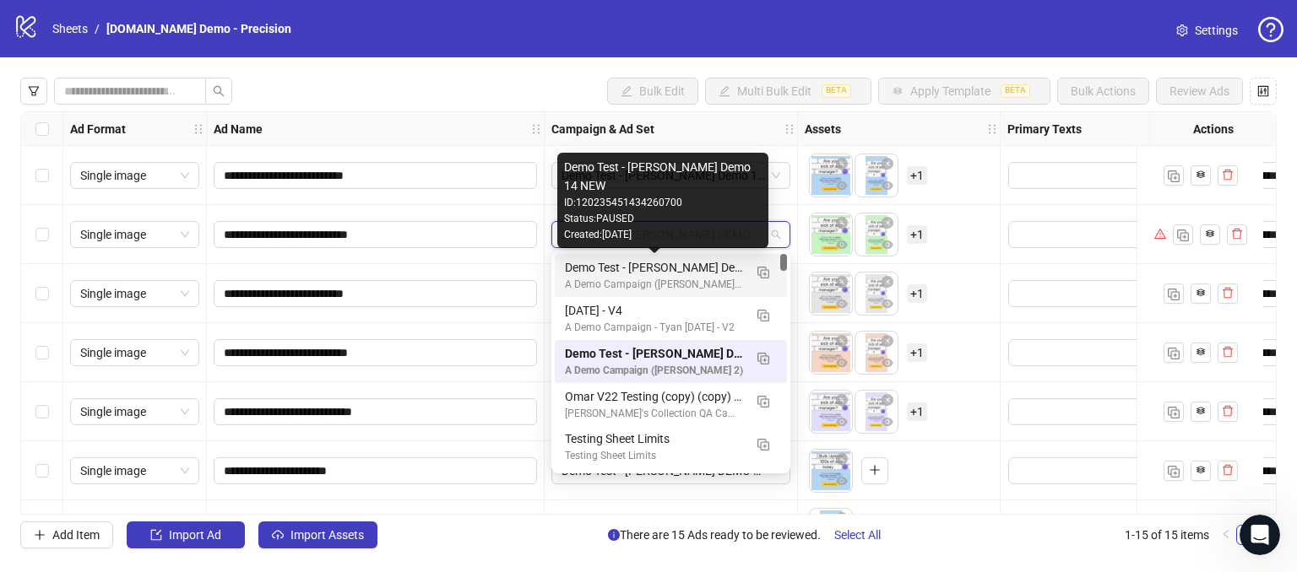
click at [648, 267] on div "Demo Test - [PERSON_NAME] Demo 14 NEW" at bounding box center [654, 267] width 178 height 19
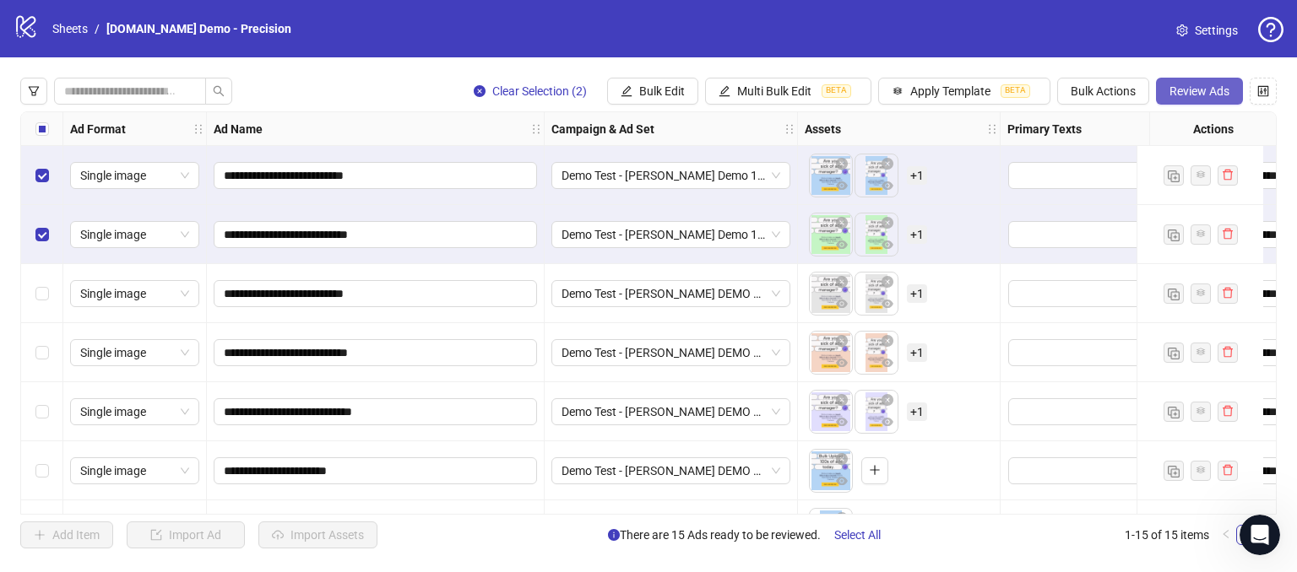
click at [1218, 85] on span "Review Ads" at bounding box center [1199, 91] width 60 height 14
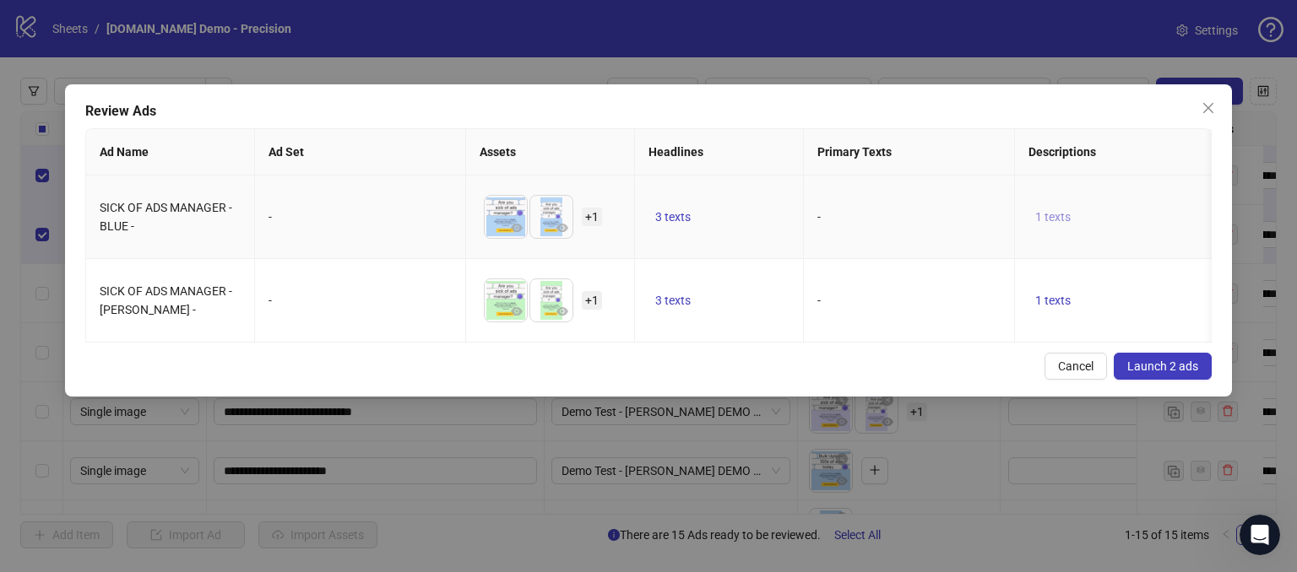
click at [1056, 212] on span "1 texts" at bounding box center [1052, 217] width 35 height 14
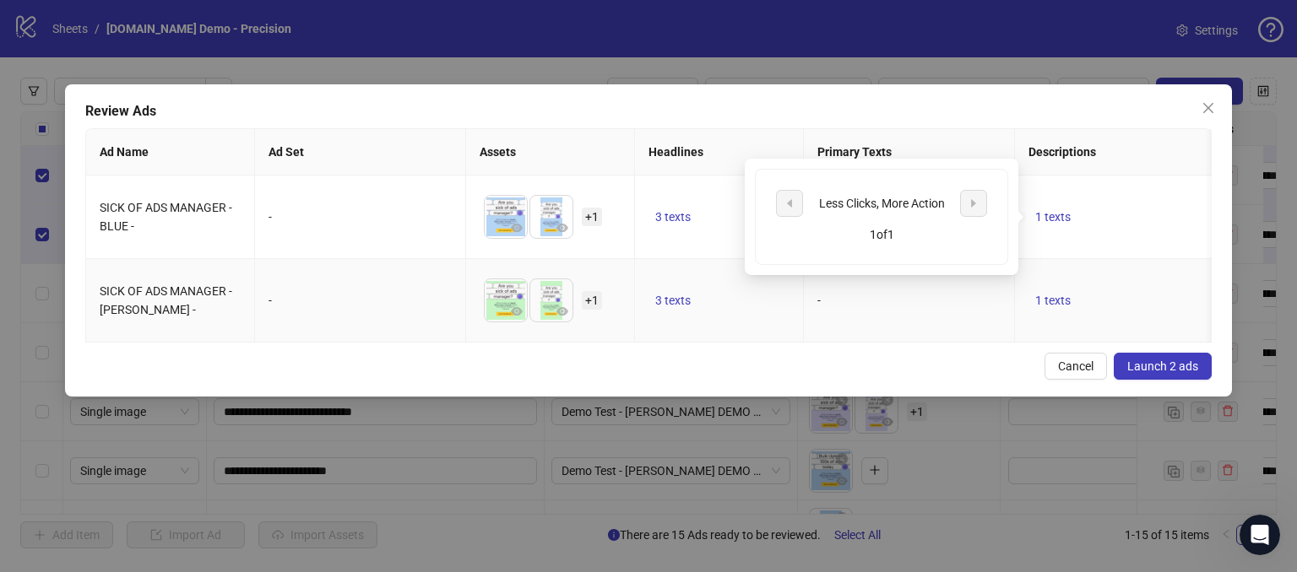
click at [872, 328] on td "-" at bounding box center [909, 301] width 211 height 84
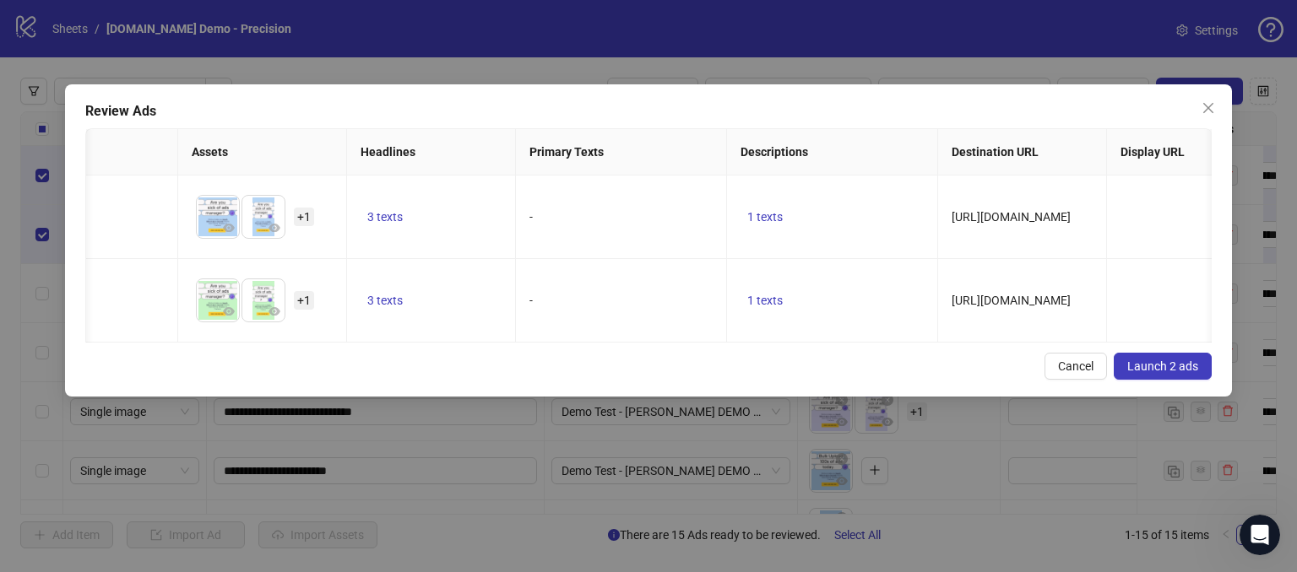
scroll to position [0, 0]
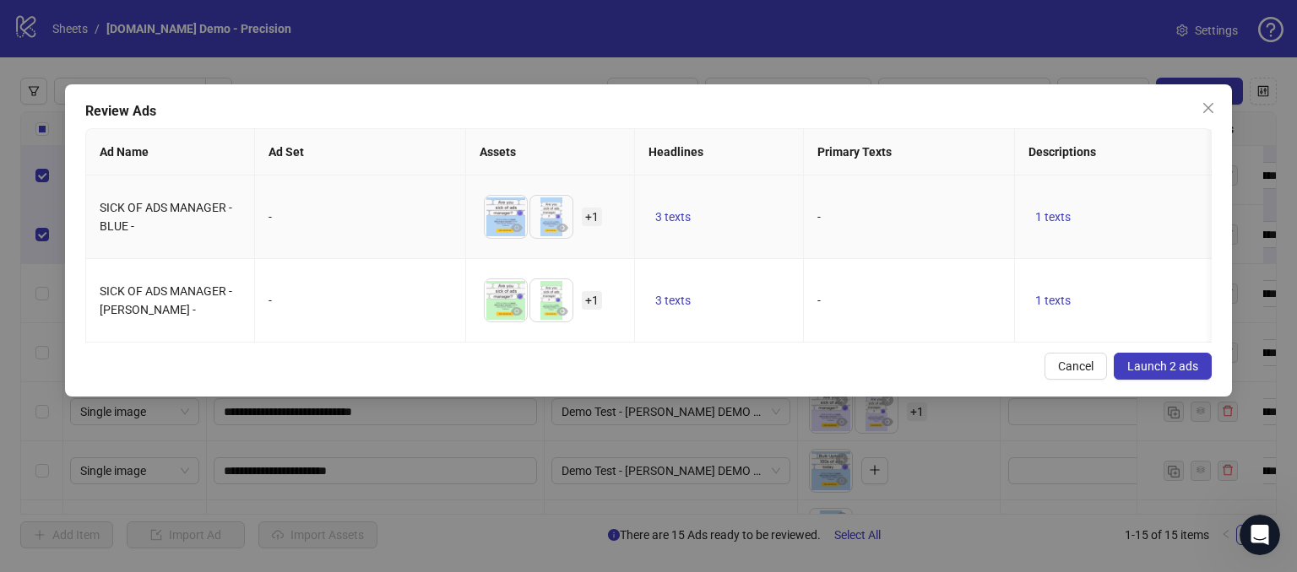
click at [285, 209] on div "-" at bounding box center [359, 217] width 183 height 19
click at [1076, 372] on span "Cancel" at bounding box center [1075, 367] width 35 height 14
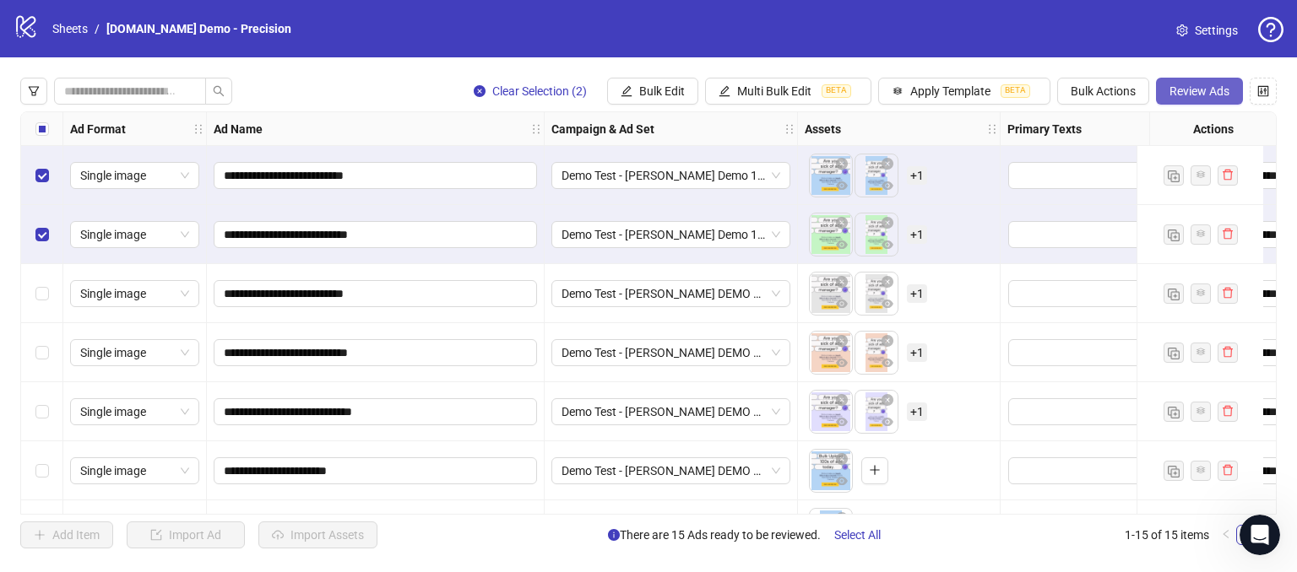
click at [1177, 84] on span "Review Ads" at bounding box center [1199, 91] width 60 height 14
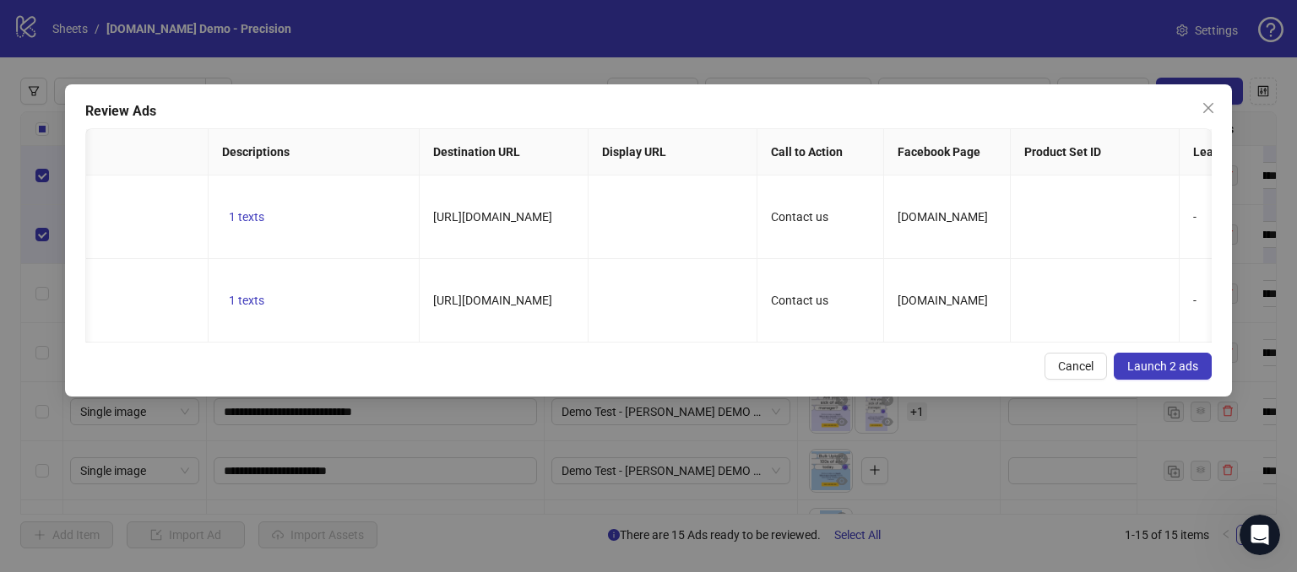
scroll to position [0, 1085]
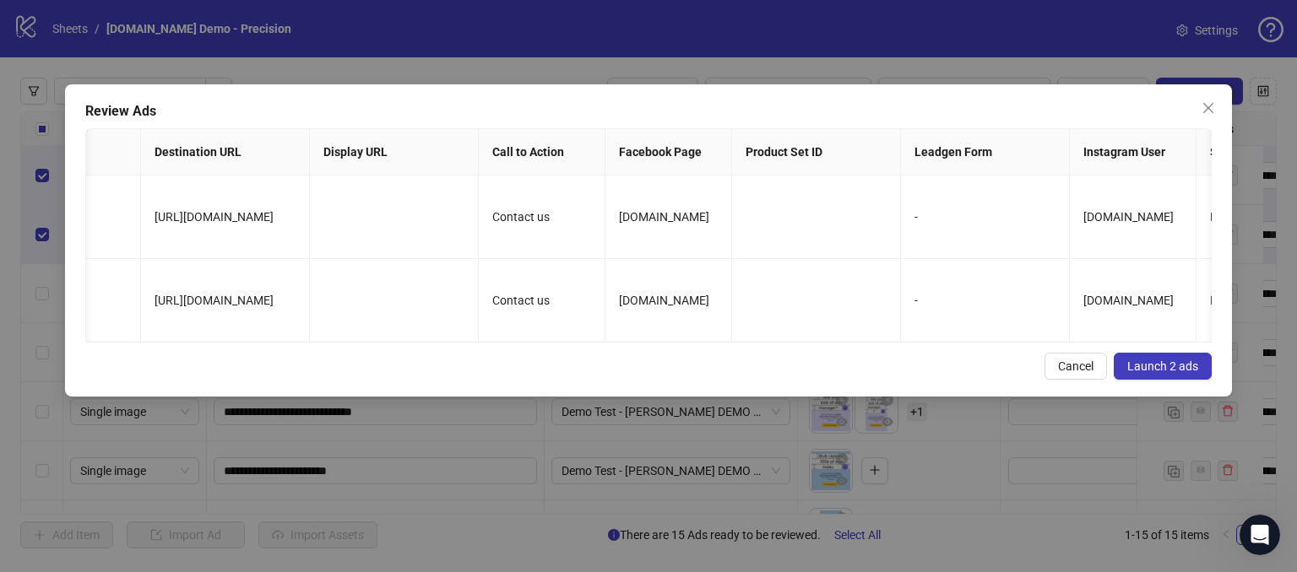
click at [1159, 373] on span "Launch 2 ads" at bounding box center [1162, 367] width 71 height 14
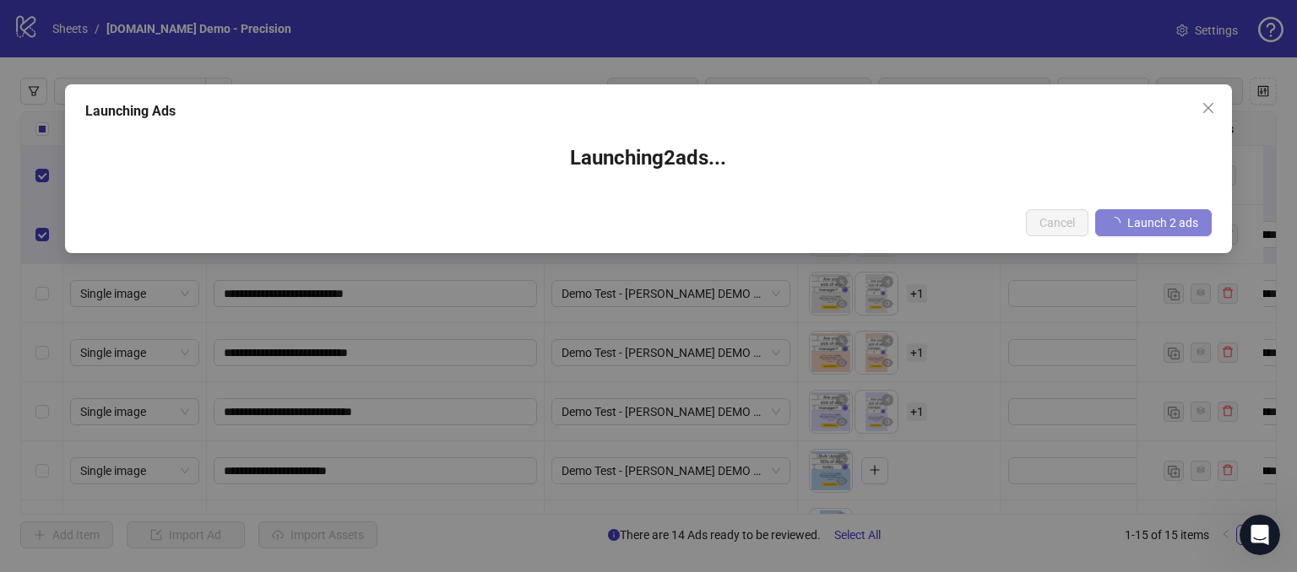
click at [470, 322] on div "Launching Ads Launching 2 ad s ... Cancel Launch 2 ads" at bounding box center [648, 286] width 1297 height 572
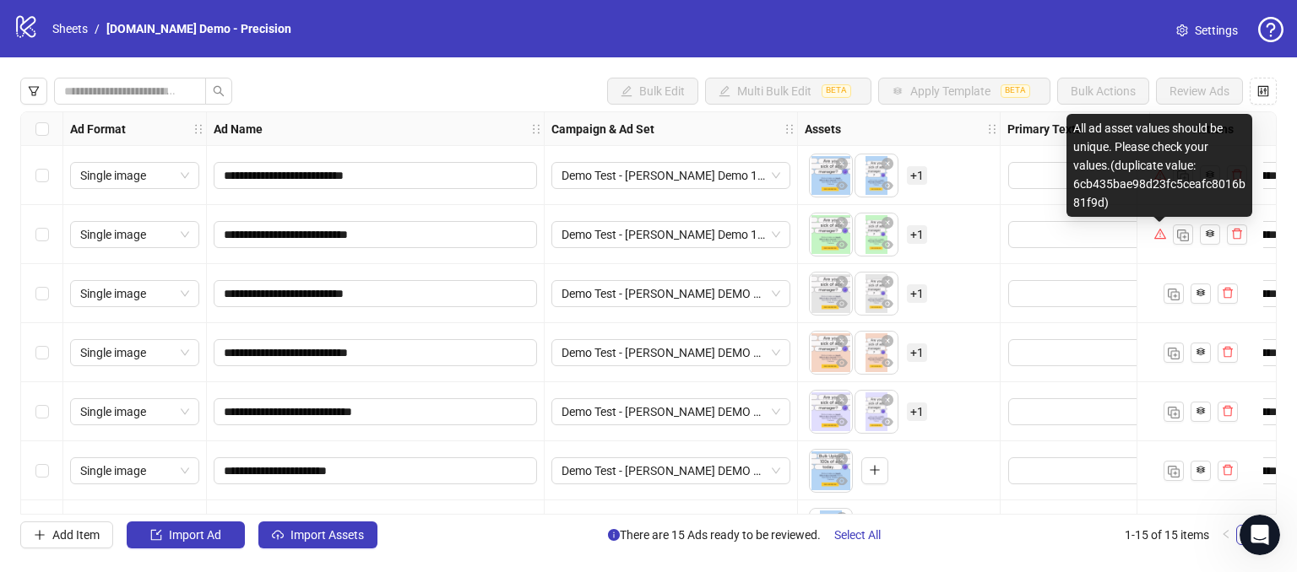
click at [1162, 238] on icon "warning" at bounding box center [1159, 234] width 12 height 10
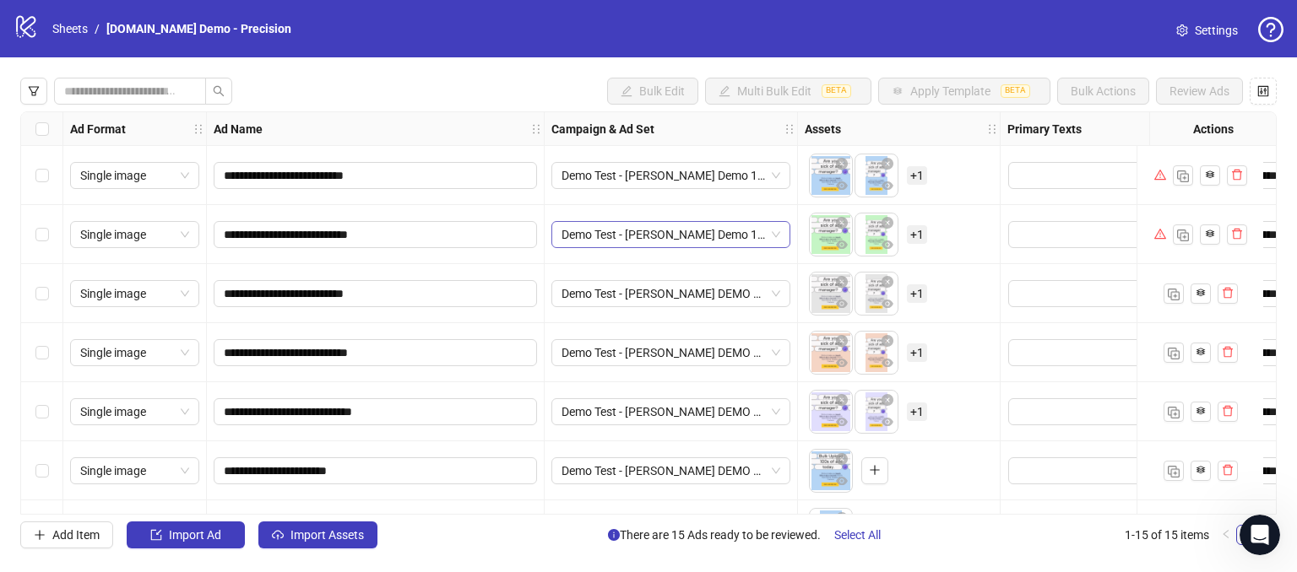
click at [691, 232] on span "Demo Test - [PERSON_NAME] Demo 14 NEW" at bounding box center [670, 234] width 219 height 25
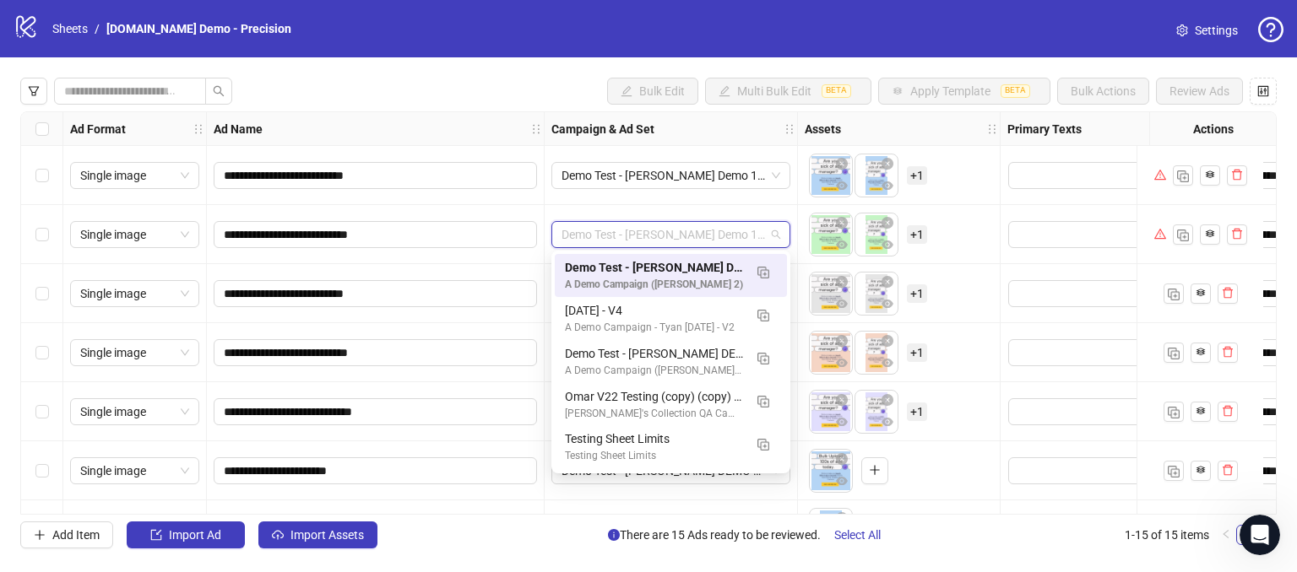
click at [494, 100] on div "Bulk Edit Multi Bulk Edit BETA Apply Template BETA Bulk Actions Review Ads" at bounding box center [648, 91] width 1256 height 27
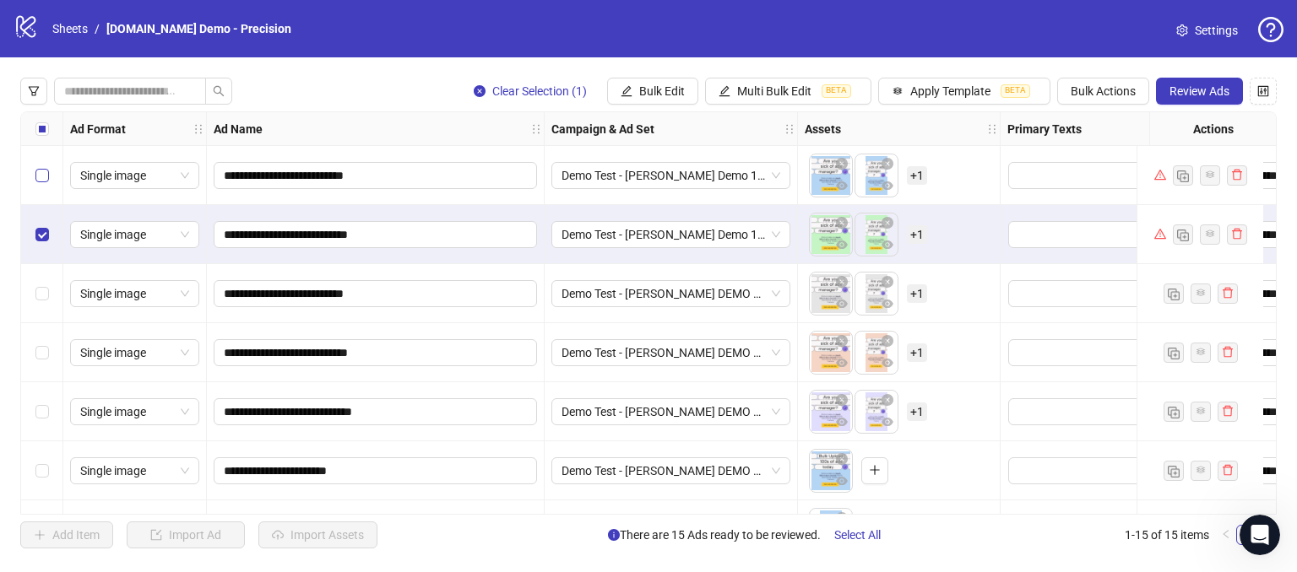
click at [47, 167] on label "Select row 1" at bounding box center [42, 175] width 14 height 19
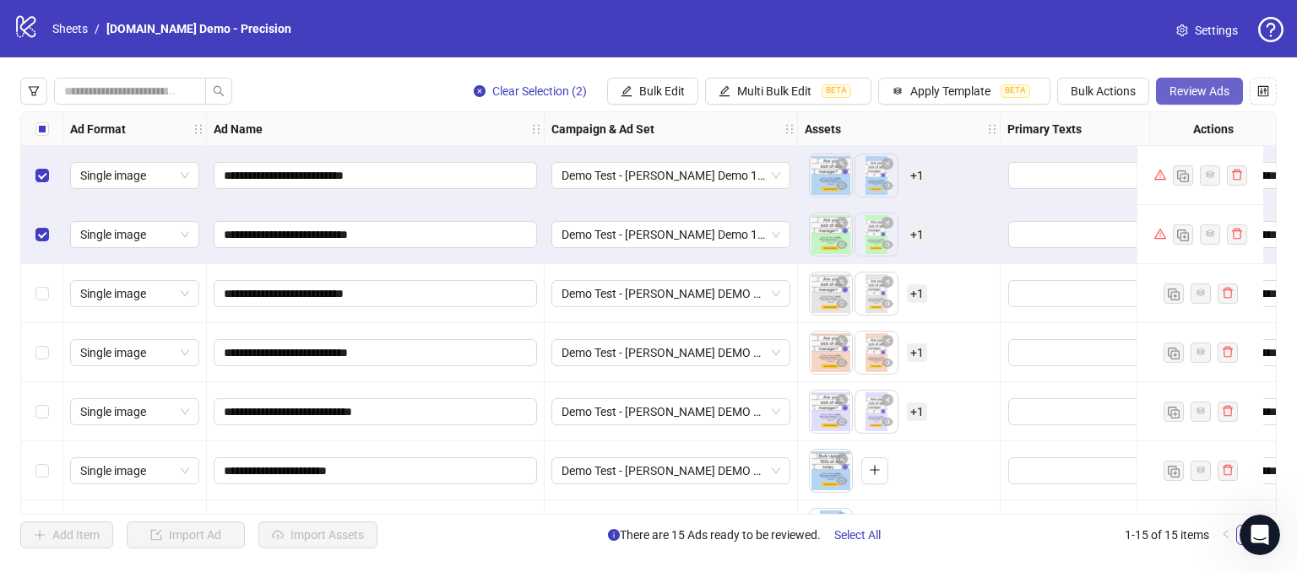
click at [1186, 86] on span "Review Ads" at bounding box center [1199, 91] width 60 height 14
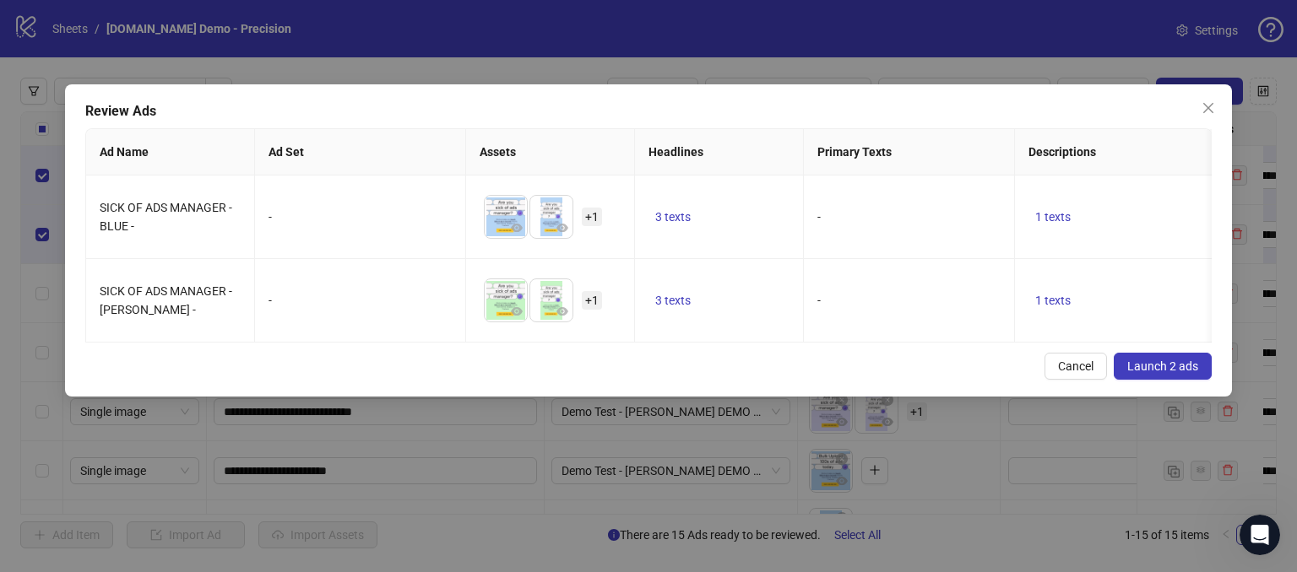
click at [1158, 370] on button "Launch 2 ads" at bounding box center [1163, 366] width 98 height 27
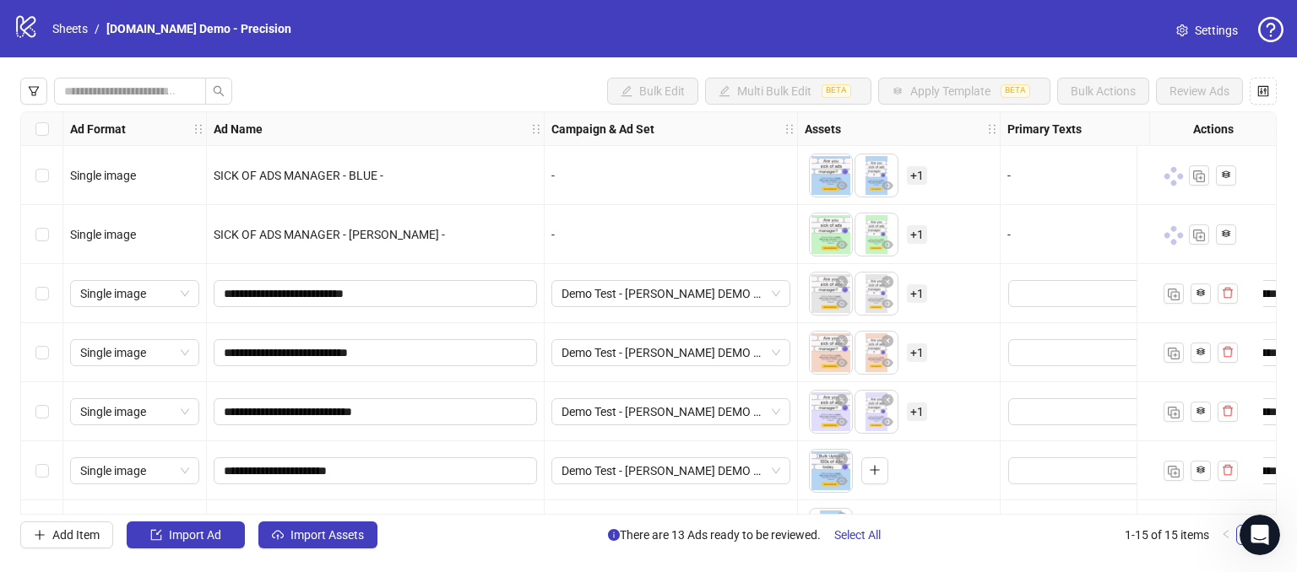
click at [1209, 108] on div "Launching Ads Launching 2 ad s ... Cancel Launch 2 ads" at bounding box center [648, 286] width 1297 height 572
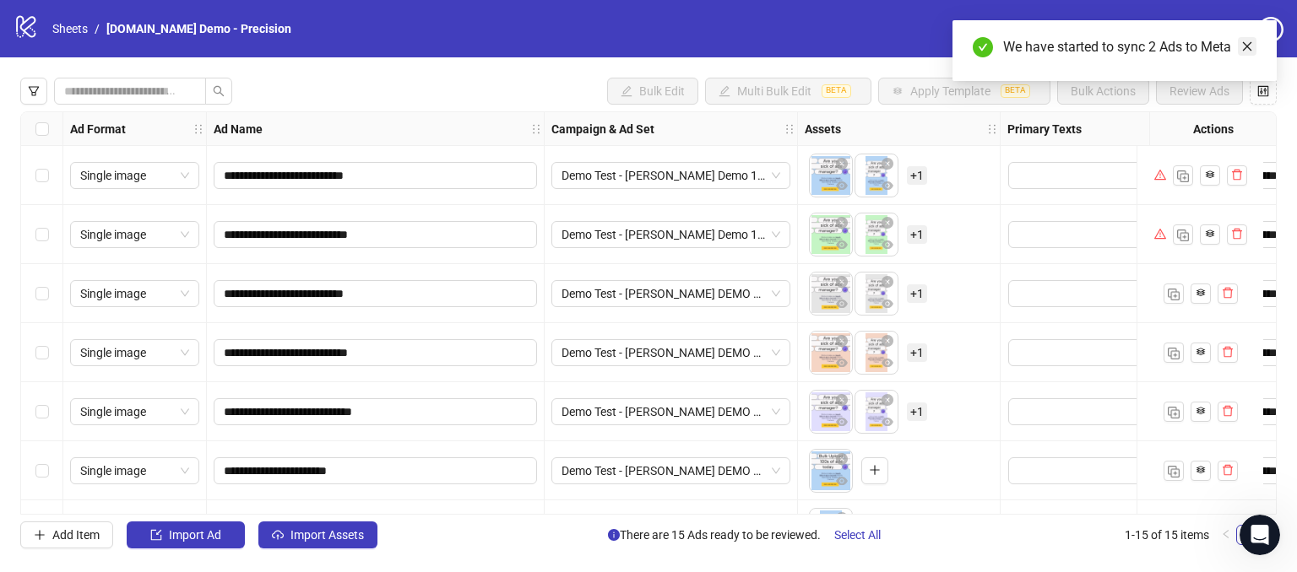
click at [1245, 45] on icon "close" at bounding box center [1247, 47] width 12 height 12
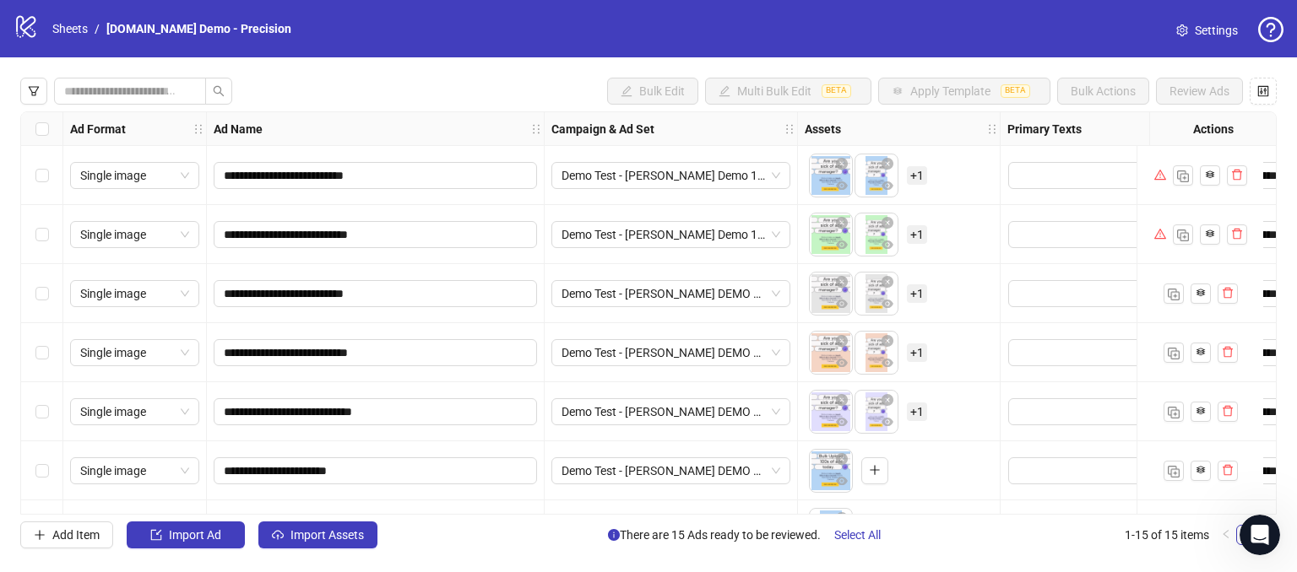
click at [30, 165] on div "Select row 1" at bounding box center [42, 175] width 42 height 59
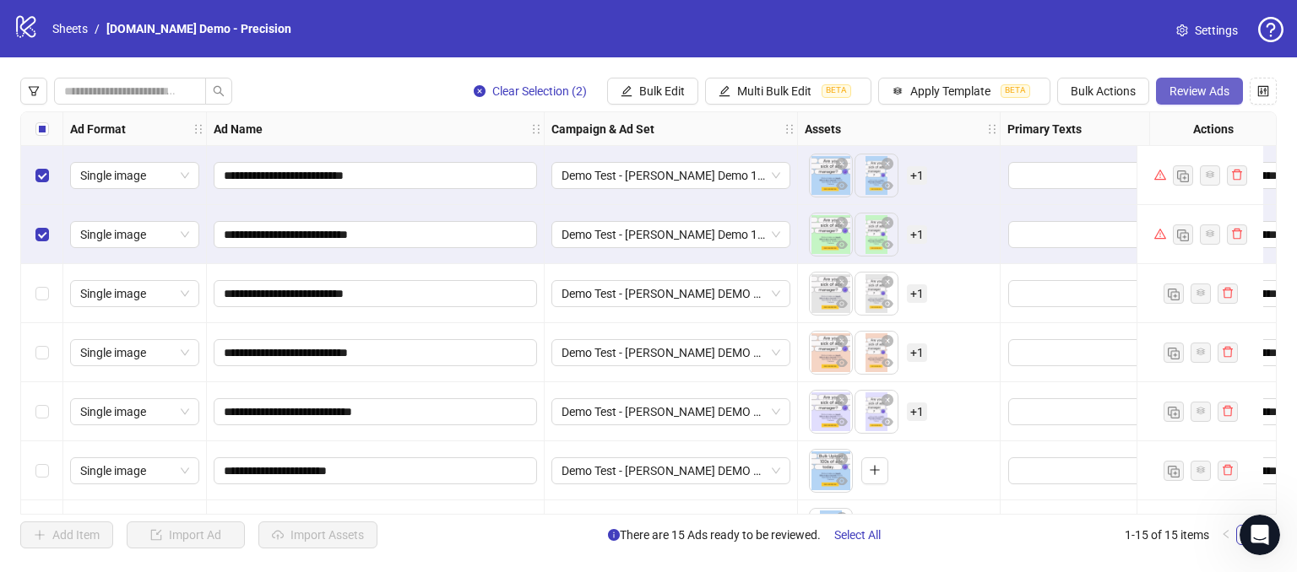
click at [1184, 98] on button "Review Ads" at bounding box center [1199, 91] width 87 height 27
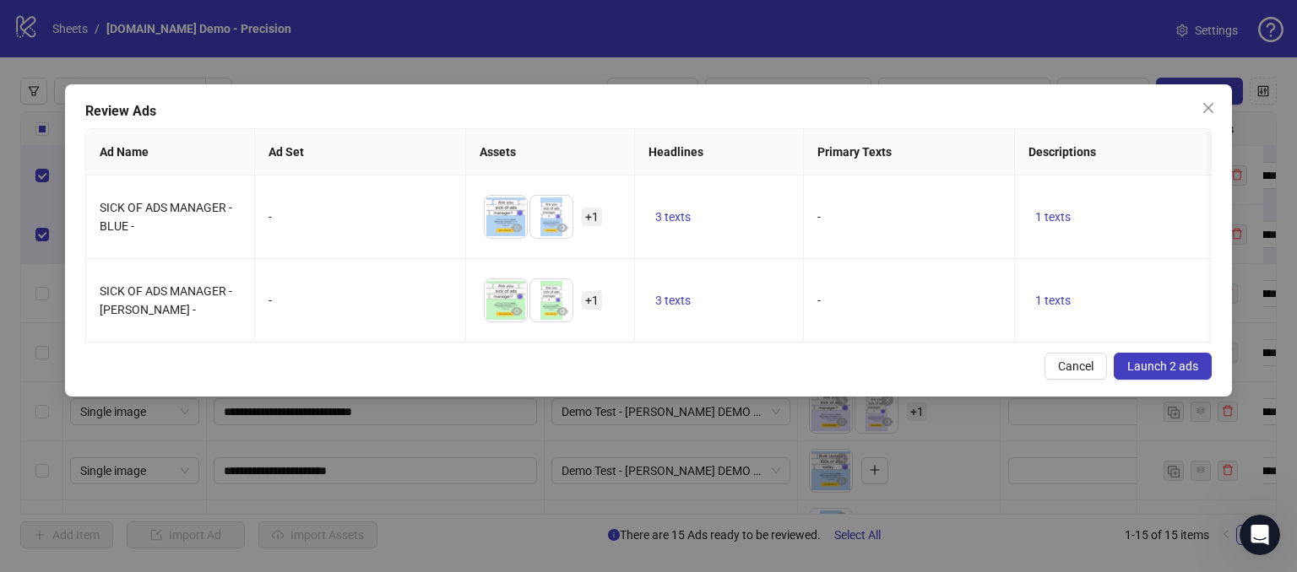
click at [1166, 380] on button "Launch 2 ads" at bounding box center [1163, 366] width 98 height 27
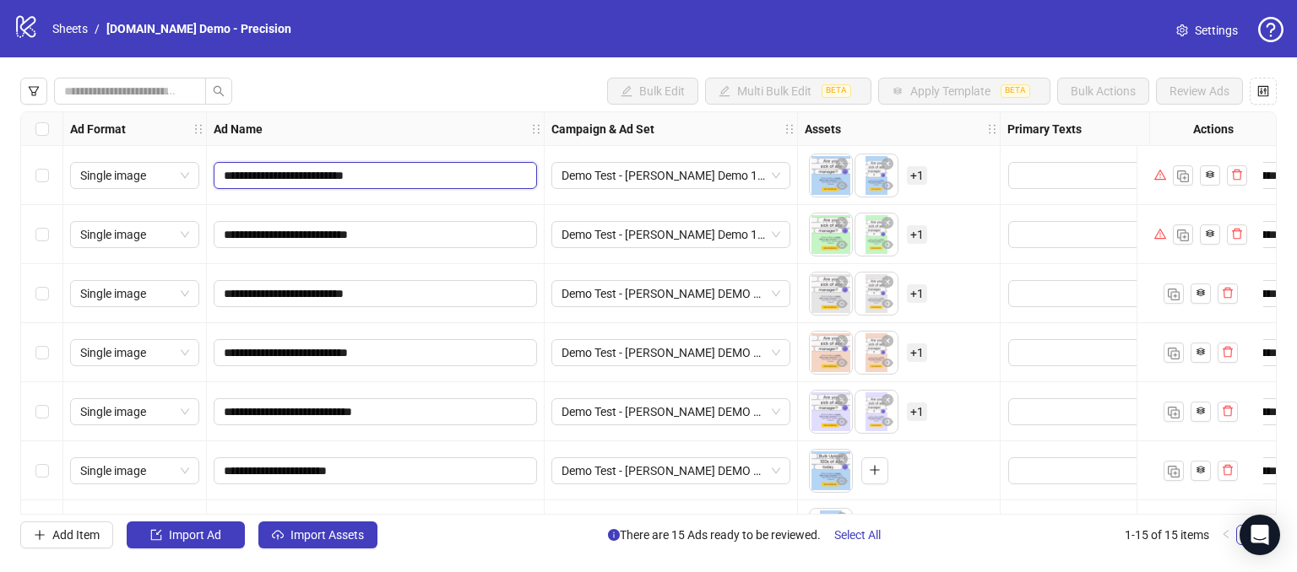
click at [446, 177] on input "**********" at bounding box center [374, 175] width 300 height 19
click at [943, 176] on div "To pick up a draggable item, press the space bar. While dragging, use the arrow…" at bounding box center [899, 175] width 188 height 52
click at [918, 290] on span "+ 1" at bounding box center [917, 294] width 20 height 19
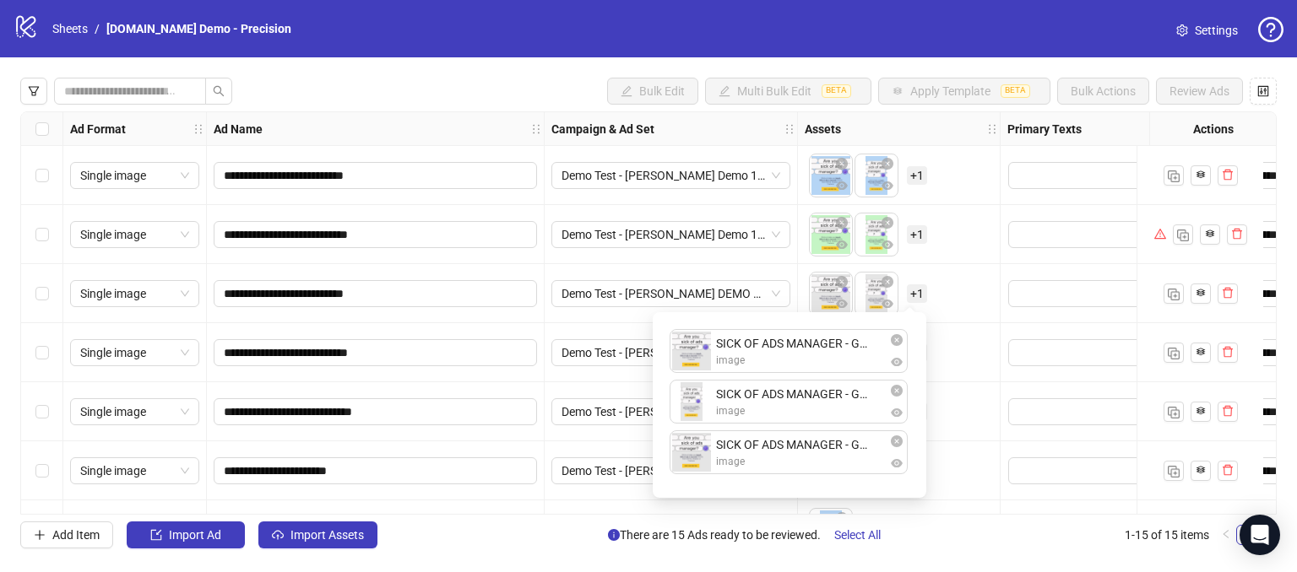
click at [964, 247] on div "To pick up a draggable item, press the space bar. While dragging, use the arrow…" at bounding box center [899, 235] width 188 height 52
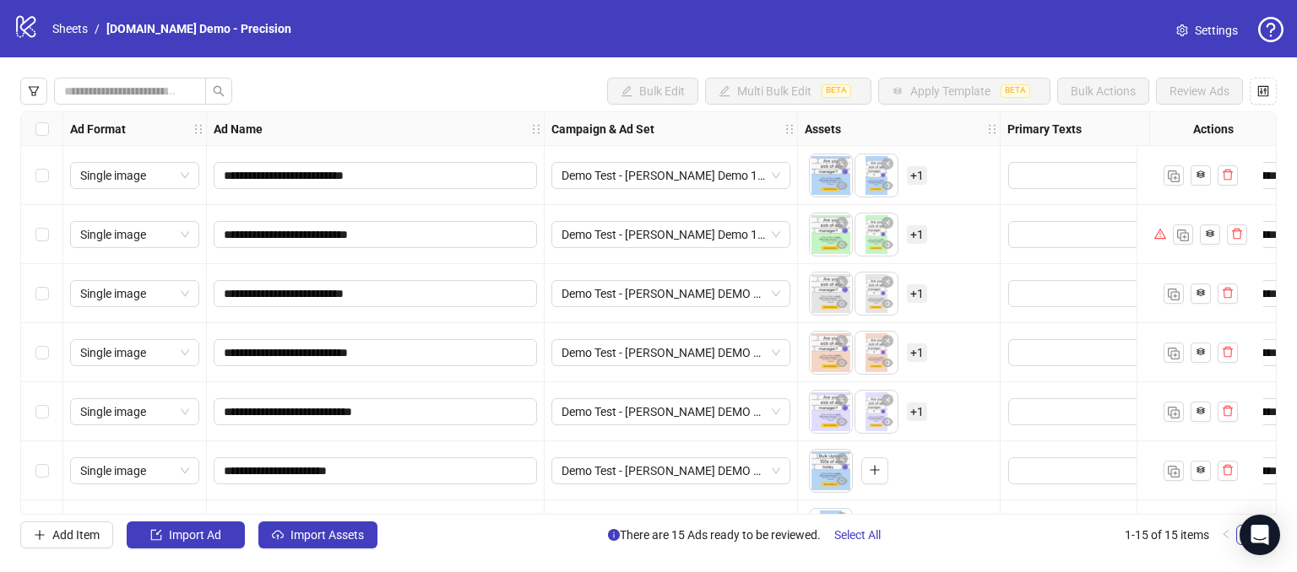
click at [923, 295] on span "+ 1" at bounding box center [917, 294] width 20 height 19
click at [962, 223] on div "To pick up a draggable item, press the space bar. While dragging, use the arrow…" at bounding box center [899, 235] width 188 height 52
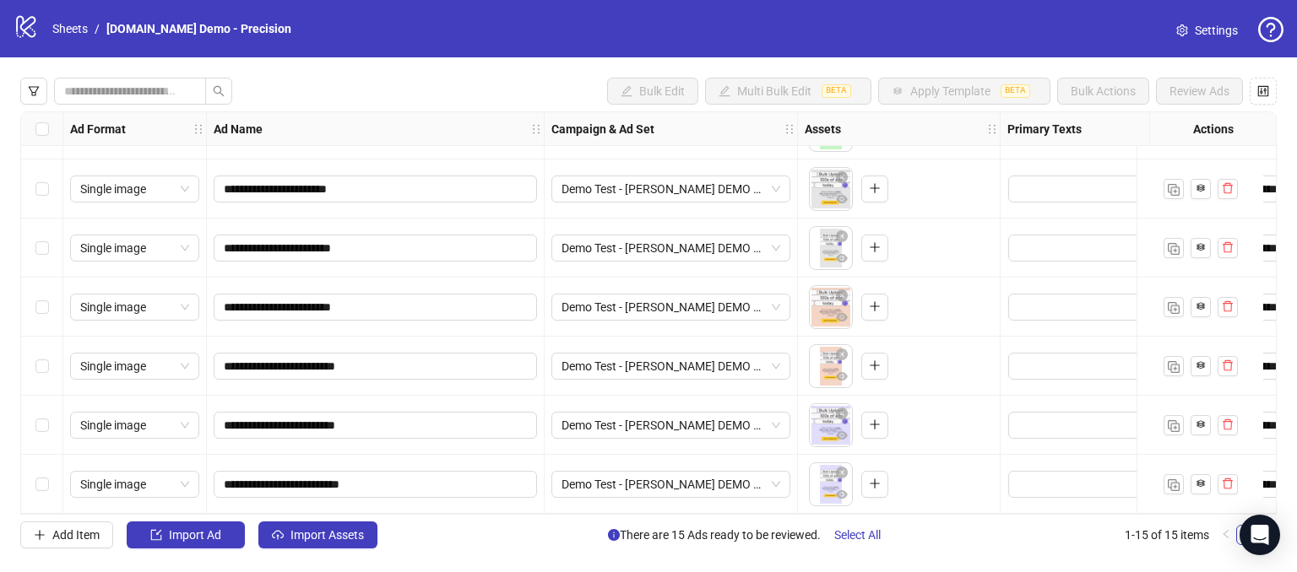
scroll to position [524, 0]
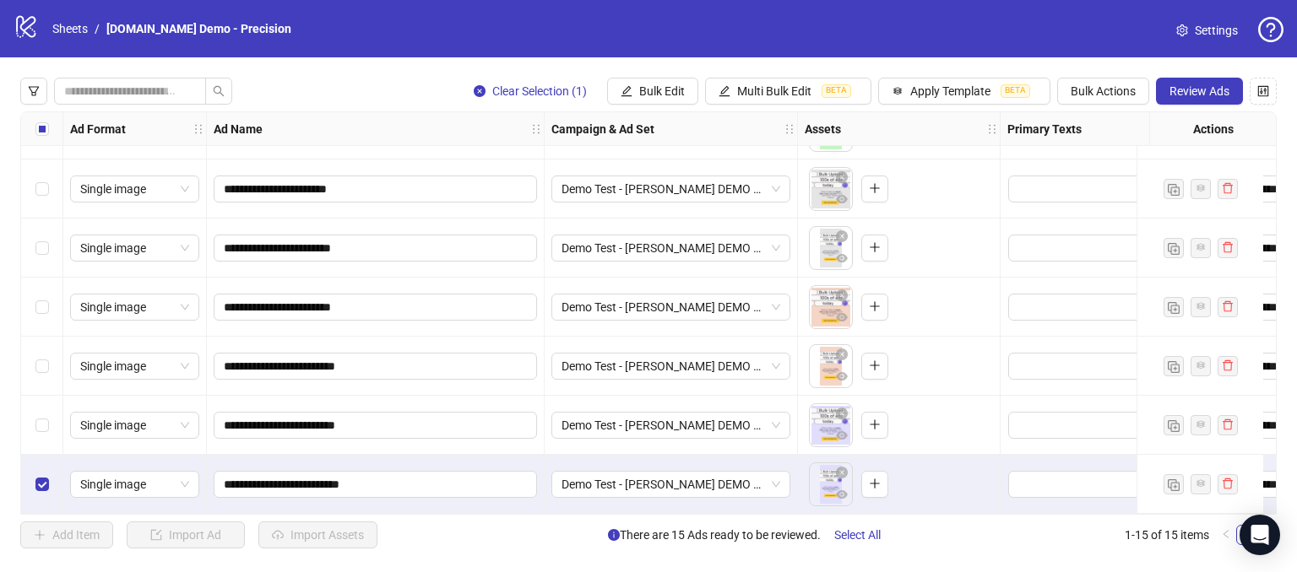
click at [34, 417] on div "Select row 14" at bounding box center [42, 425] width 42 height 59
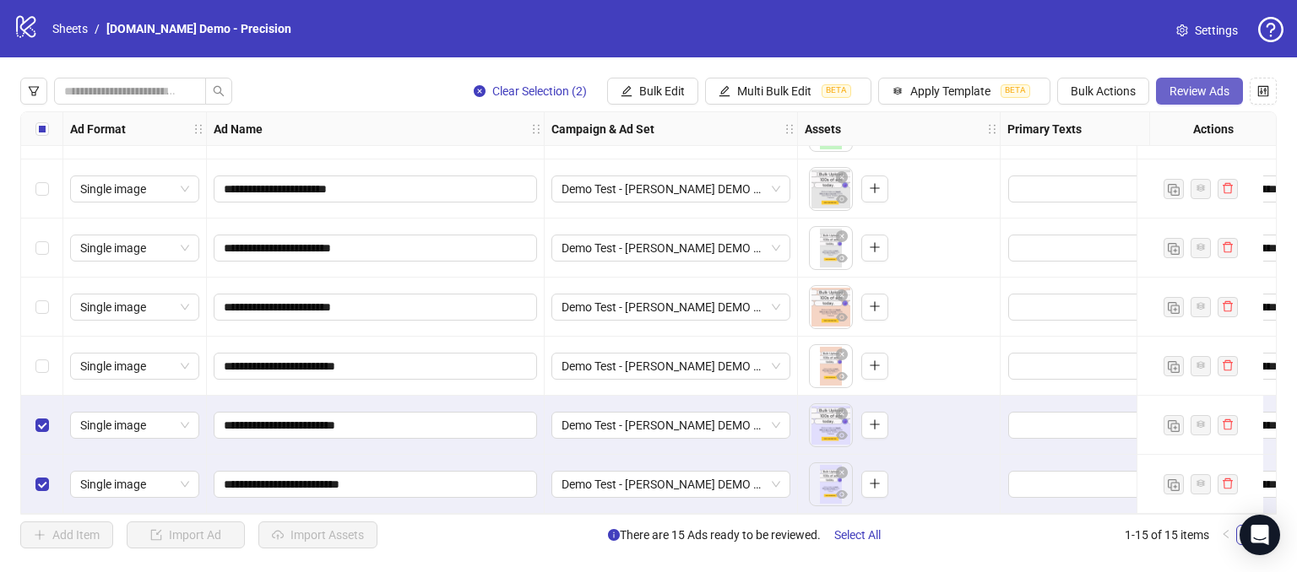
click at [1185, 92] on span "Review Ads" at bounding box center [1199, 91] width 60 height 14
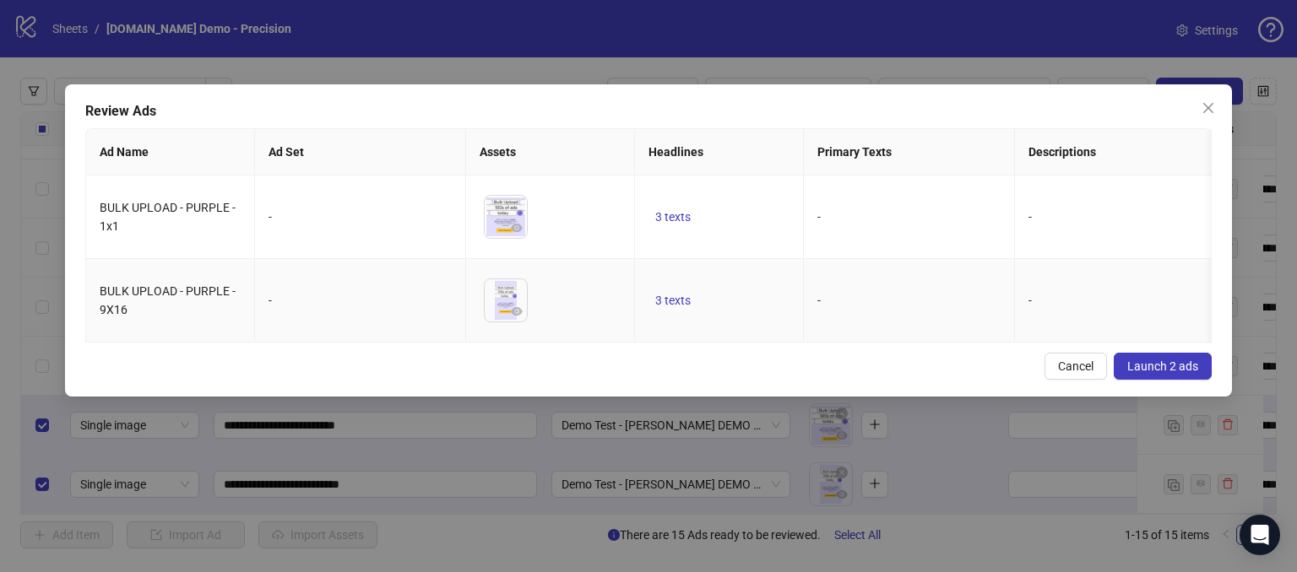
click at [262, 341] on td "-" at bounding box center [360, 301] width 211 height 84
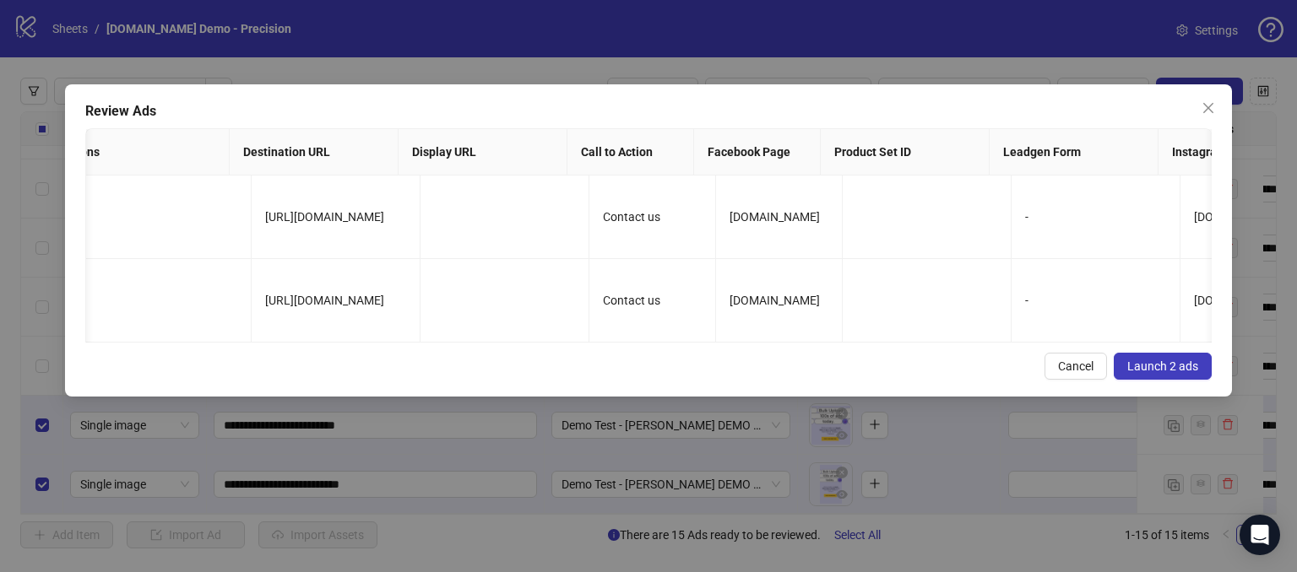
scroll to position [0, 0]
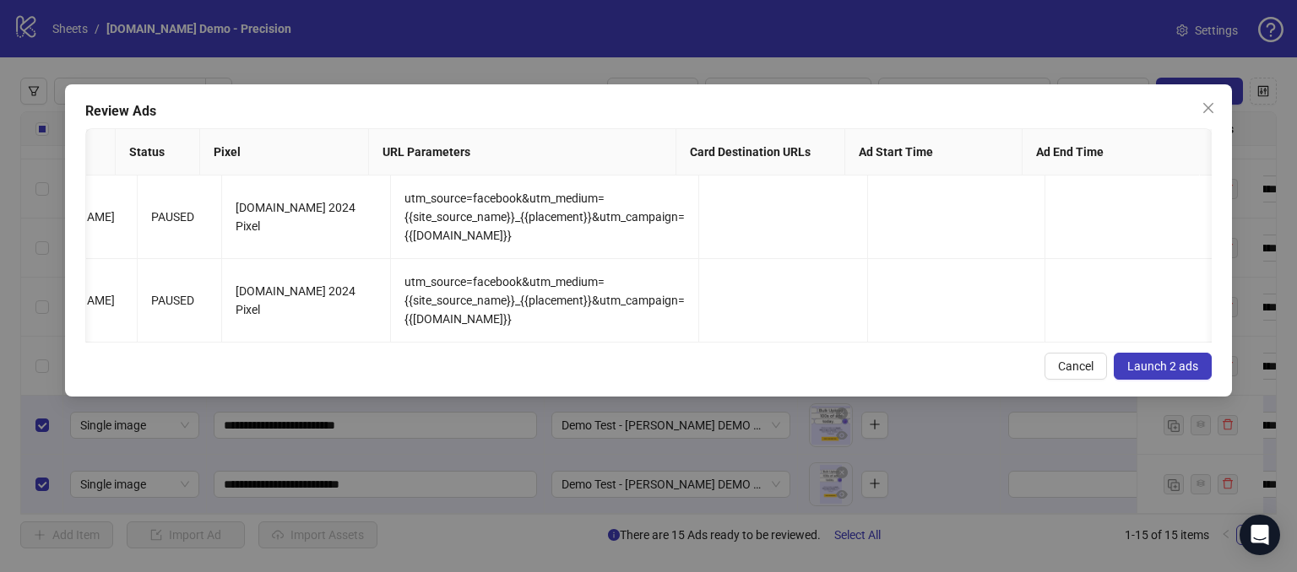
click at [1152, 373] on span "Launch 2 ads" at bounding box center [1162, 367] width 71 height 14
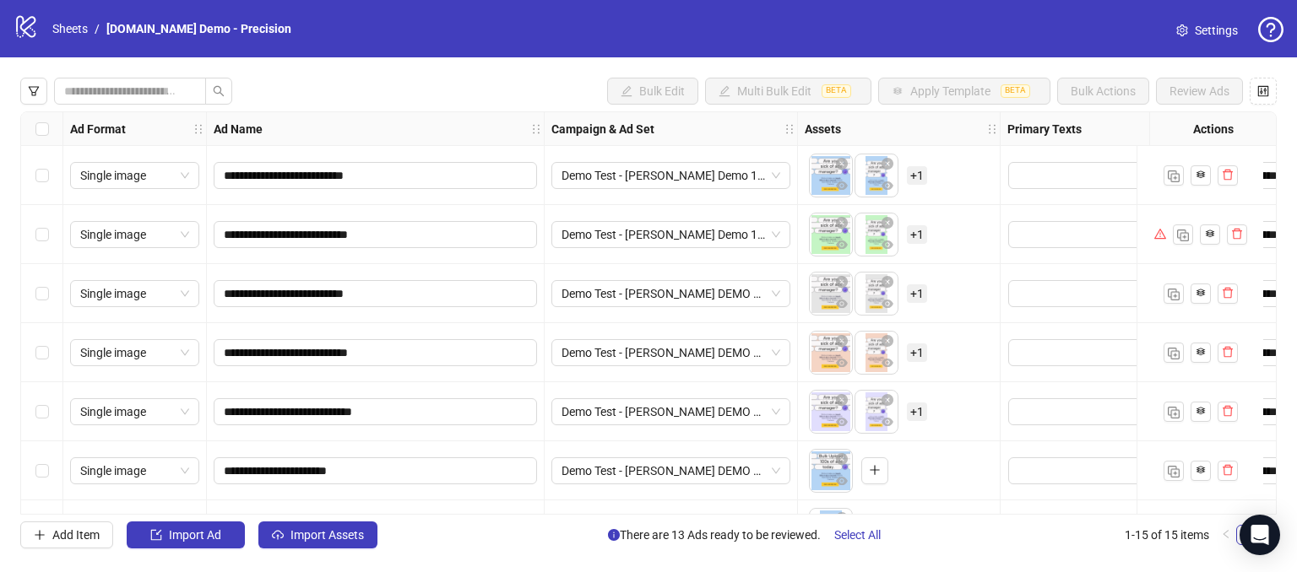
click at [909, 234] on span "+ 1" at bounding box center [917, 234] width 20 height 19
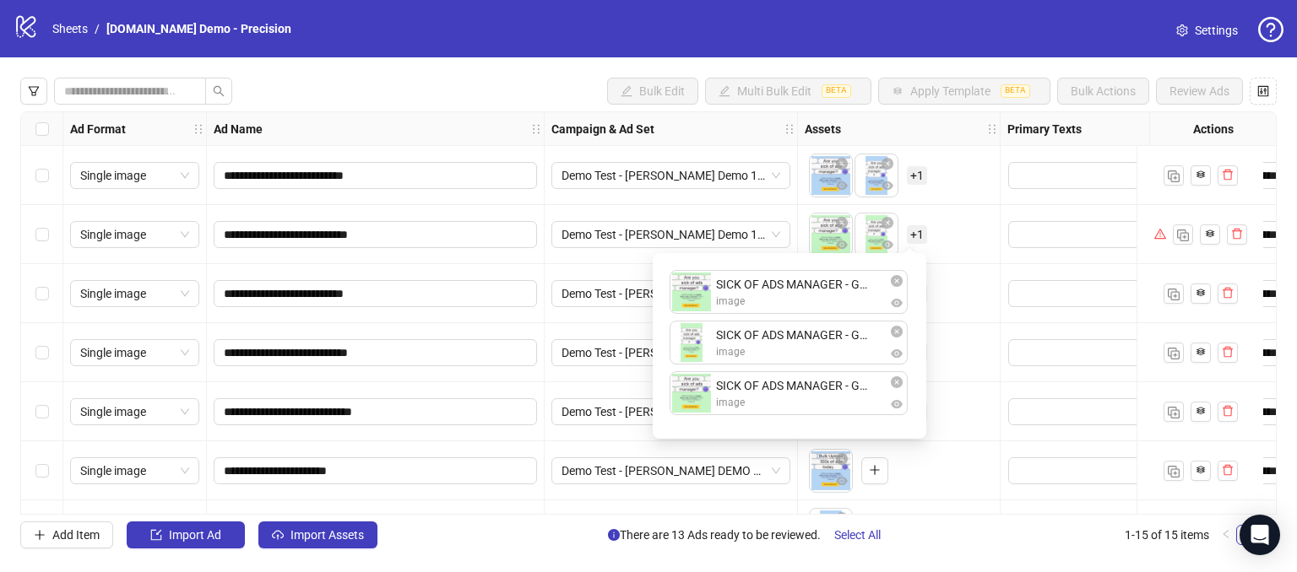
click at [962, 214] on div "To pick up a draggable item, press the space bar. While dragging, use the arrow…" at bounding box center [899, 235] width 188 height 52
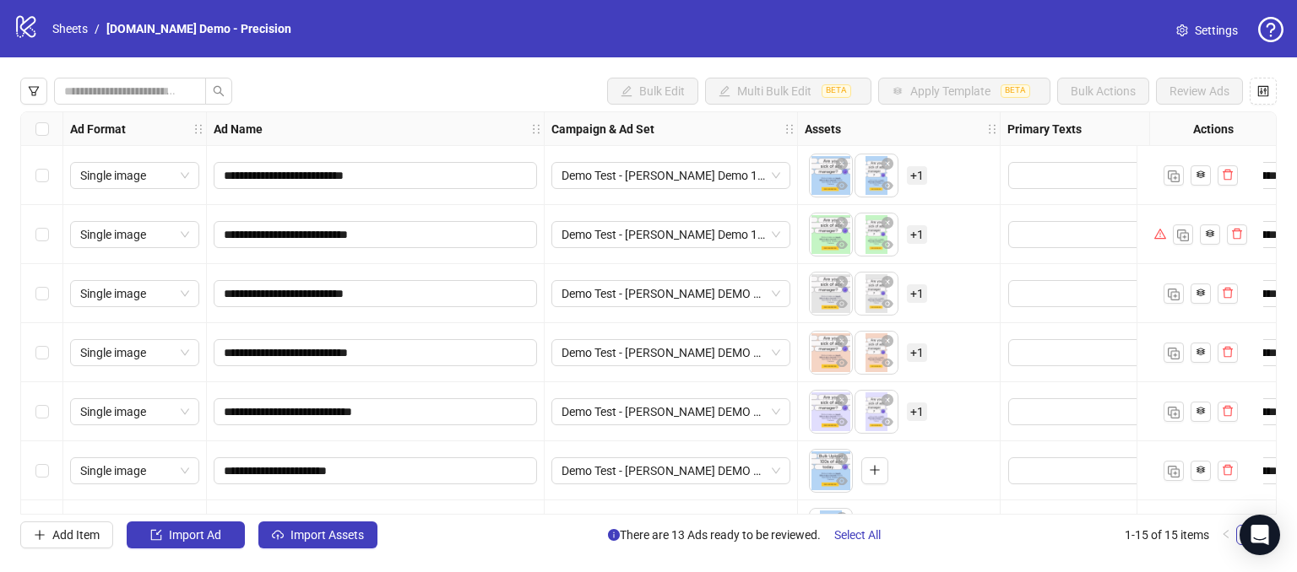
click at [964, 227] on div "To pick up a draggable item, press the space bar. While dragging, use the arrow…" at bounding box center [899, 235] width 188 height 52
click at [1148, 174] on div at bounding box center [1199, 175] width 127 height 59
click at [912, 236] on span "+ 1" at bounding box center [917, 234] width 20 height 19
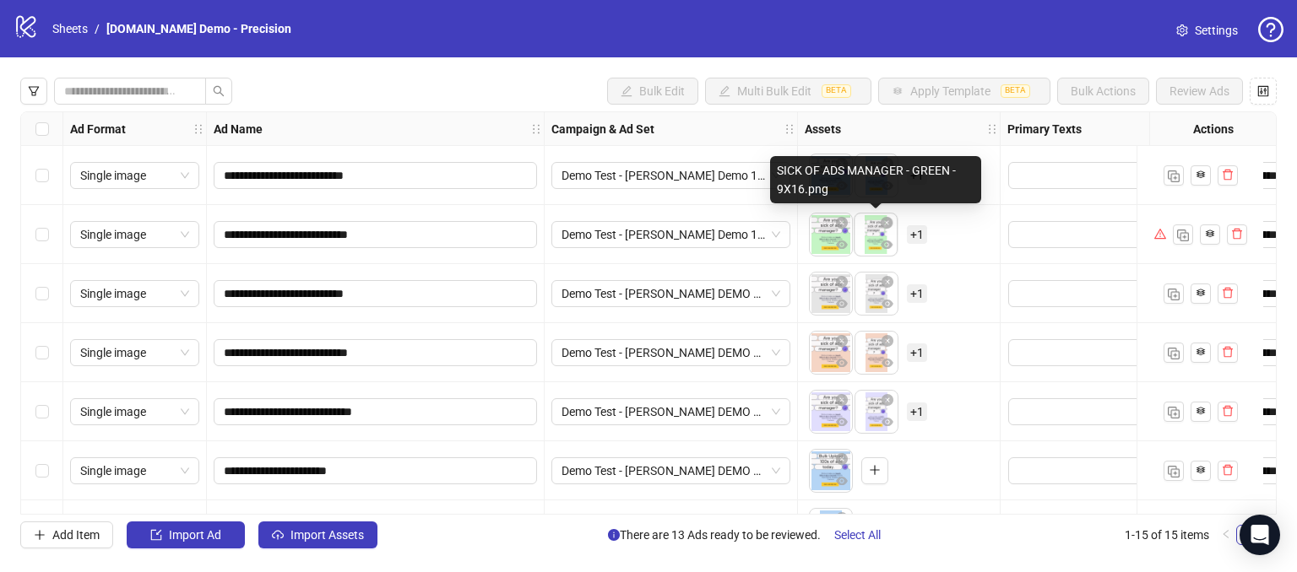
click at [872, 241] on body "**********" at bounding box center [648, 286] width 1297 height 572
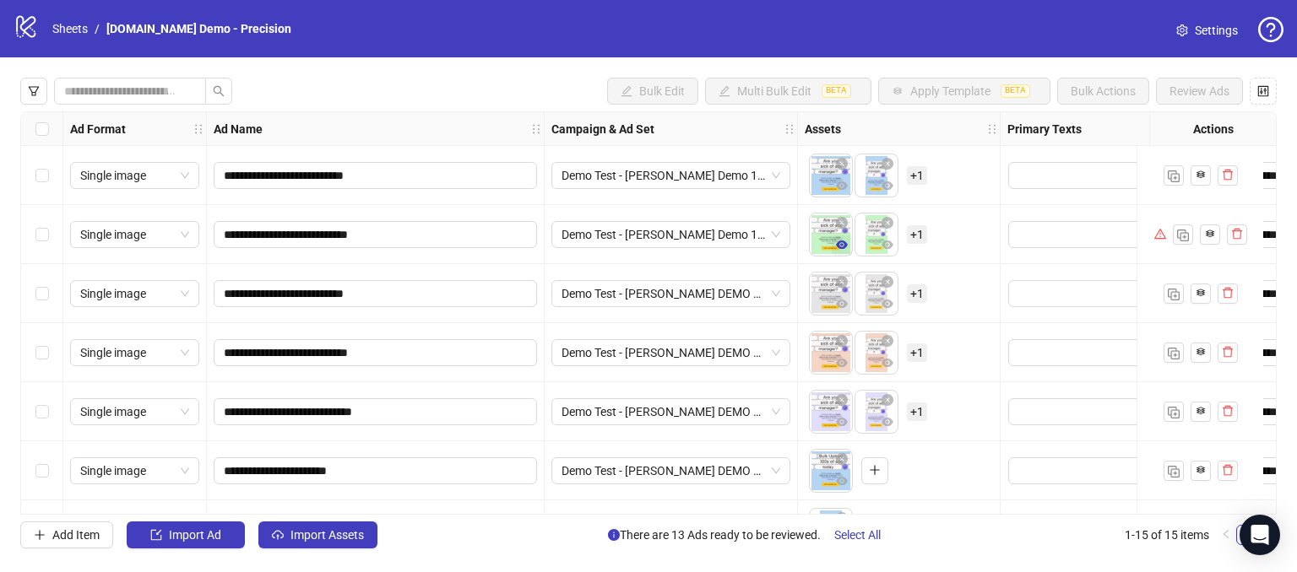
click at [845, 250] on icon "eye" at bounding box center [842, 245] width 12 height 12
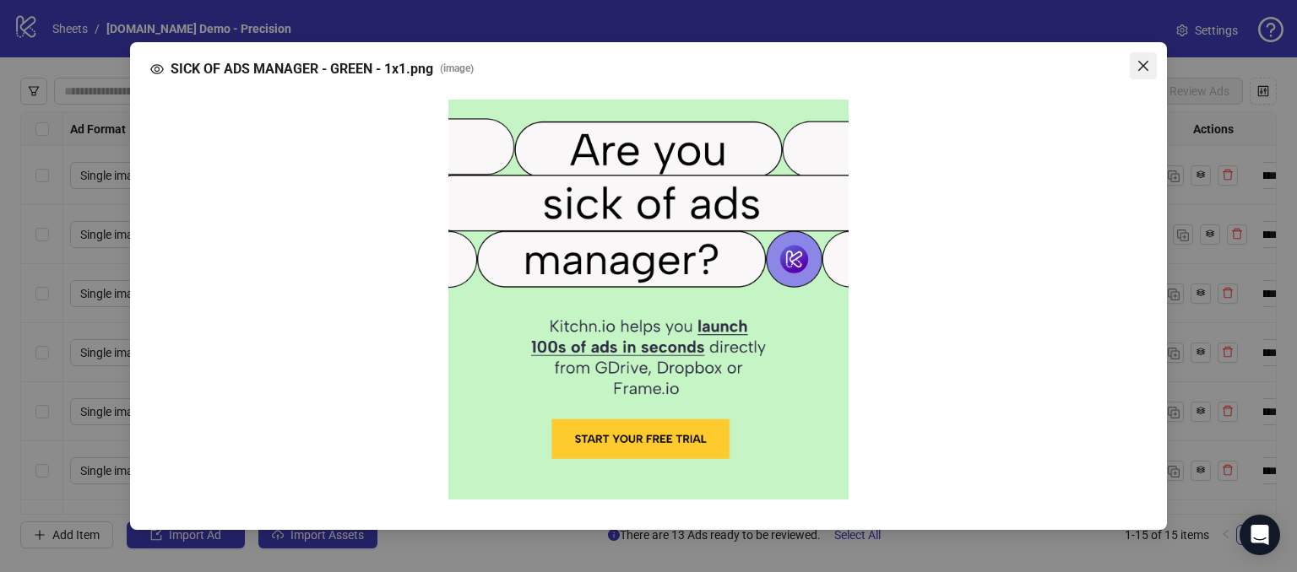
click at [1142, 68] on icon "close" at bounding box center [1143, 66] width 10 height 10
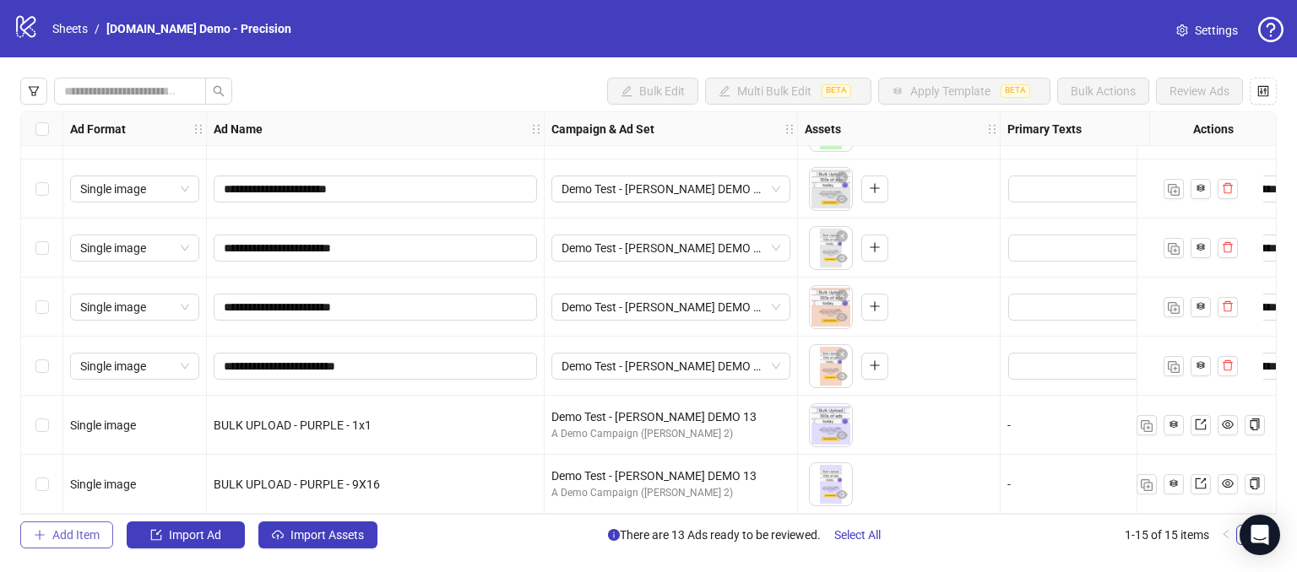
click at [83, 529] on span "Add Item" at bounding box center [75, 536] width 47 height 14
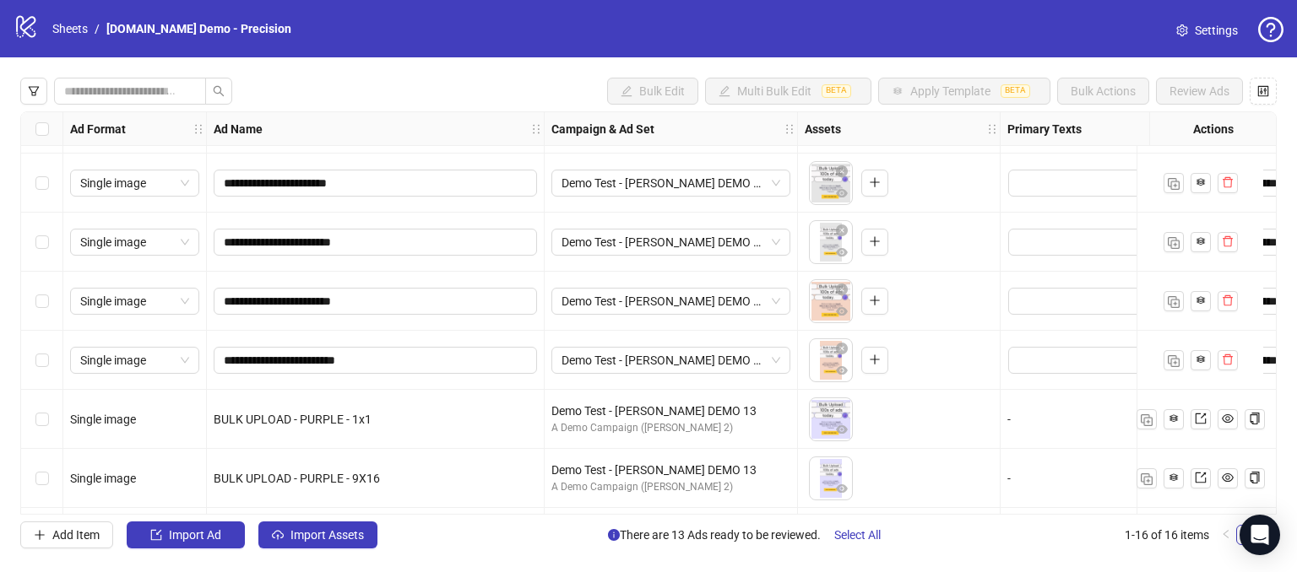
scroll to position [583, 0]
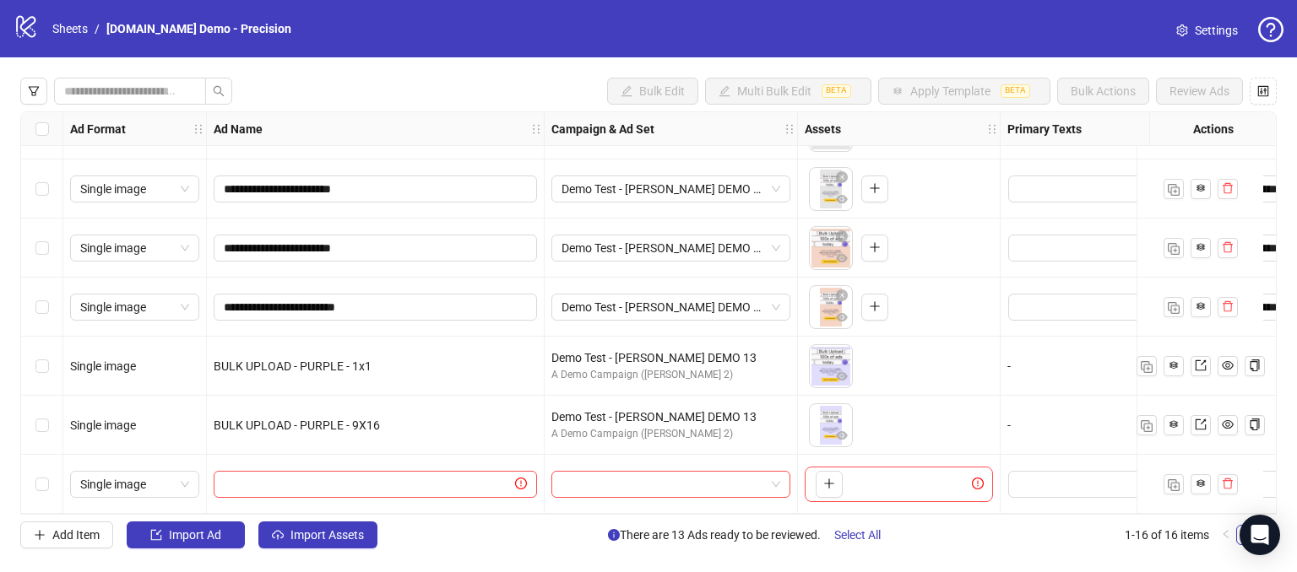
drag, startPoint x: 30, startPoint y: 416, endPoint x: 19, endPoint y: 332, distance: 85.3
click at [30, 416] on div "Select row 15" at bounding box center [42, 425] width 42 height 59
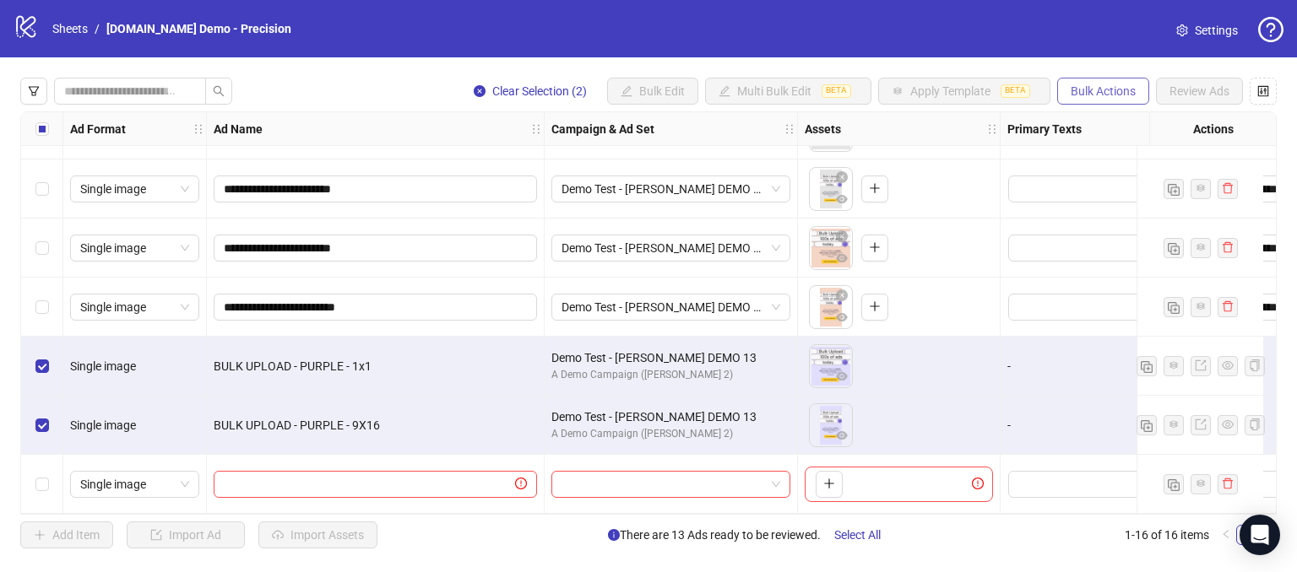
click at [1100, 85] on span "Bulk Actions" at bounding box center [1103, 91] width 65 height 14
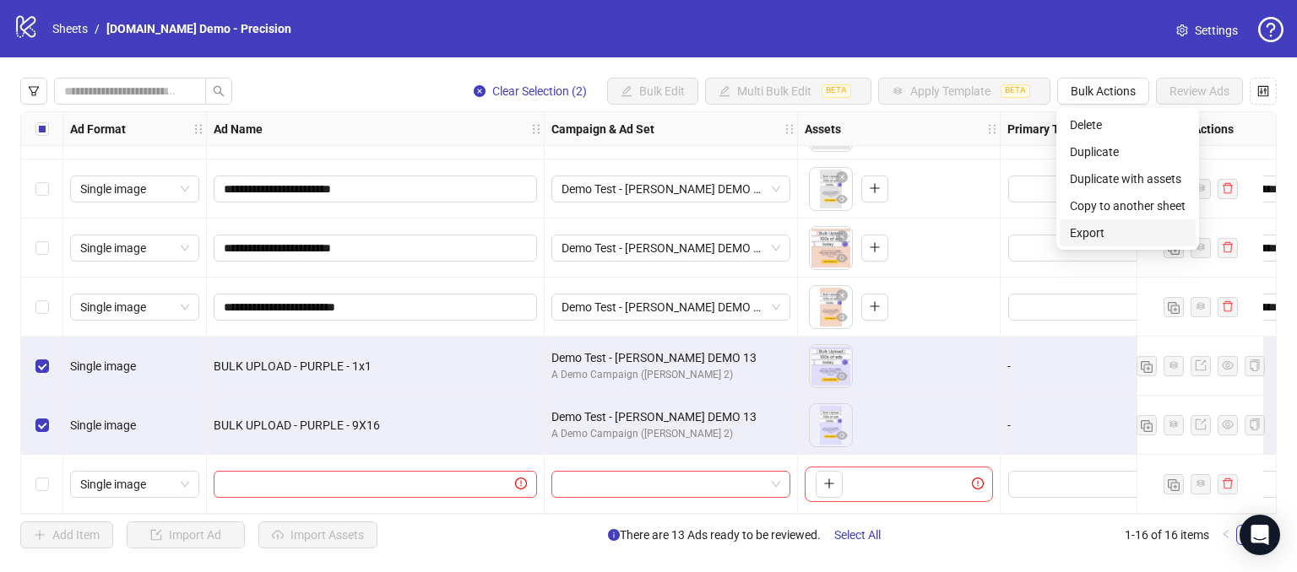
click at [1113, 235] on span "Export" at bounding box center [1128, 233] width 116 height 19
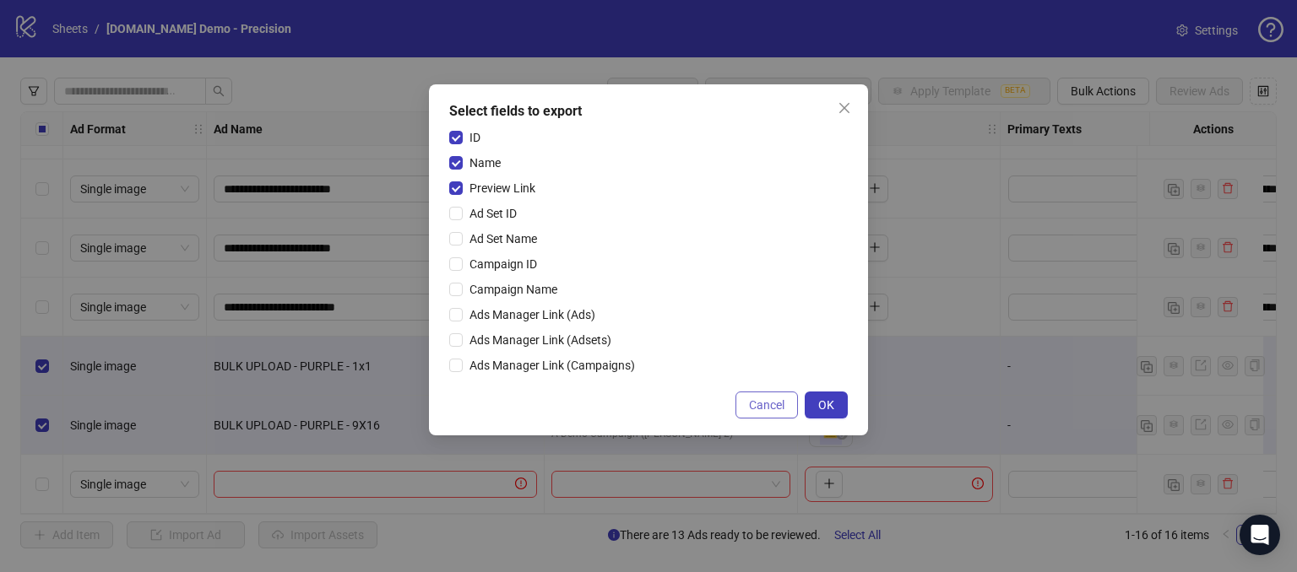
click at [774, 403] on span "Cancel" at bounding box center [766, 406] width 35 height 14
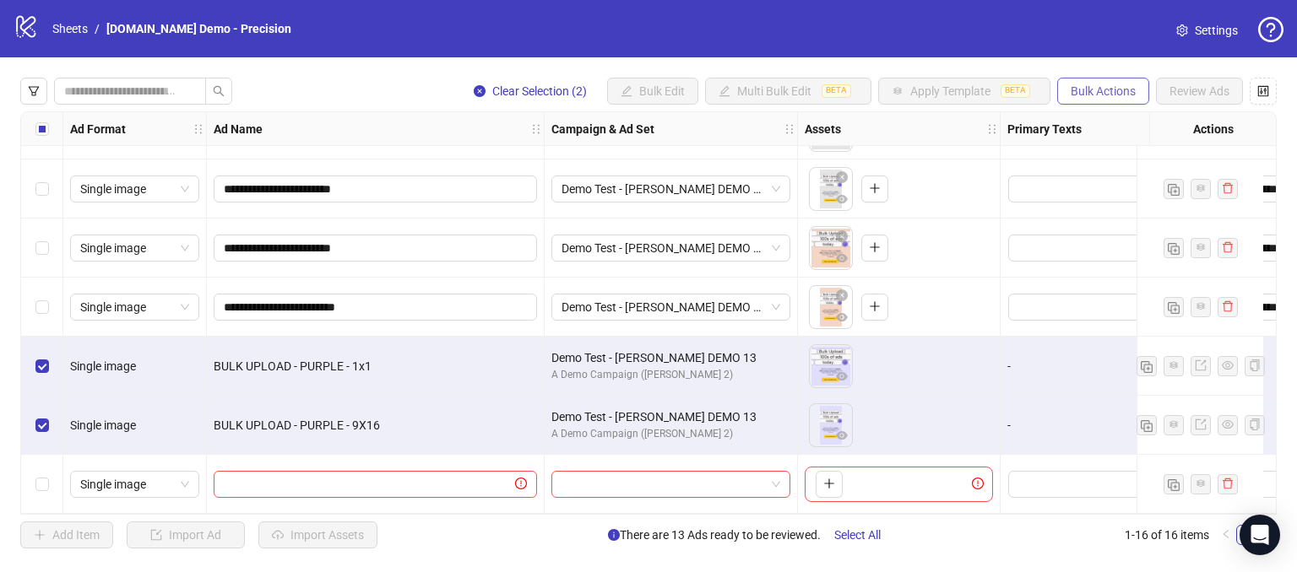
click at [1104, 89] on span "Bulk Actions" at bounding box center [1103, 91] width 65 height 14
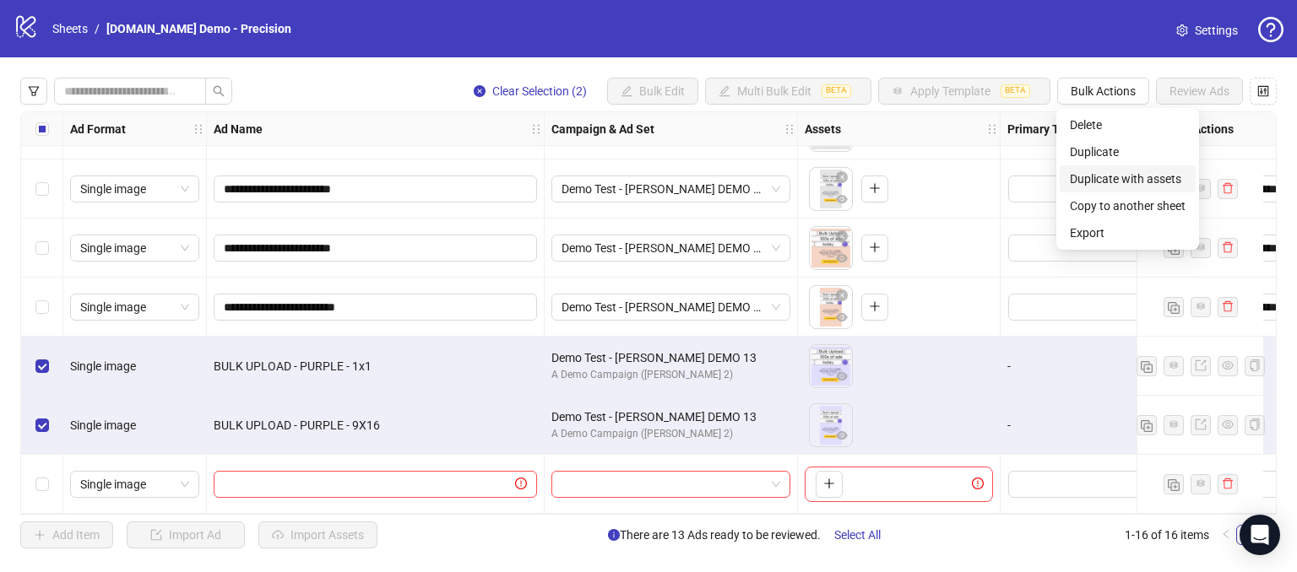
click at [1108, 186] on span "Duplicate with assets" at bounding box center [1128, 179] width 116 height 19
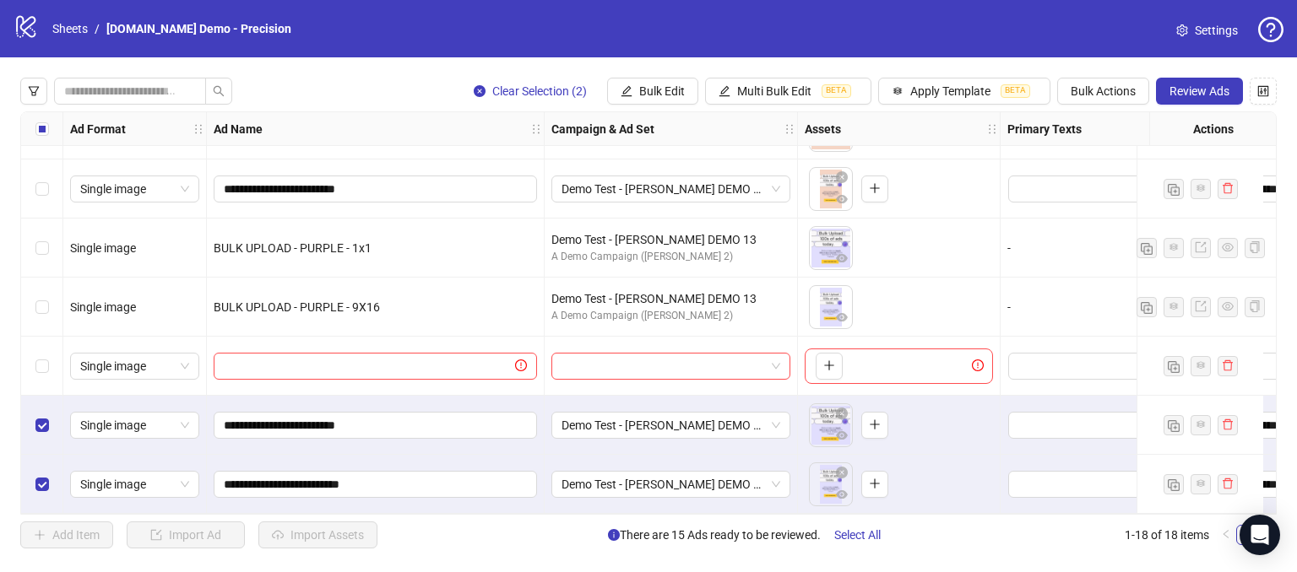
scroll to position [702, 0]
click at [652, 95] on span "Bulk Edit" at bounding box center [662, 91] width 46 height 14
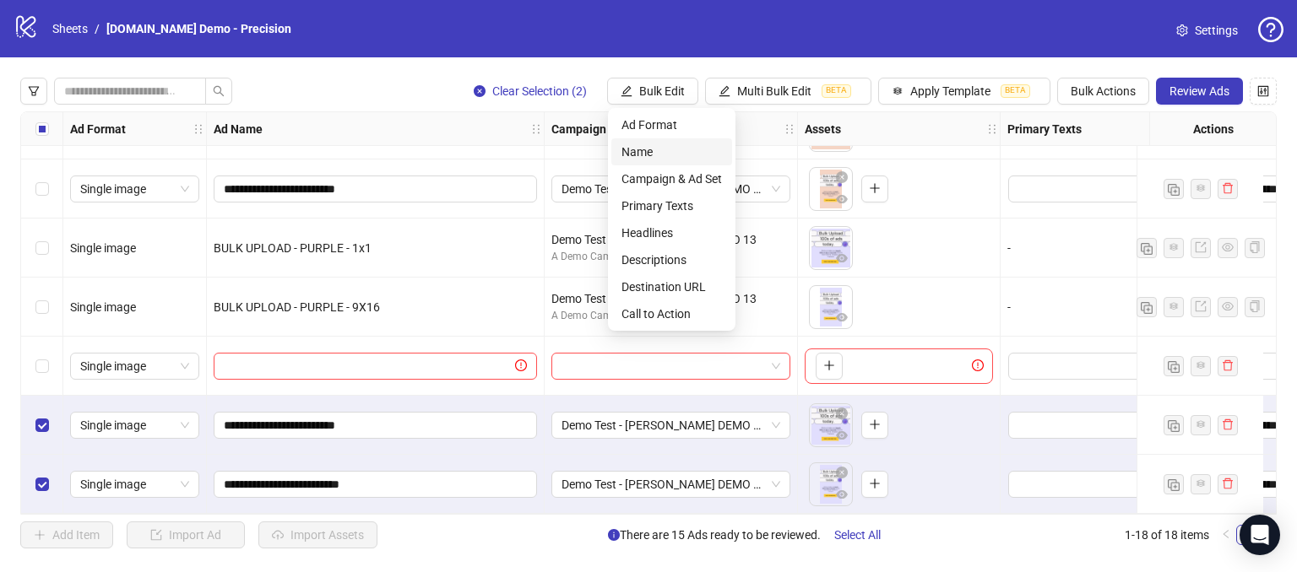
click at [638, 148] on span "Name" at bounding box center [671, 152] width 100 height 19
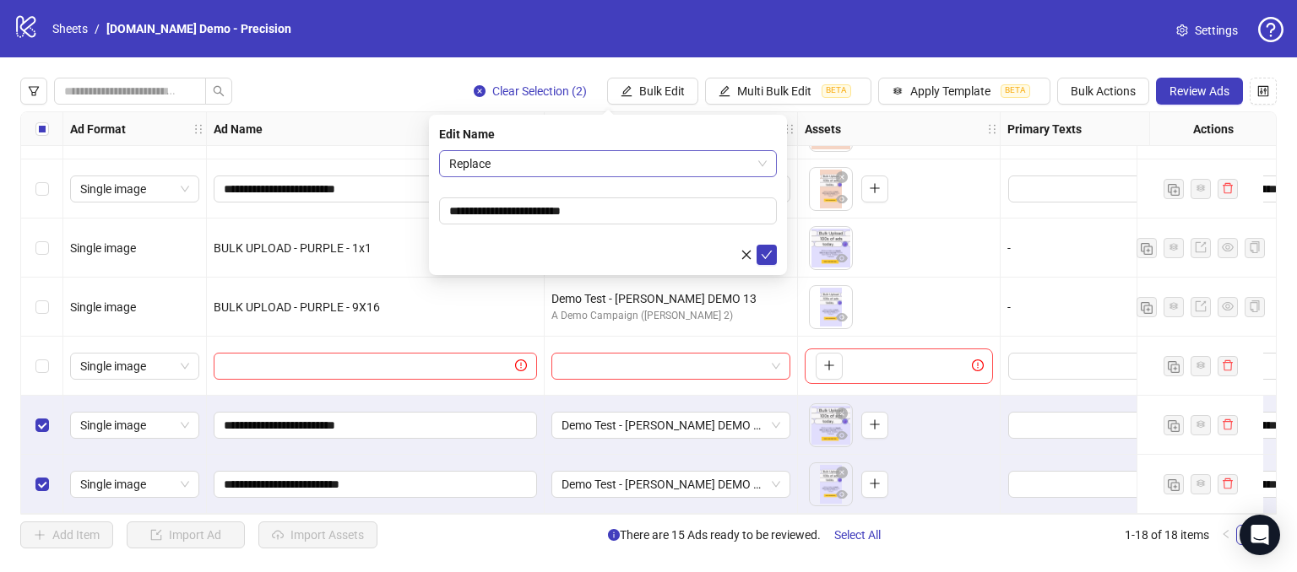
click at [566, 167] on span "Replace" at bounding box center [607, 163] width 317 height 25
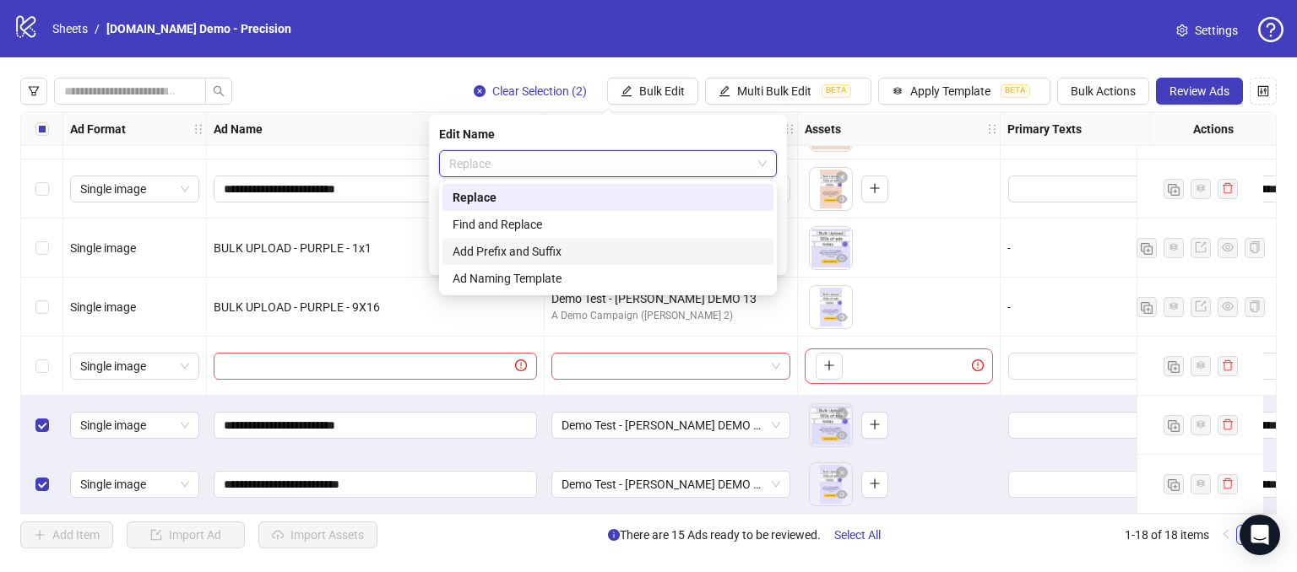
click at [486, 253] on div "Add Prefix and Suffix" at bounding box center [608, 251] width 311 height 19
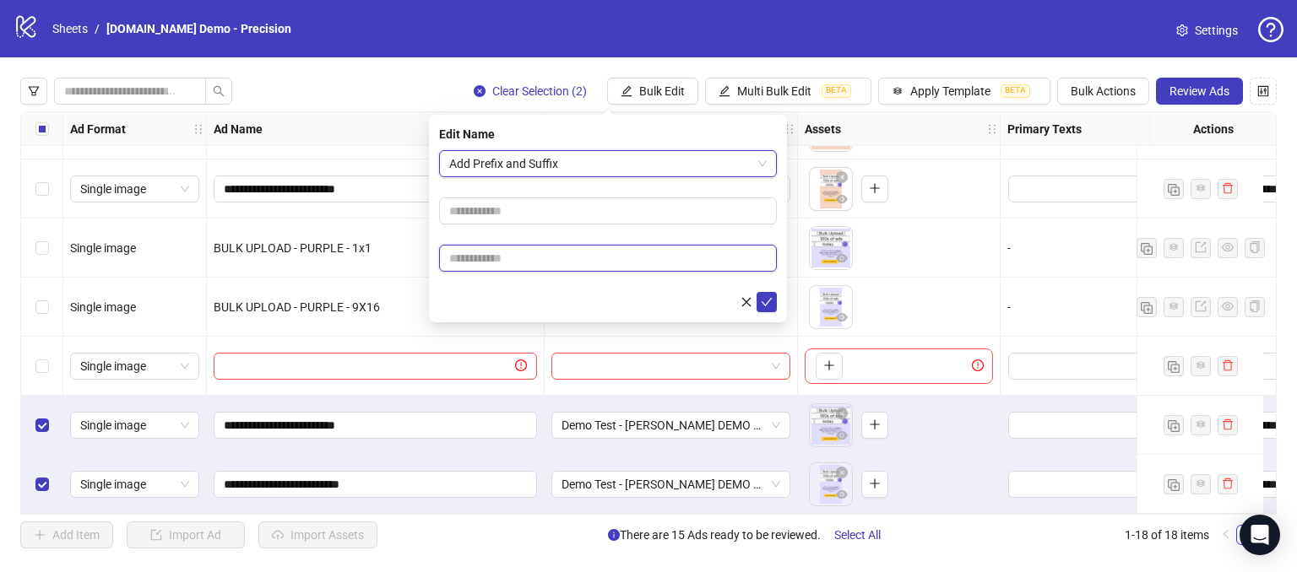
click at [506, 266] on input "text" at bounding box center [608, 258] width 338 height 27
type input "*****"
click at [767, 299] on icon "check" at bounding box center [767, 302] width 12 height 12
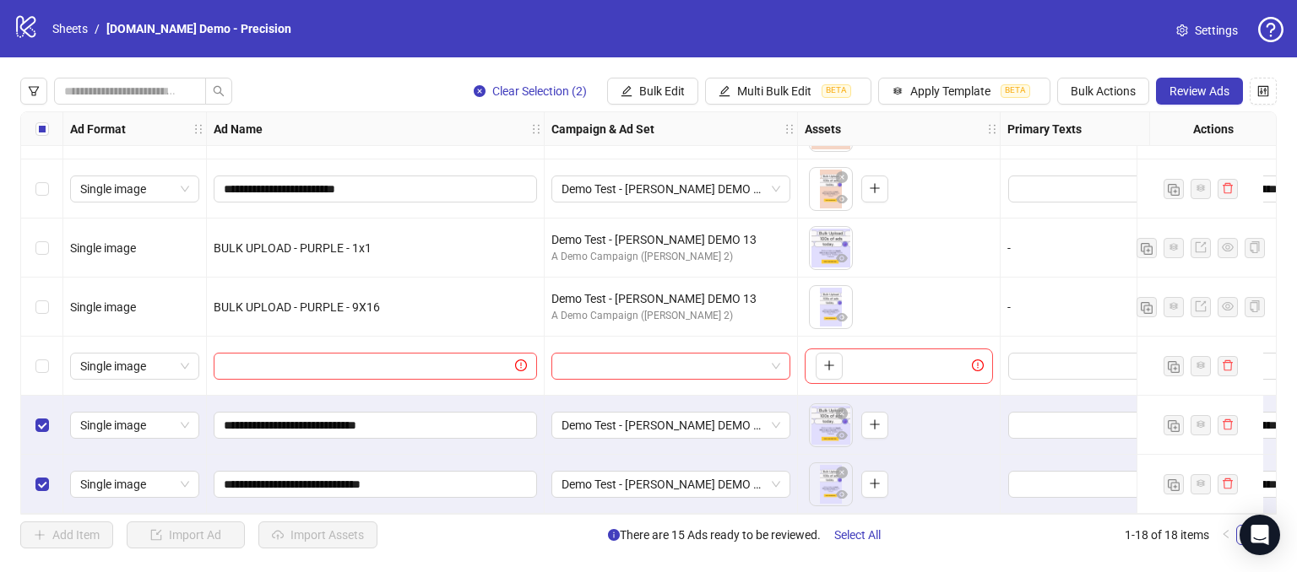
click at [632, 75] on div "**********" at bounding box center [648, 313] width 1297 height 512
click at [636, 79] on button "Bulk Edit" at bounding box center [652, 91] width 91 height 27
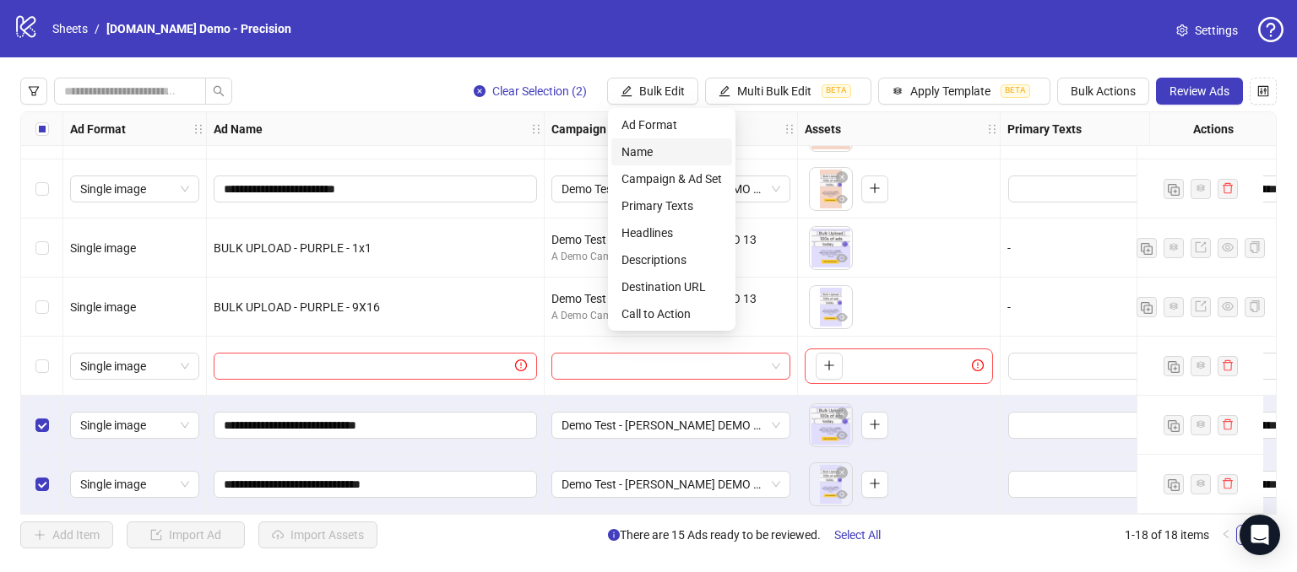
click at [637, 146] on span "Name" at bounding box center [671, 152] width 100 height 19
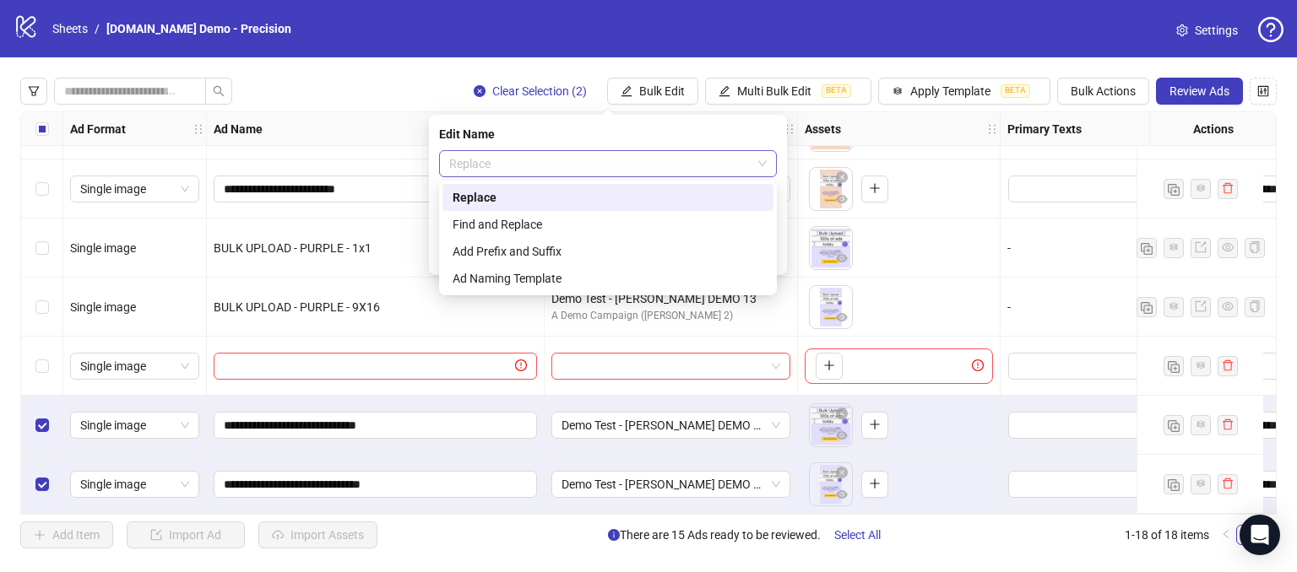
click at [506, 165] on span "Replace" at bounding box center [607, 163] width 317 height 25
click at [581, 134] on div "Edit Name" at bounding box center [608, 134] width 338 height 19
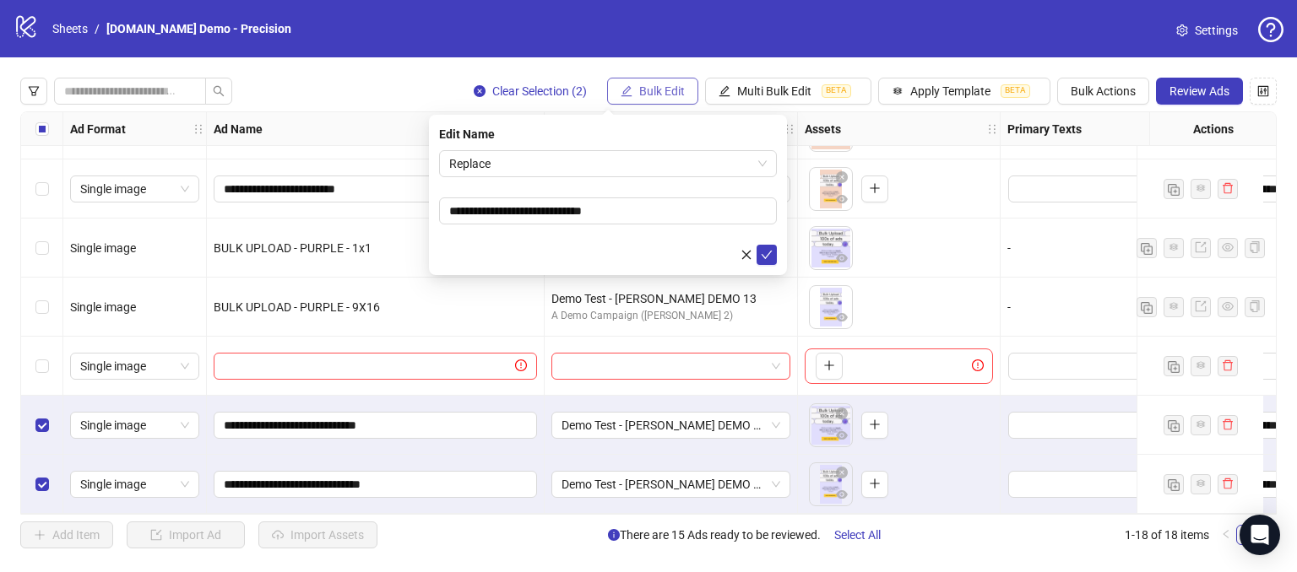
click at [668, 85] on span "Bulk Edit" at bounding box center [662, 91] width 46 height 14
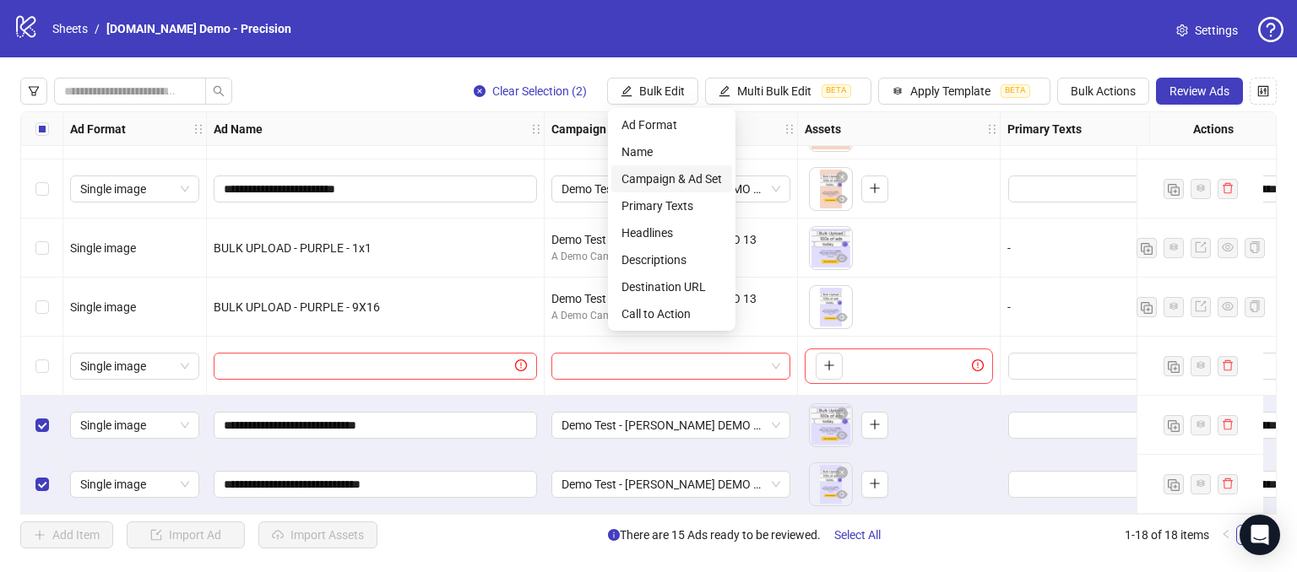
click at [638, 180] on span "Campaign & Ad Set" at bounding box center [671, 179] width 100 height 19
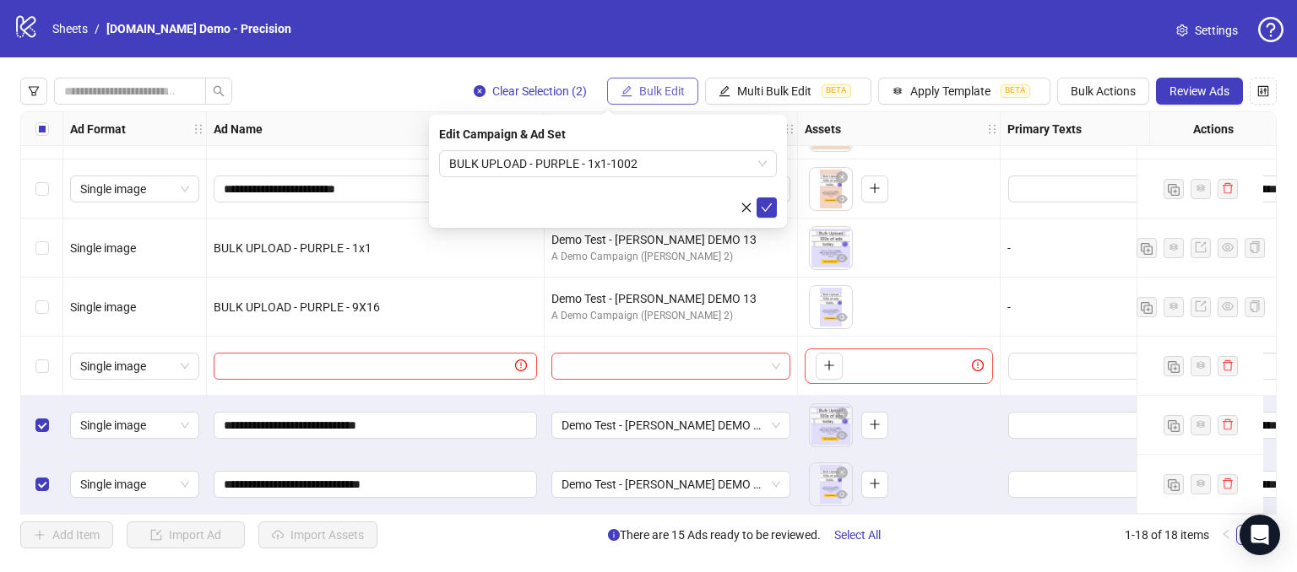
click at [666, 100] on button "Bulk Edit" at bounding box center [652, 91] width 91 height 27
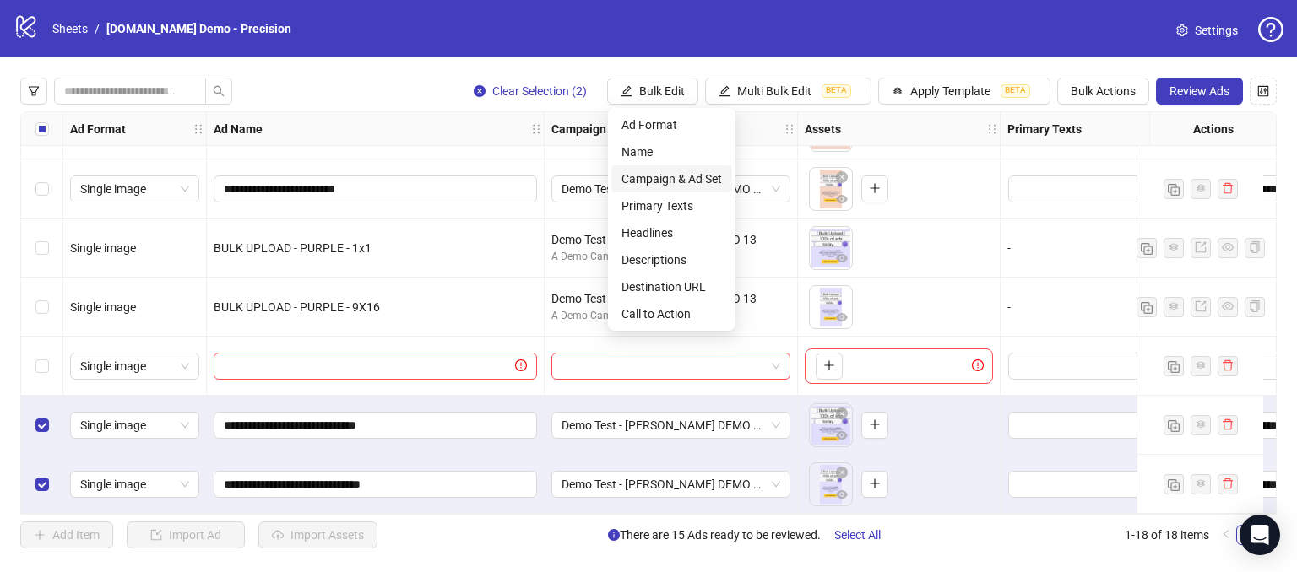
click at [643, 179] on span "Campaign & Ad Set" at bounding box center [671, 179] width 100 height 19
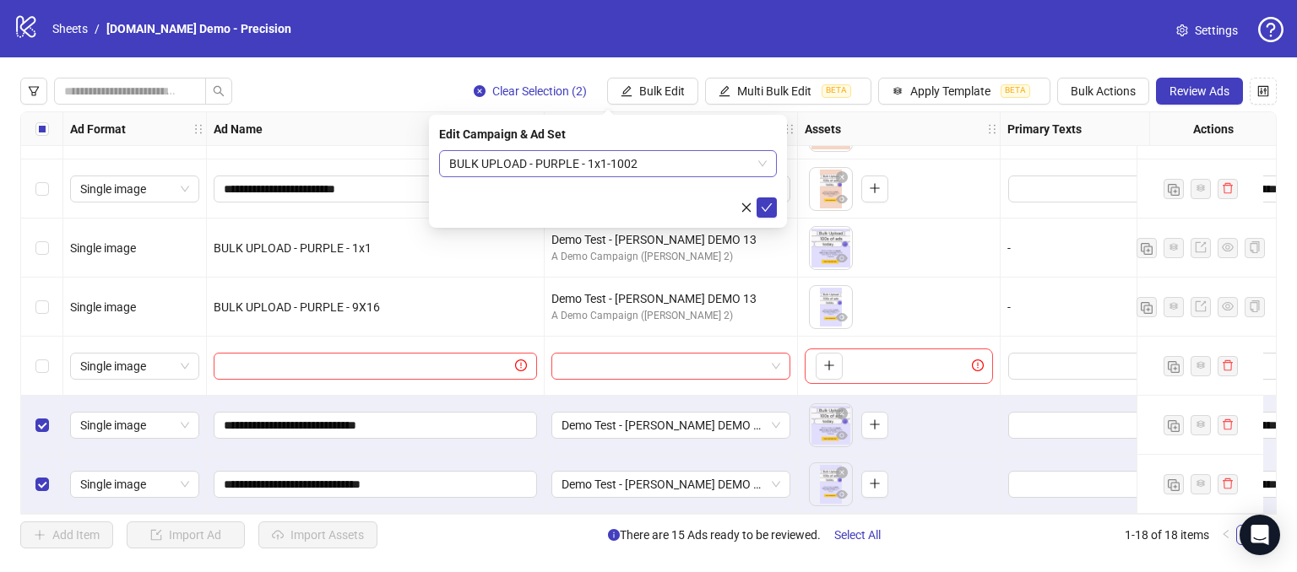
click at [679, 167] on span "BULK UPLOAD - PURPLE - 1x1-1002" at bounding box center [607, 163] width 317 height 25
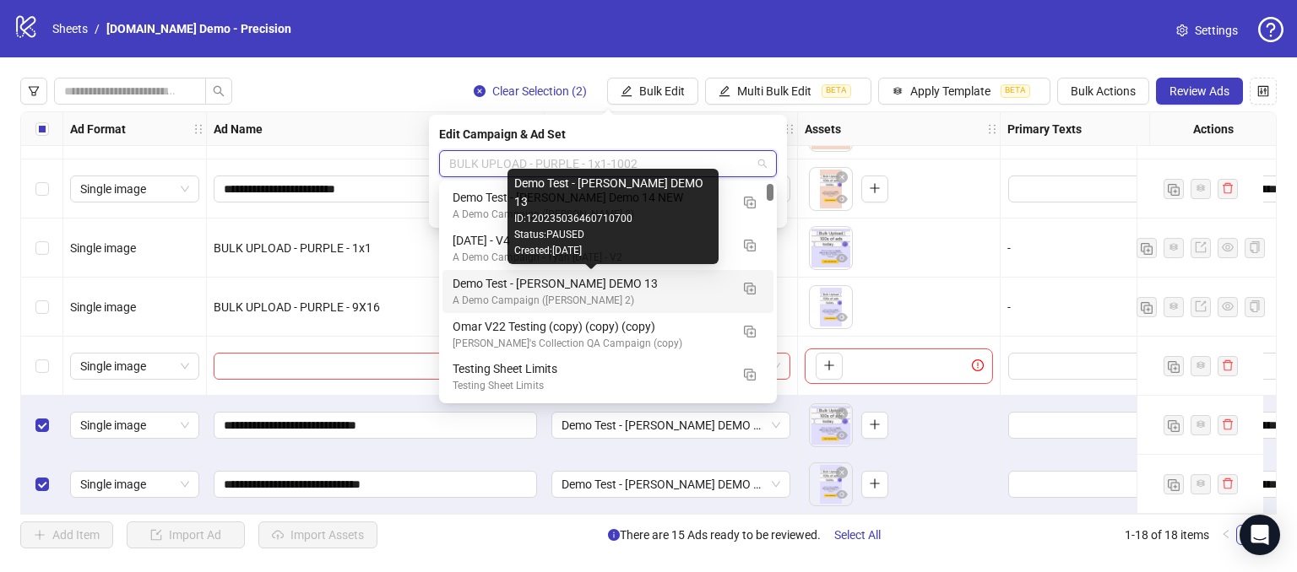
click at [538, 283] on div "Demo Test - [PERSON_NAME] DEMO 13" at bounding box center [591, 283] width 277 height 19
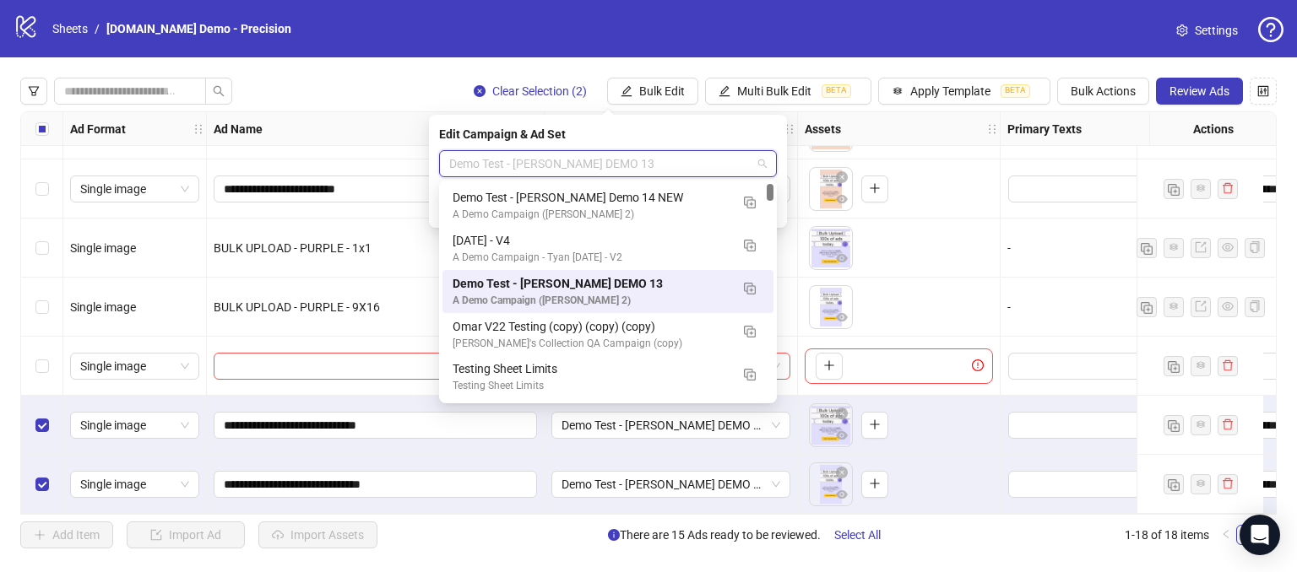
click at [580, 163] on span "Demo Test - [PERSON_NAME] DEMO 13" at bounding box center [607, 163] width 317 height 25
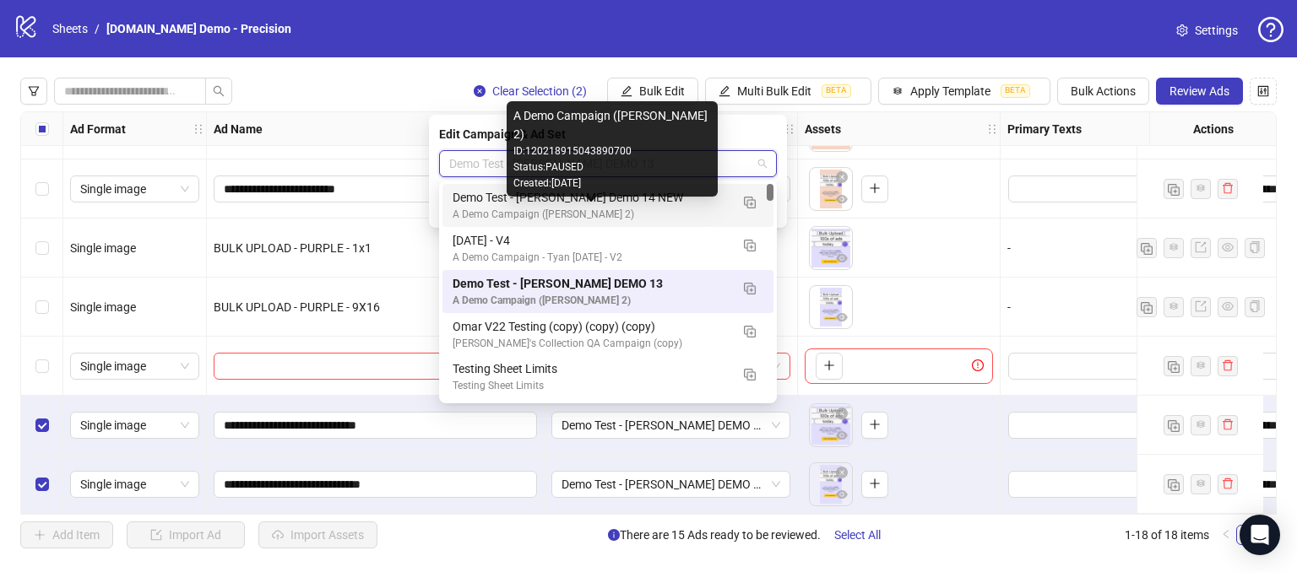
click at [592, 207] on div "A Demo Campaign ([PERSON_NAME] 2)" at bounding box center [591, 215] width 277 height 16
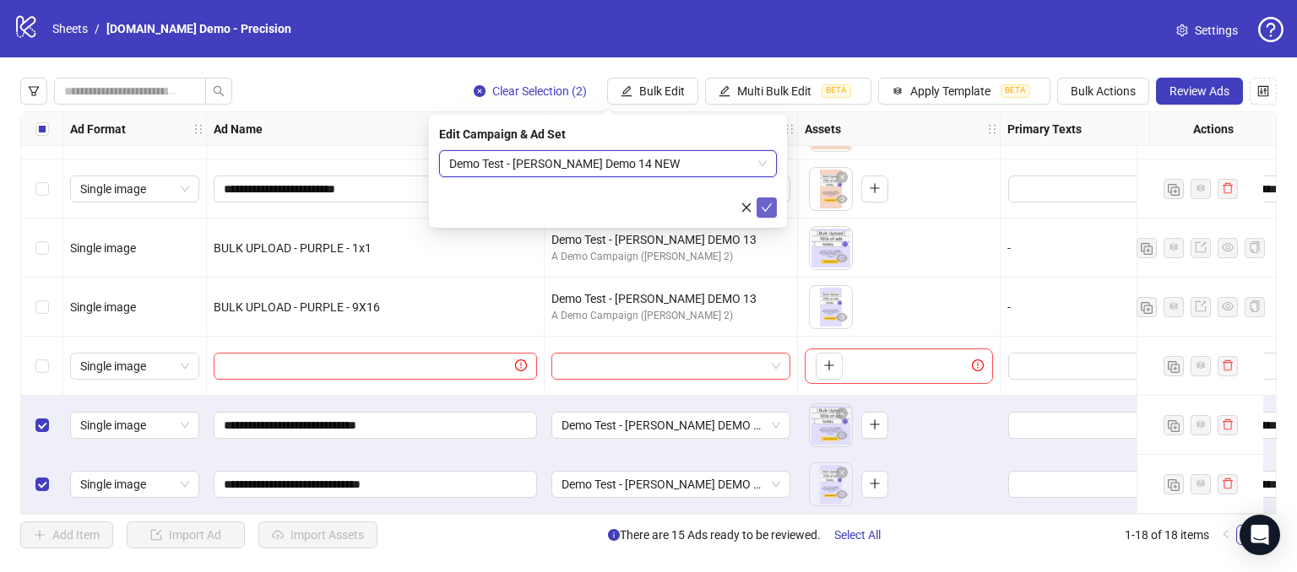
click at [771, 208] on icon "check" at bounding box center [767, 208] width 12 height 12
click at [876, 419] on icon "plus" at bounding box center [875, 425] width 12 height 12
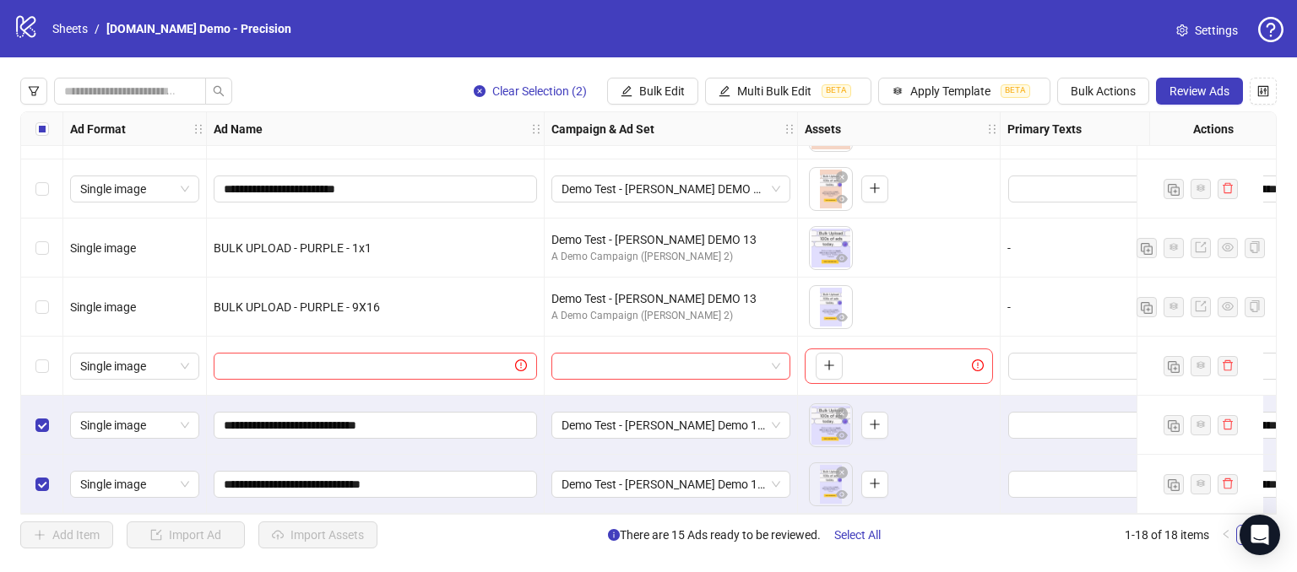
click at [952, 444] on div "To pick up a draggable item, press the space bar. While dragging, use the arrow…" at bounding box center [899, 425] width 203 height 59
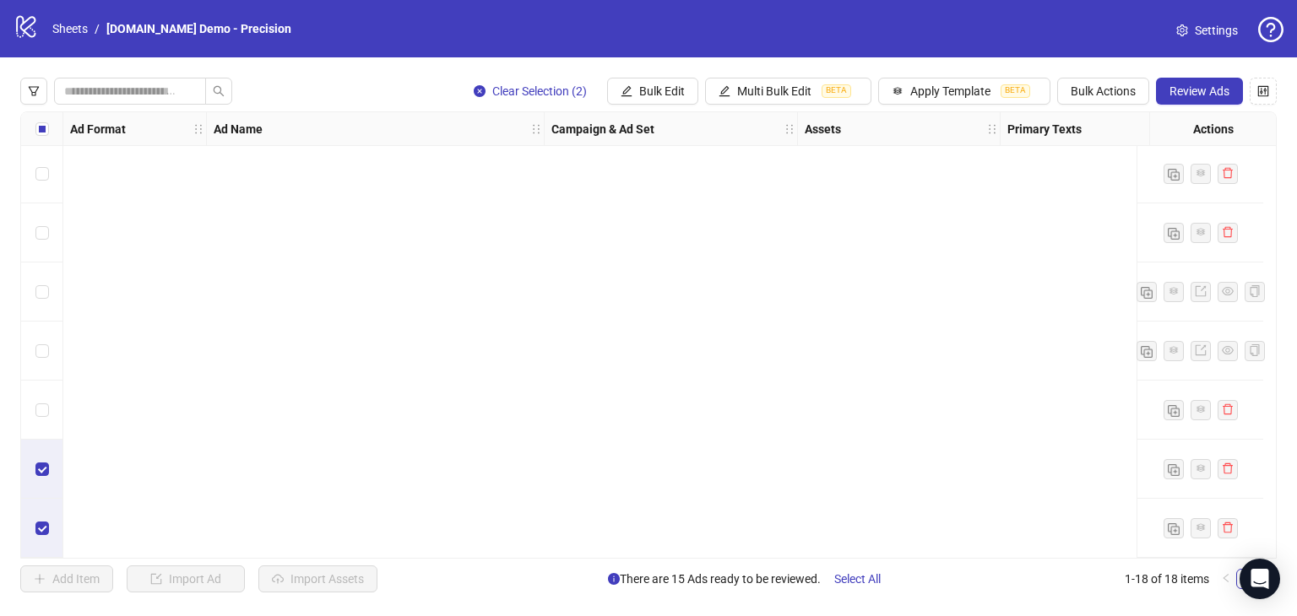
scroll to position [0, 0]
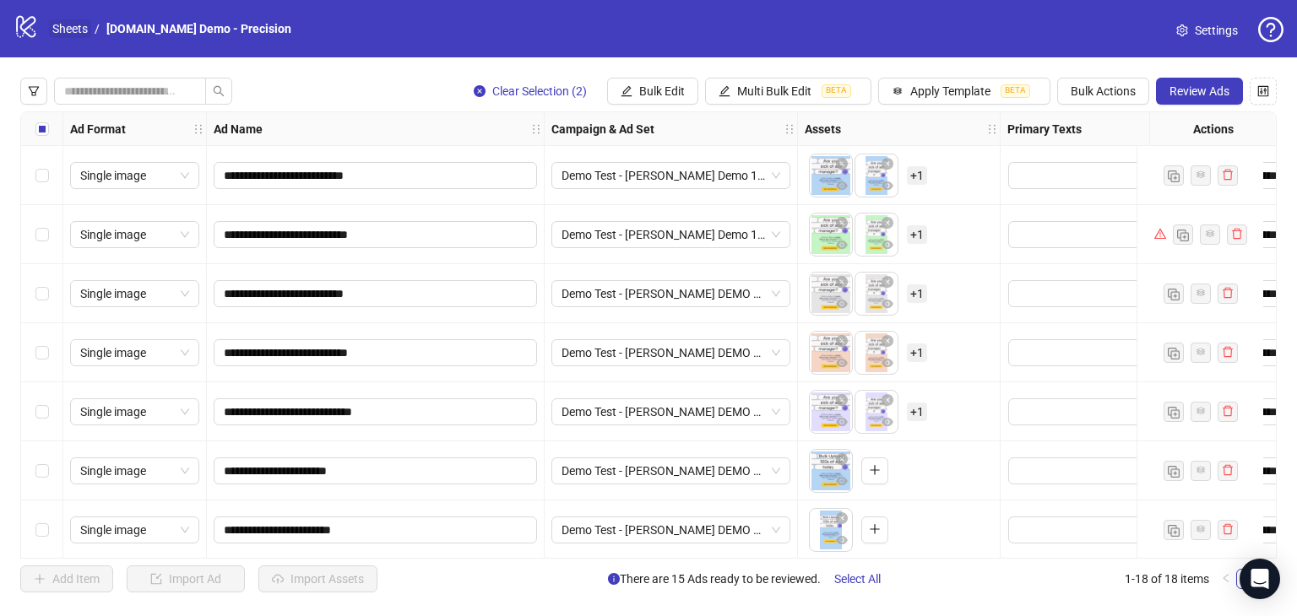
click at [74, 35] on link "Sheets" at bounding box center [70, 28] width 42 height 19
